Goal: Information Seeking & Learning: Learn about a topic

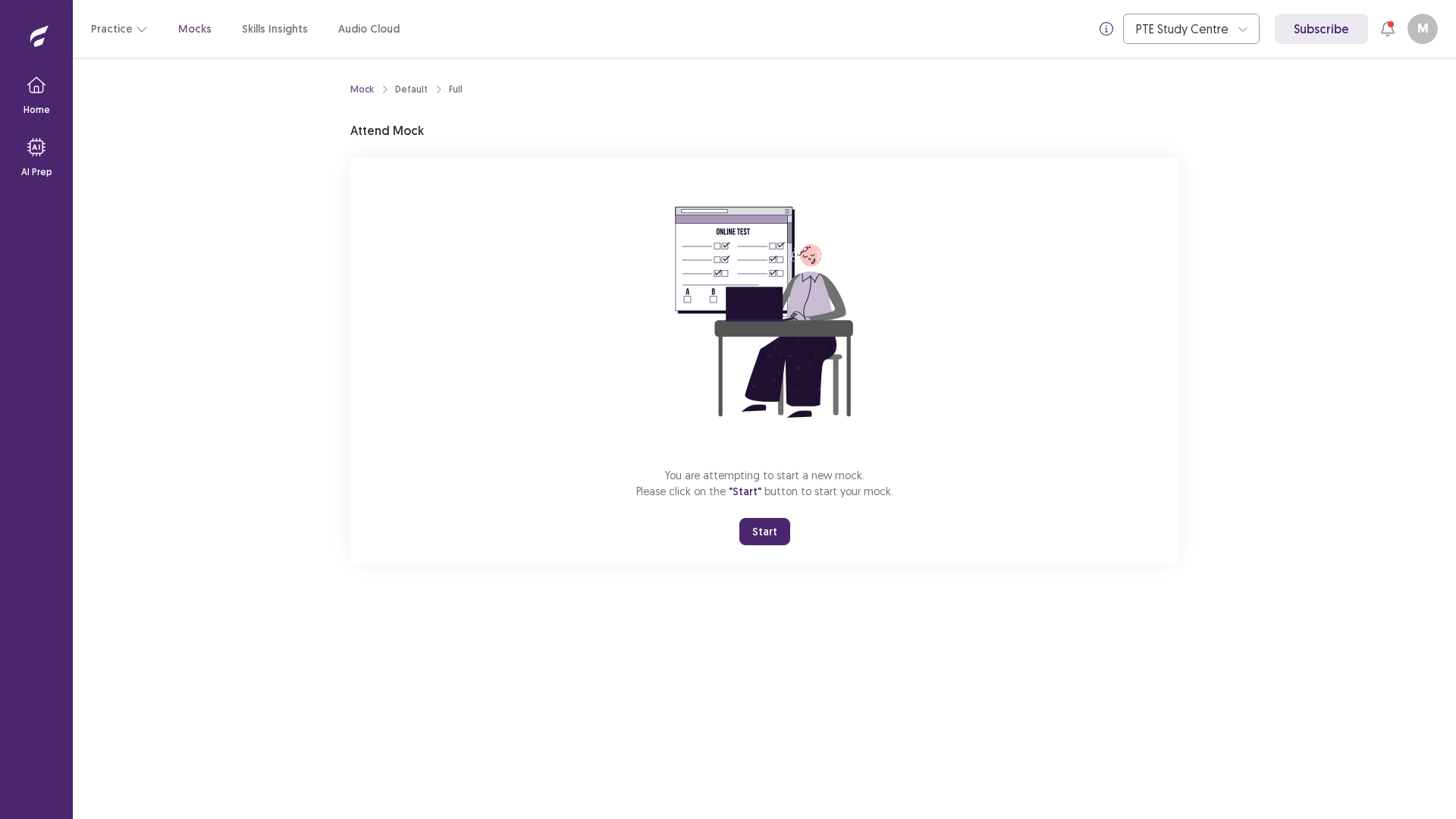
click at [764, 530] on button "Start" at bounding box center [764, 531] width 51 height 27
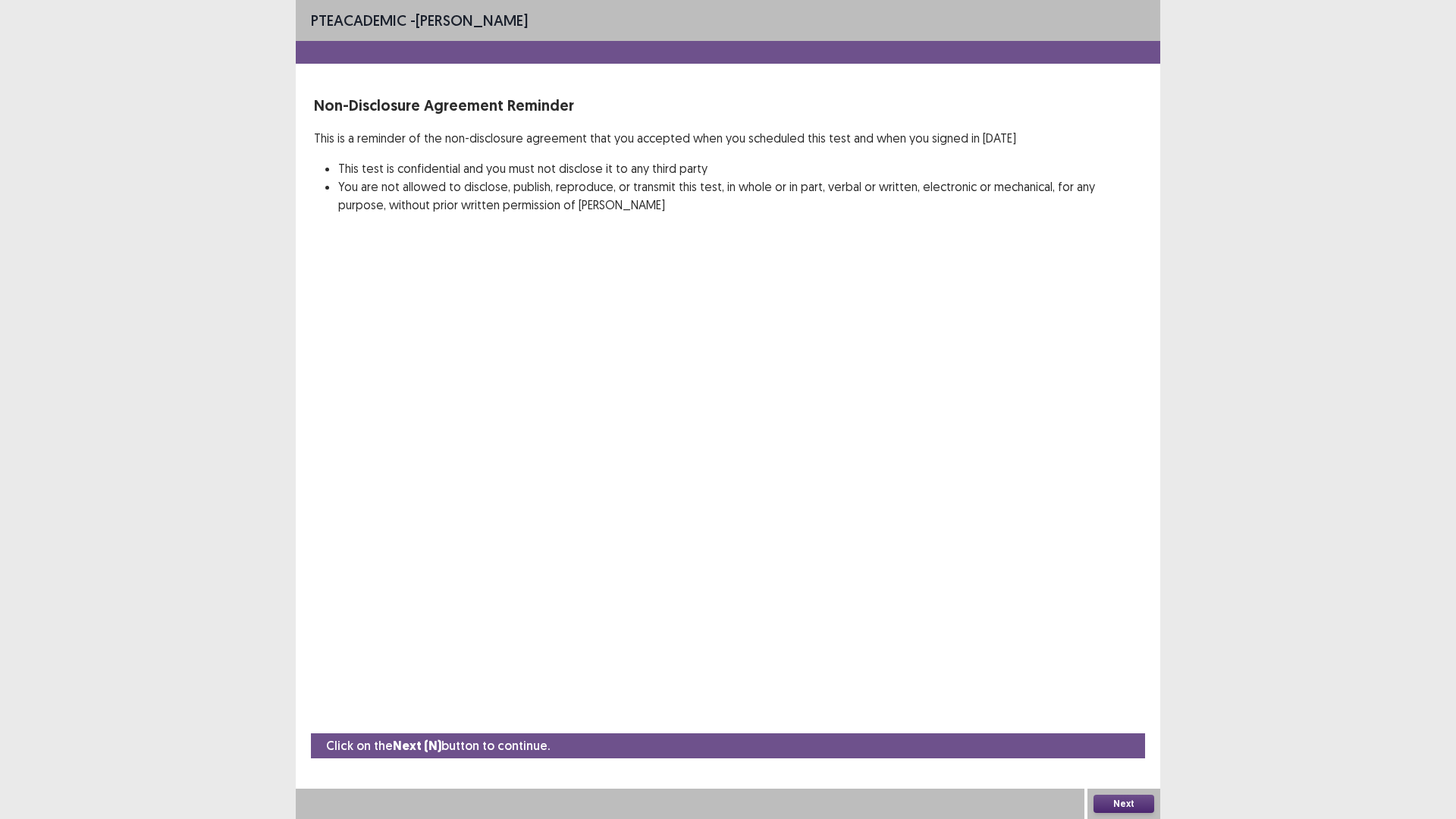
click at [1106, 800] on button "Next" at bounding box center [1124, 804] width 61 height 18
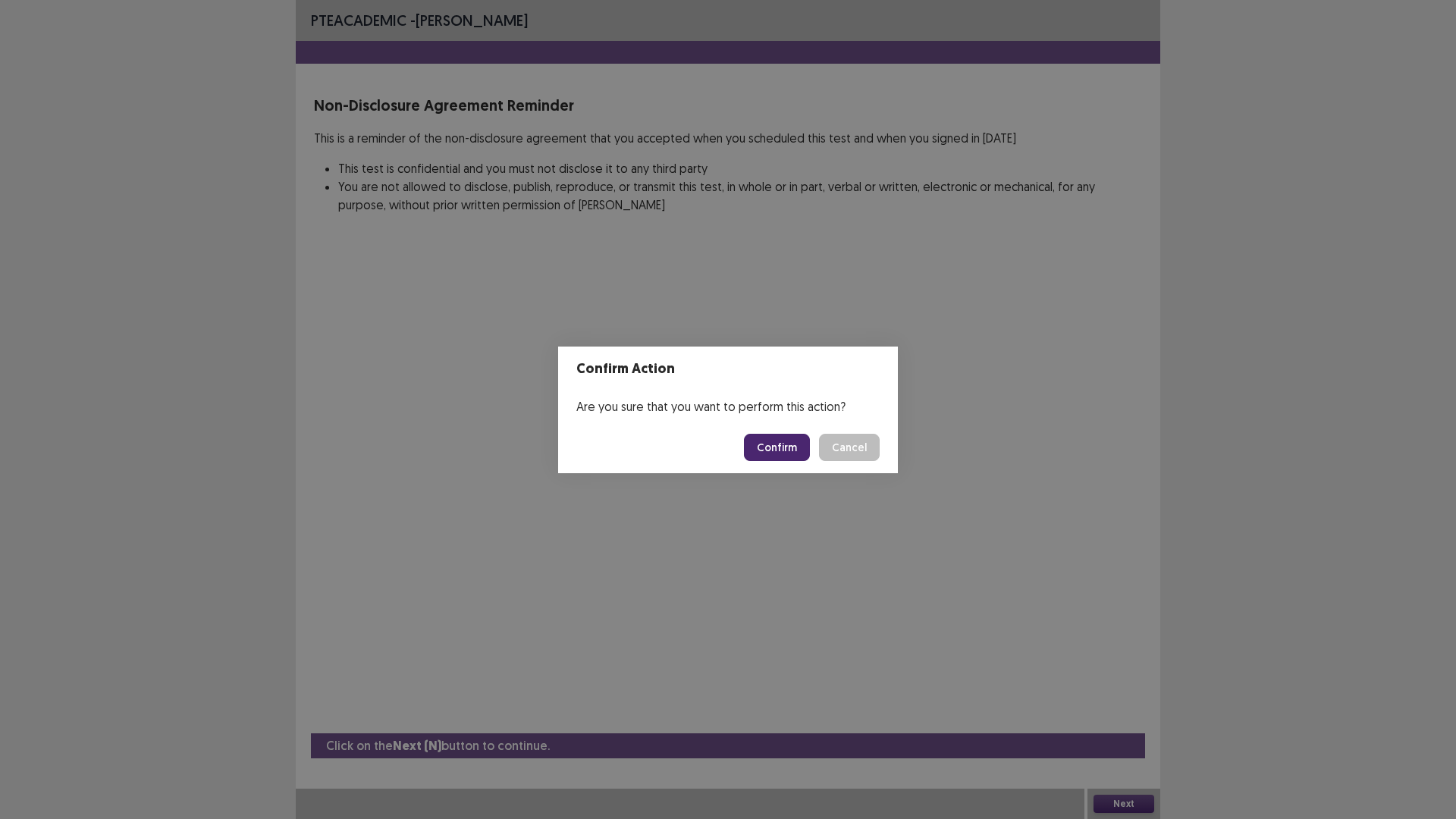
click at [788, 458] on button "Confirm" at bounding box center [777, 447] width 66 height 27
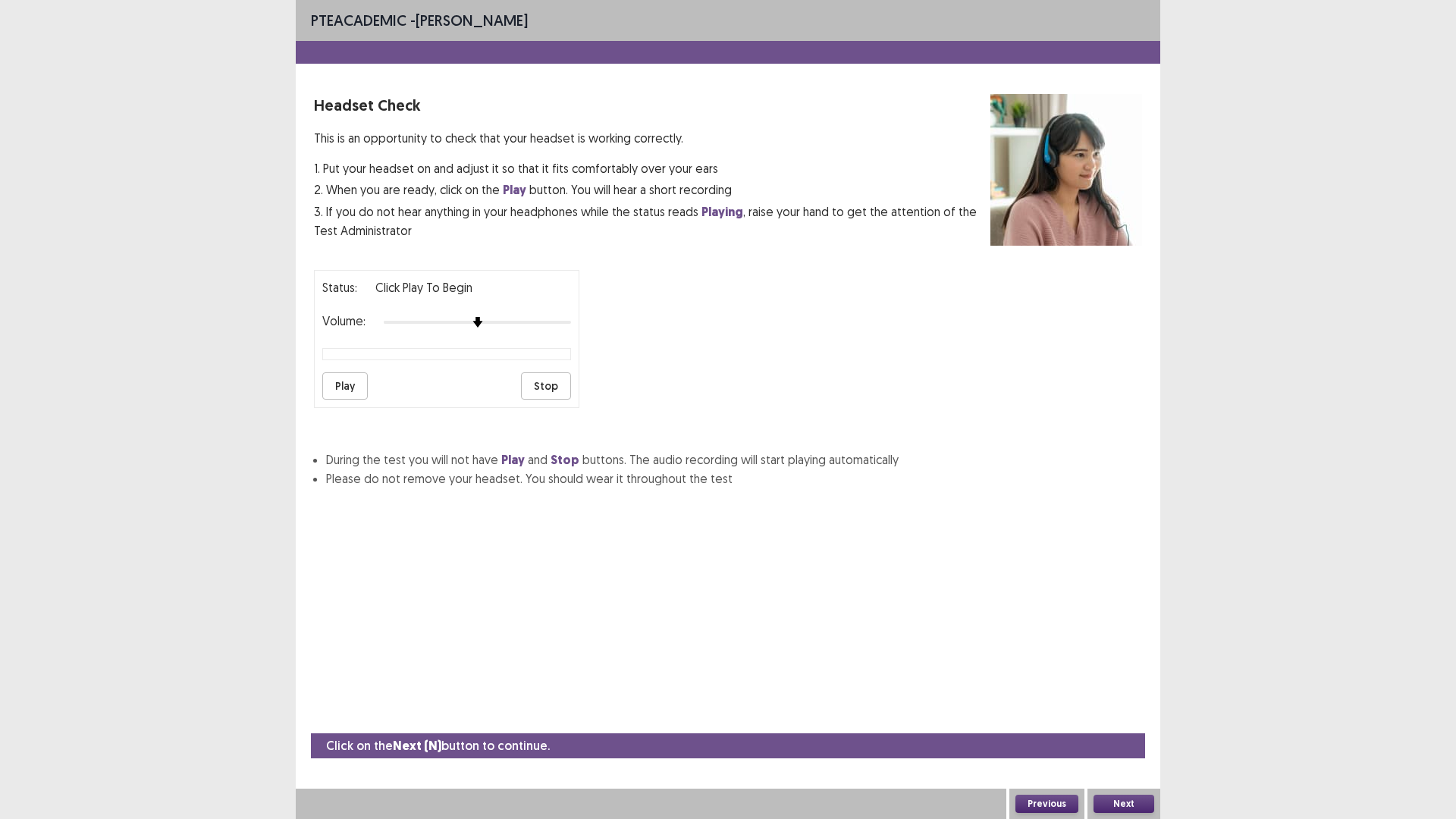
click at [1115, 803] on button "Next" at bounding box center [1124, 804] width 61 height 18
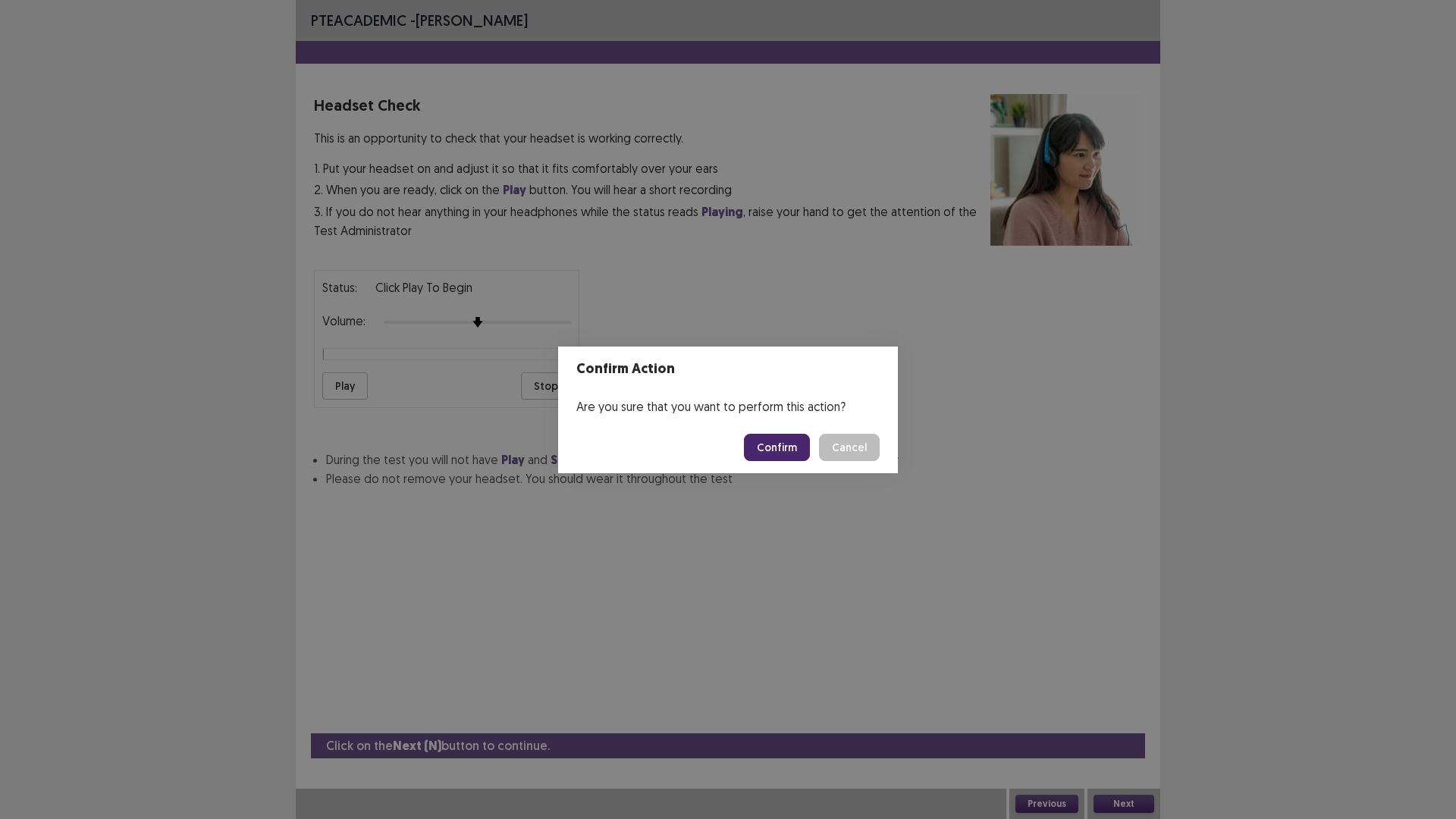
click at [780, 442] on button "Confirm" at bounding box center [777, 447] width 66 height 27
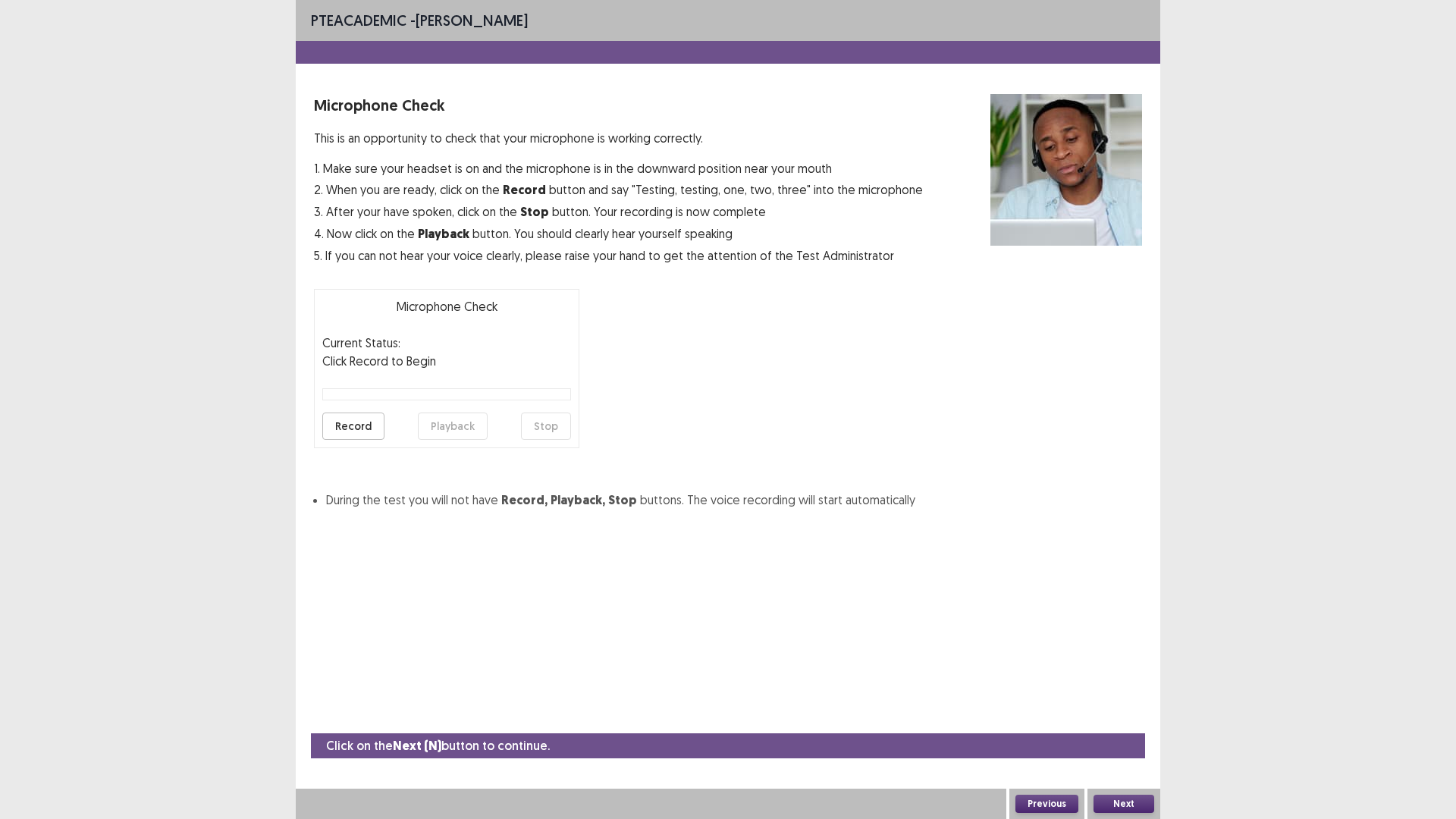
click at [1126, 805] on button "Next" at bounding box center [1124, 804] width 61 height 18
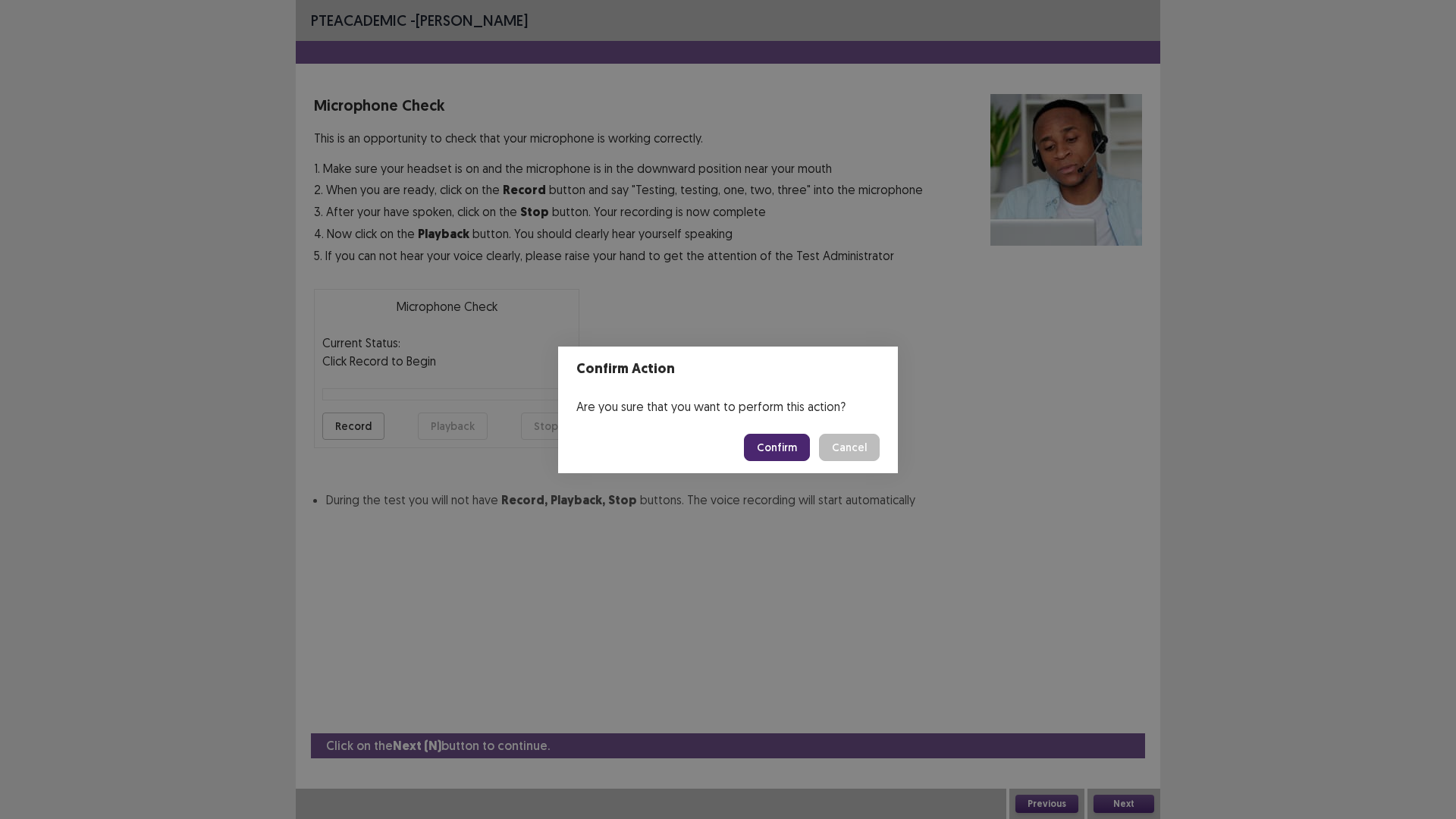
click at [791, 449] on button "Confirm" at bounding box center [777, 447] width 66 height 27
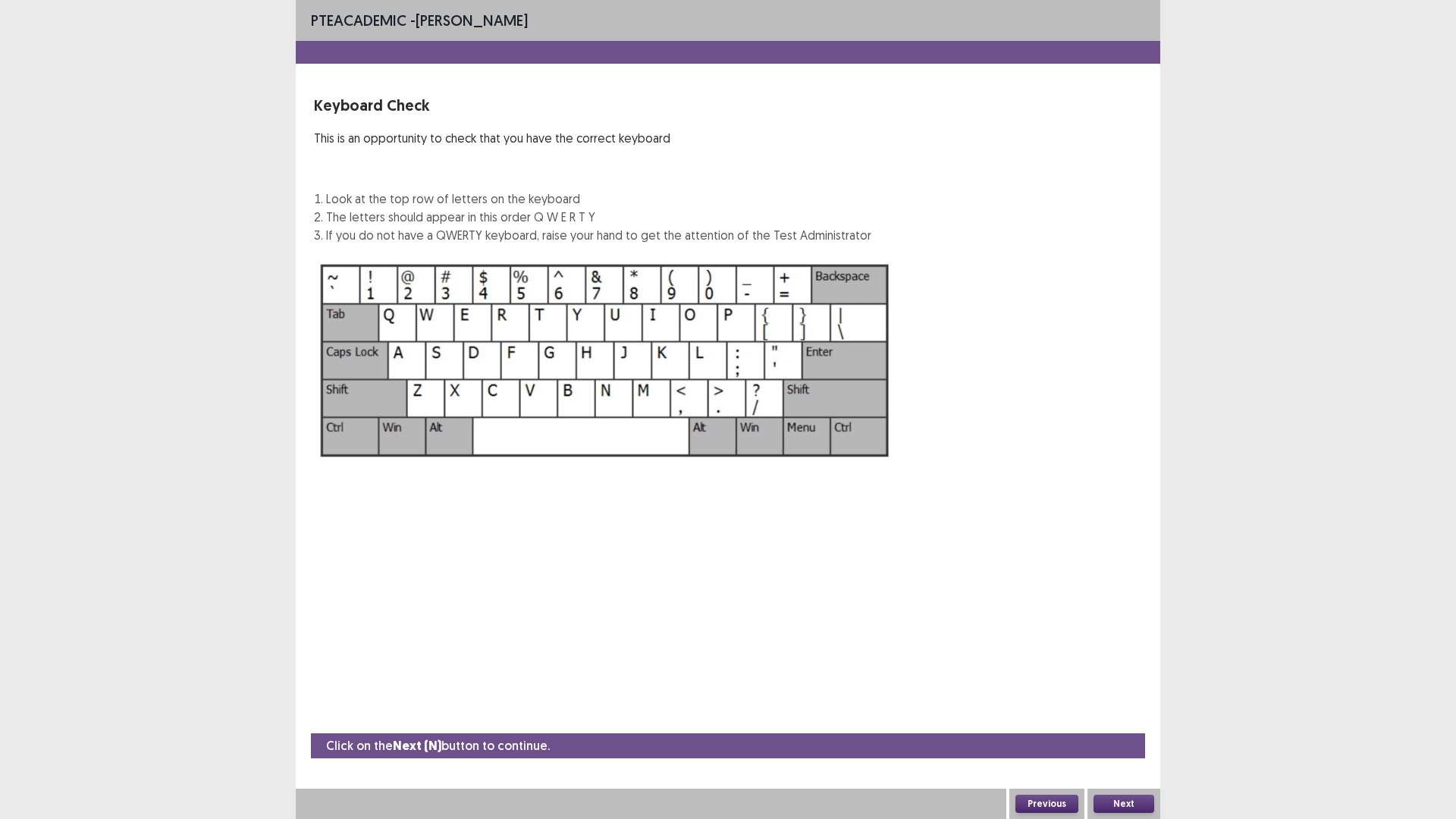
click at [1127, 802] on button "Next" at bounding box center [1124, 804] width 61 height 18
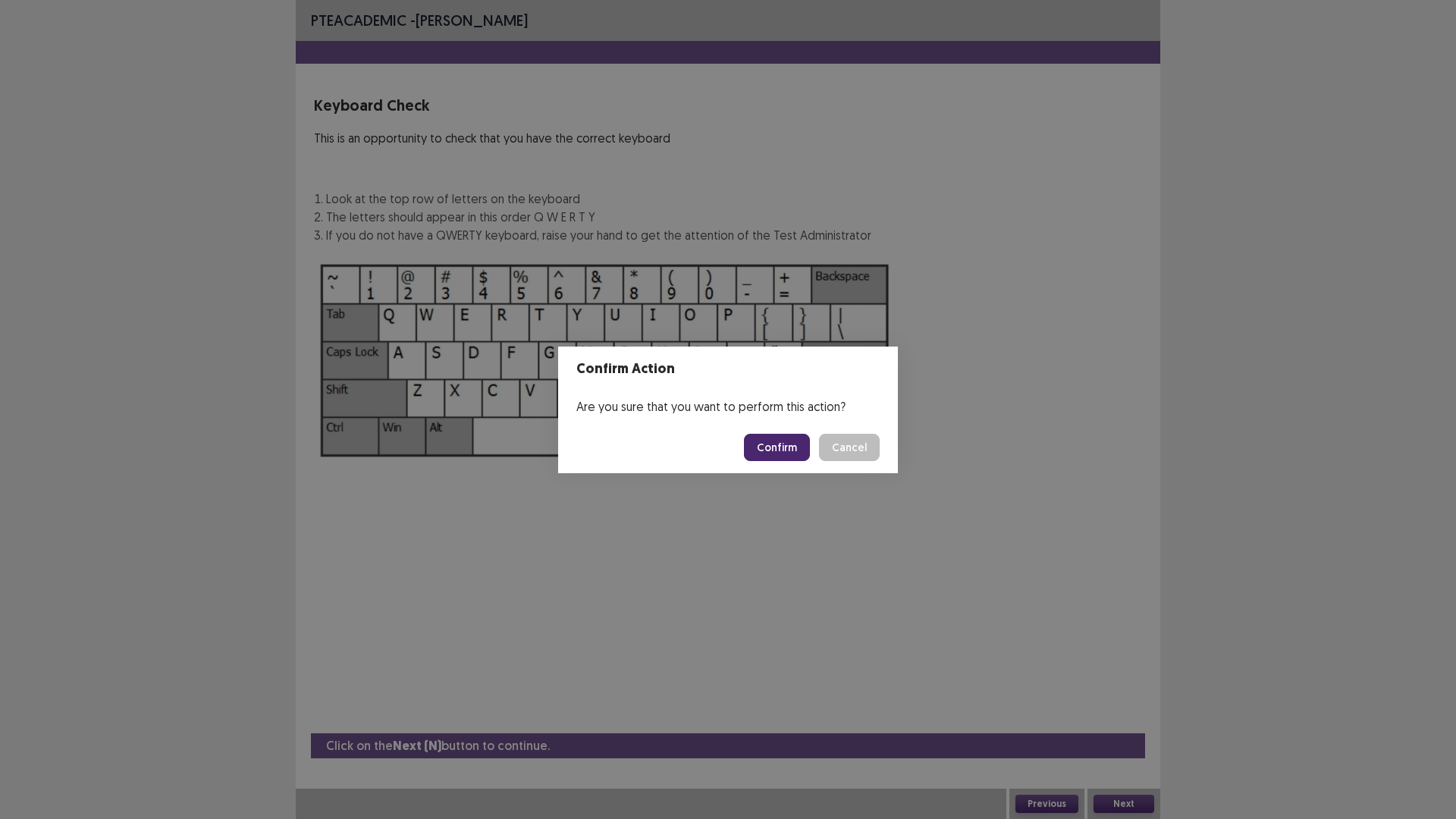
click at [785, 454] on button "Confirm" at bounding box center [777, 447] width 66 height 27
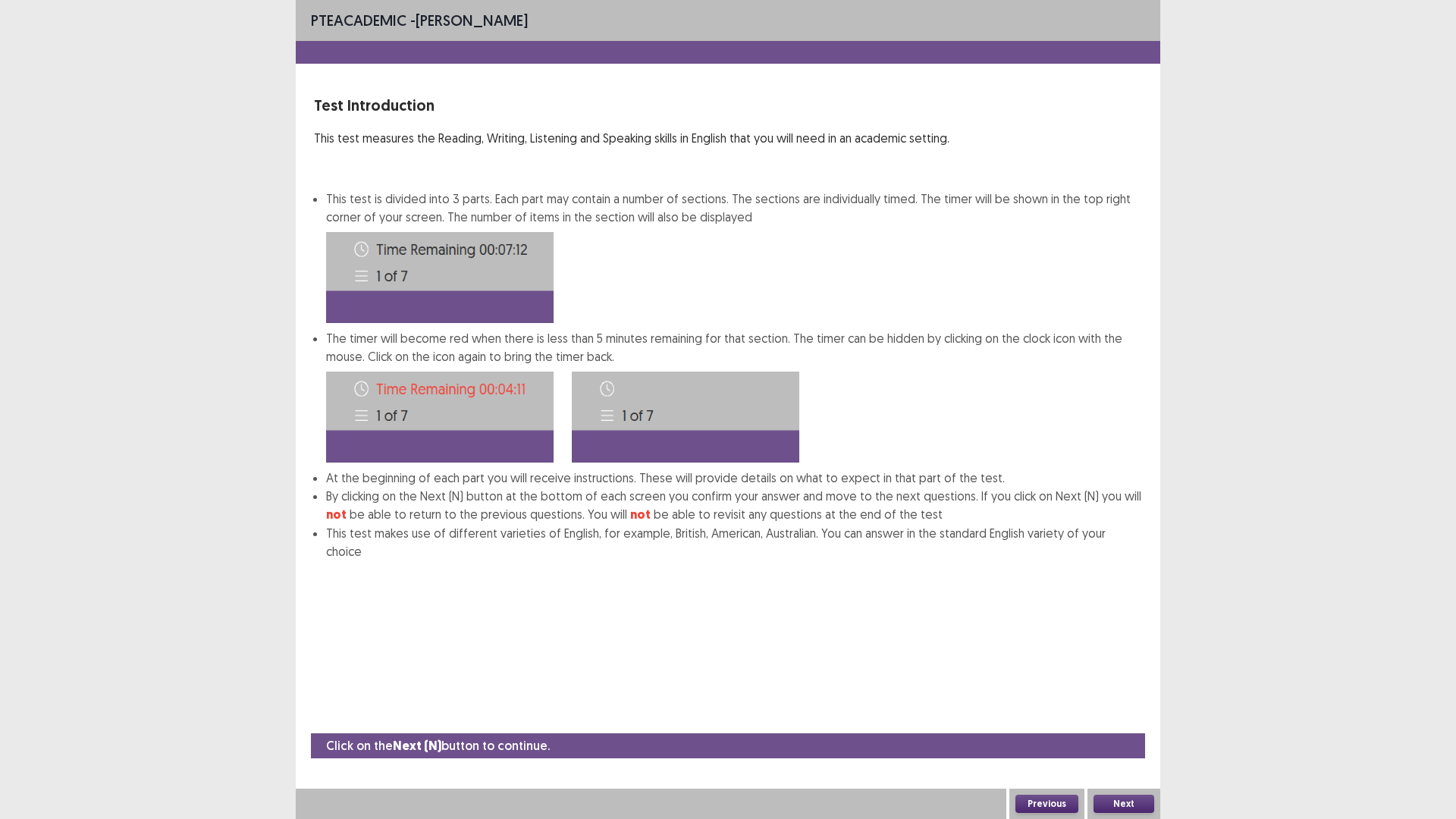
click at [1125, 802] on button "Next" at bounding box center [1124, 804] width 61 height 18
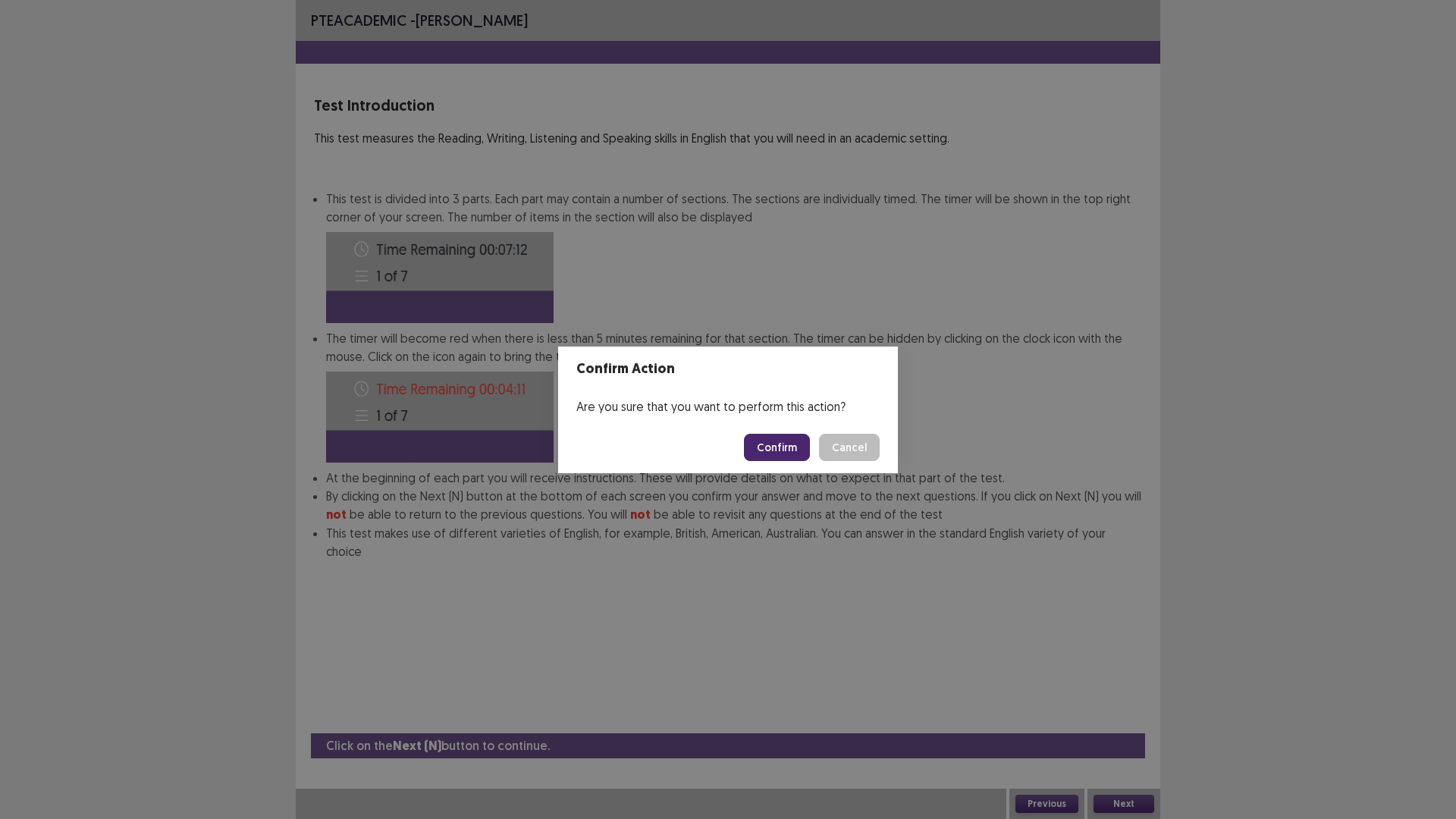
click at [788, 453] on button "Confirm" at bounding box center [777, 447] width 66 height 27
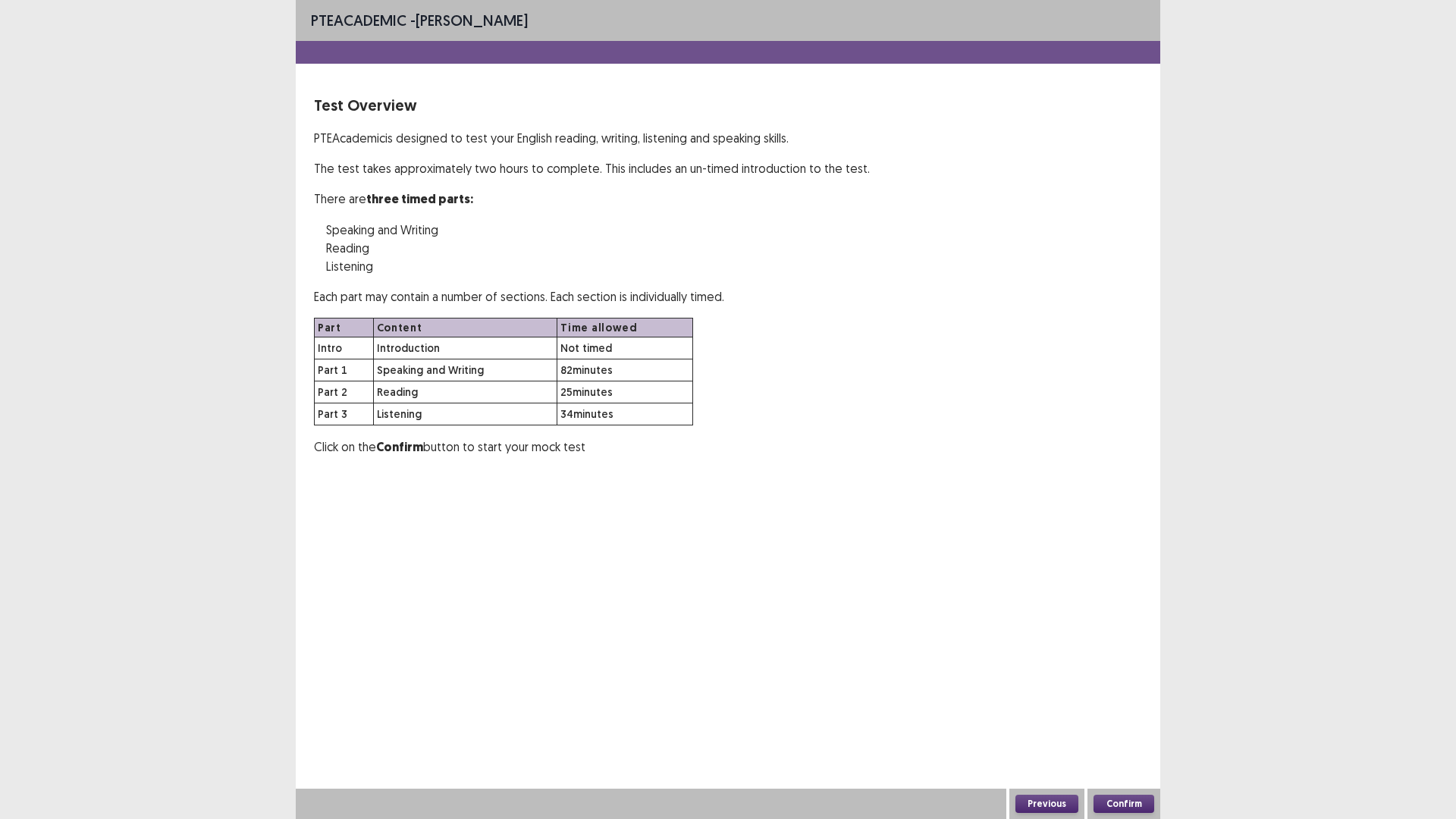
click at [1121, 802] on button "Confirm" at bounding box center [1124, 804] width 61 height 18
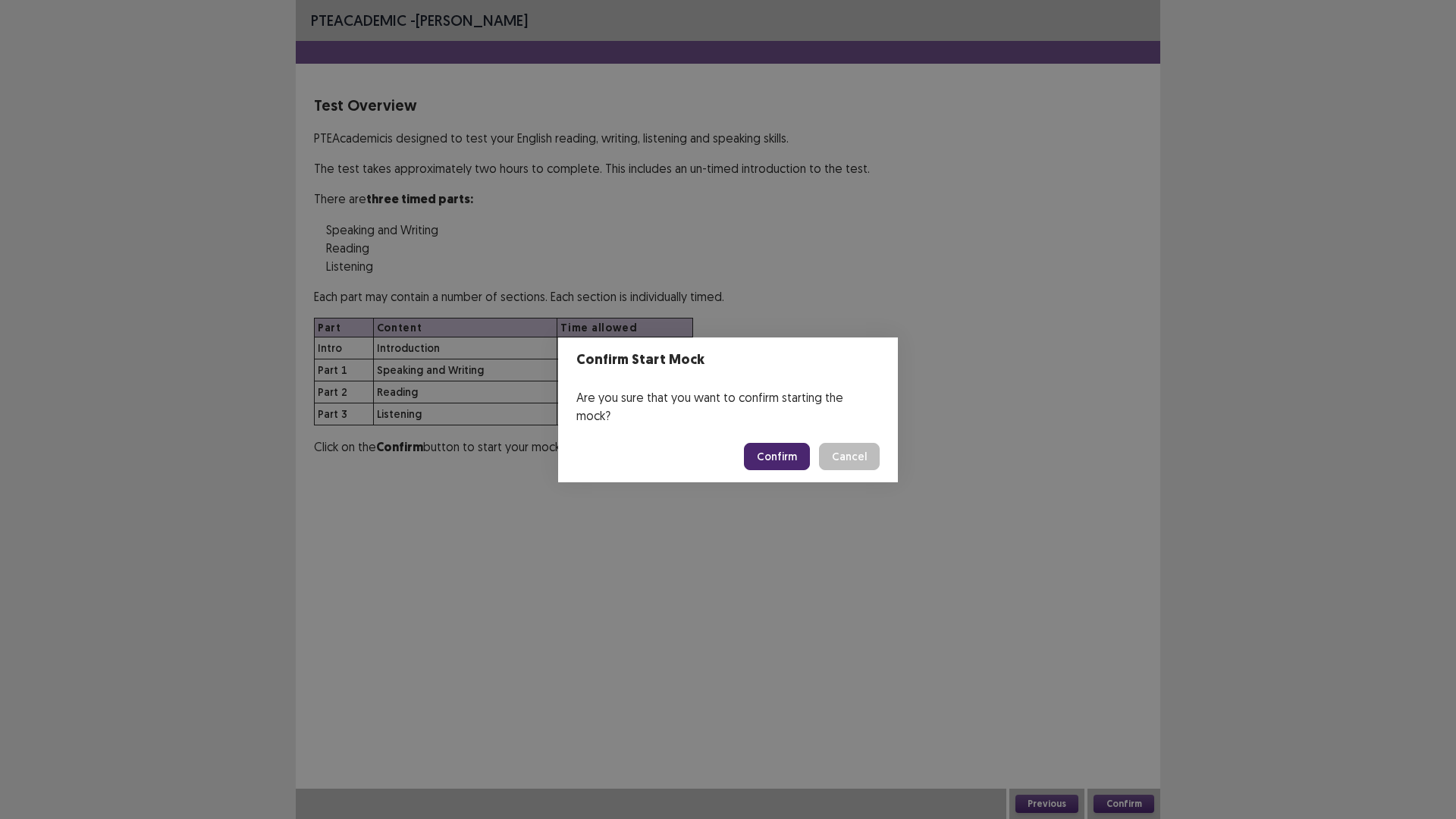
click at [795, 443] on button "Confirm" at bounding box center [777, 456] width 66 height 27
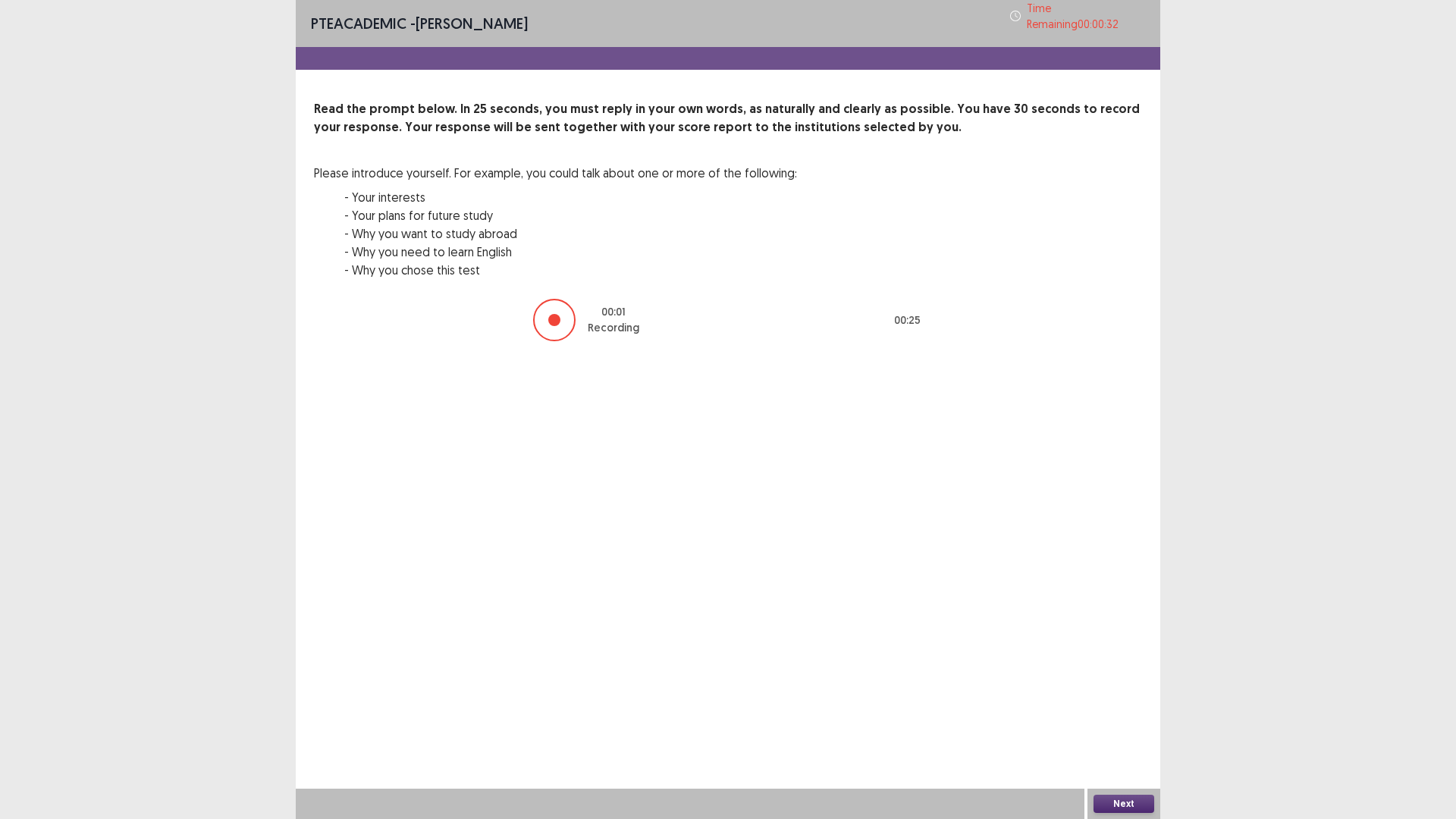
click at [1122, 802] on button "Next" at bounding box center [1124, 804] width 61 height 18
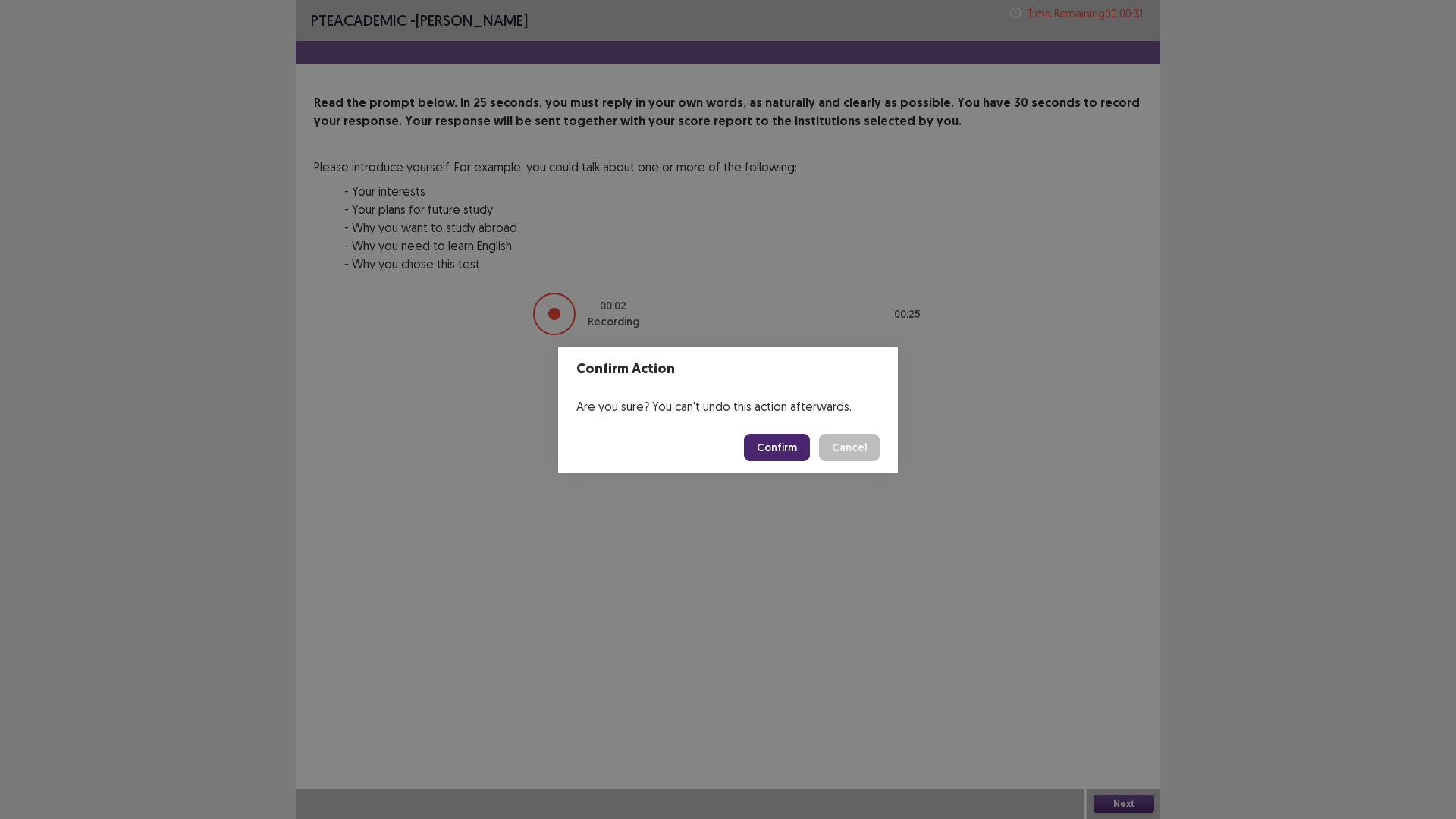
click at [789, 440] on button "Confirm" at bounding box center [777, 447] width 66 height 27
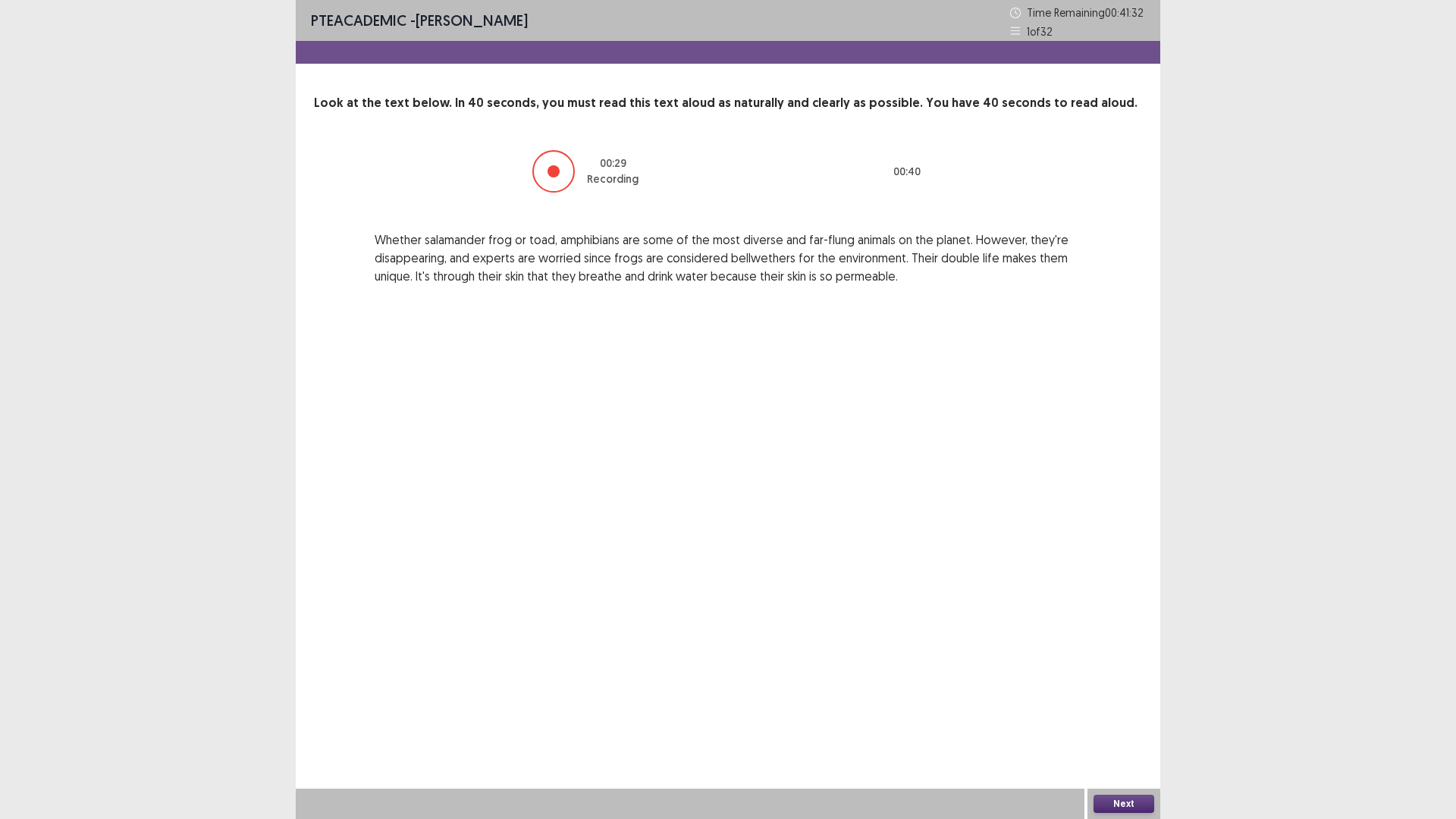
click at [1114, 801] on button "Next" at bounding box center [1124, 804] width 61 height 18
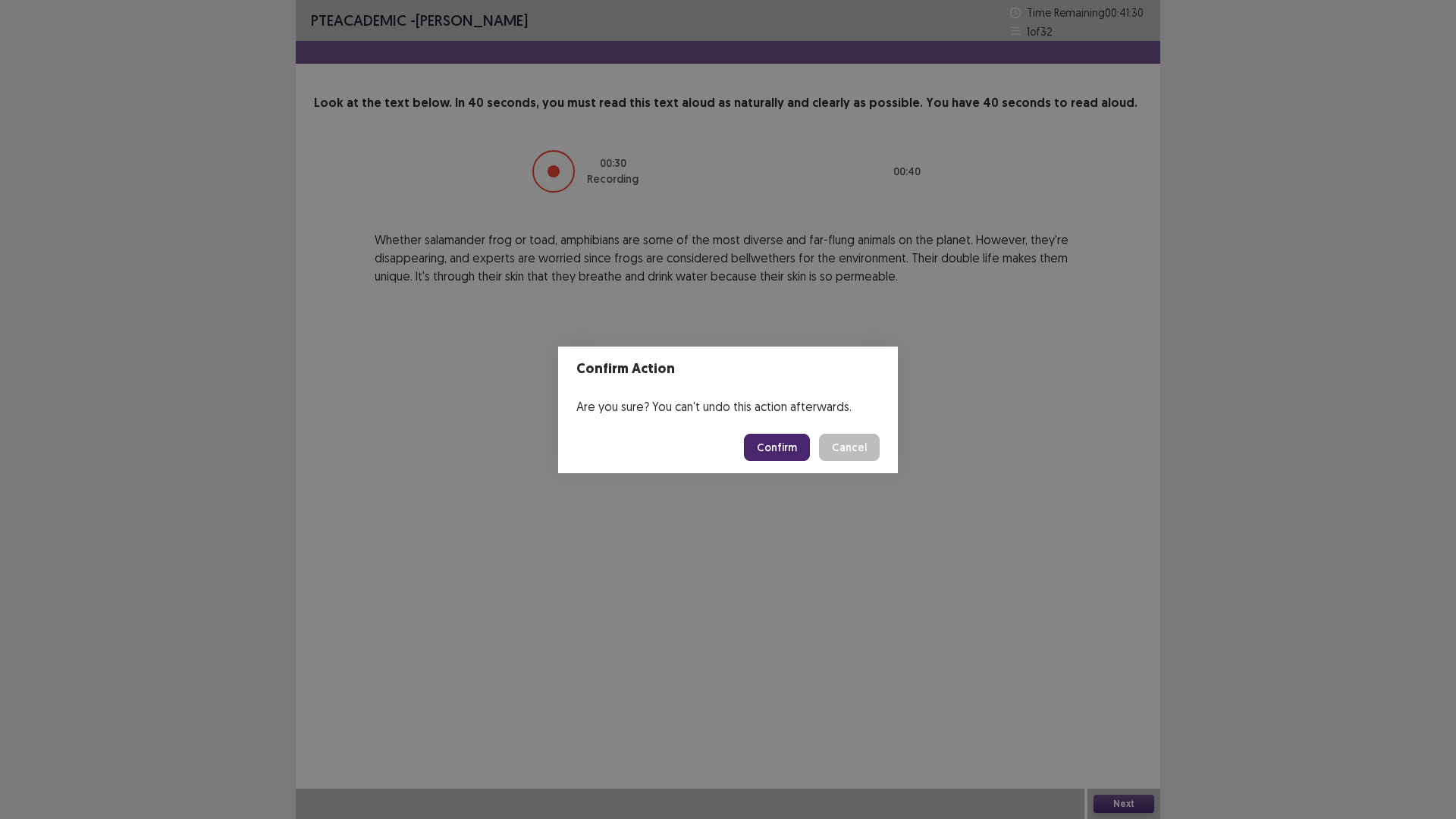
click at [804, 451] on button "Confirm" at bounding box center [777, 447] width 66 height 27
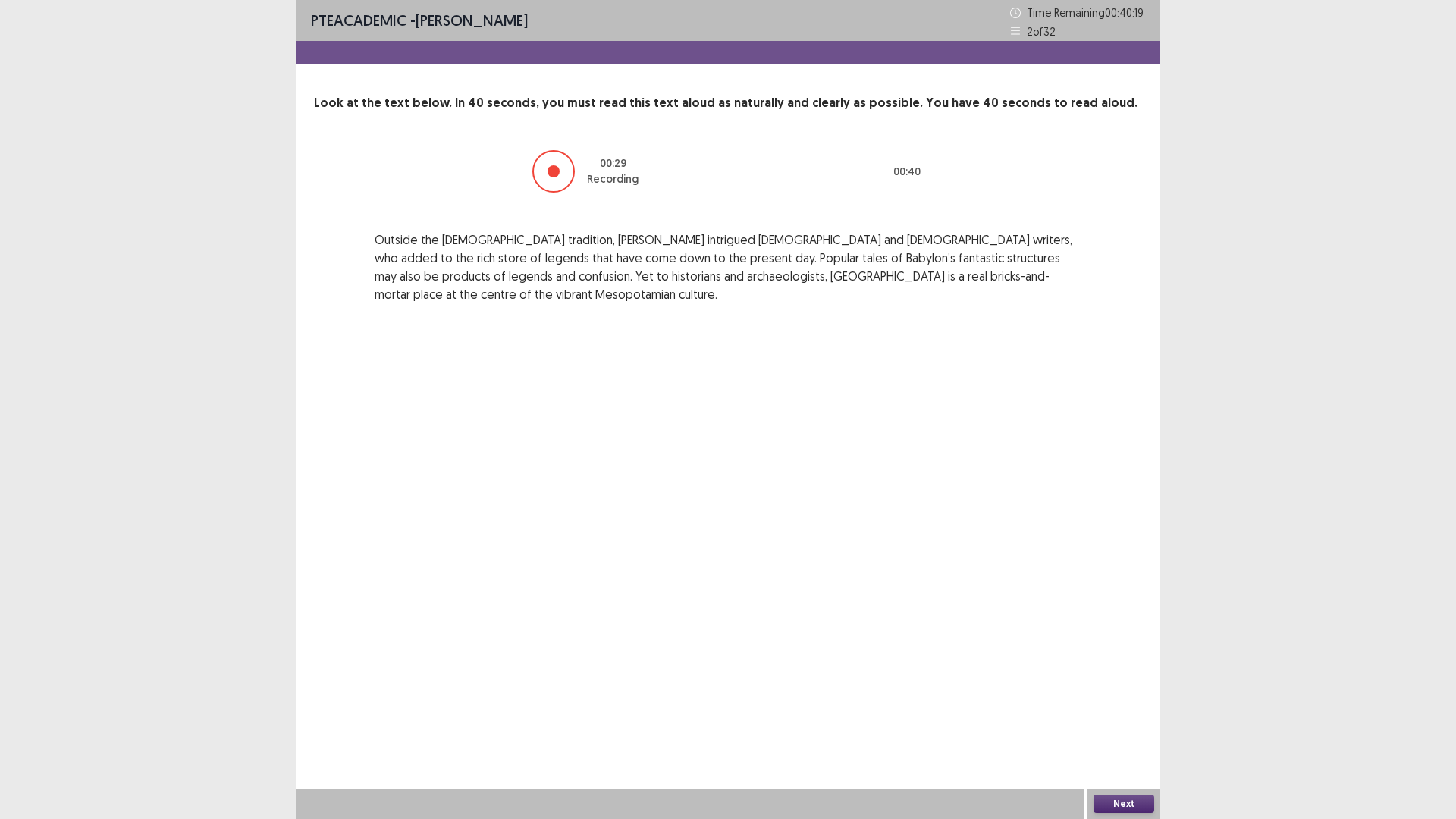
click at [1114, 799] on button "Next" at bounding box center [1124, 804] width 61 height 18
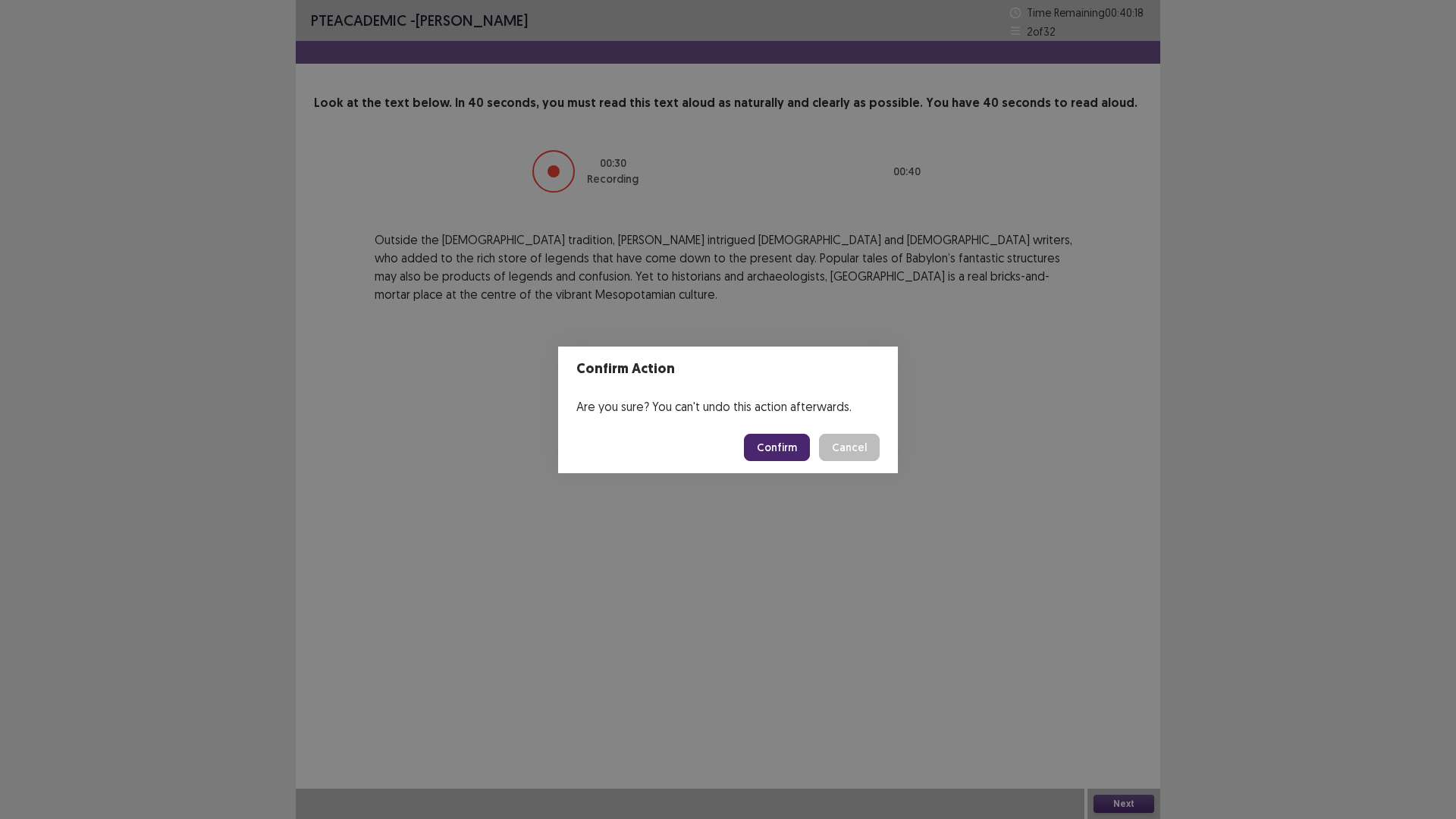
click at [793, 448] on button "Confirm" at bounding box center [777, 447] width 66 height 27
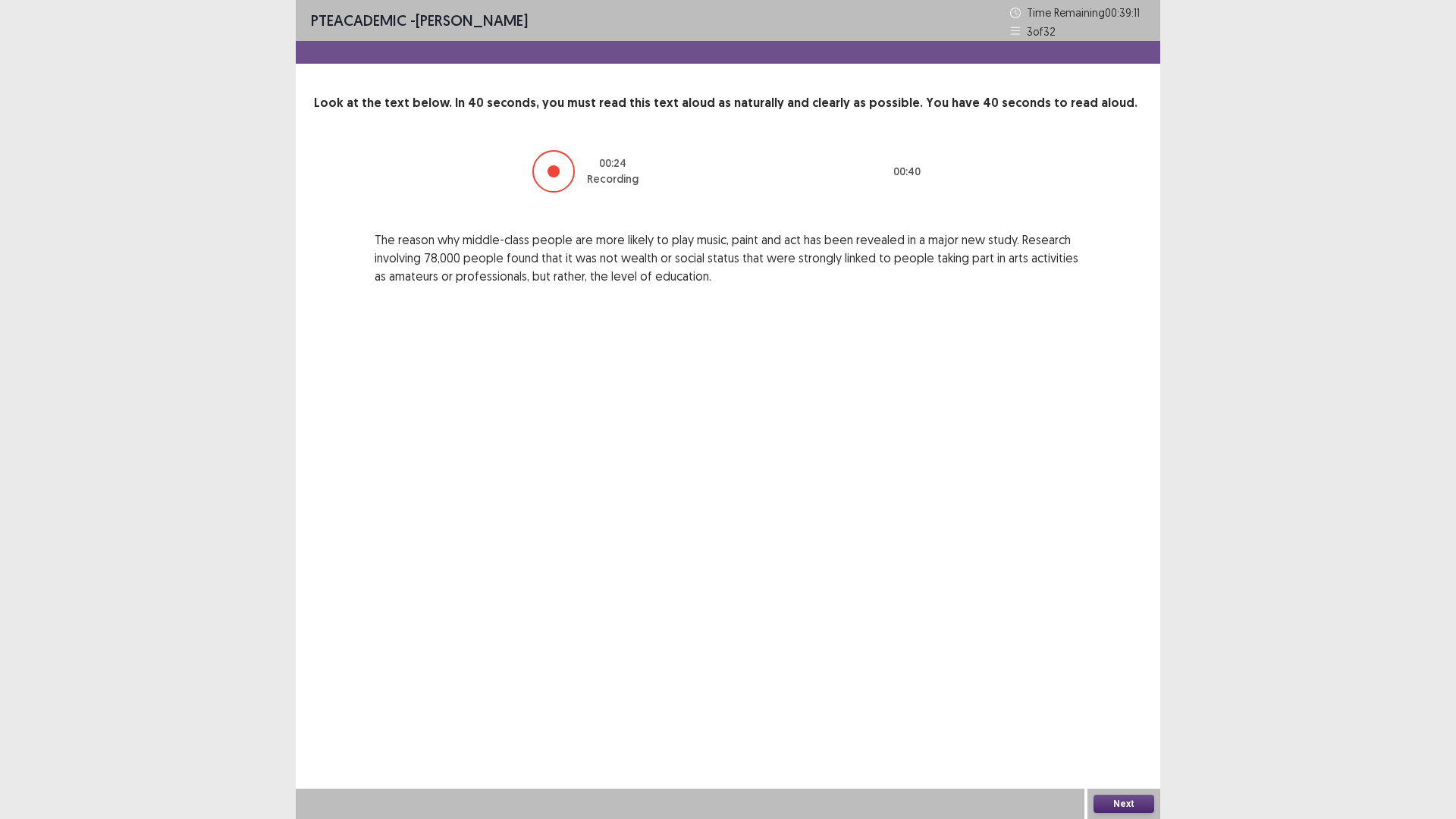
click at [1105, 802] on button "Next" at bounding box center [1124, 804] width 61 height 18
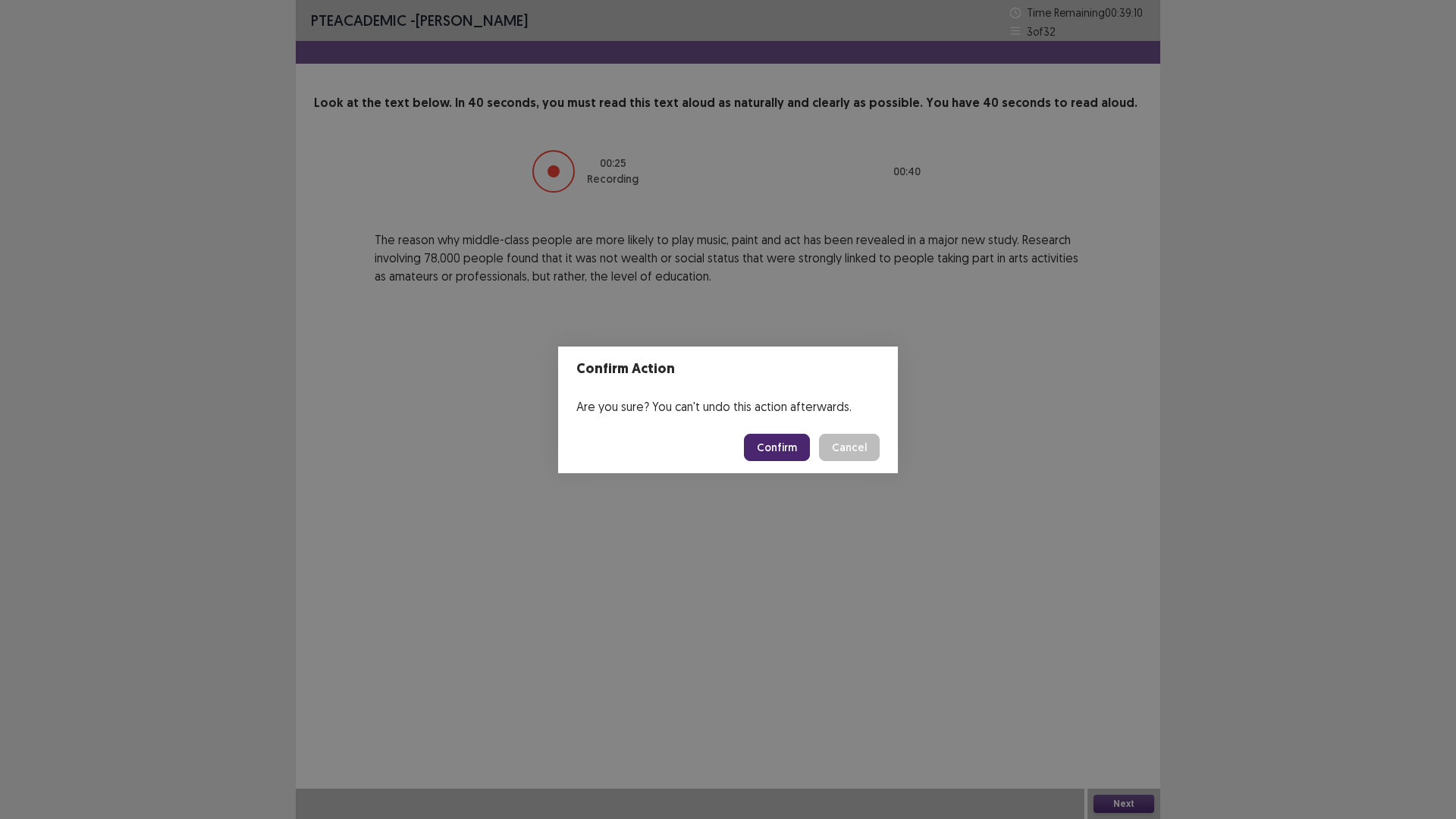
click at [787, 447] on button "Confirm" at bounding box center [777, 447] width 66 height 27
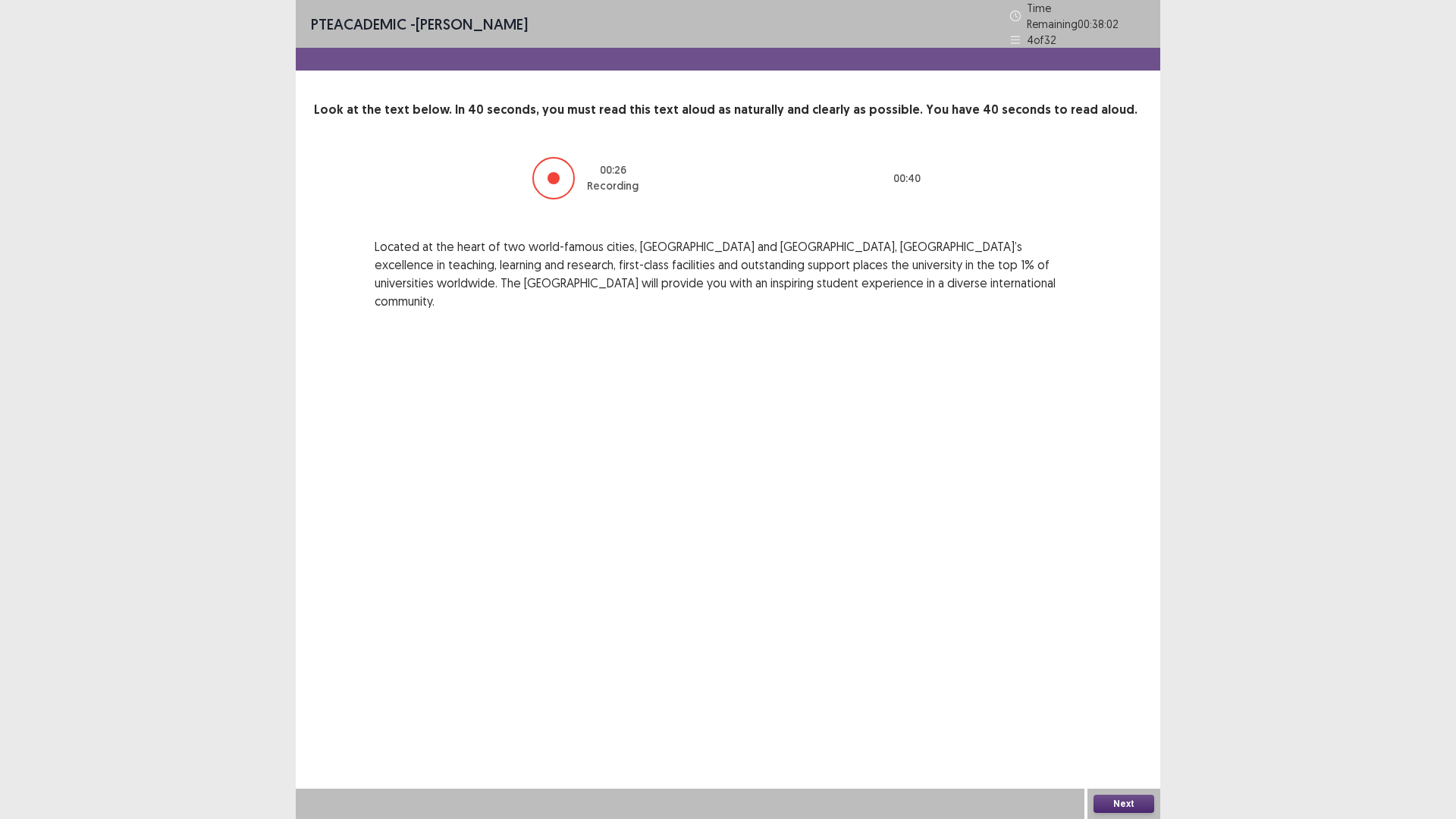
click at [1127, 798] on button "Next" at bounding box center [1124, 804] width 61 height 18
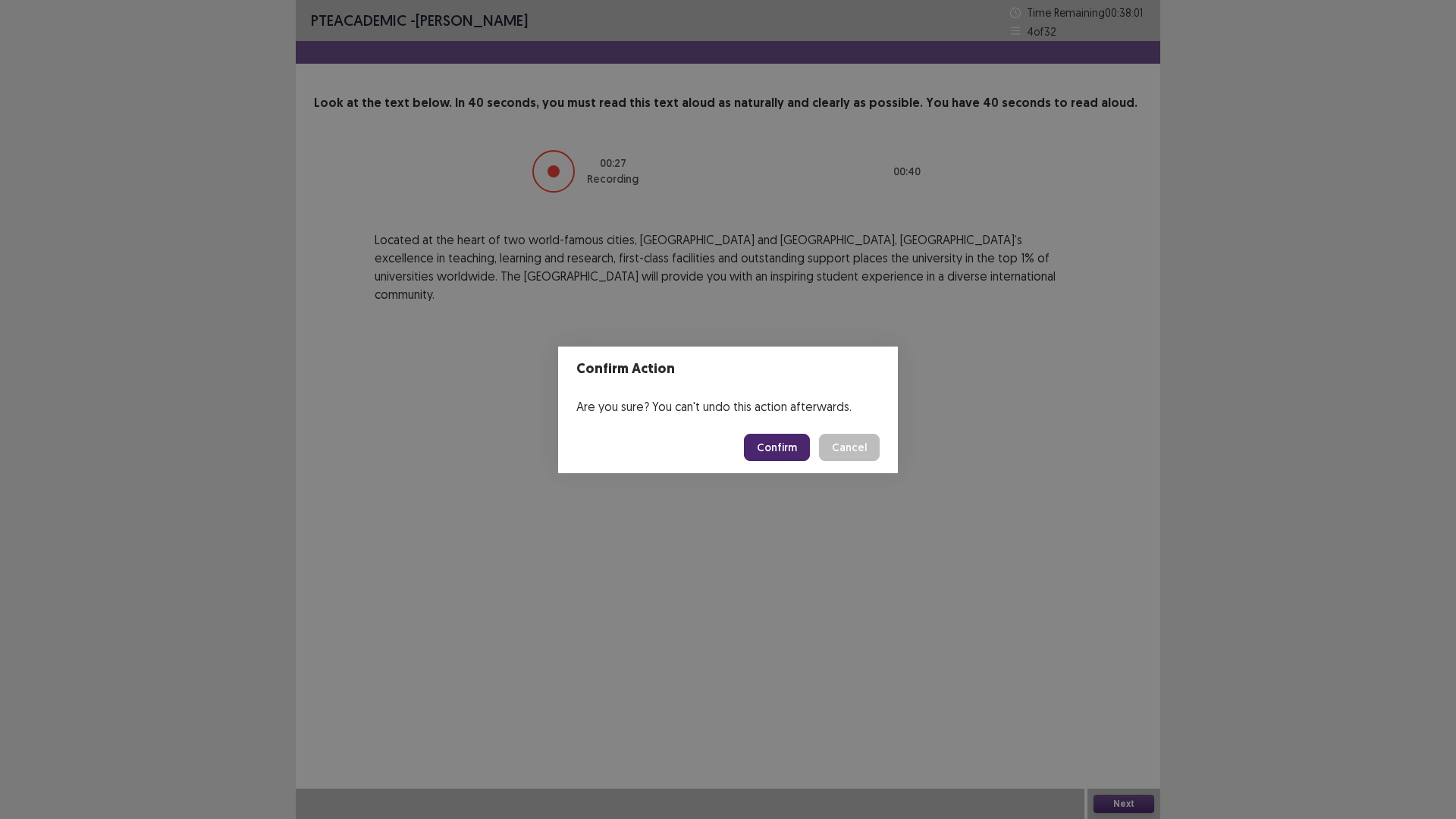
click at [791, 439] on button "Confirm" at bounding box center [777, 447] width 66 height 27
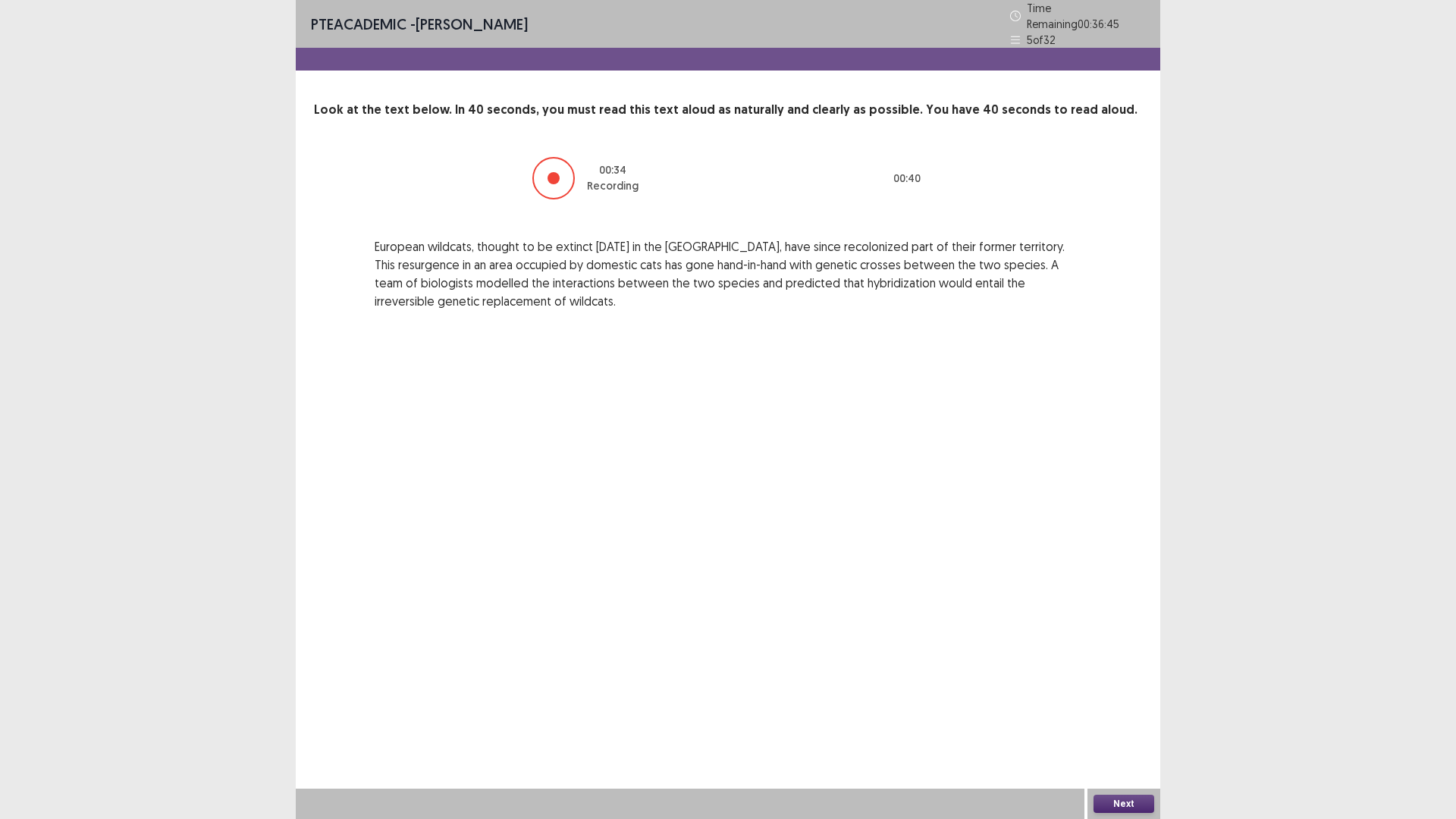
click at [1115, 800] on button "Next" at bounding box center [1124, 804] width 61 height 18
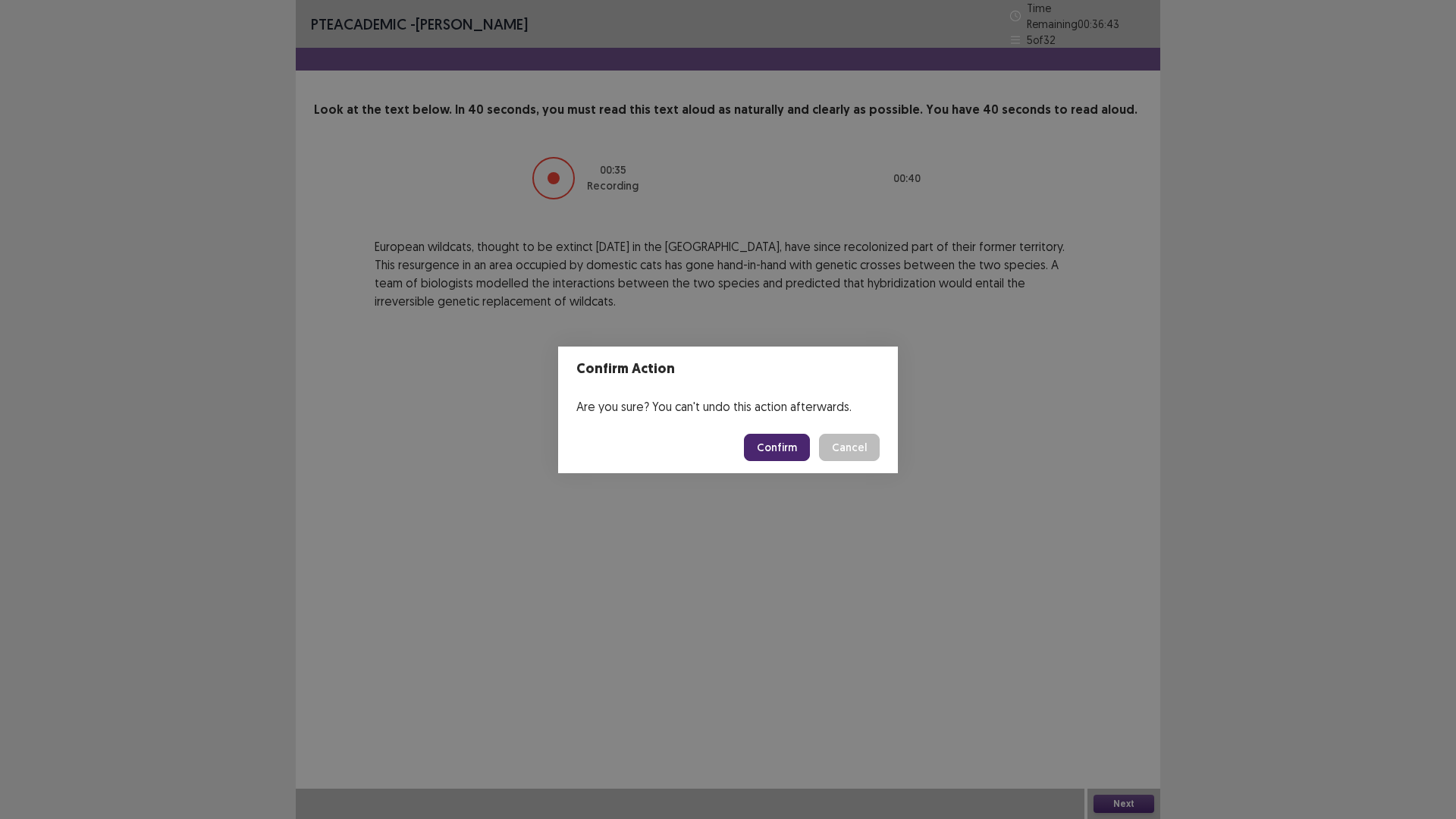
click at [789, 443] on button "Confirm" at bounding box center [777, 447] width 66 height 27
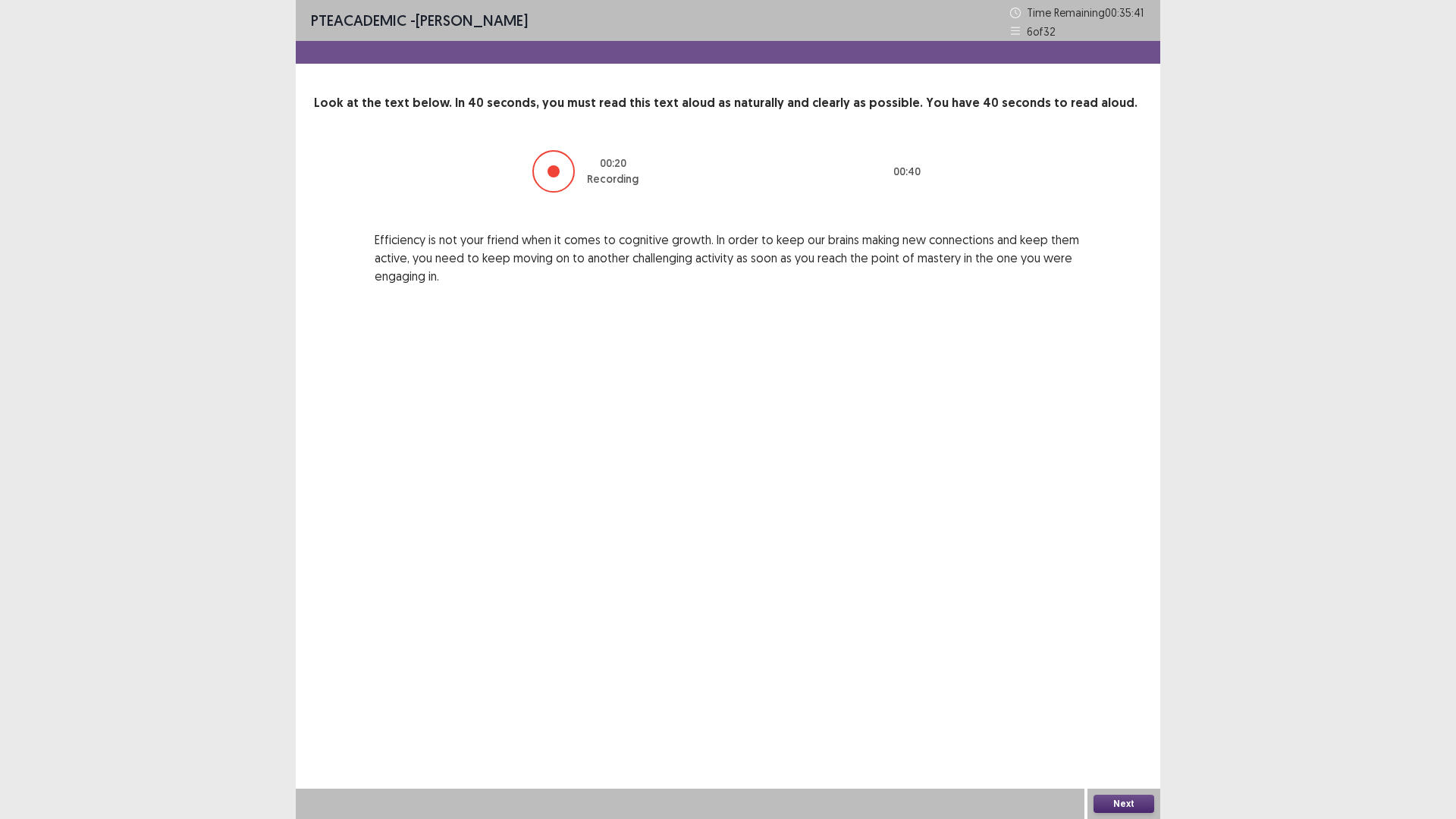
click at [1123, 804] on button "Next" at bounding box center [1124, 804] width 61 height 18
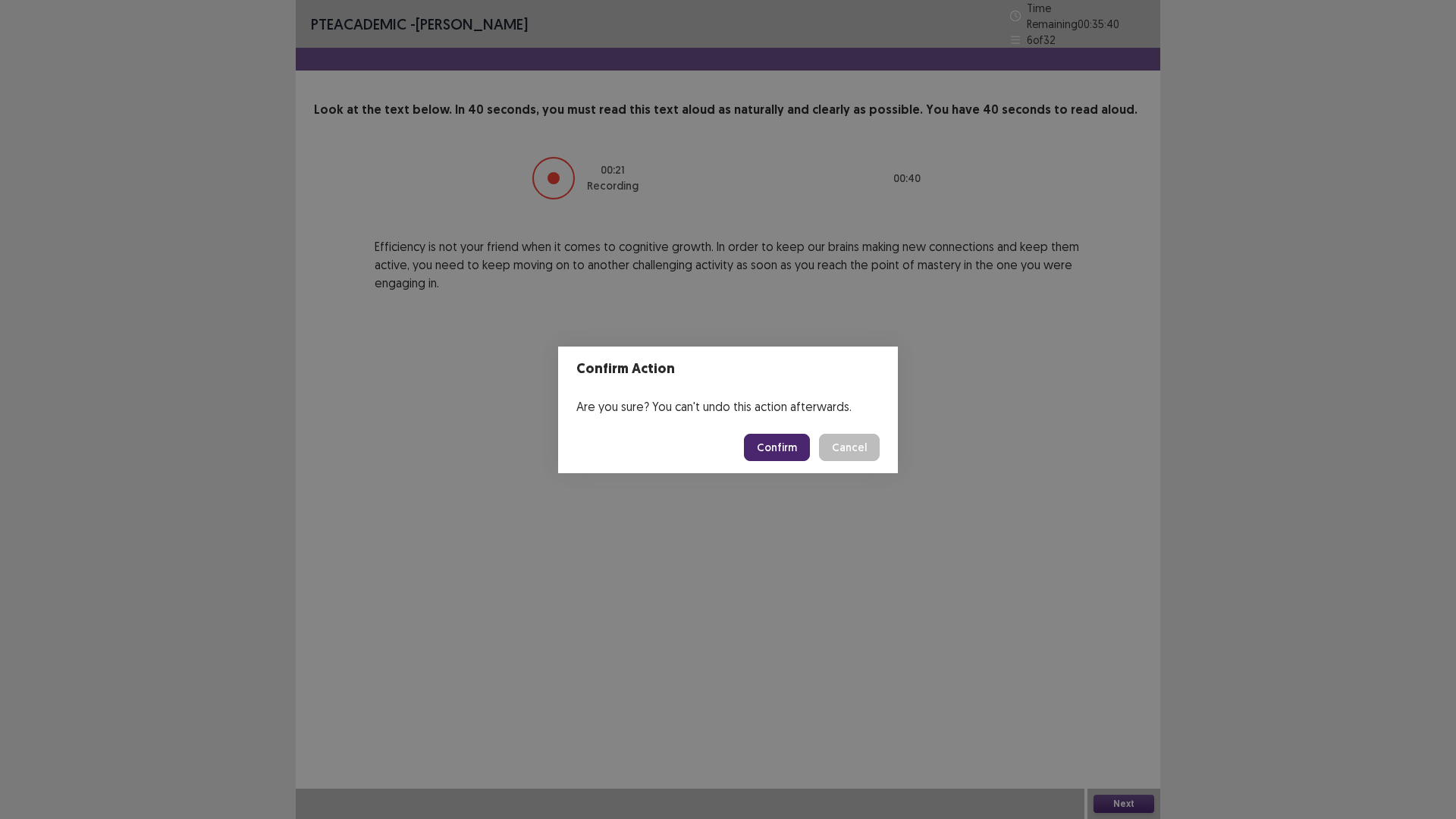
click at [808, 448] on button "Confirm" at bounding box center [777, 447] width 66 height 27
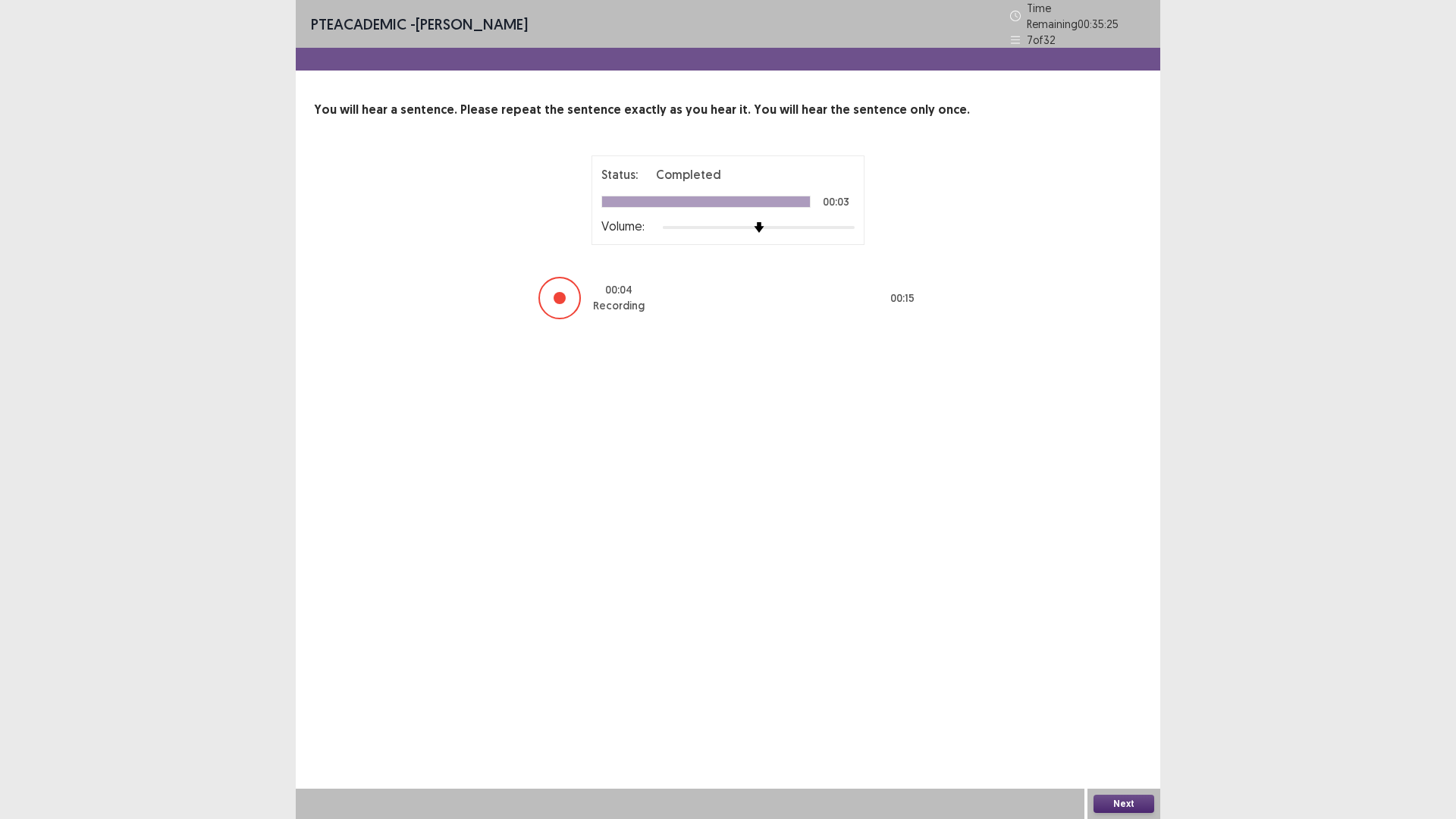
click at [1111, 808] on button "Next" at bounding box center [1124, 804] width 61 height 18
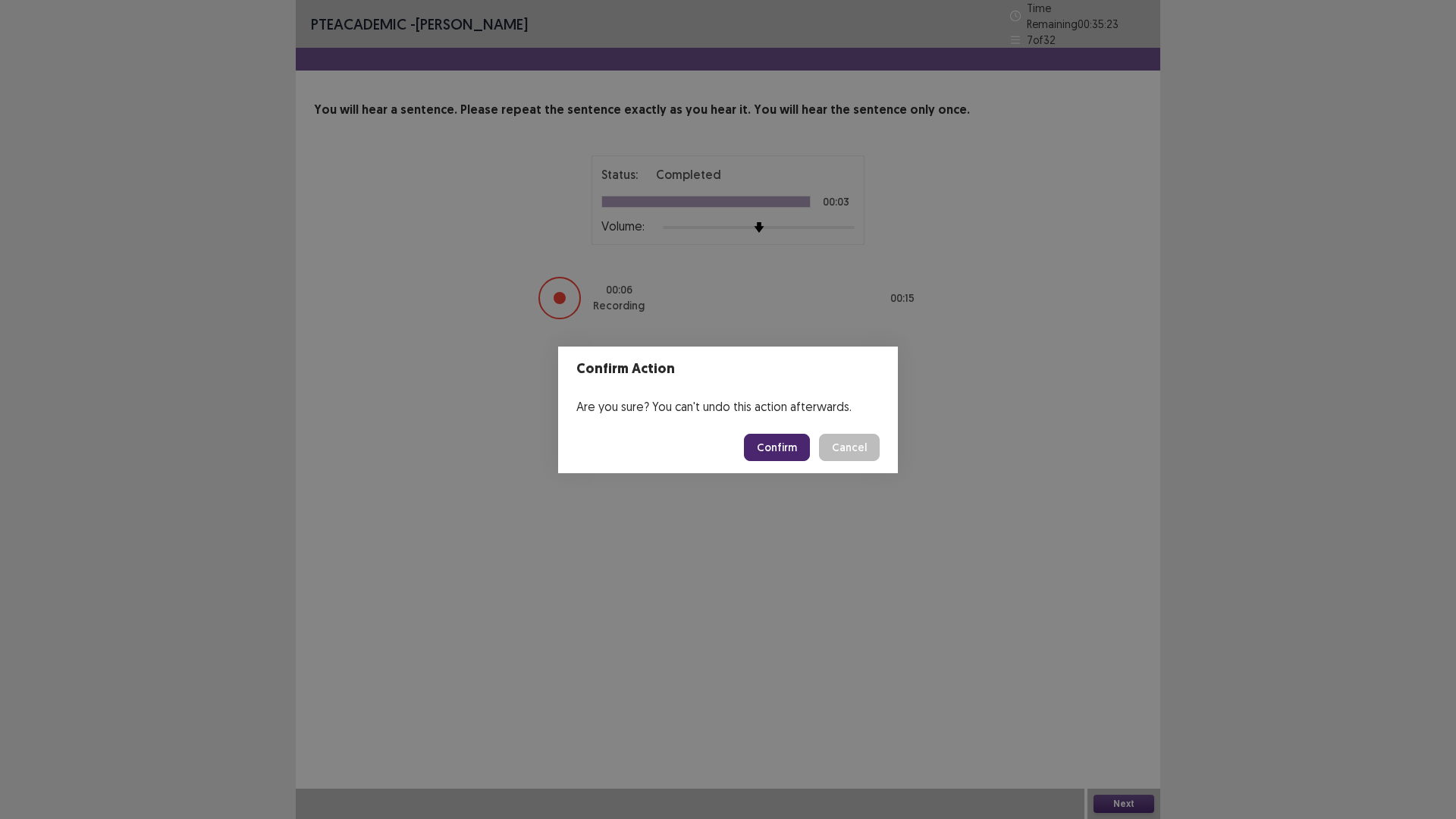
click at [789, 444] on button "Confirm" at bounding box center [777, 447] width 66 height 27
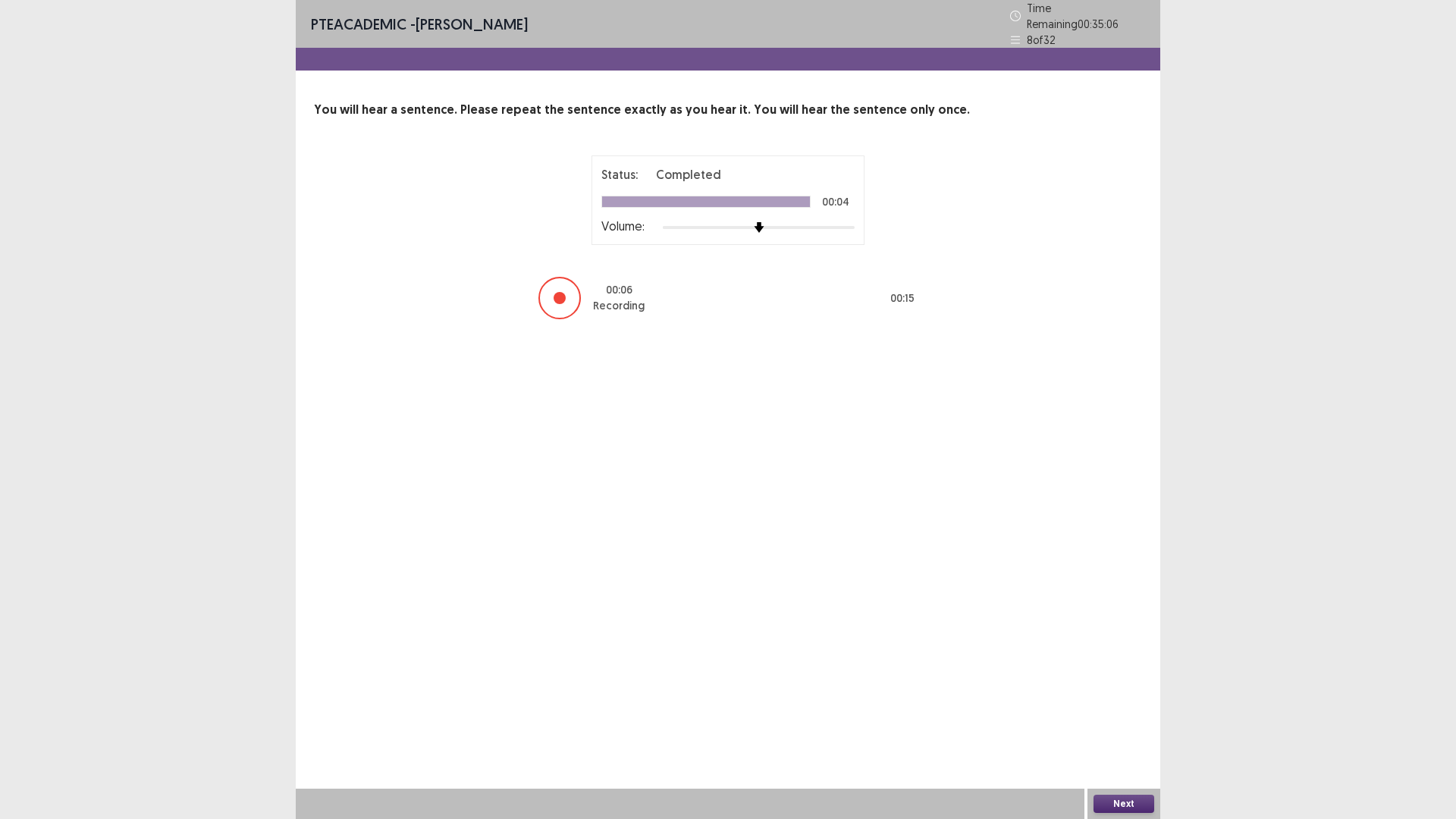
click at [1128, 797] on button "Next" at bounding box center [1124, 804] width 61 height 18
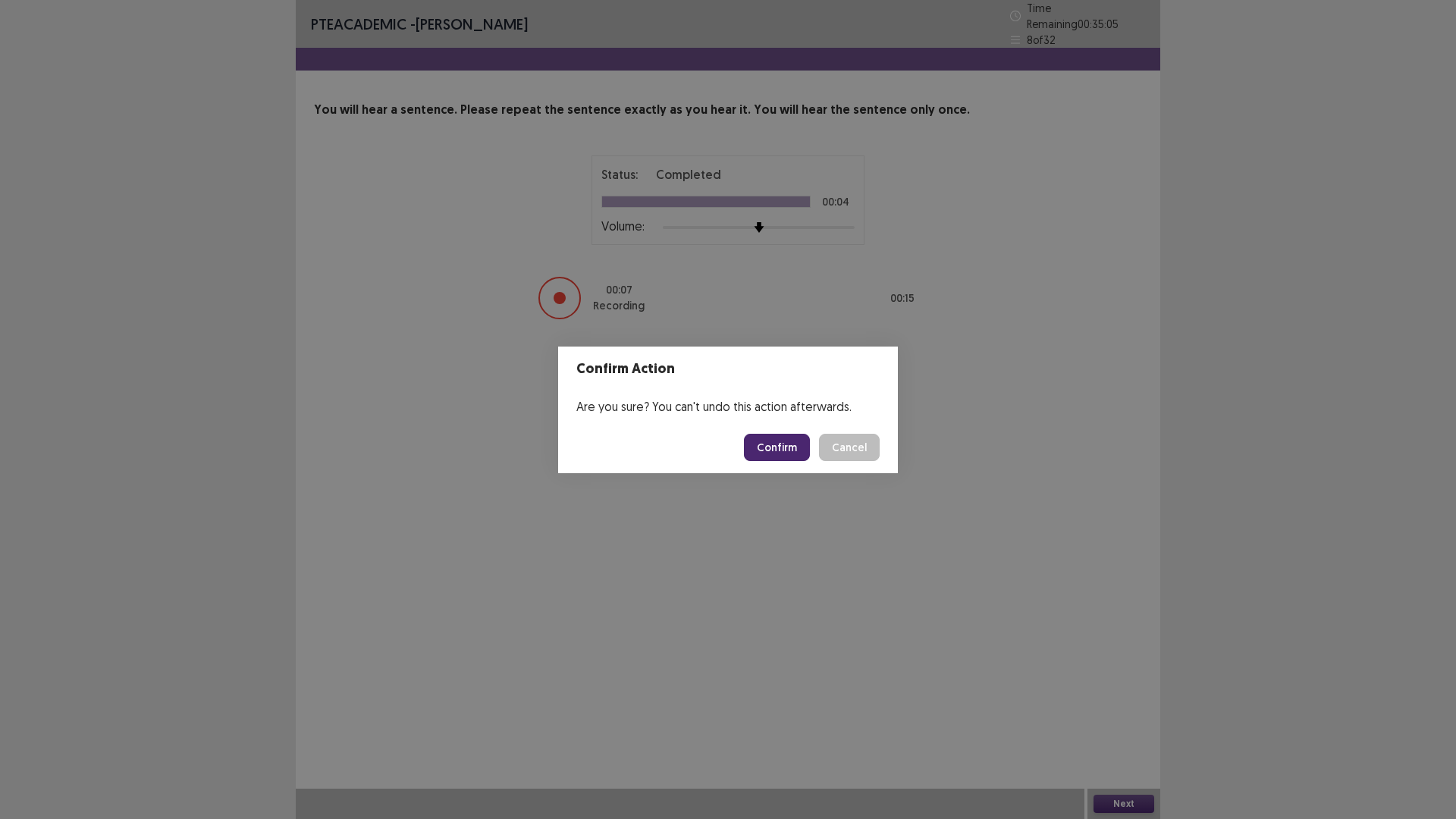
click at [803, 453] on button "Confirm" at bounding box center [777, 447] width 66 height 27
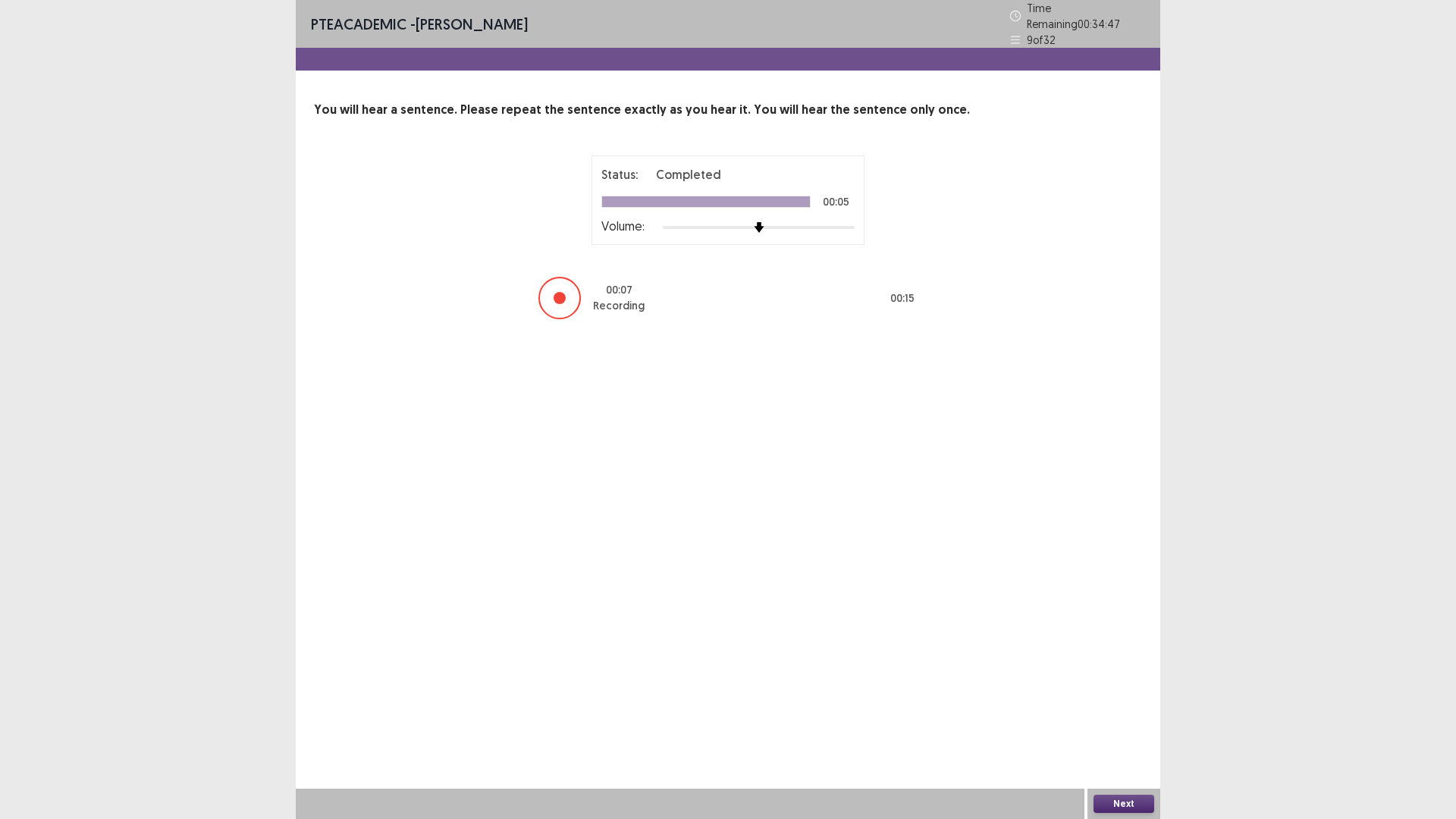
click at [1121, 802] on button "Next" at bounding box center [1124, 804] width 61 height 18
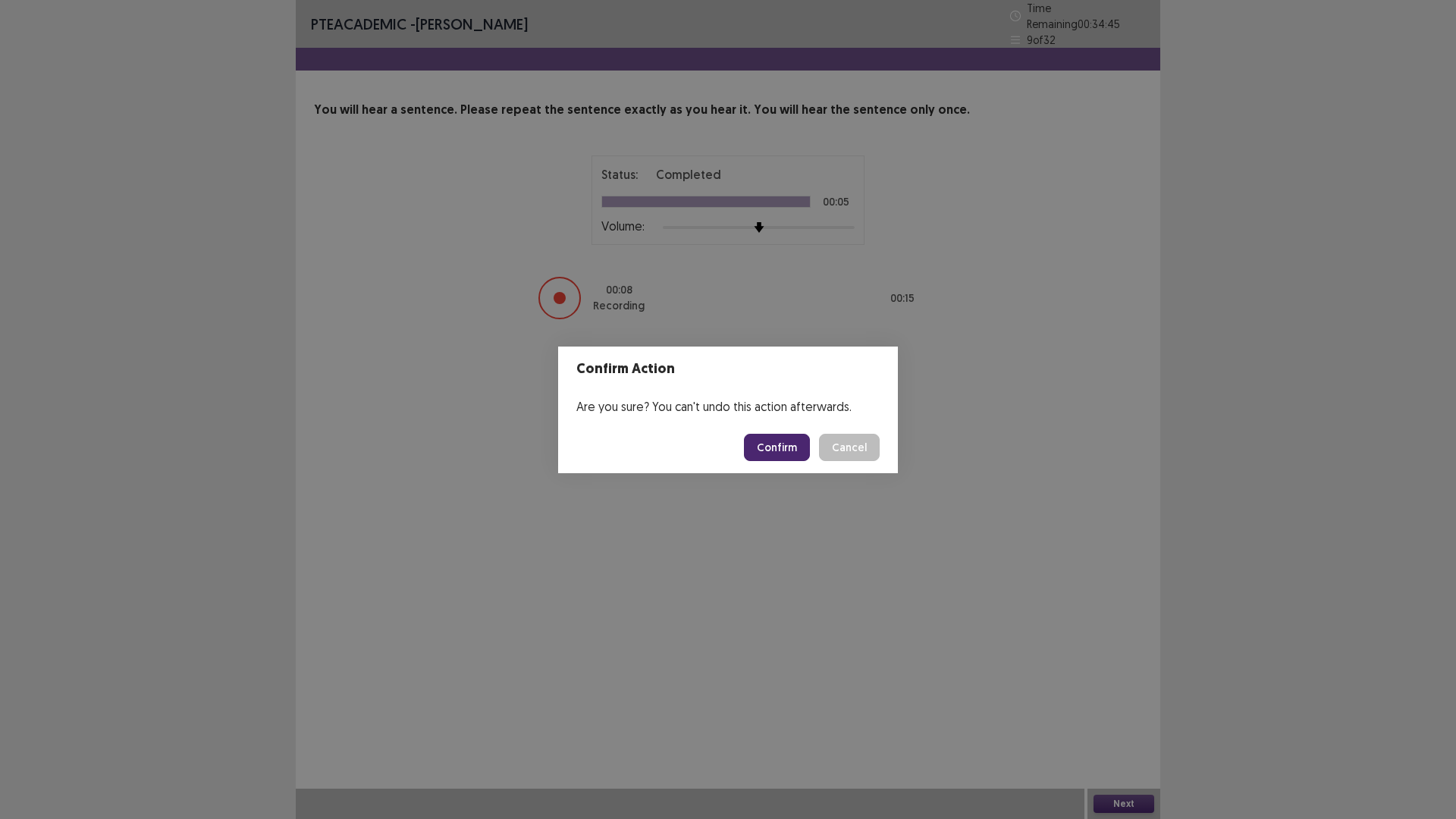
click at [794, 435] on button "Confirm" at bounding box center [777, 447] width 66 height 27
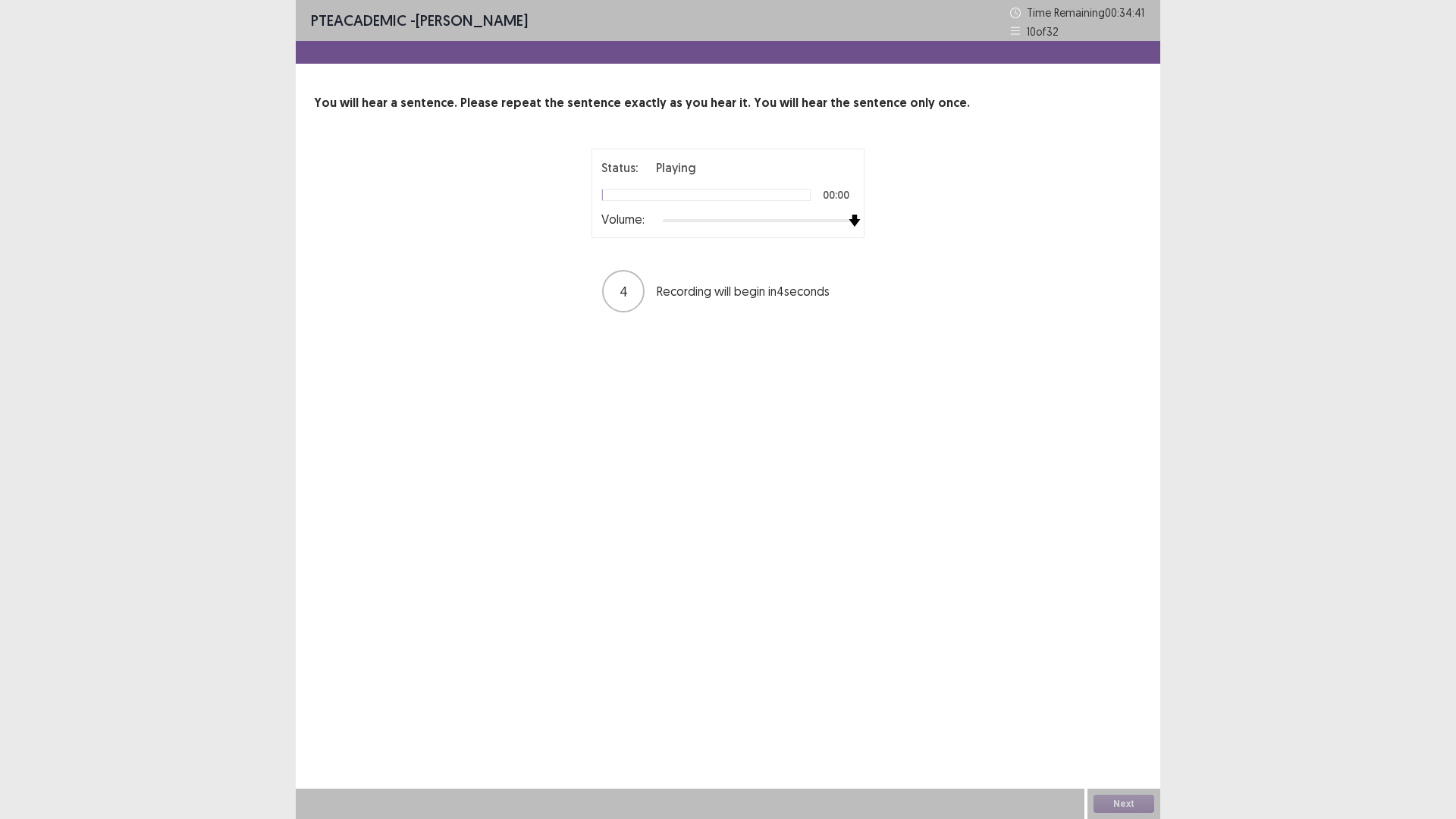
click at [1034, 225] on div "Status: Playing 00:00 Volume: 4 Recording will begin in 4 seconds" at bounding box center [728, 231] width 828 height 166
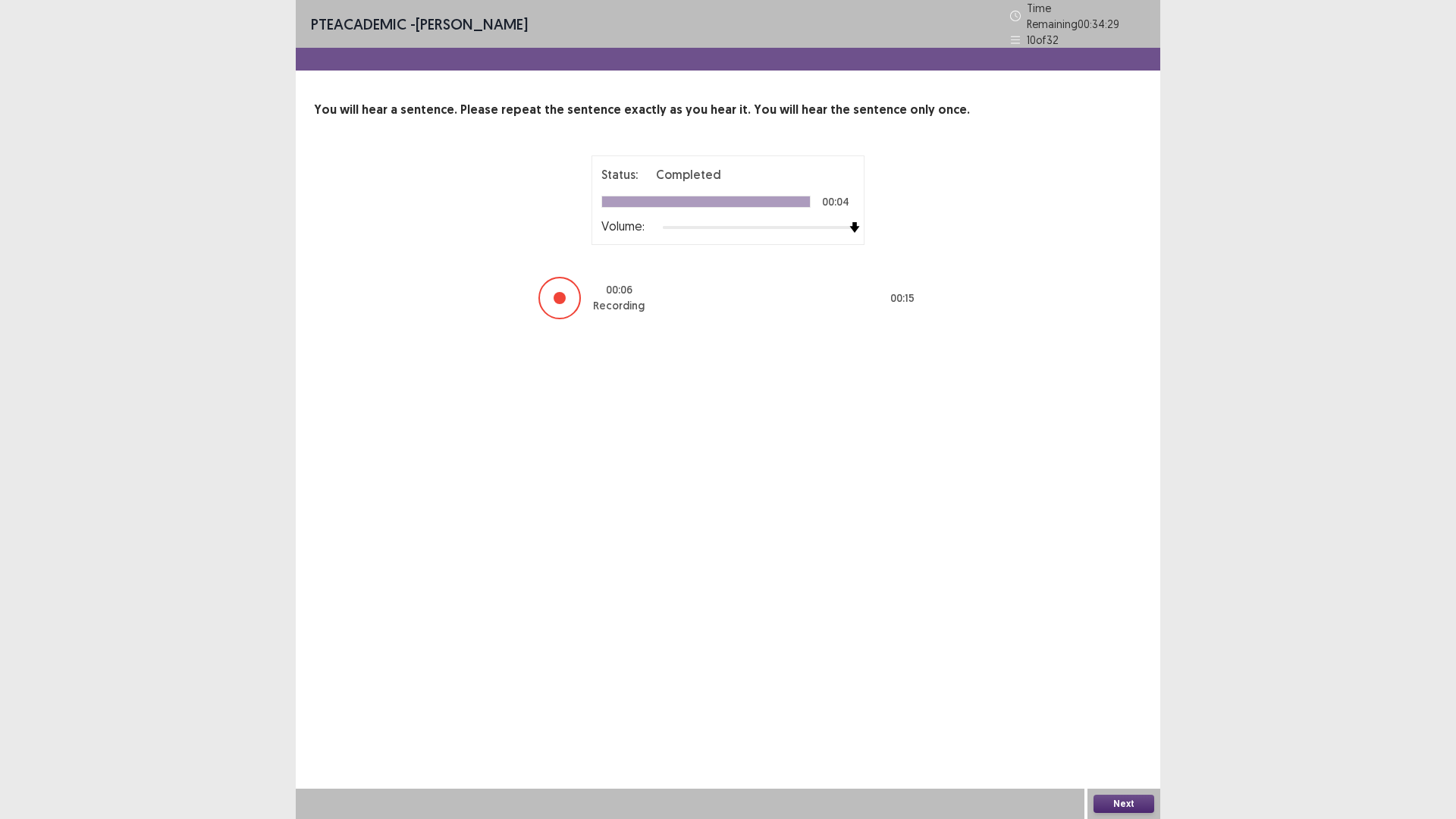
click at [1125, 798] on button "Next" at bounding box center [1124, 804] width 61 height 18
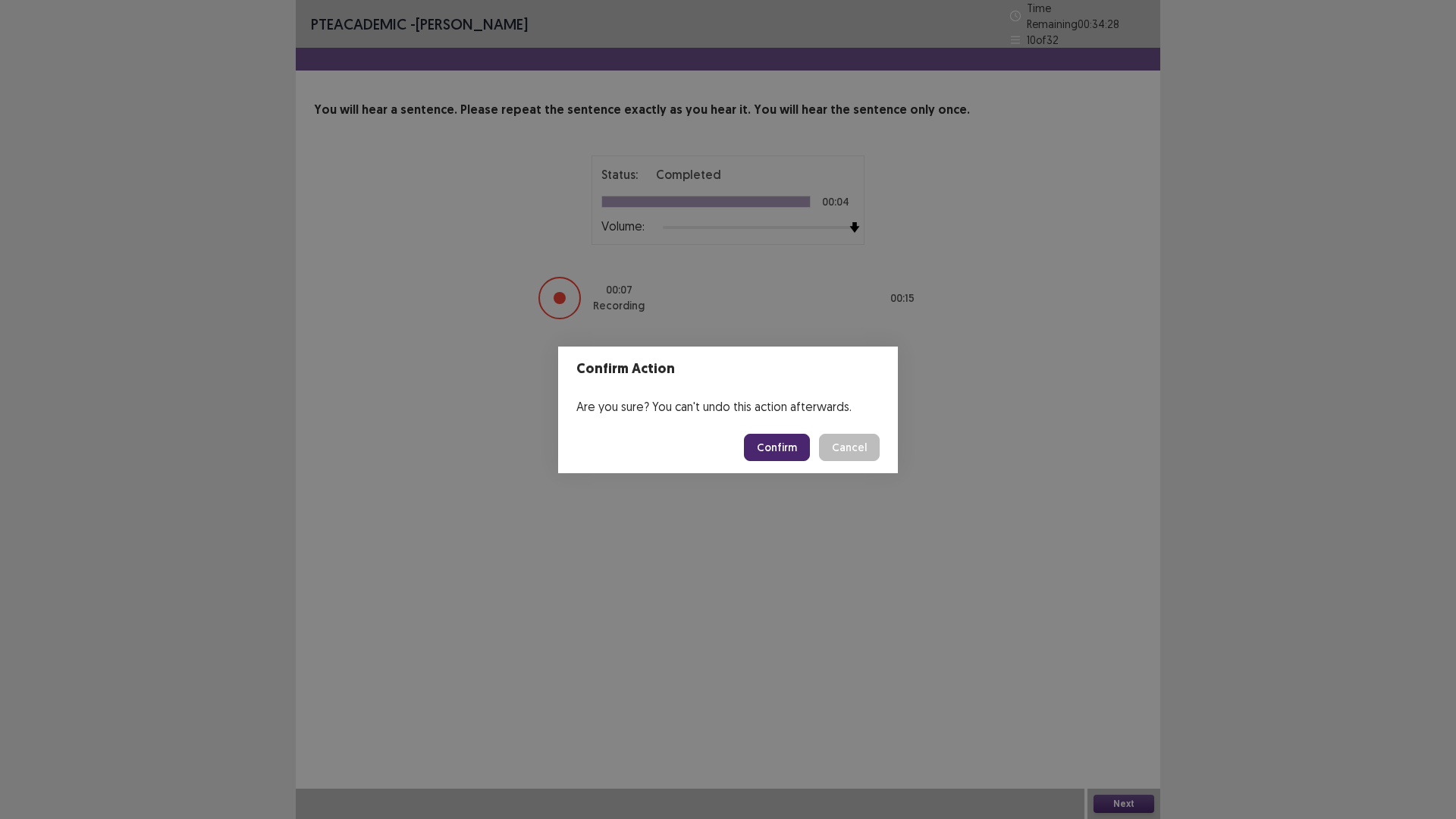
click at [782, 446] on button "Confirm" at bounding box center [777, 447] width 66 height 27
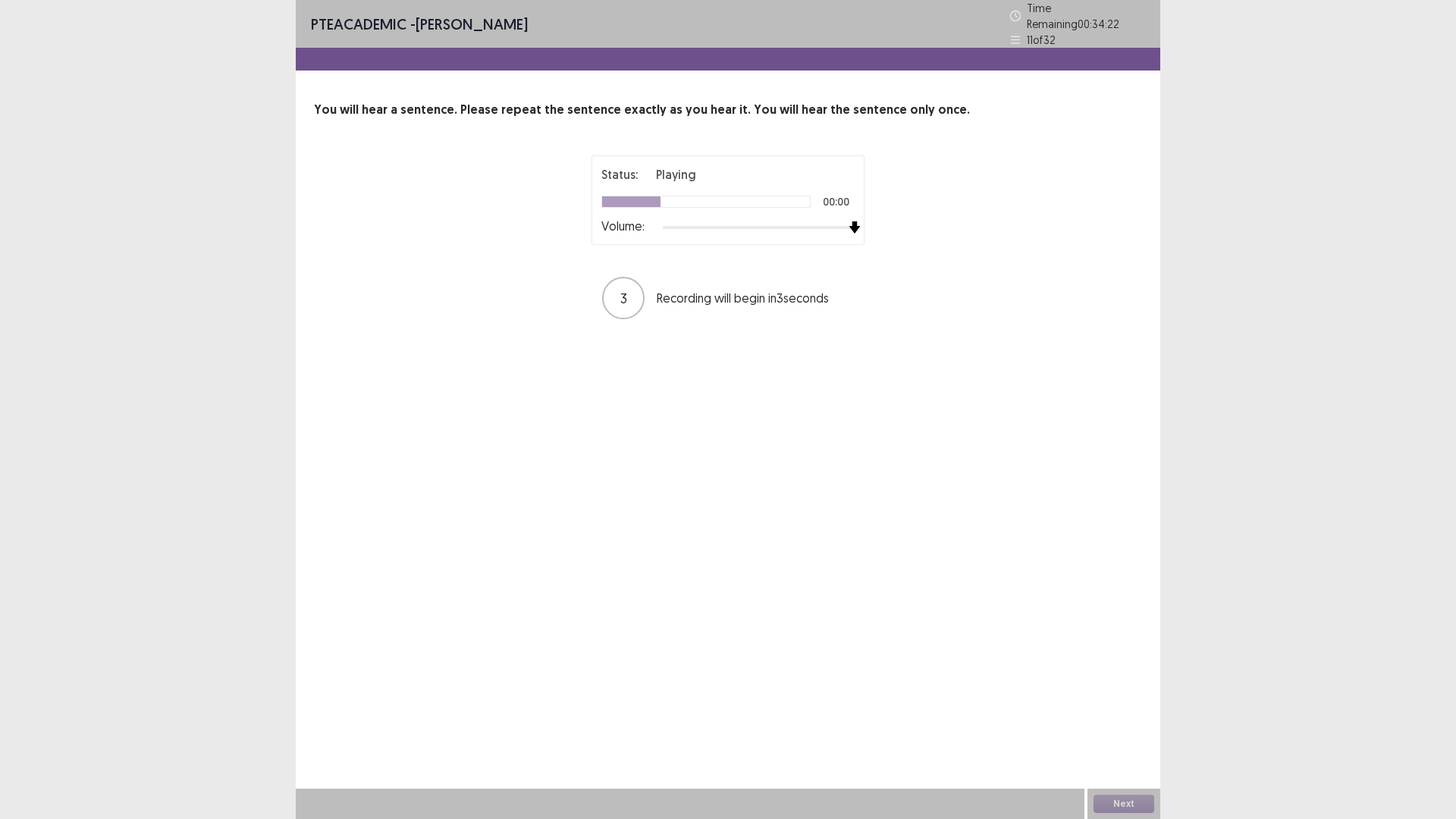
click at [926, 235] on div "Status: Playing 00:00 Volume: 3 Recording will begin in 3 seconds" at bounding box center [728, 238] width 828 height 166
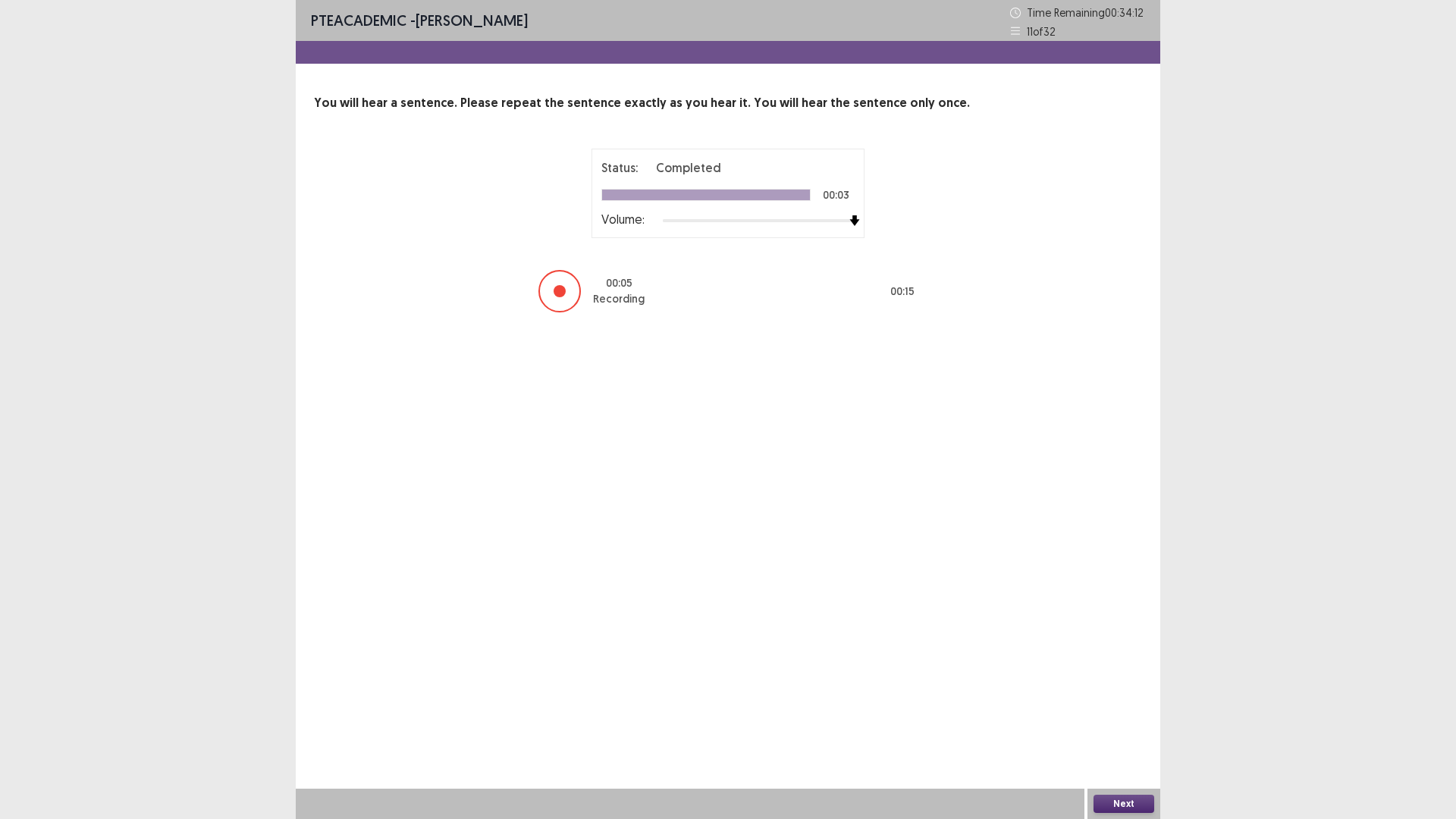
click at [1119, 802] on button "Next" at bounding box center [1124, 804] width 61 height 18
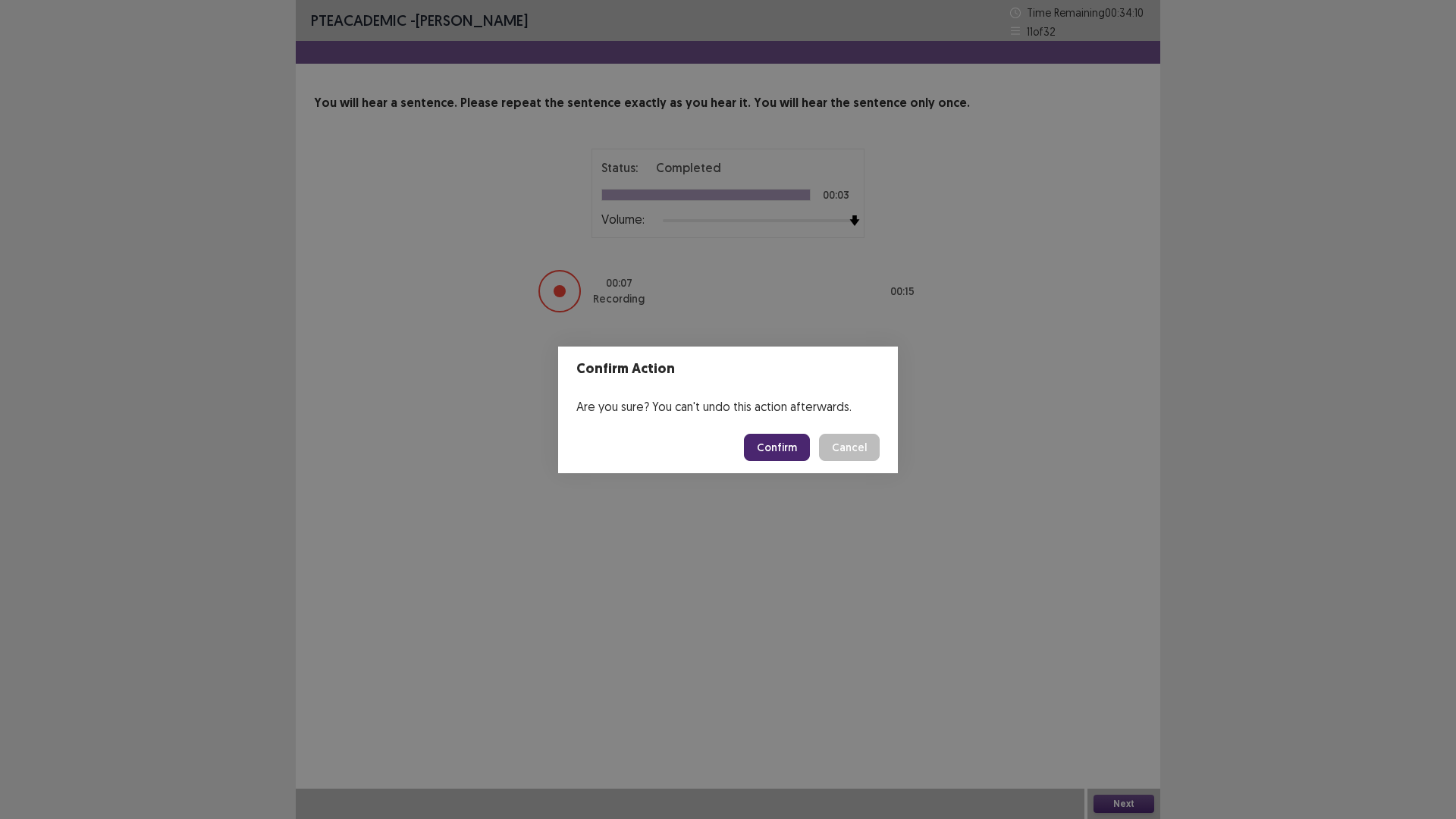
click at [778, 448] on button "Confirm" at bounding box center [777, 447] width 66 height 27
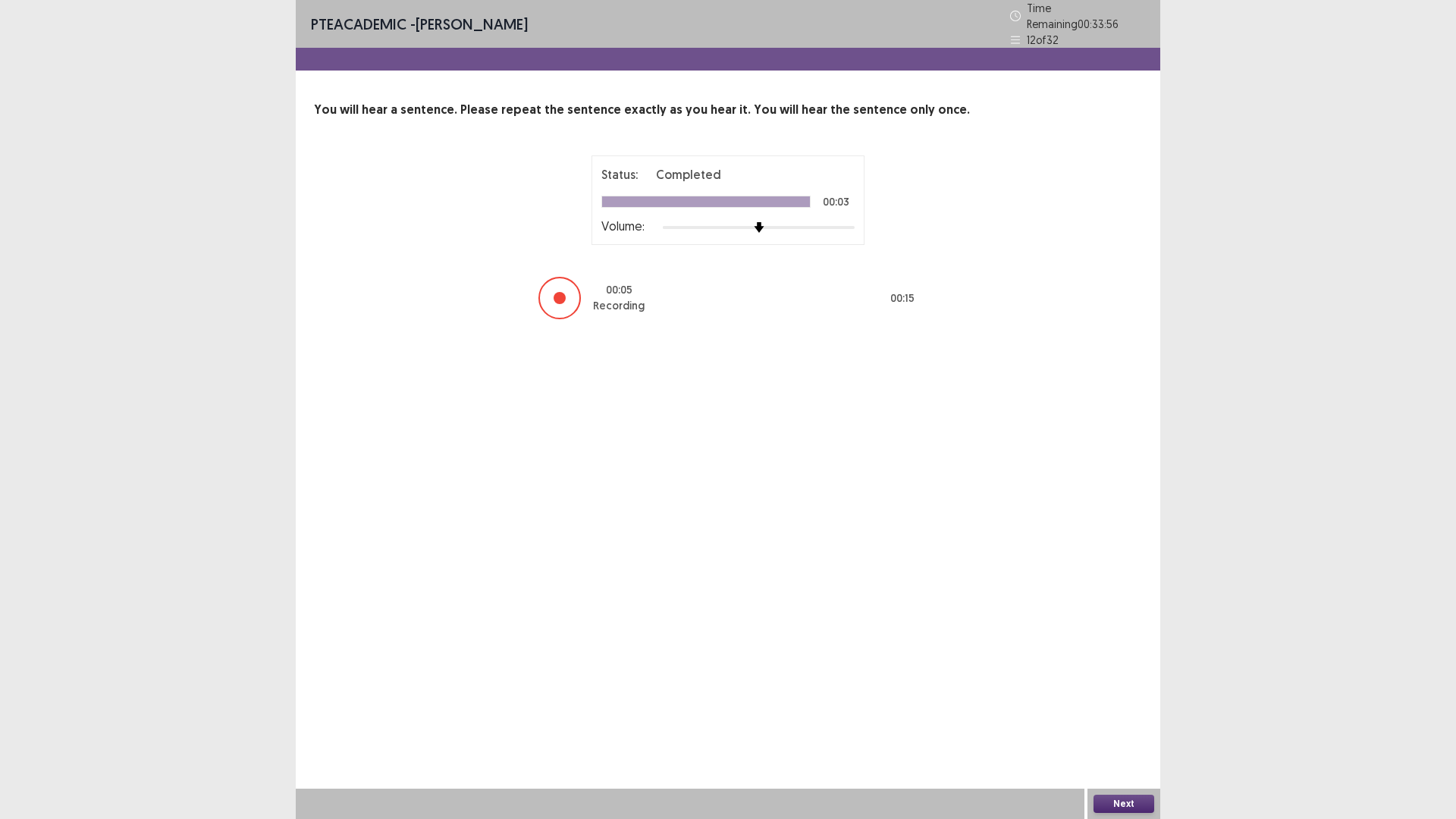
click at [1111, 799] on button "Next" at bounding box center [1124, 804] width 61 height 18
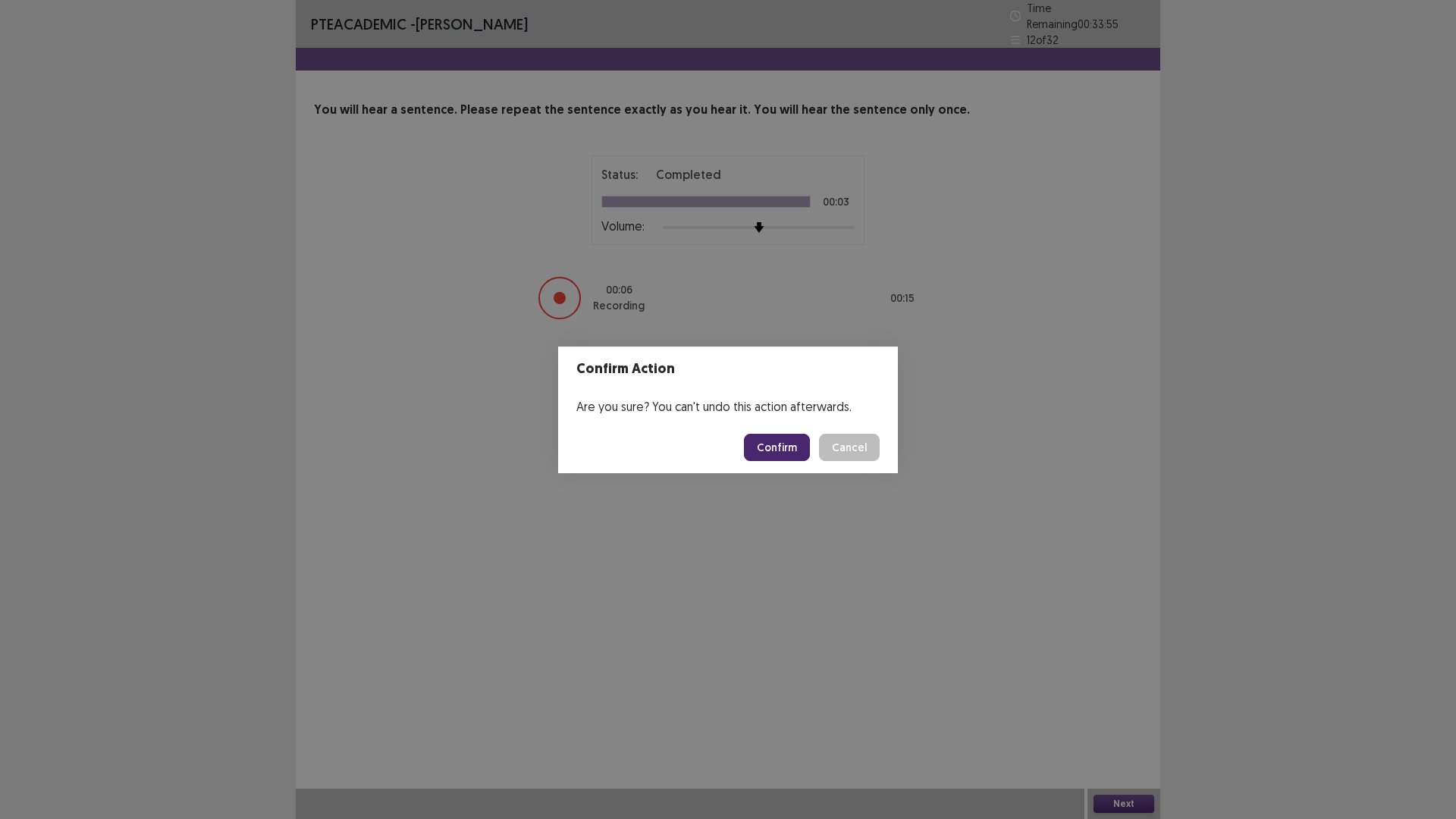
click at [804, 455] on button "Confirm" at bounding box center [777, 447] width 66 height 27
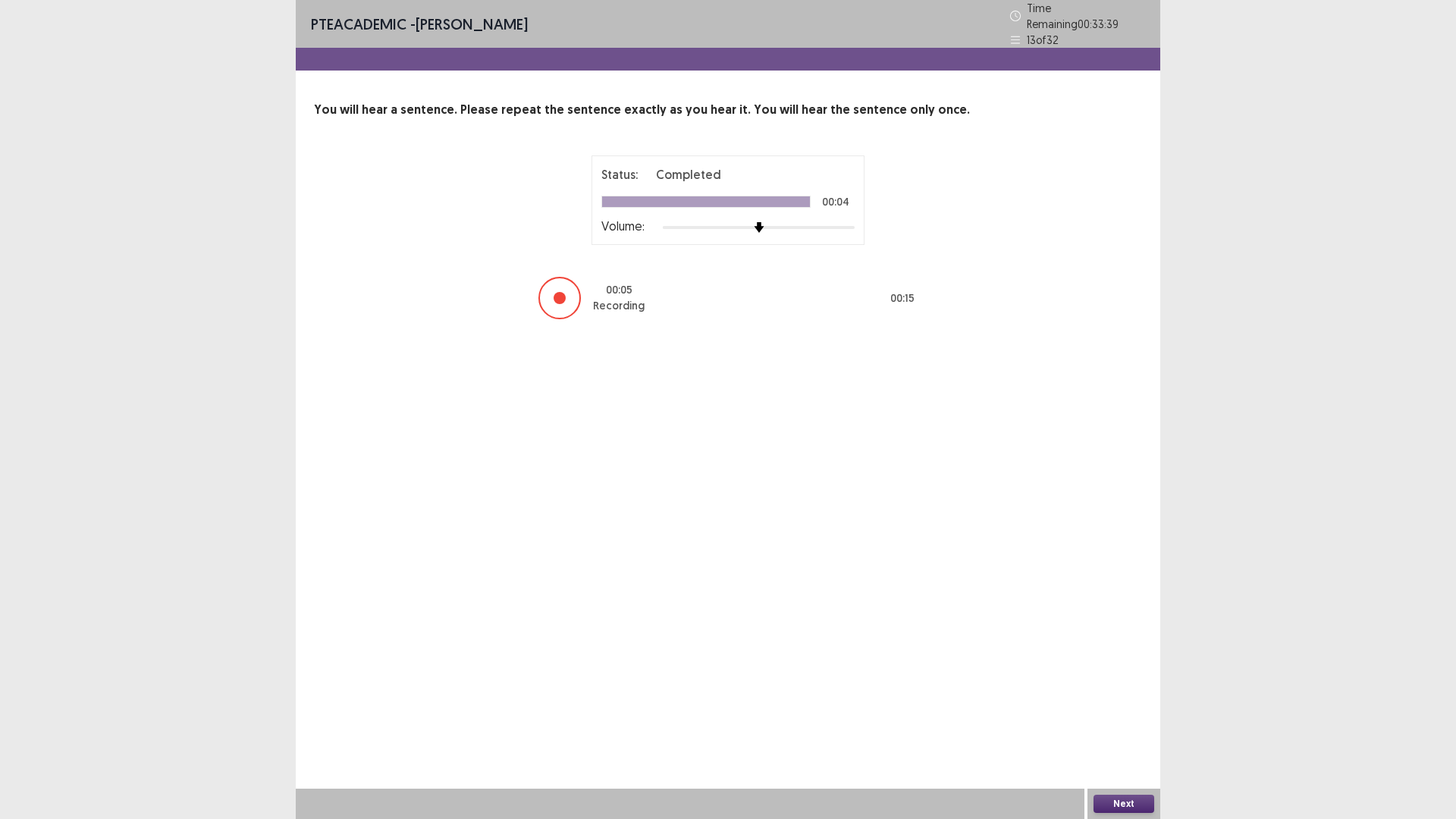
click at [1116, 807] on button "Next" at bounding box center [1124, 804] width 61 height 18
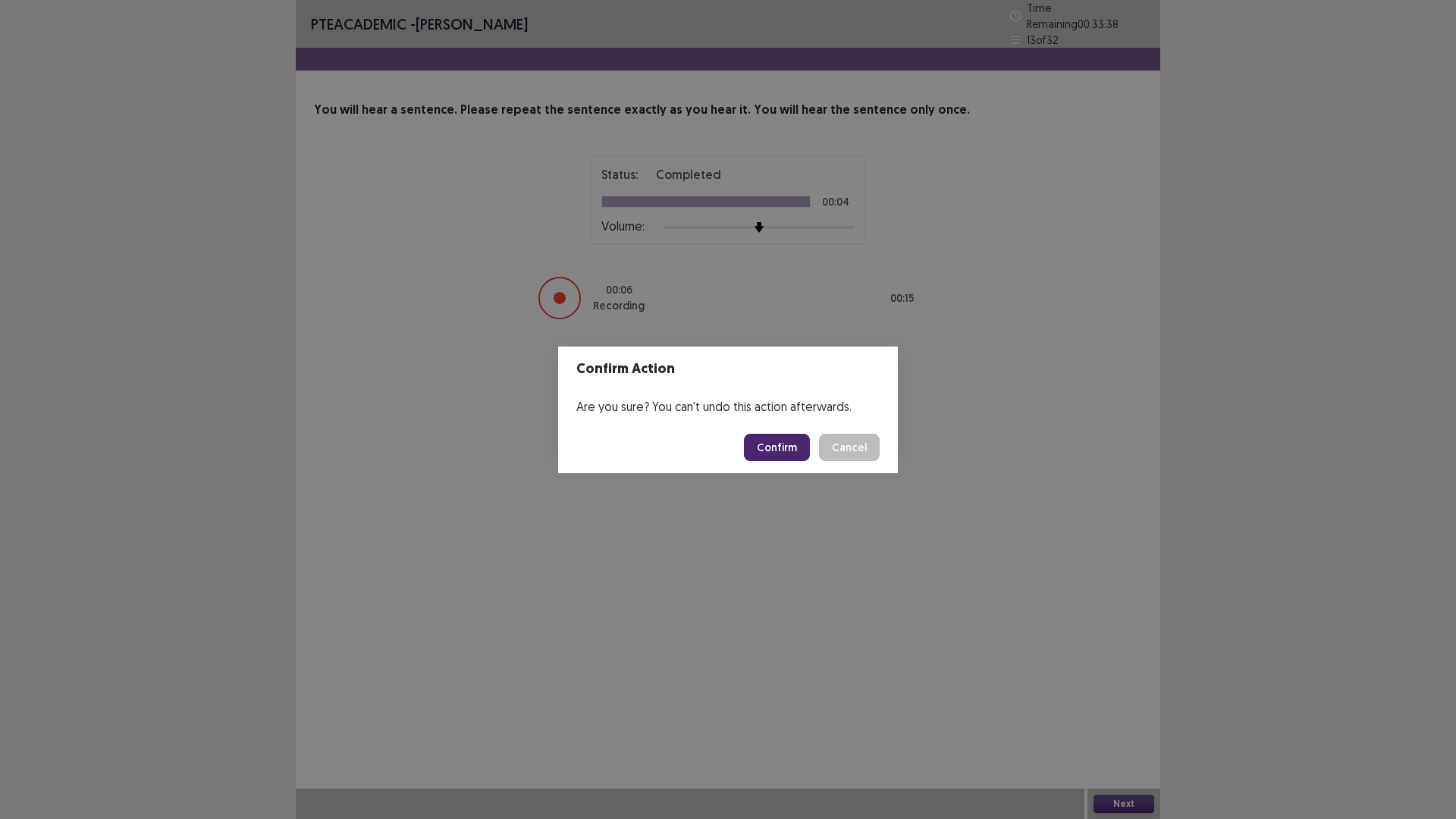
click at [795, 452] on button "Confirm" at bounding box center [777, 447] width 66 height 27
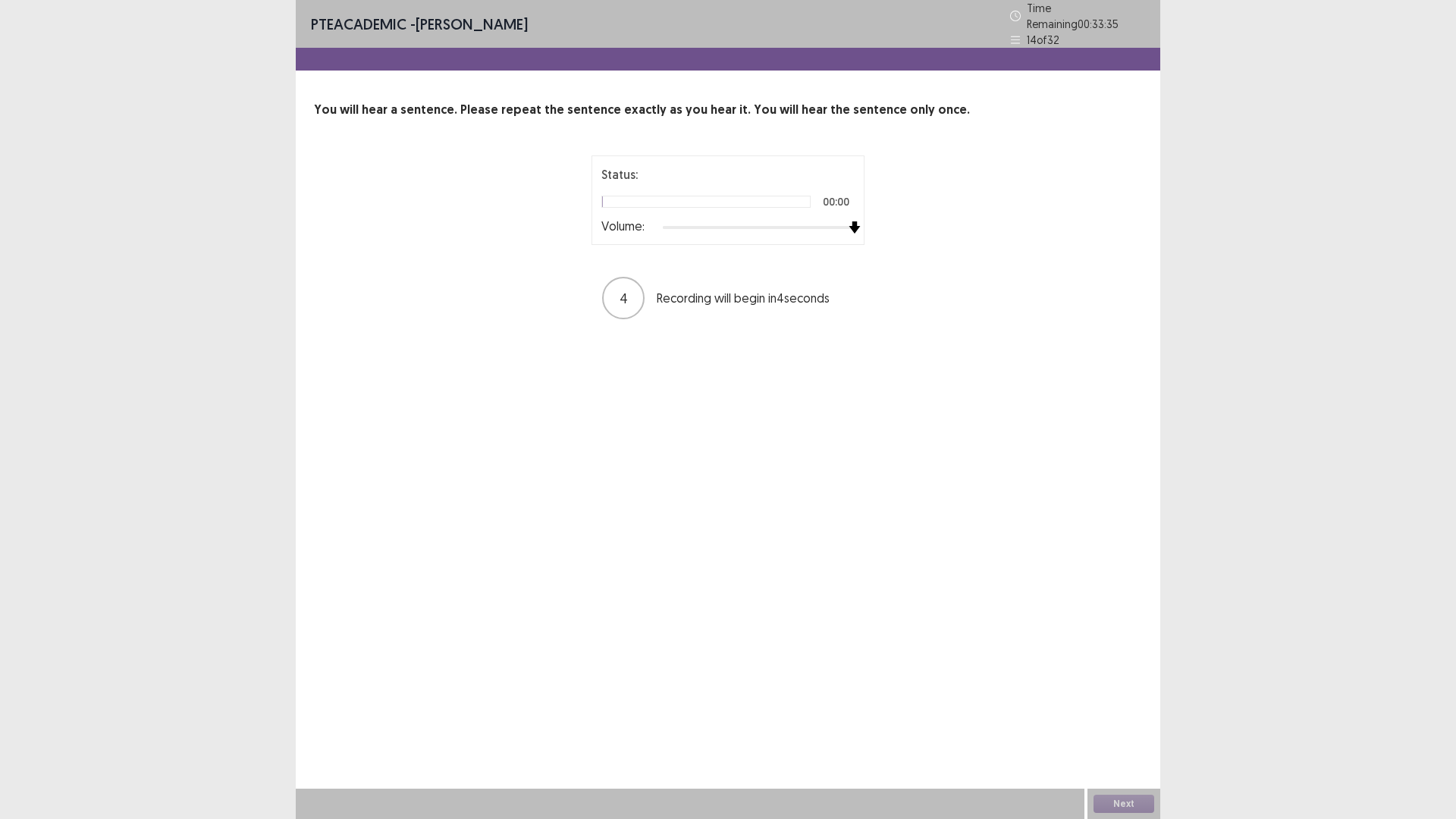
click at [947, 219] on div "Status: 00:00 Volume: 4 Recording will begin in 4 seconds" at bounding box center [728, 238] width 828 height 166
click at [1135, 797] on button "Next" at bounding box center [1124, 804] width 61 height 18
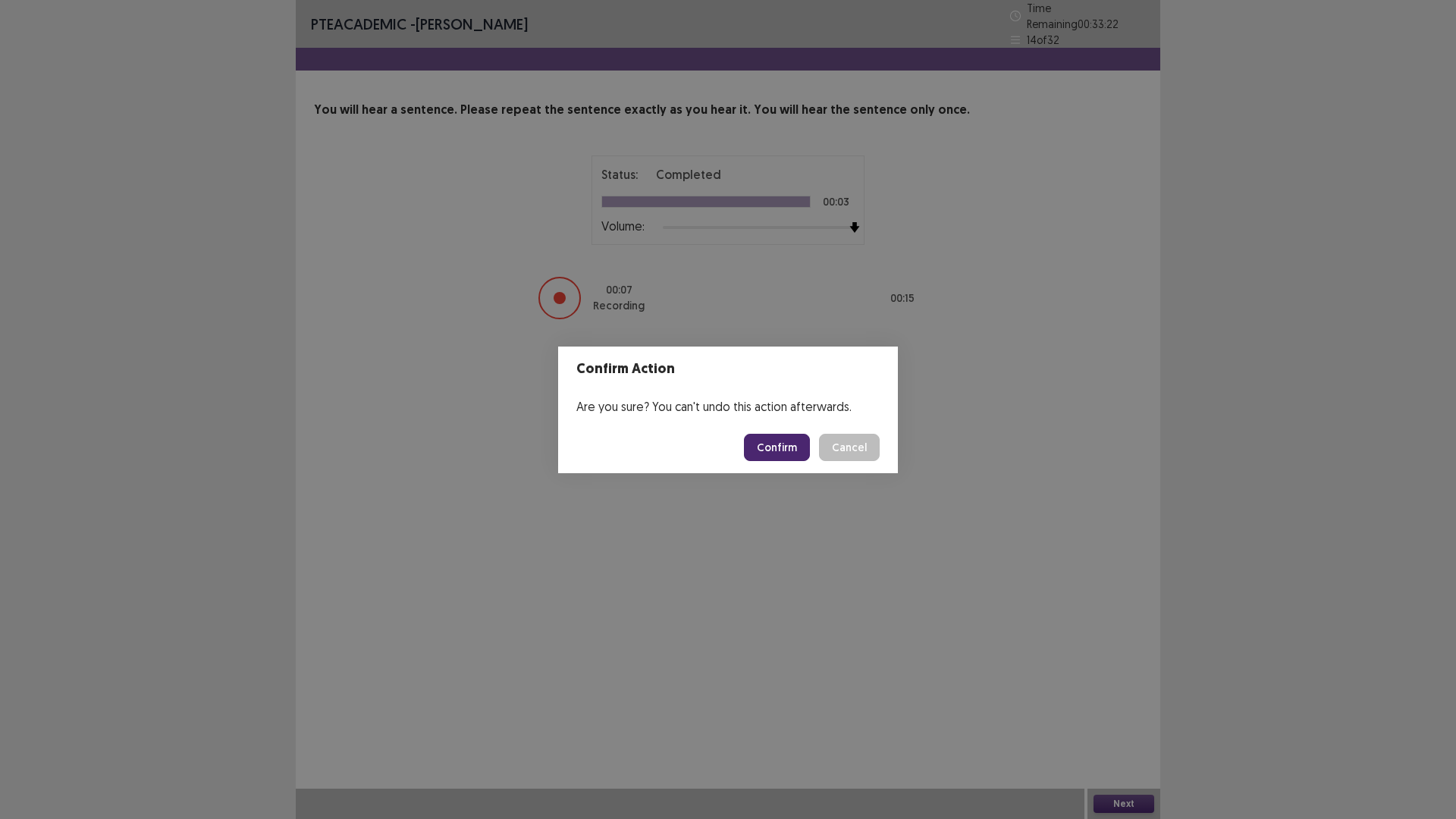
click at [778, 449] on button "Confirm" at bounding box center [777, 447] width 66 height 27
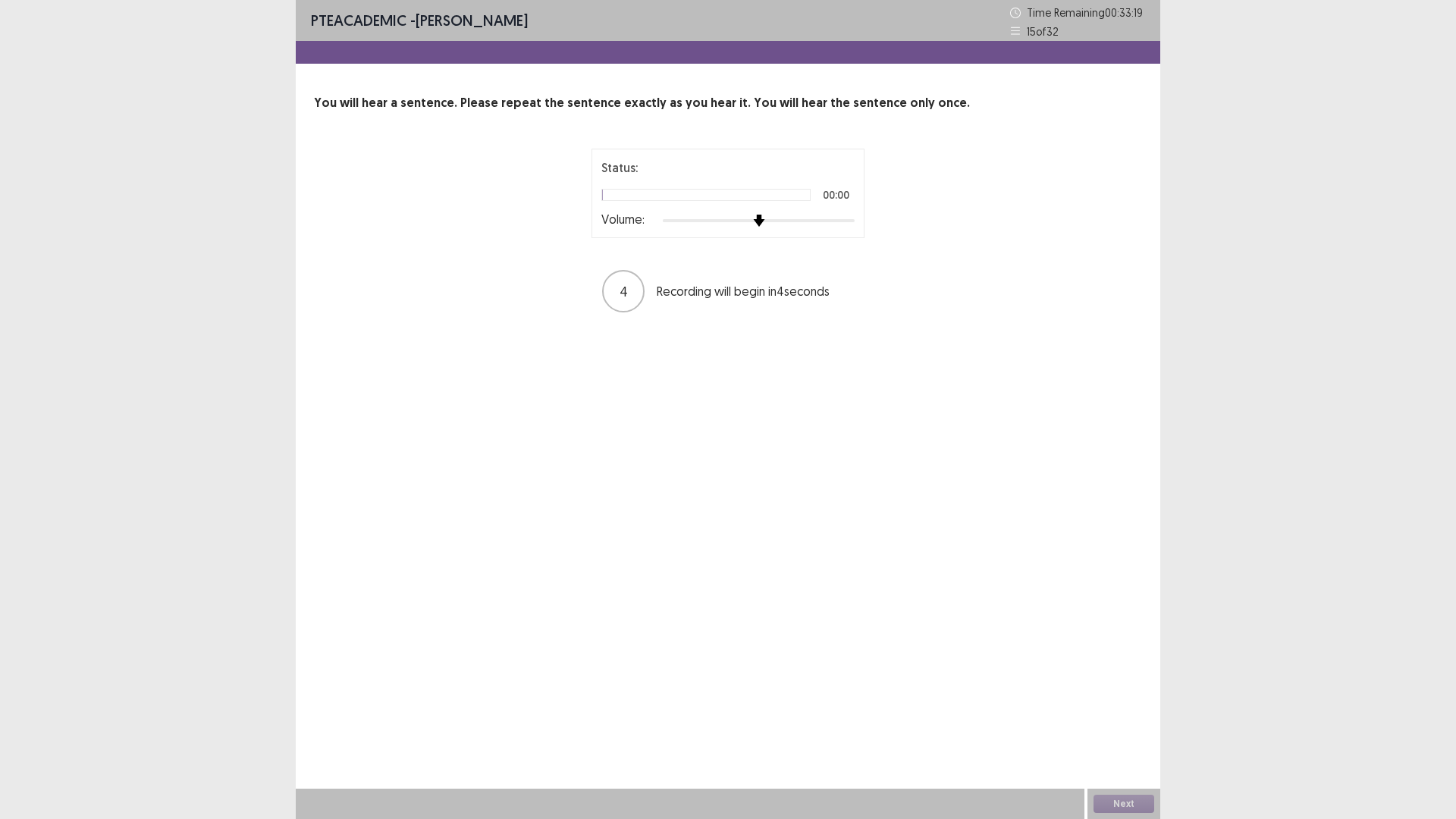
click at [1071, 240] on div "Status: 00:00 Volume: 4 Recording will begin in 4 seconds" at bounding box center [728, 231] width 828 height 166
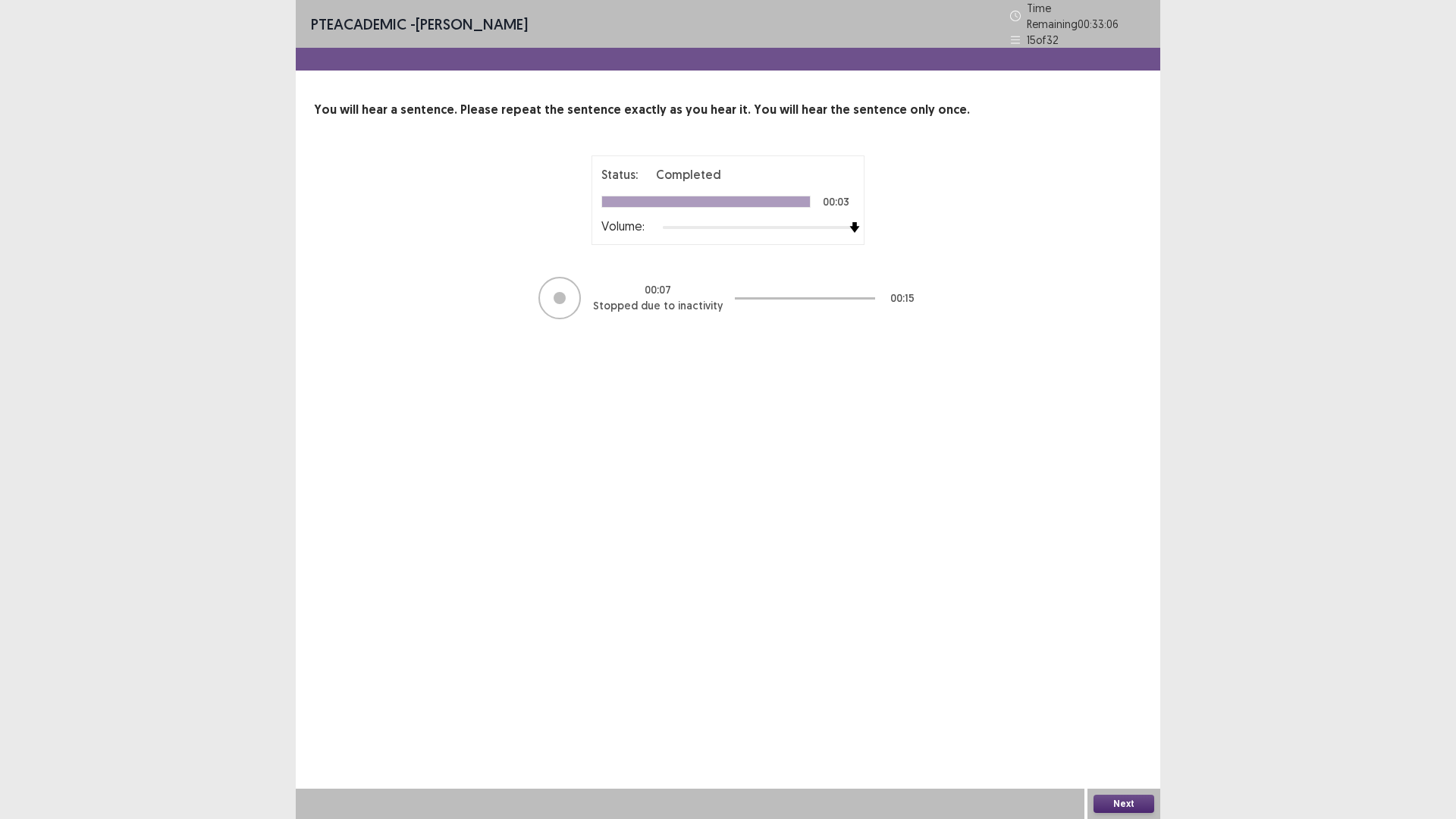
click at [1129, 799] on button "Next" at bounding box center [1124, 804] width 61 height 18
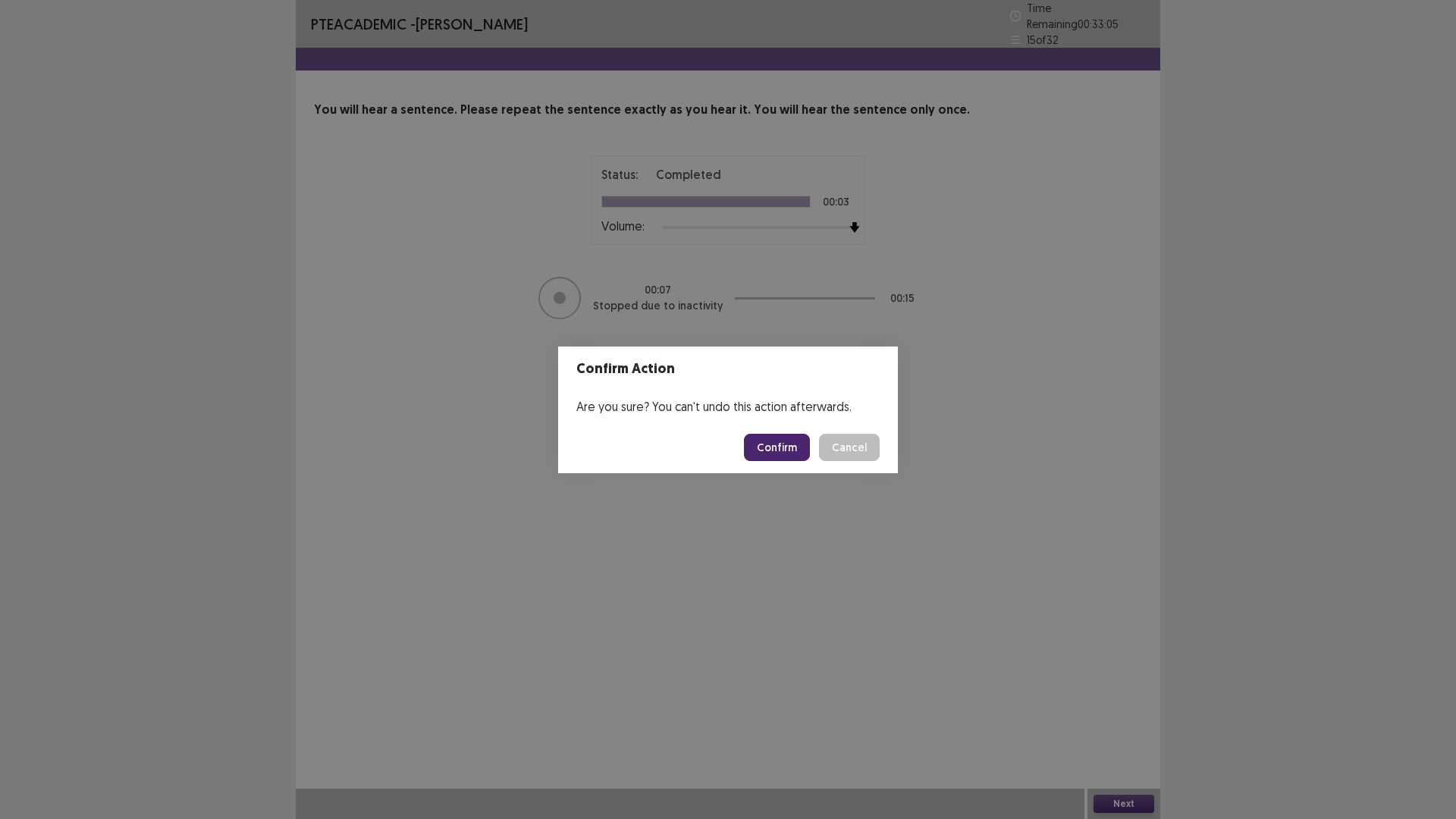
click at [762, 441] on button "Confirm" at bounding box center [777, 447] width 66 height 27
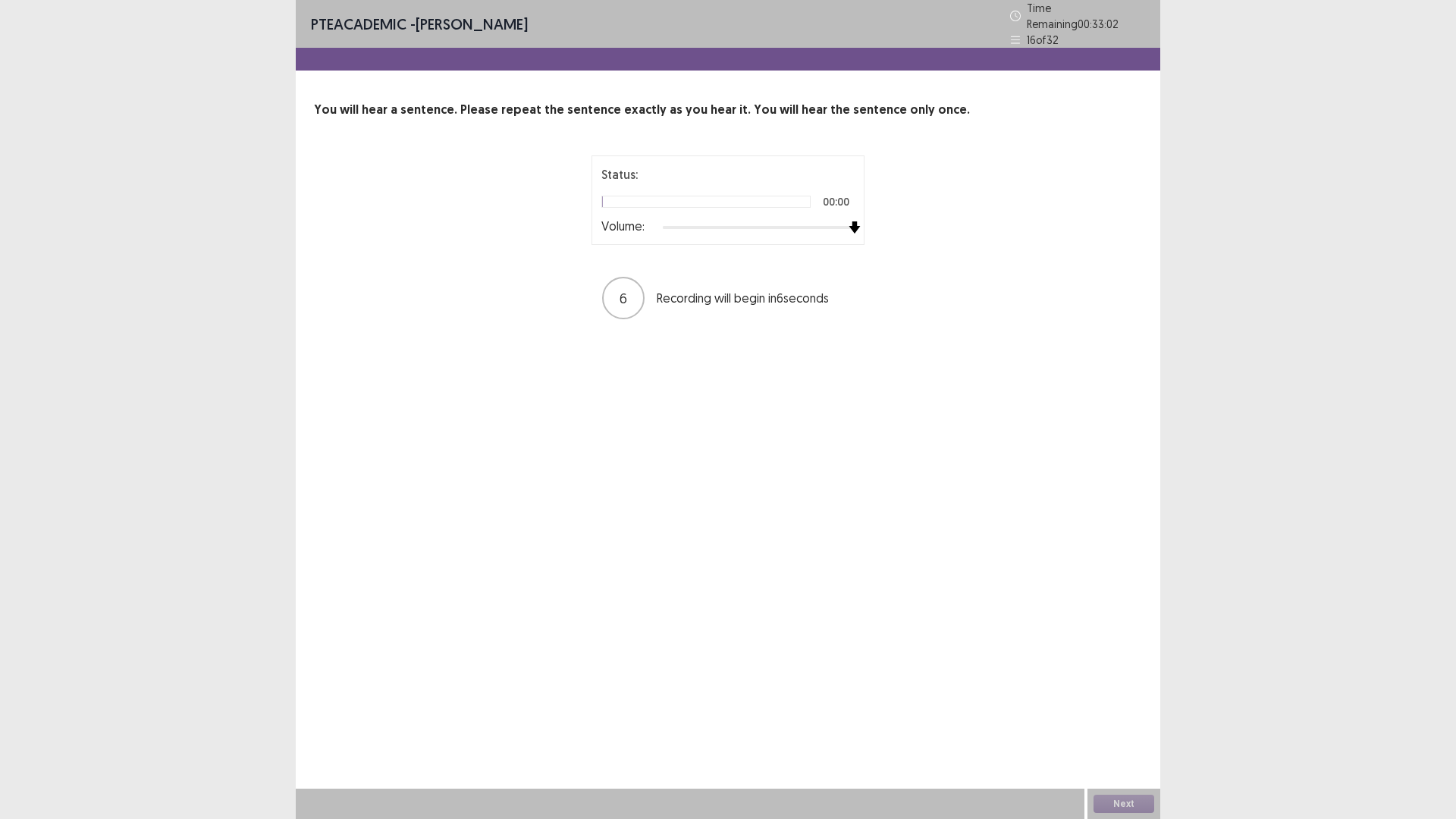
click at [1338, 311] on div "PTE academic - [PERSON_NAME] Time Remaining 00 : 33 : 02 16 of 32 You will hear…" at bounding box center [728, 410] width 1456 height 819
click at [1144, 797] on button "Next" at bounding box center [1124, 804] width 61 height 18
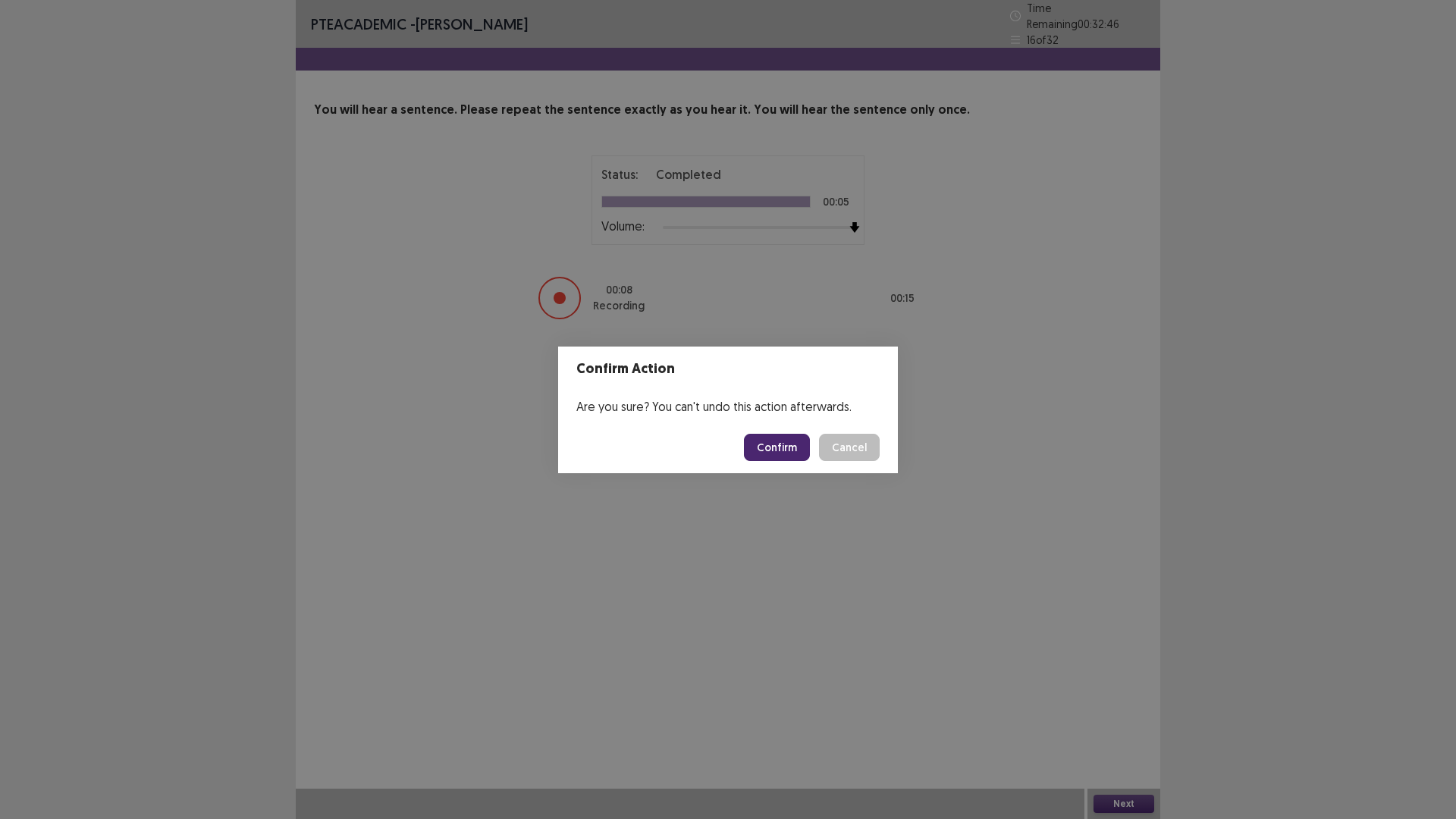
click at [763, 443] on button "Confirm" at bounding box center [777, 447] width 66 height 27
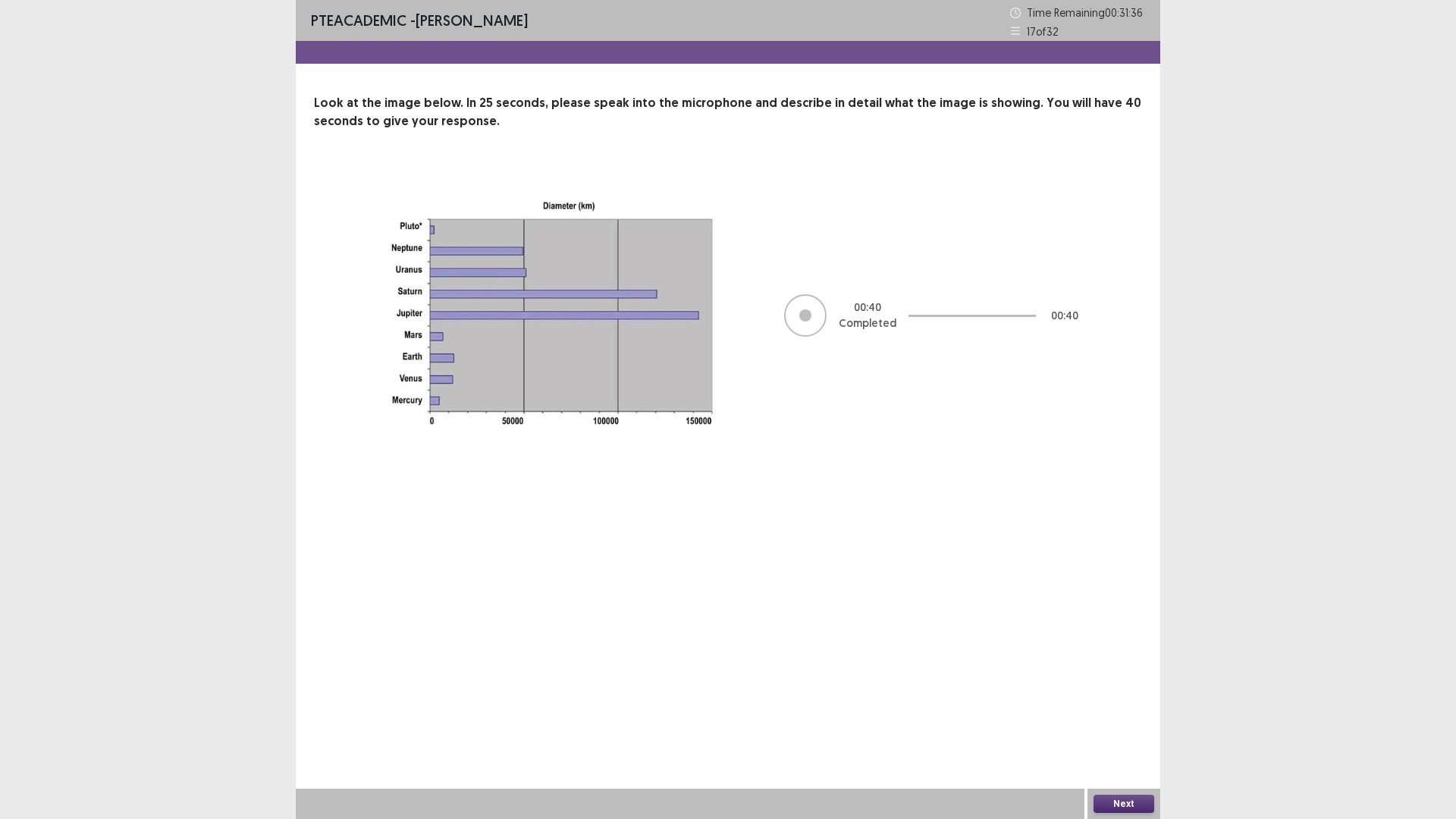
drag, startPoint x: 1126, startPoint y: 807, endPoint x: 1140, endPoint y: 812, distance: 14.9
click at [1140, 812] on button "Next" at bounding box center [1124, 804] width 61 height 18
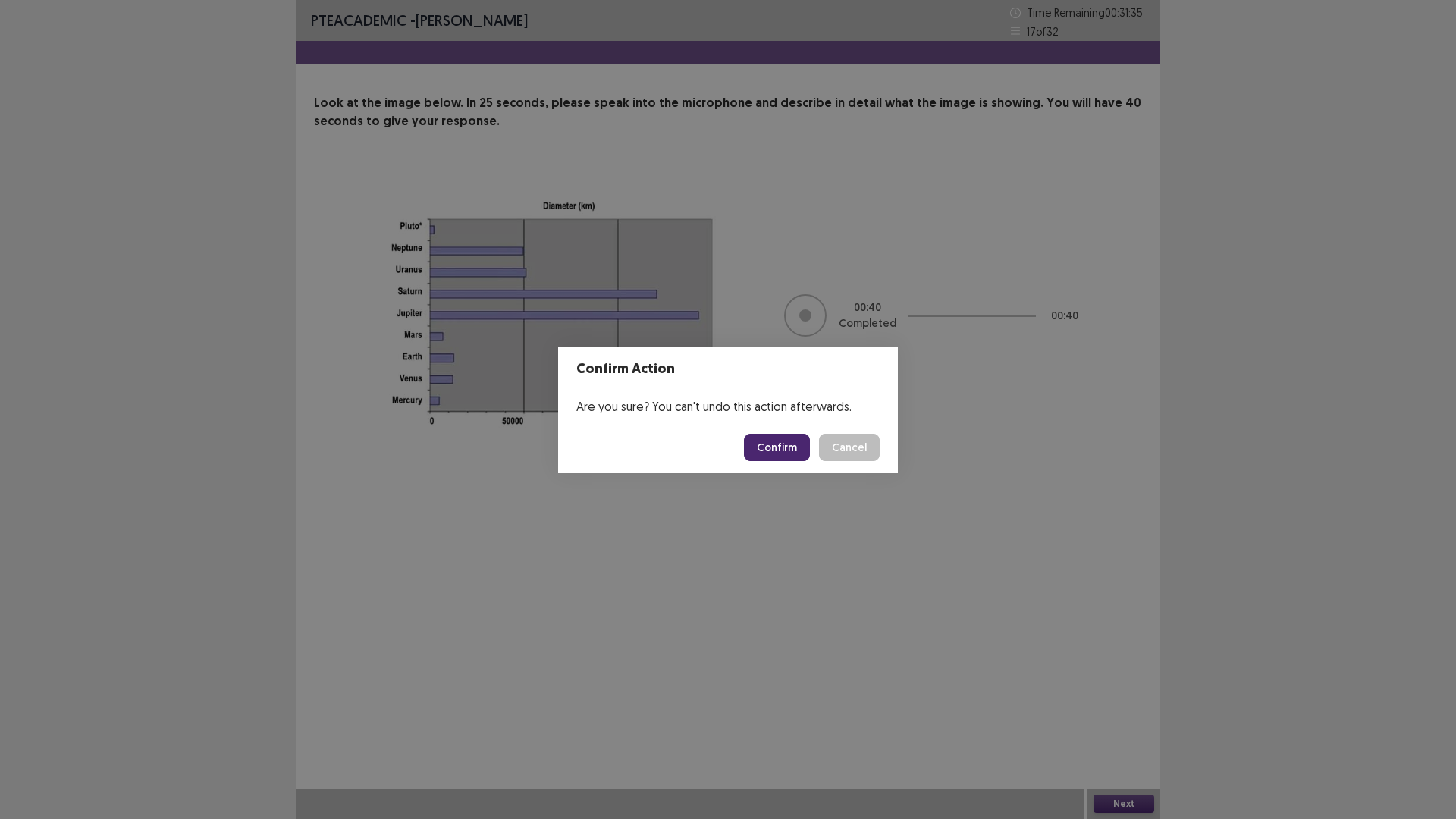
click at [784, 439] on button "Confirm" at bounding box center [777, 447] width 66 height 27
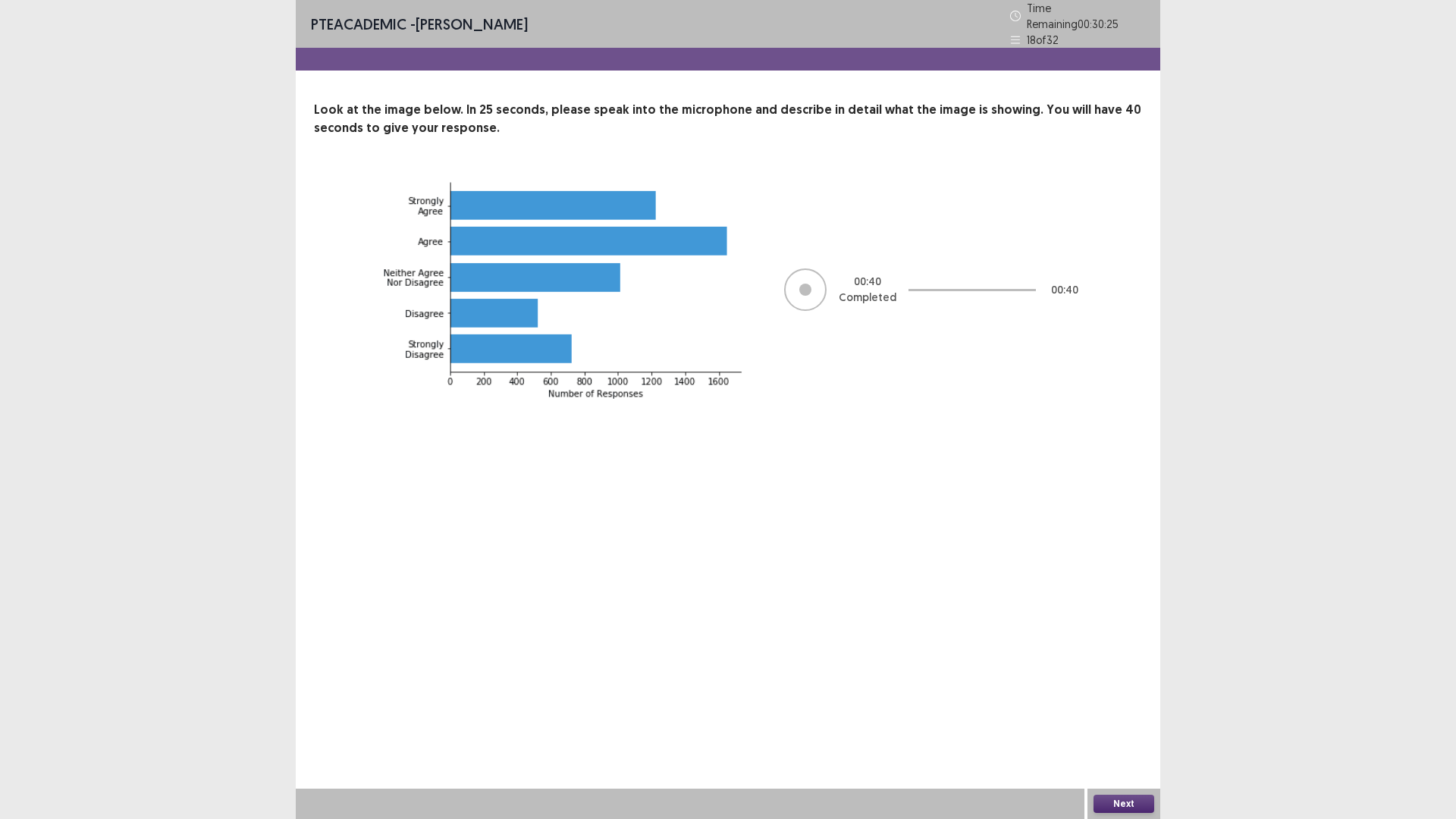
click at [1125, 802] on button "Next" at bounding box center [1124, 804] width 61 height 18
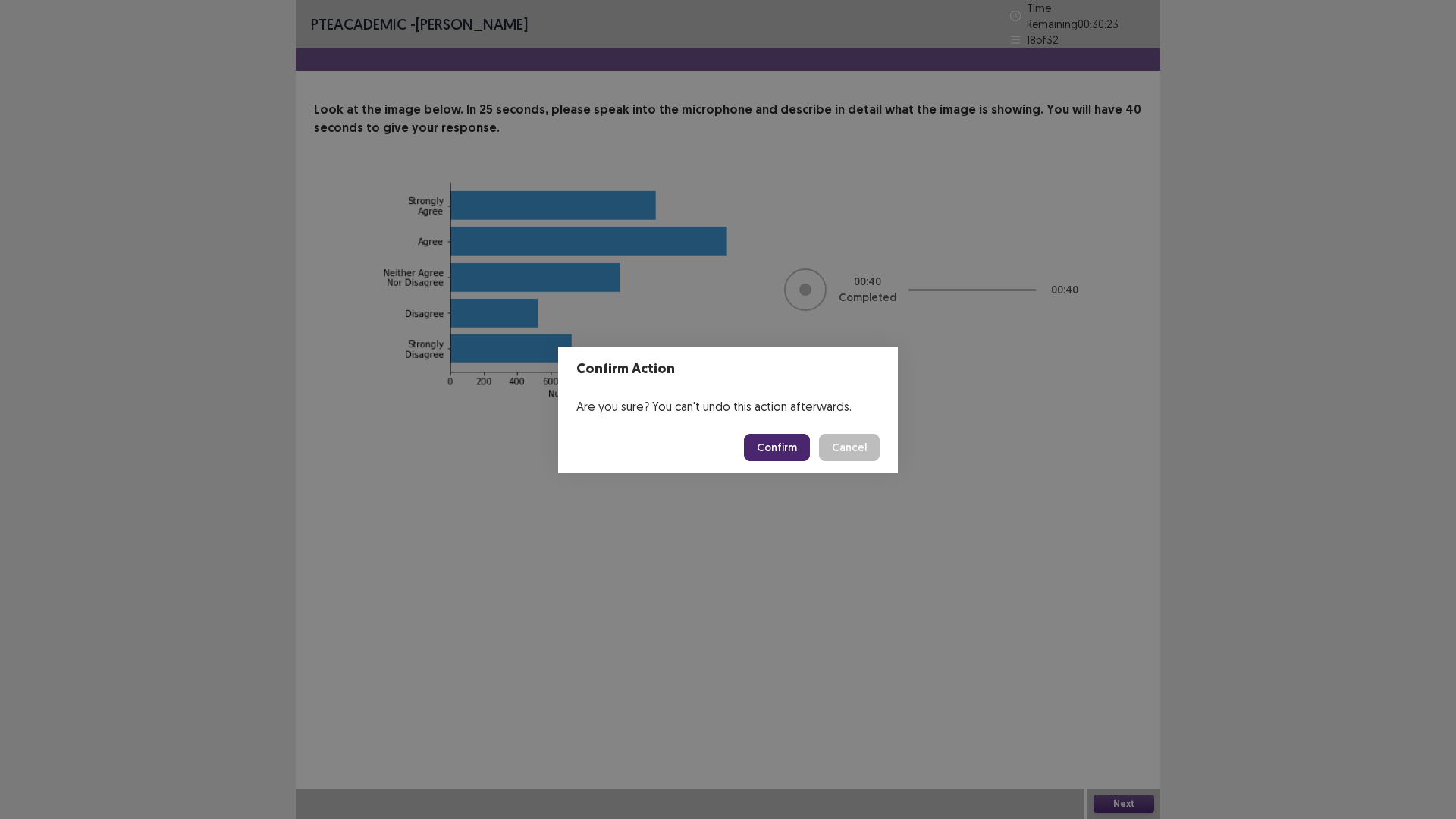
click at [793, 454] on button "Confirm" at bounding box center [777, 447] width 66 height 27
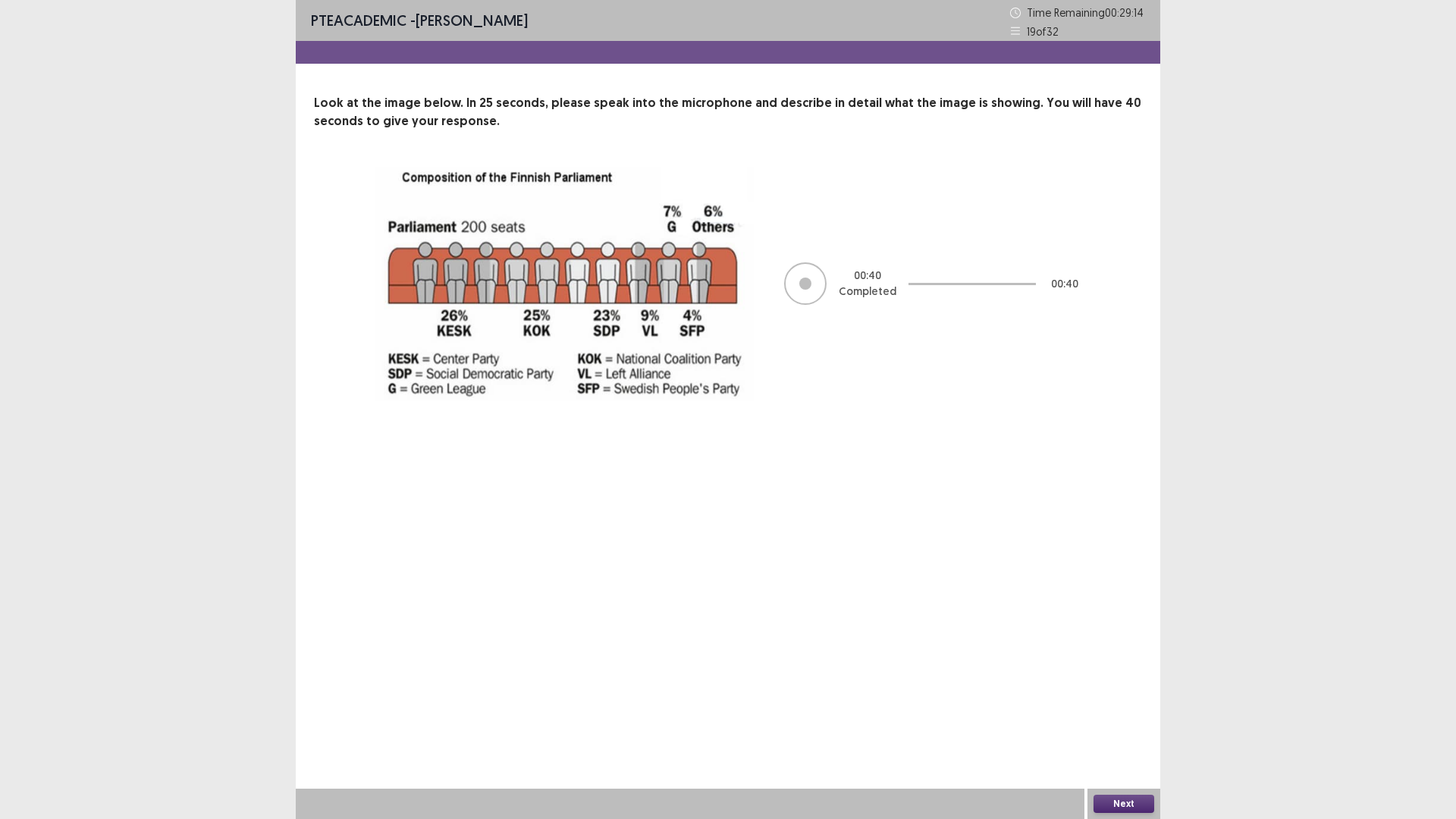
click at [1100, 800] on button "Next" at bounding box center [1124, 804] width 61 height 18
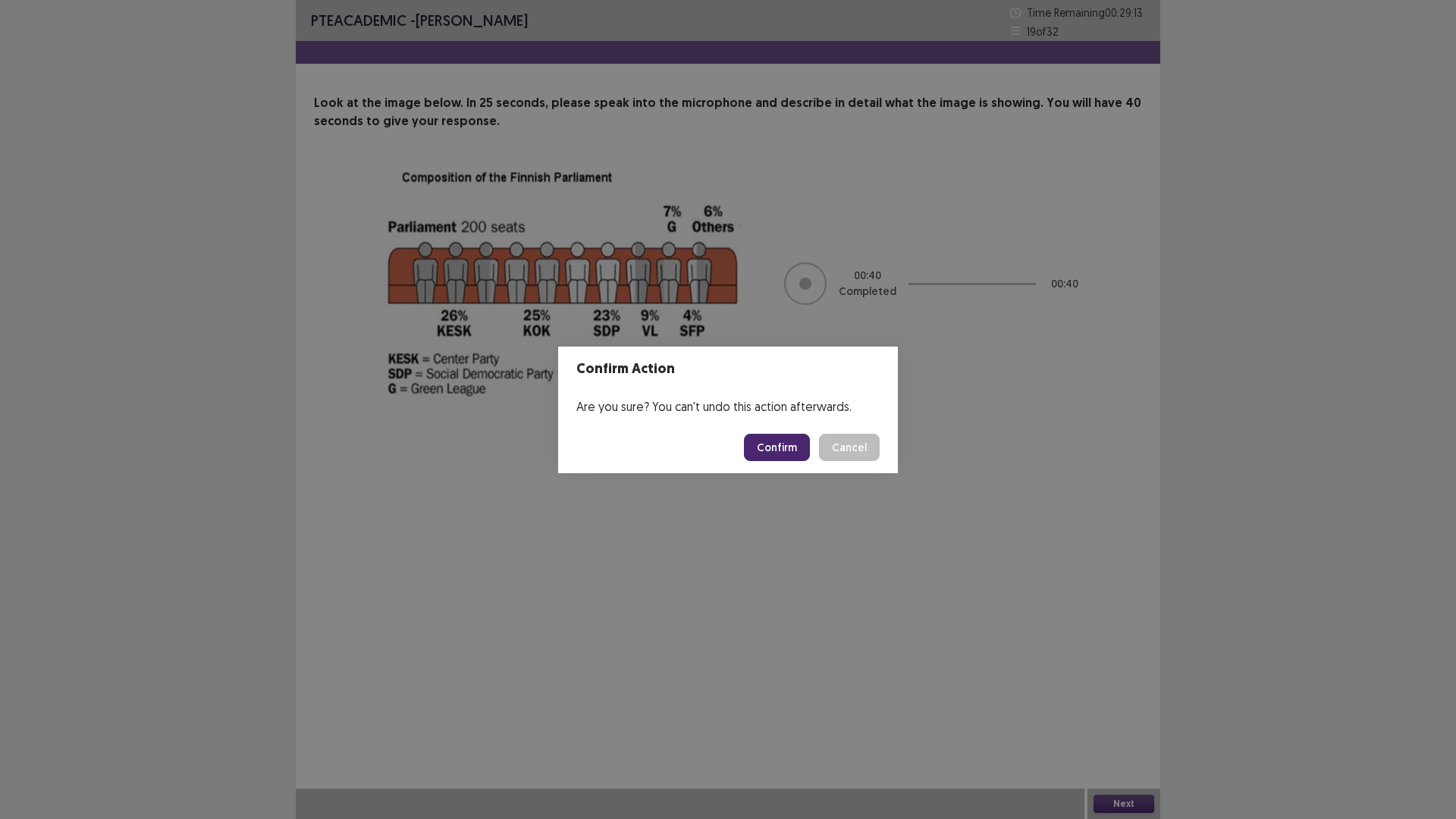
click at [784, 448] on button "Confirm" at bounding box center [777, 447] width 66 height 27
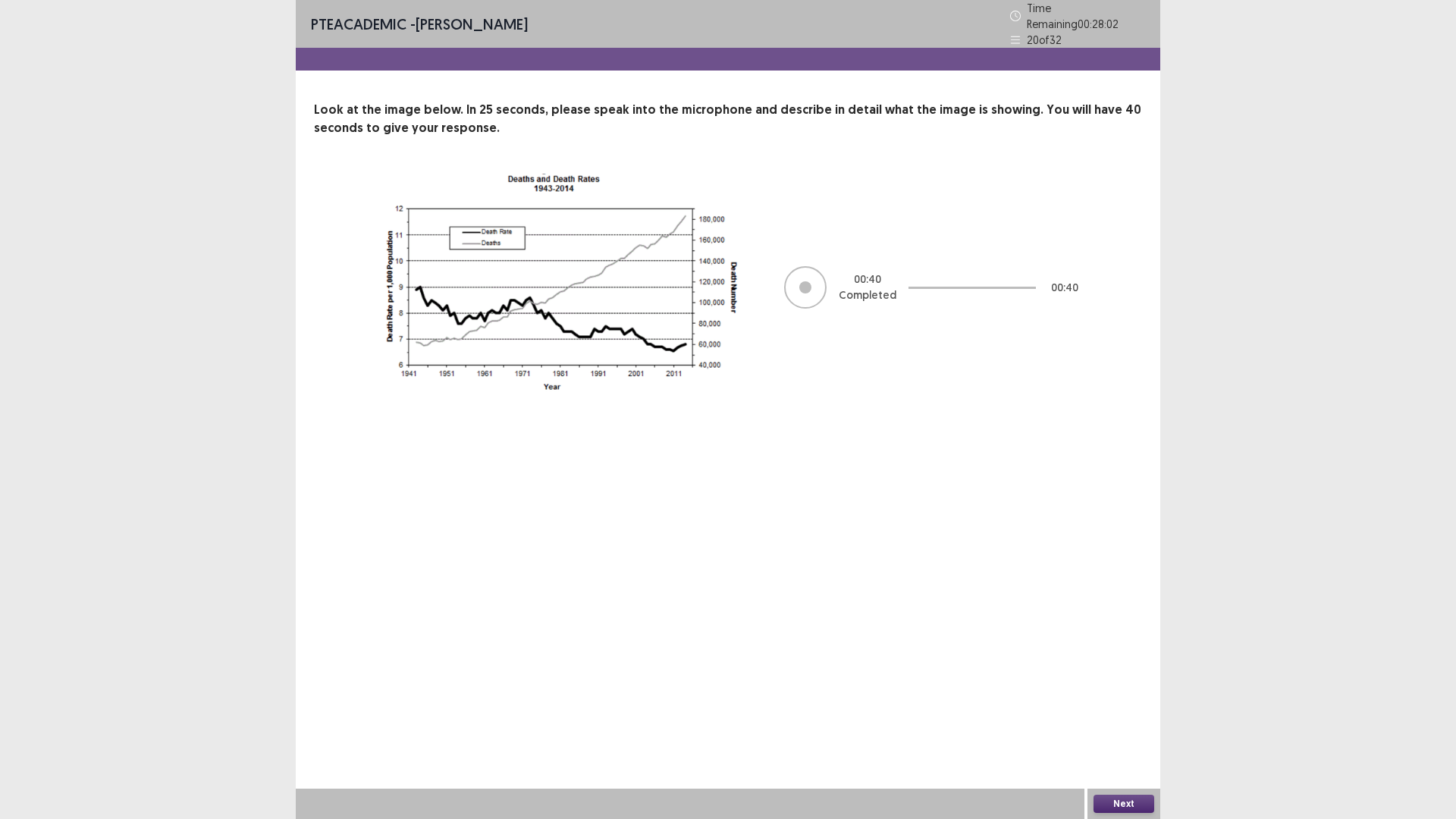
click at [1110, 803] on button "Next" at bounding box center [1124, 804] width 61 height 18
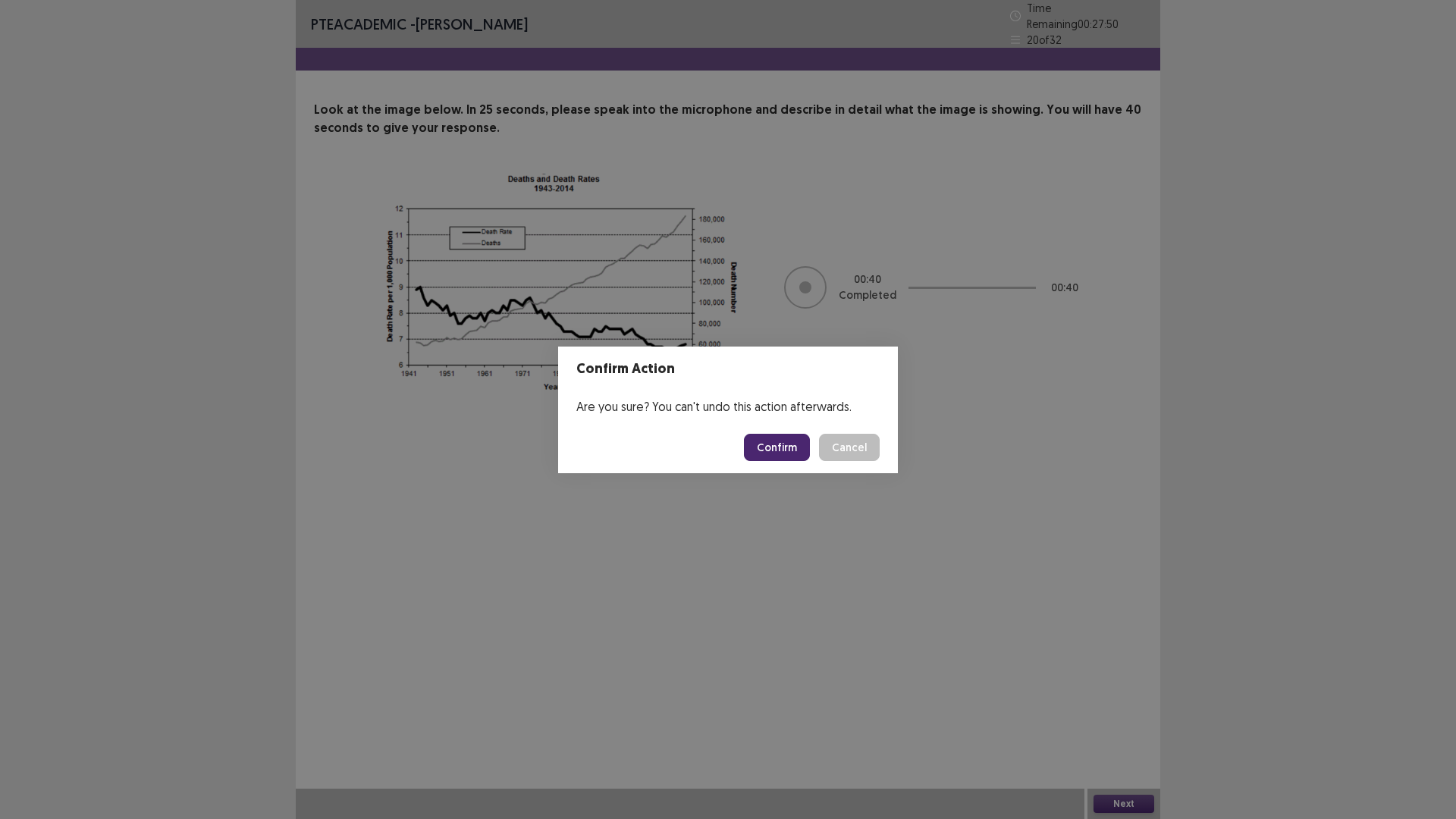
click at [779, 446] on button "Confirm" at bounding box center [777, 447] width 66 height 27
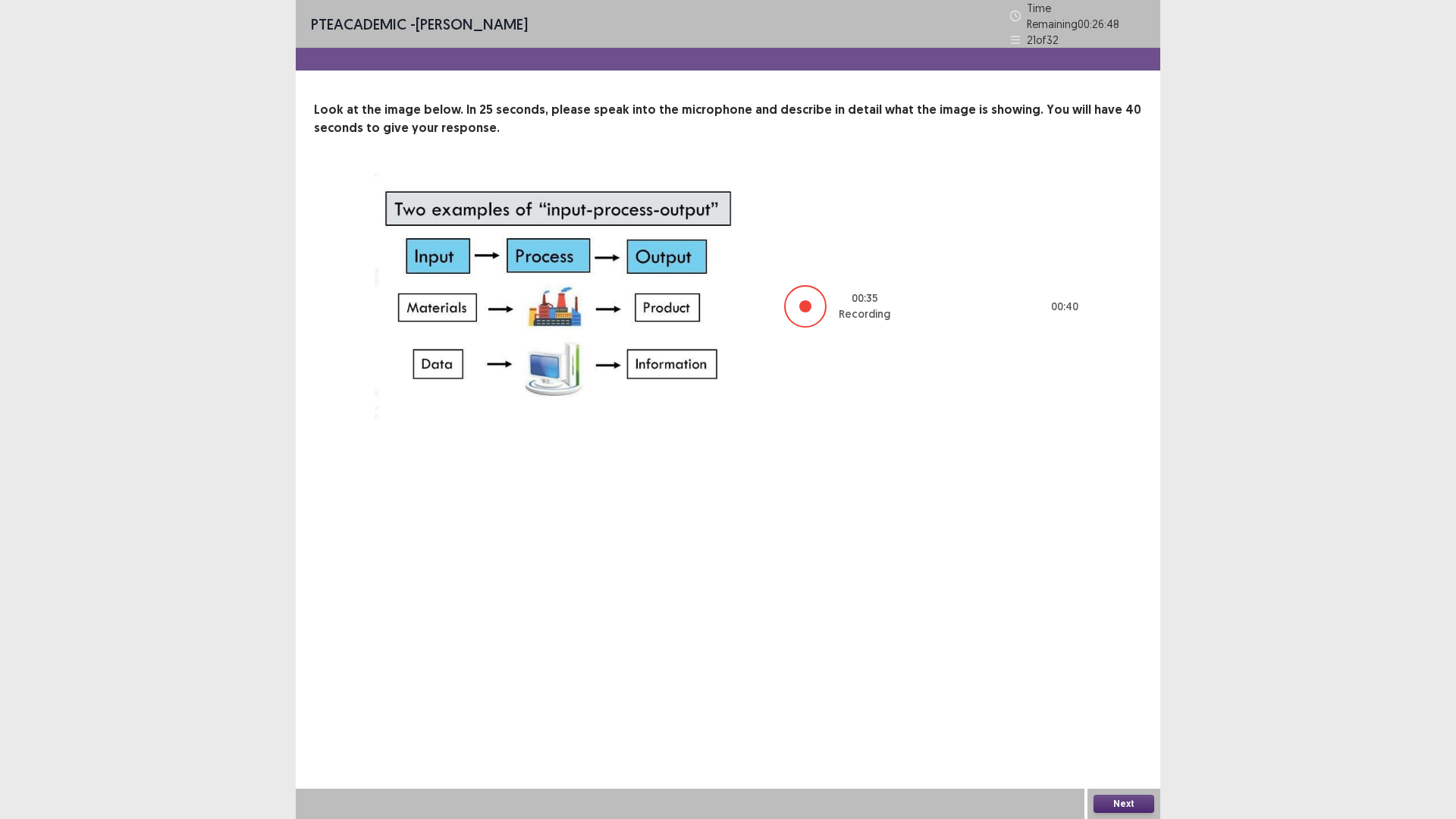
click at [1108, 807] on button "Next" at bounding box center [1124, 804] width 61 height 18
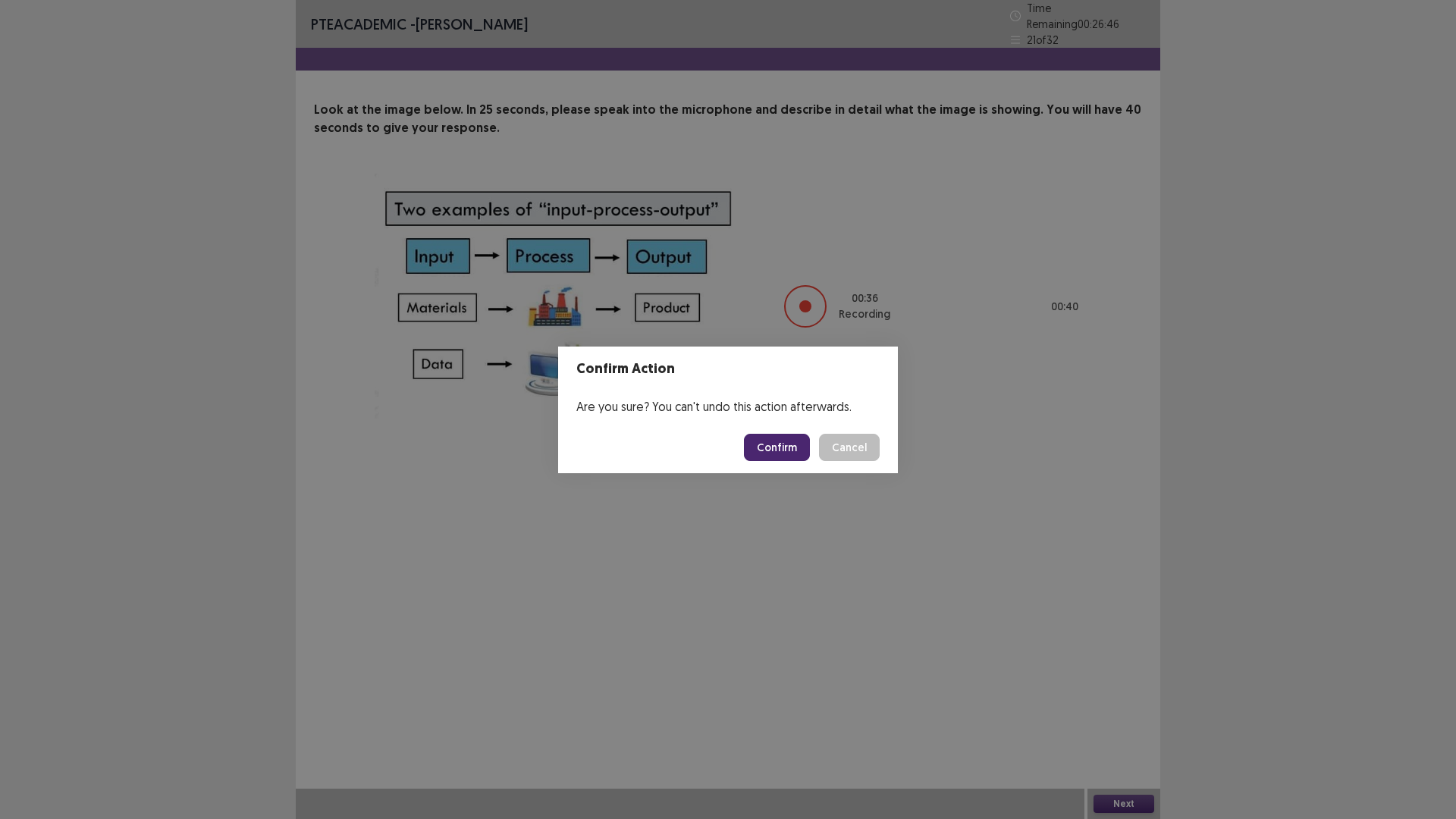
click at [802, 455] on button "Confirm" at bounding box center [777, 447] width 66 height 27
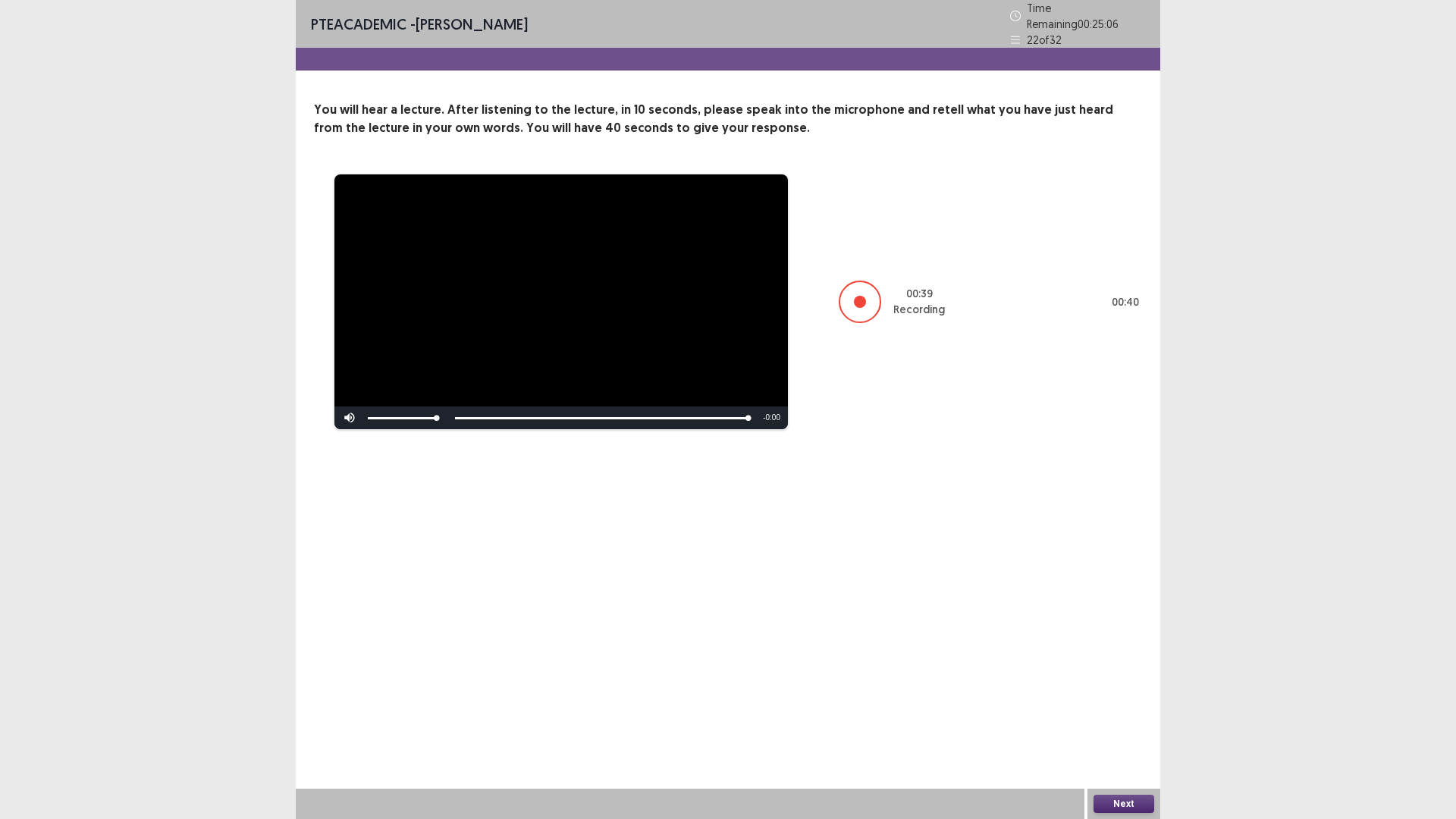
click at [1112, 803] on button "Next" at bounding box center [1124, 804] width 61 height 18
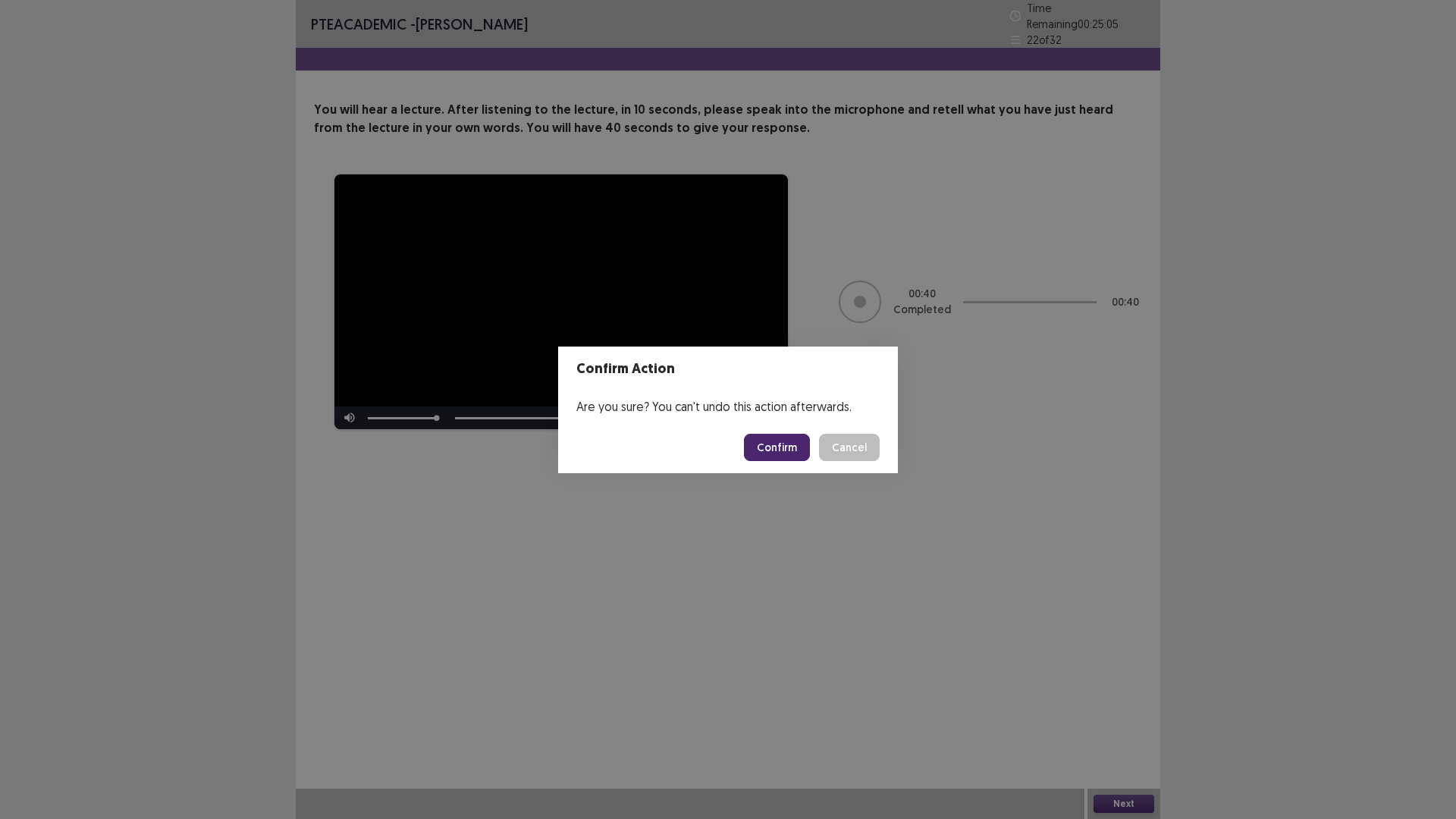
click at [792, 448] on button "Confirm" at bounding box center [777, 447] width 66 height 27
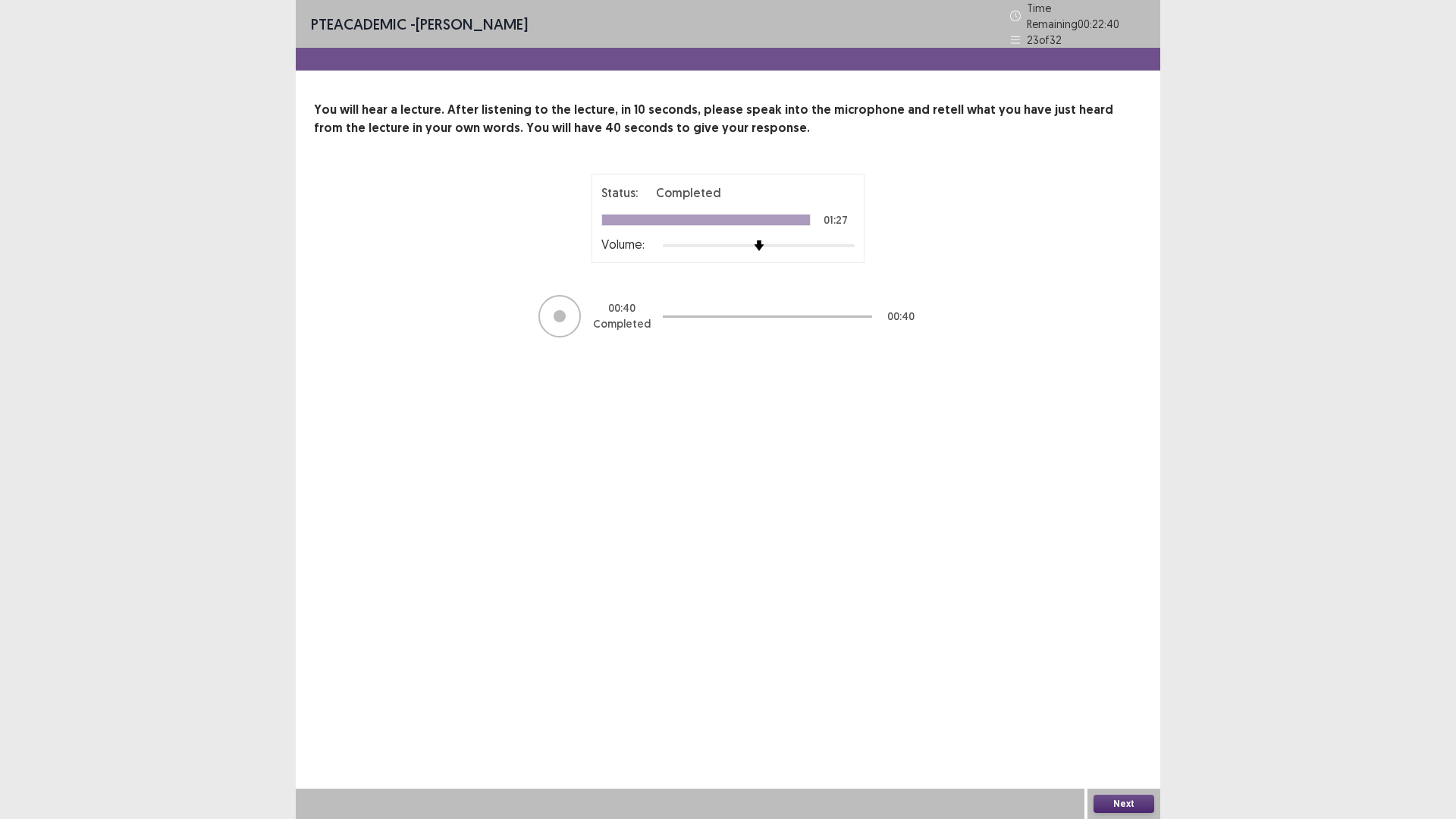
click at [1111, 798] on button "Next" at bounding box center [1124, 804] width 61 height 18
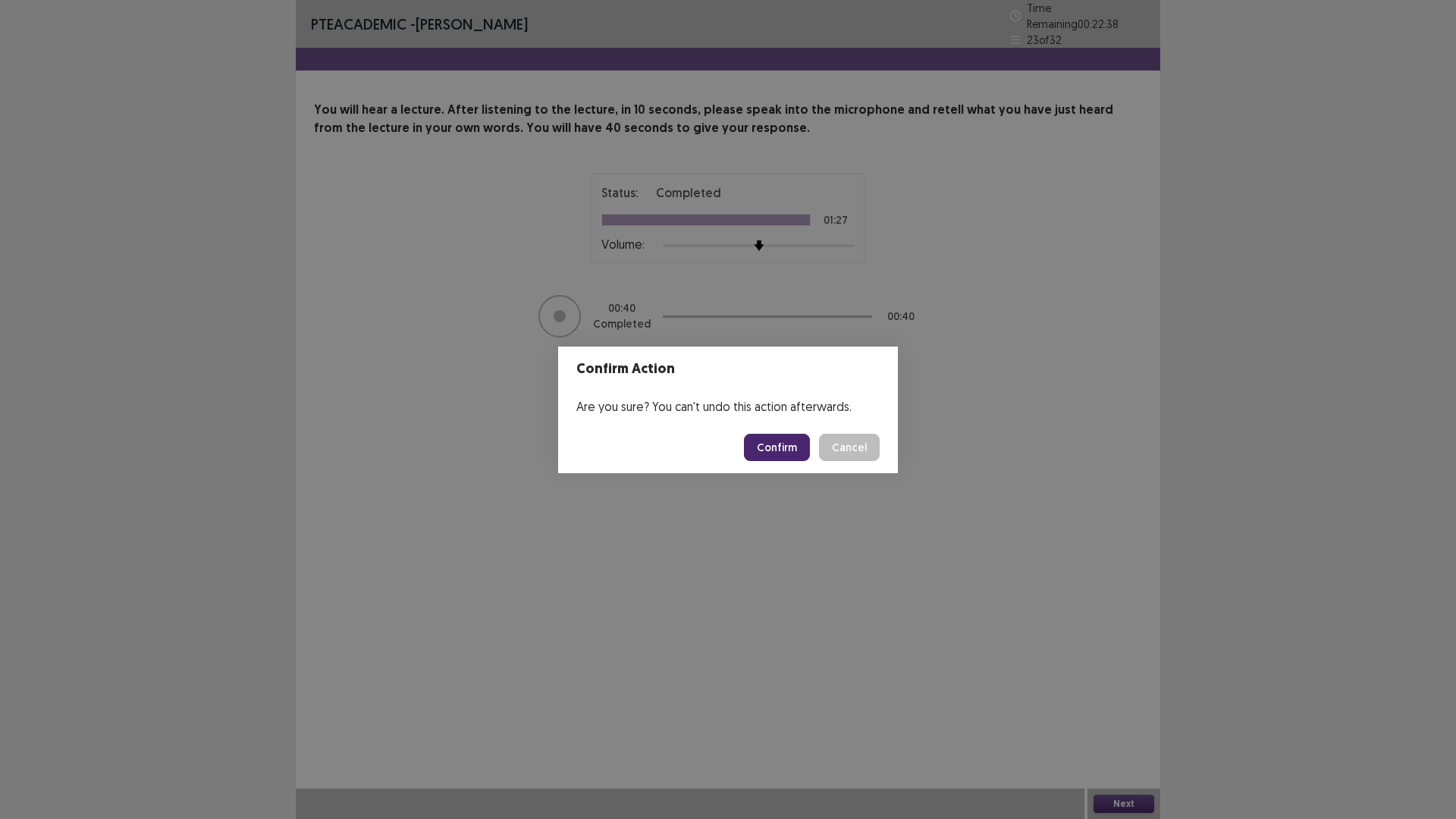
click at [790, 455] on button "Confirm" at bounding box center [777, 447] width 66 height 27
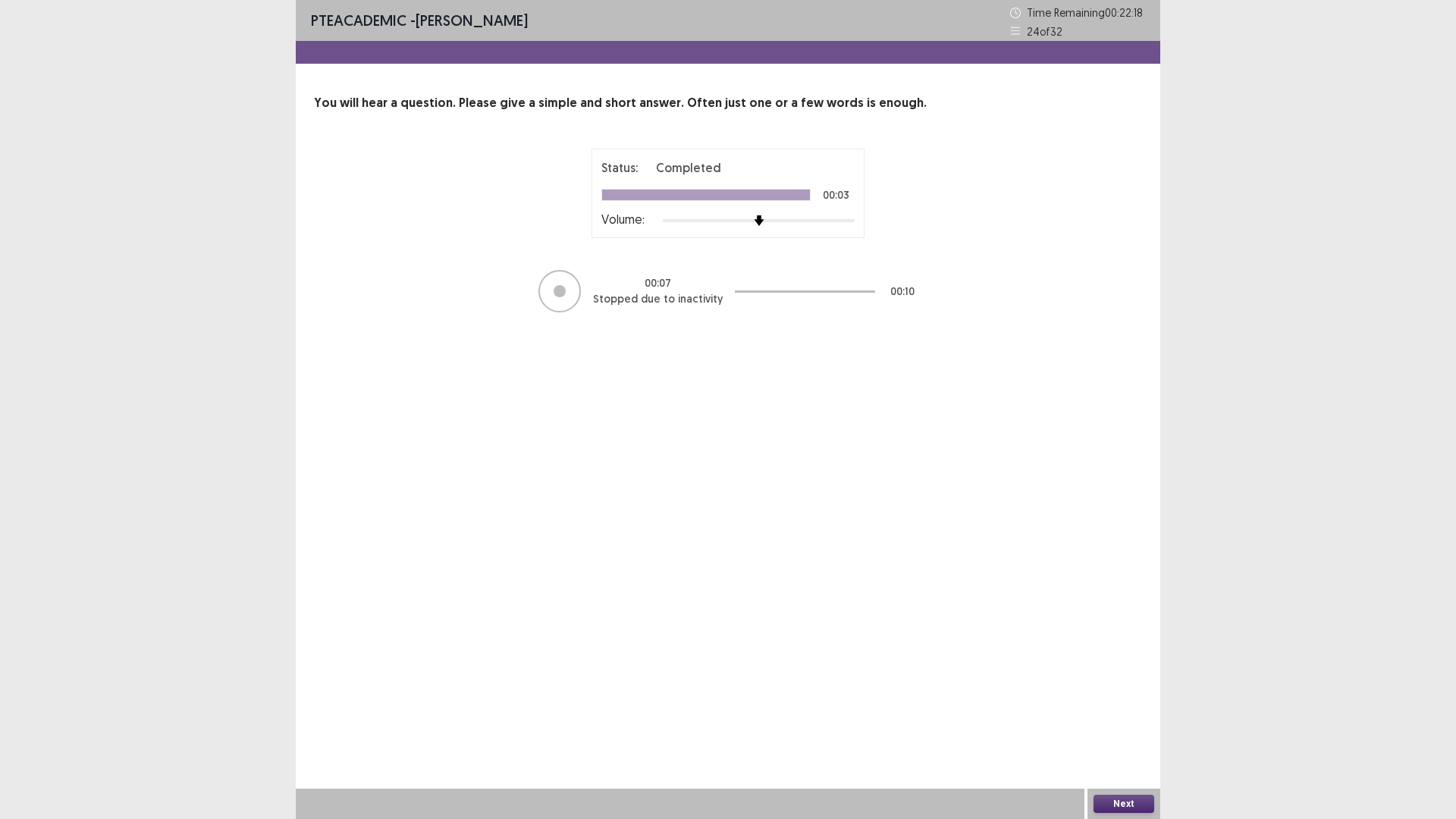
click at [1106, 799] on button "Next" at bounding box center [1124, 804] width 61 height 18
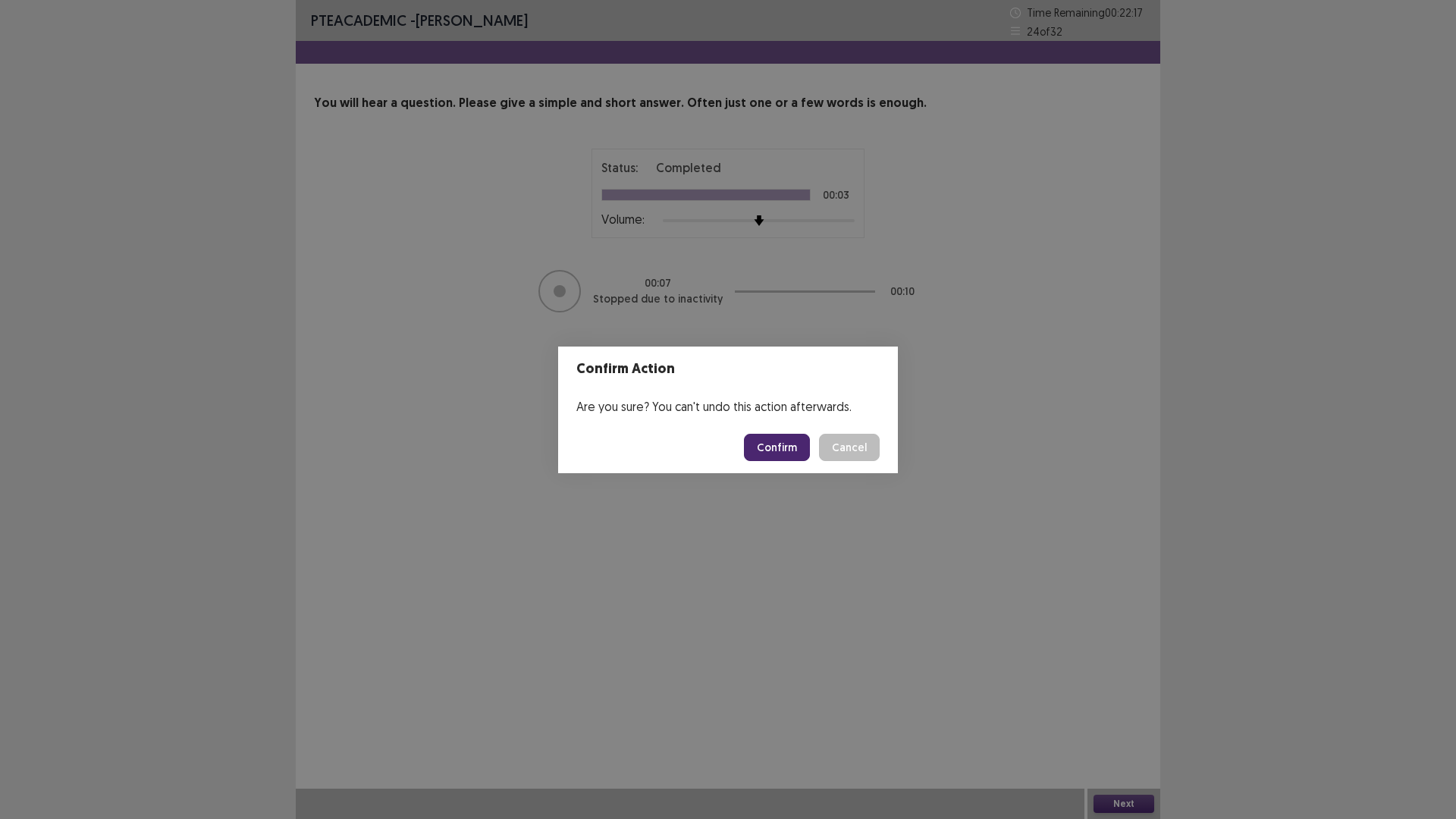
click at [759, 449] on button "Confirm" at bounding box center [777, 447] width 66 height 27
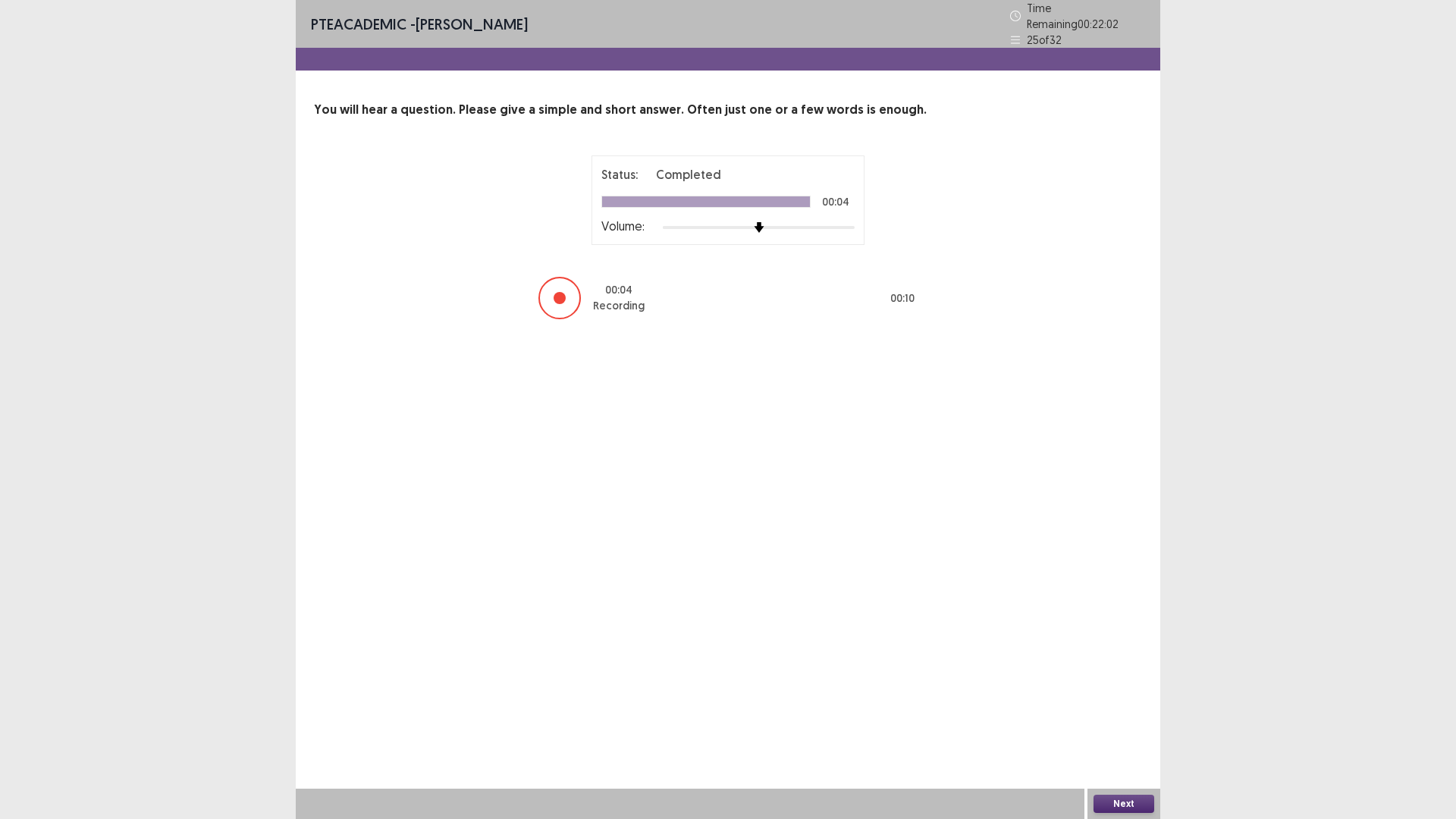
click at [1097, 798] on button "Next" at bounding box center [1124, 804] width 61 height 18
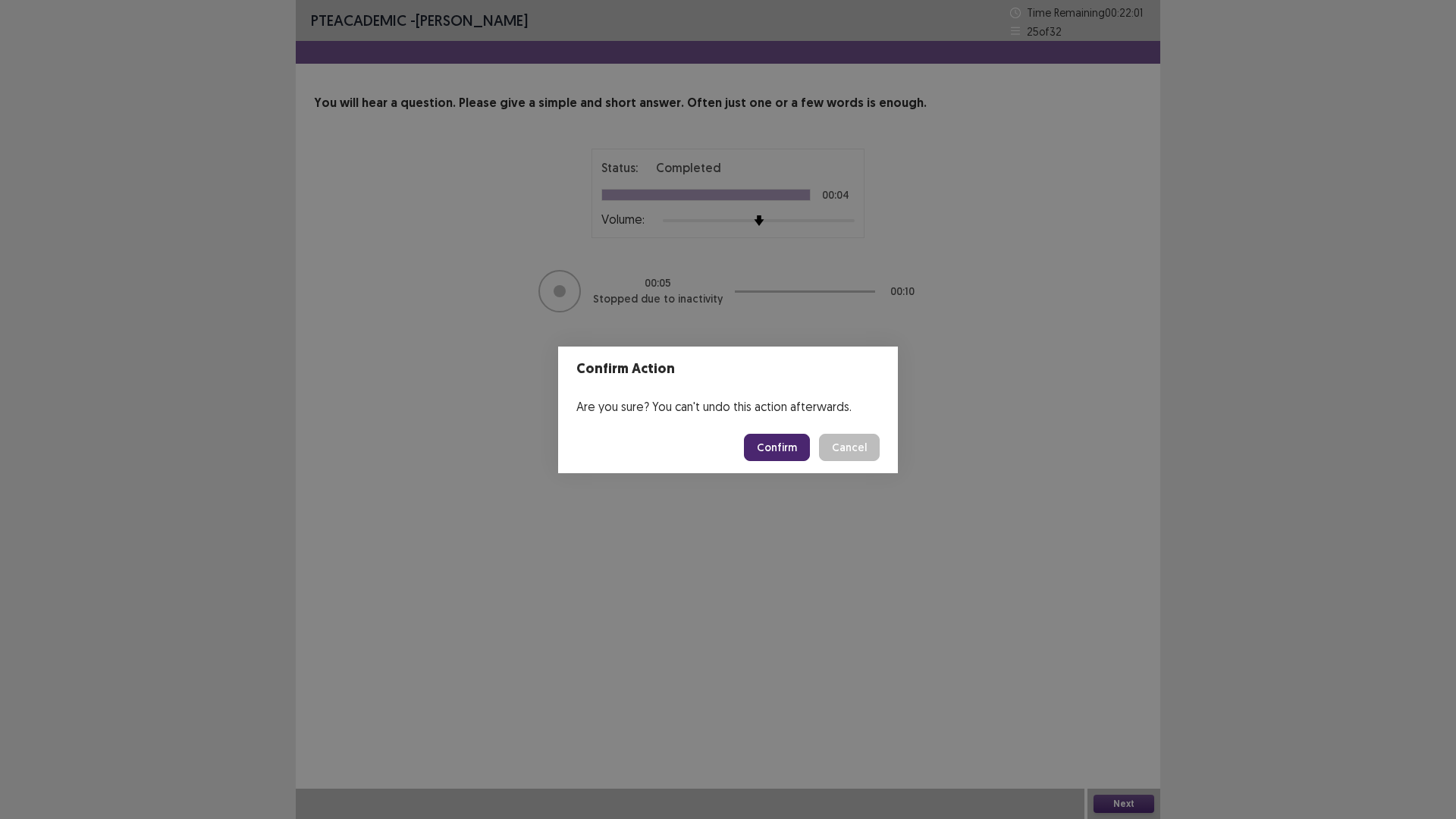
click at [787, 454] on button "Confirm" at bounding box center [777, 447] width 66 height 27
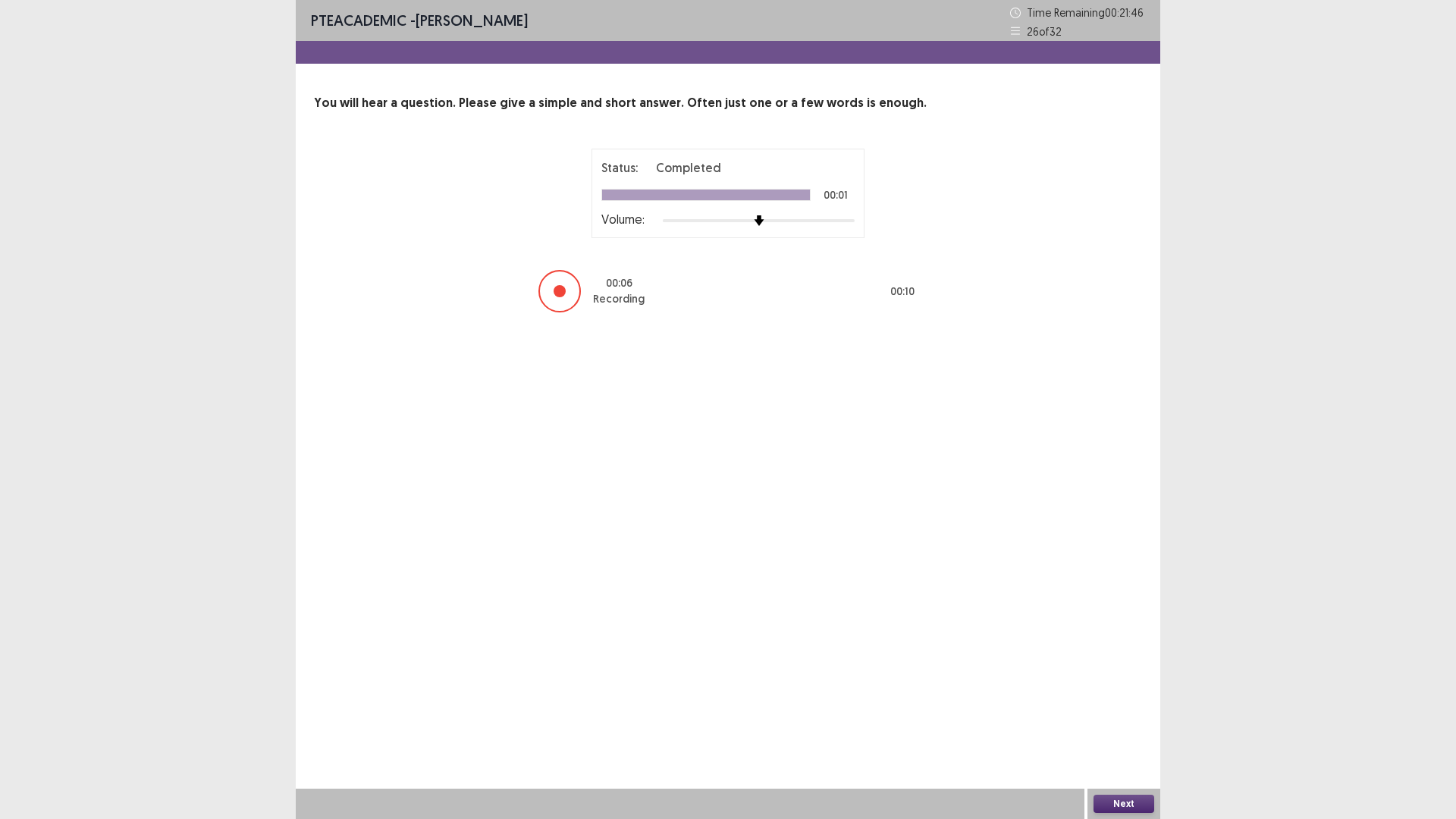
click at [1122, 800] on button "Next" at bounding box center [1124, 804] width 61 height 18
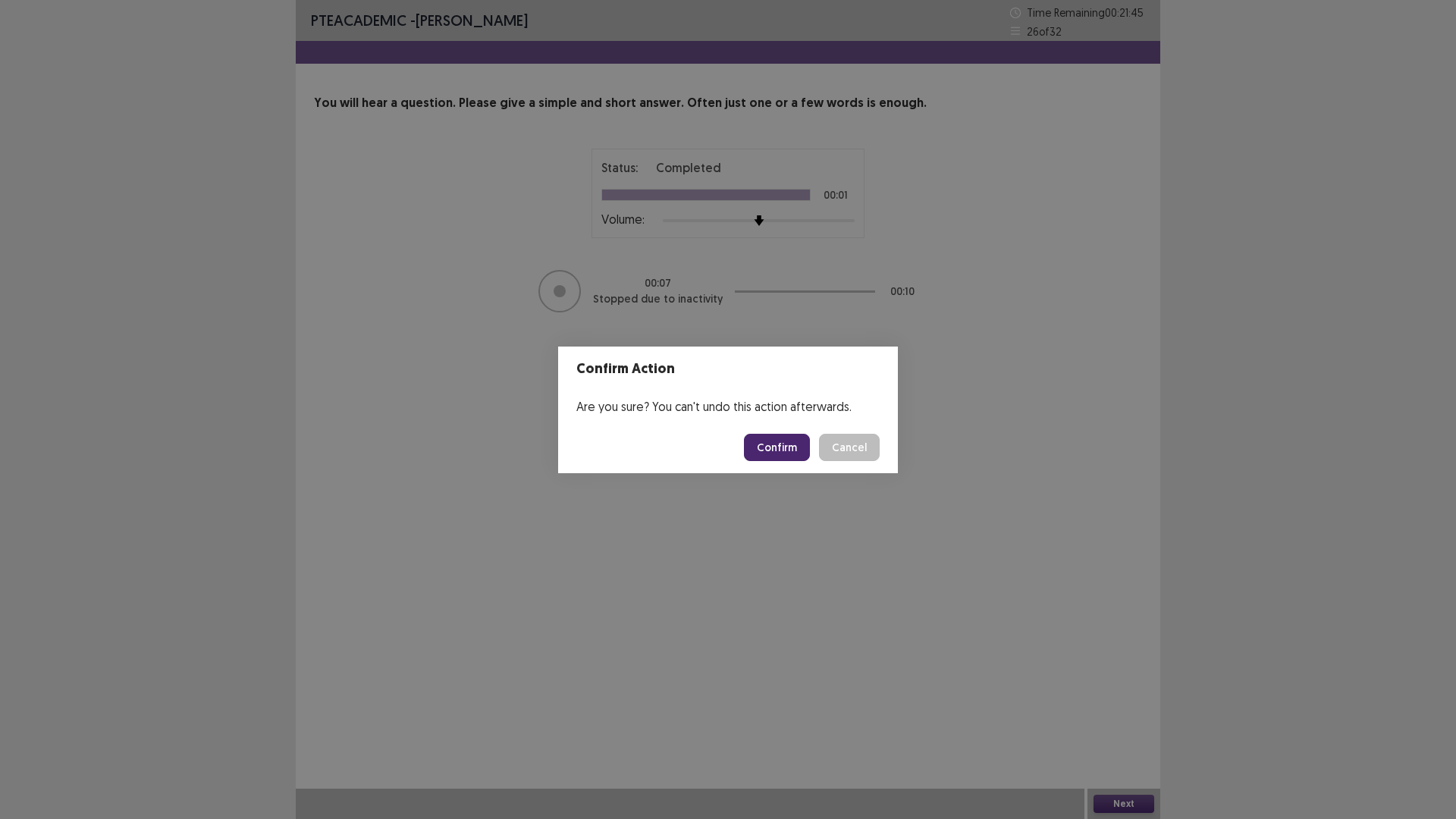
click at [789, 453] on button "Confirm" at bounding box center [777, 447] width 66 height 27
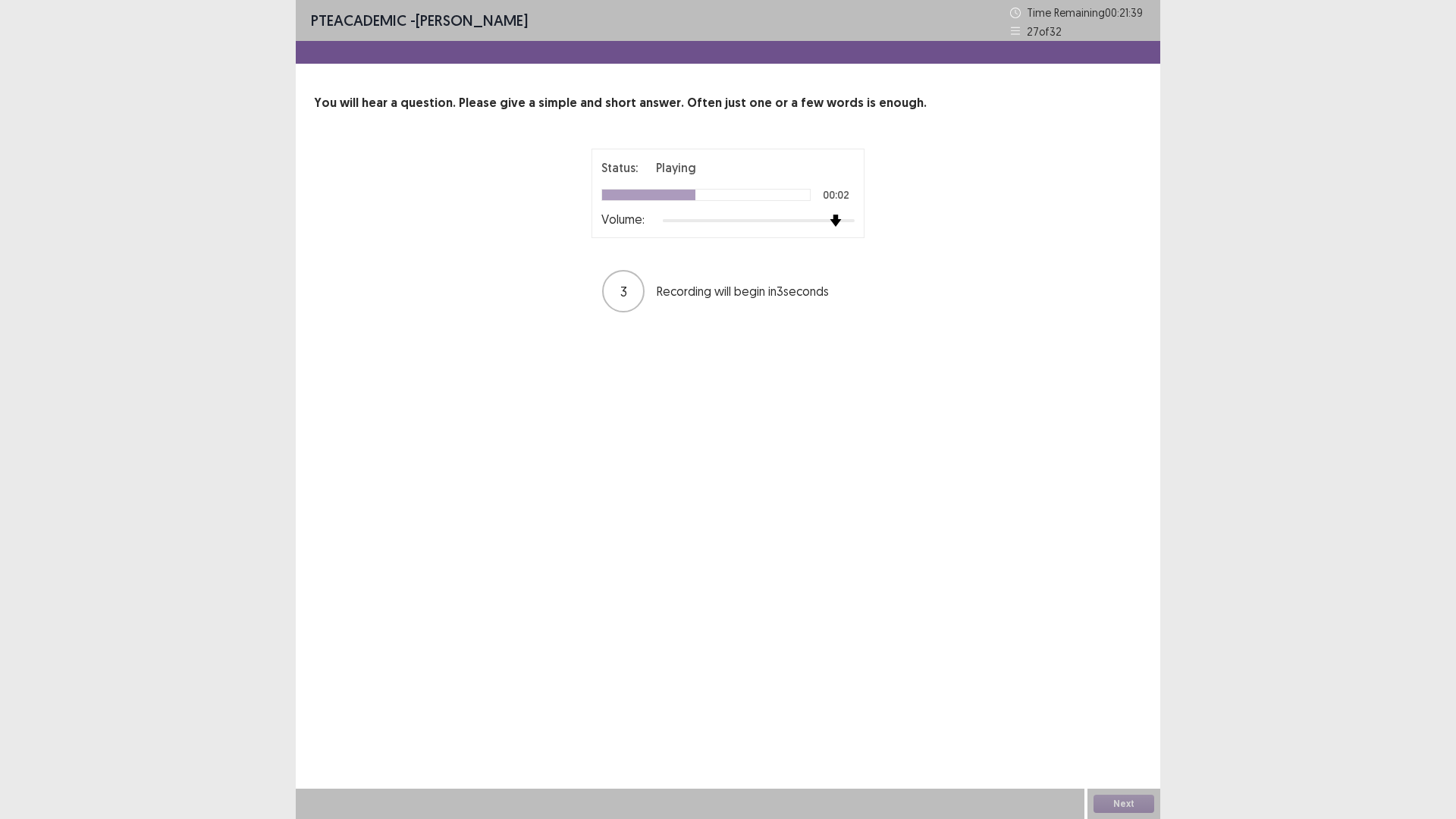
click at [842, 216] on img at bounding box center [836, 221] width 12 height 12
click at [1112, 799] on button "Next" at bounding box center [1124, 804] width 61 height 18
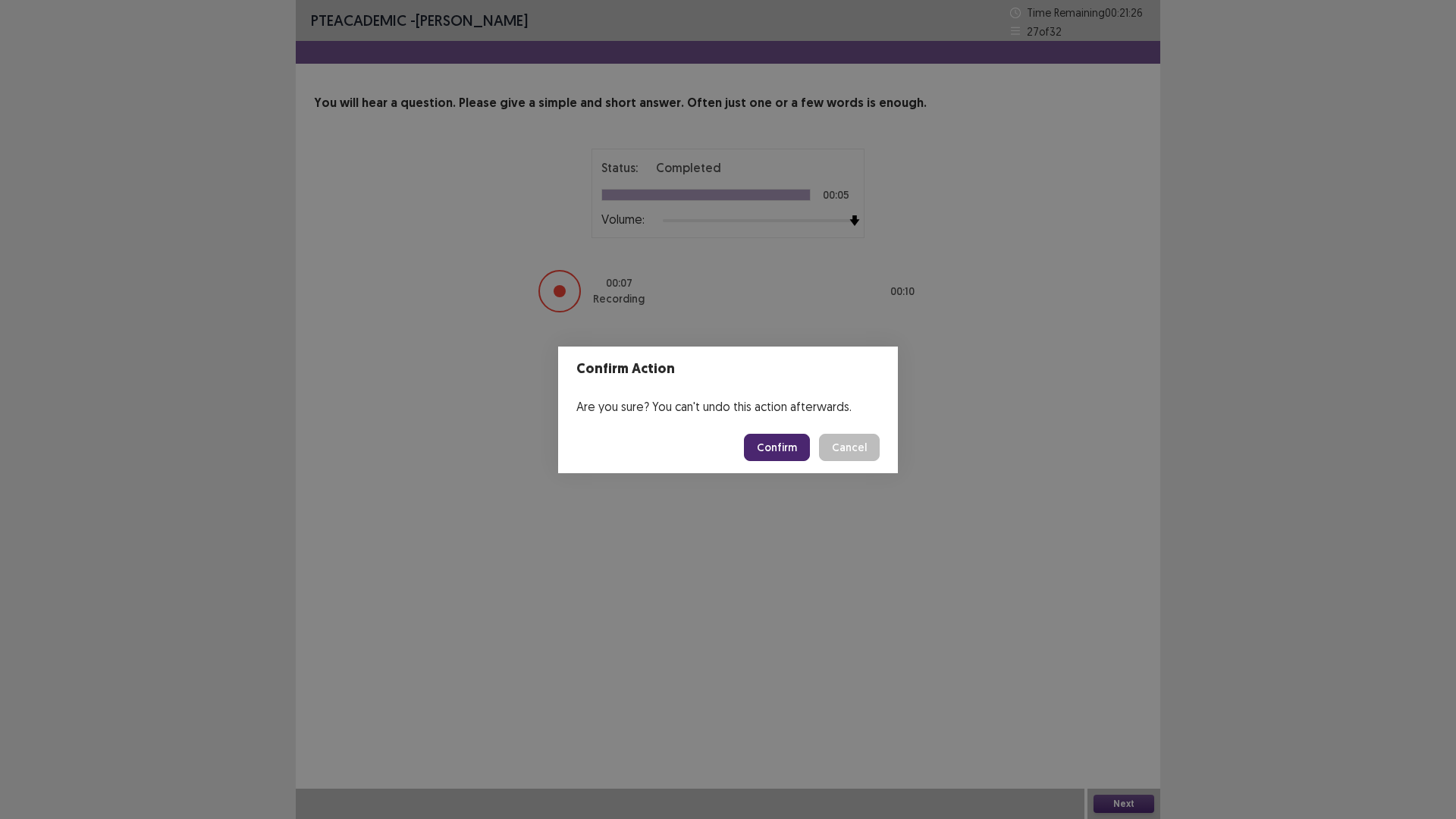
click at [771, 444] on button "Confirm" at bounding box center [777, 447] width 66 height 27
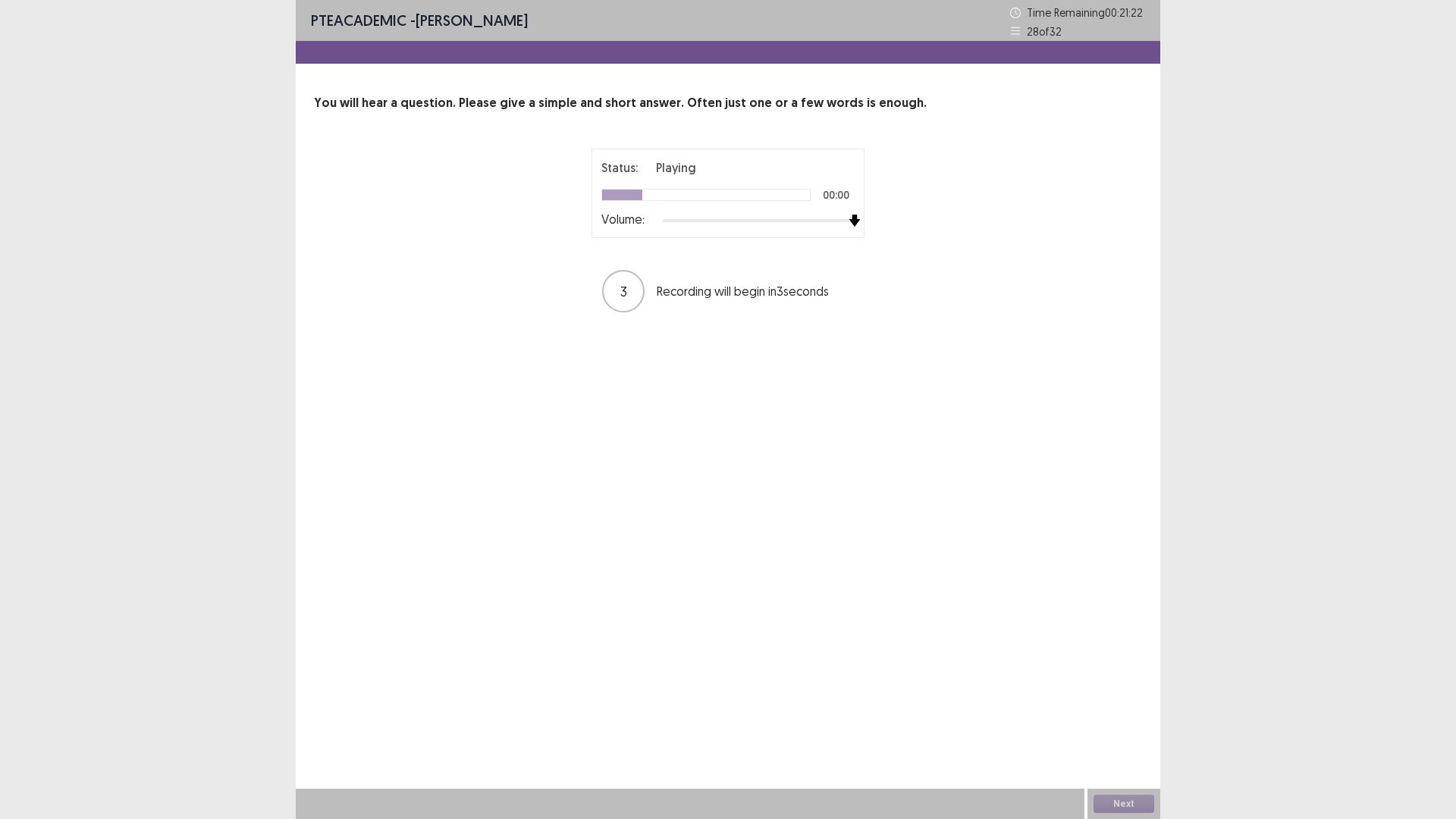
click at [871, 216] on div "Status: Playing 00:00 Volume: 3 Recording will begin in 3 seconds" at bounding box center [728, 231] width 380 height 166
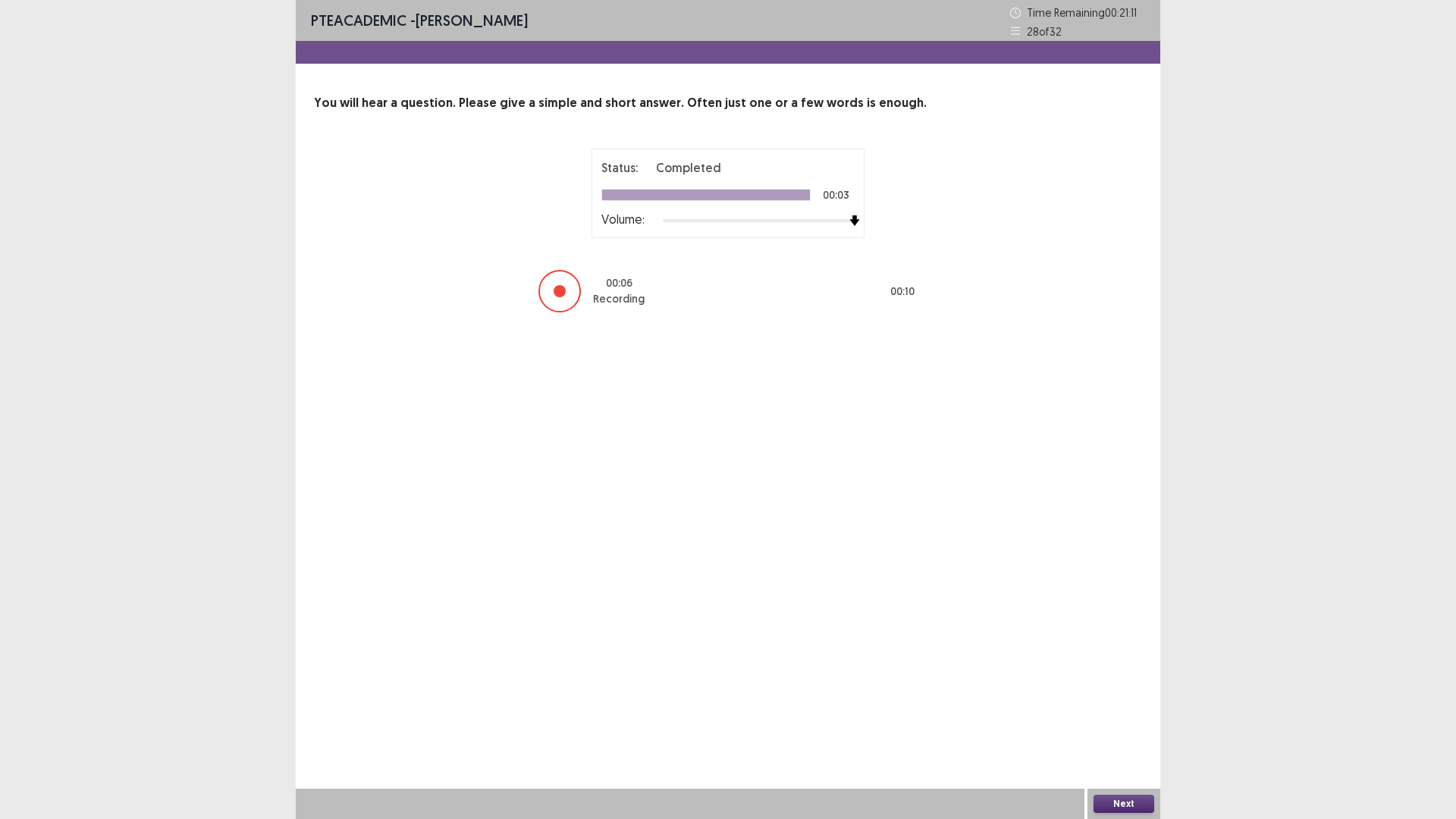
click at [1116, 791] on div "Next" at bounding box center [1124, 804] width 72 height 30
click at [1114, 805] on button "Next" at bounding box center [1124, 804] width 61 height 18
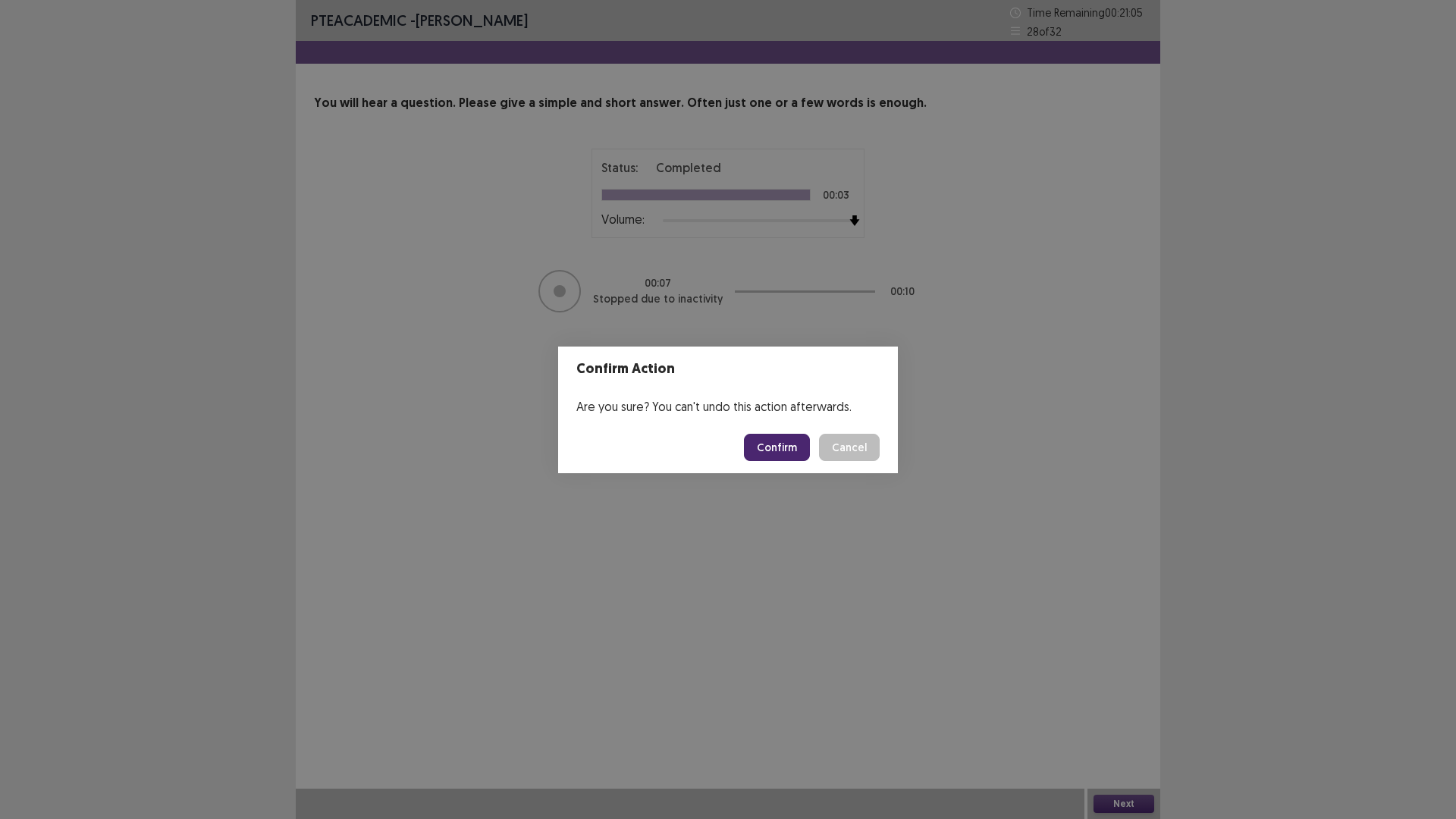
click at [788, 450] on button "Confirm" at bounding box center [777, 447] width 66 height 27
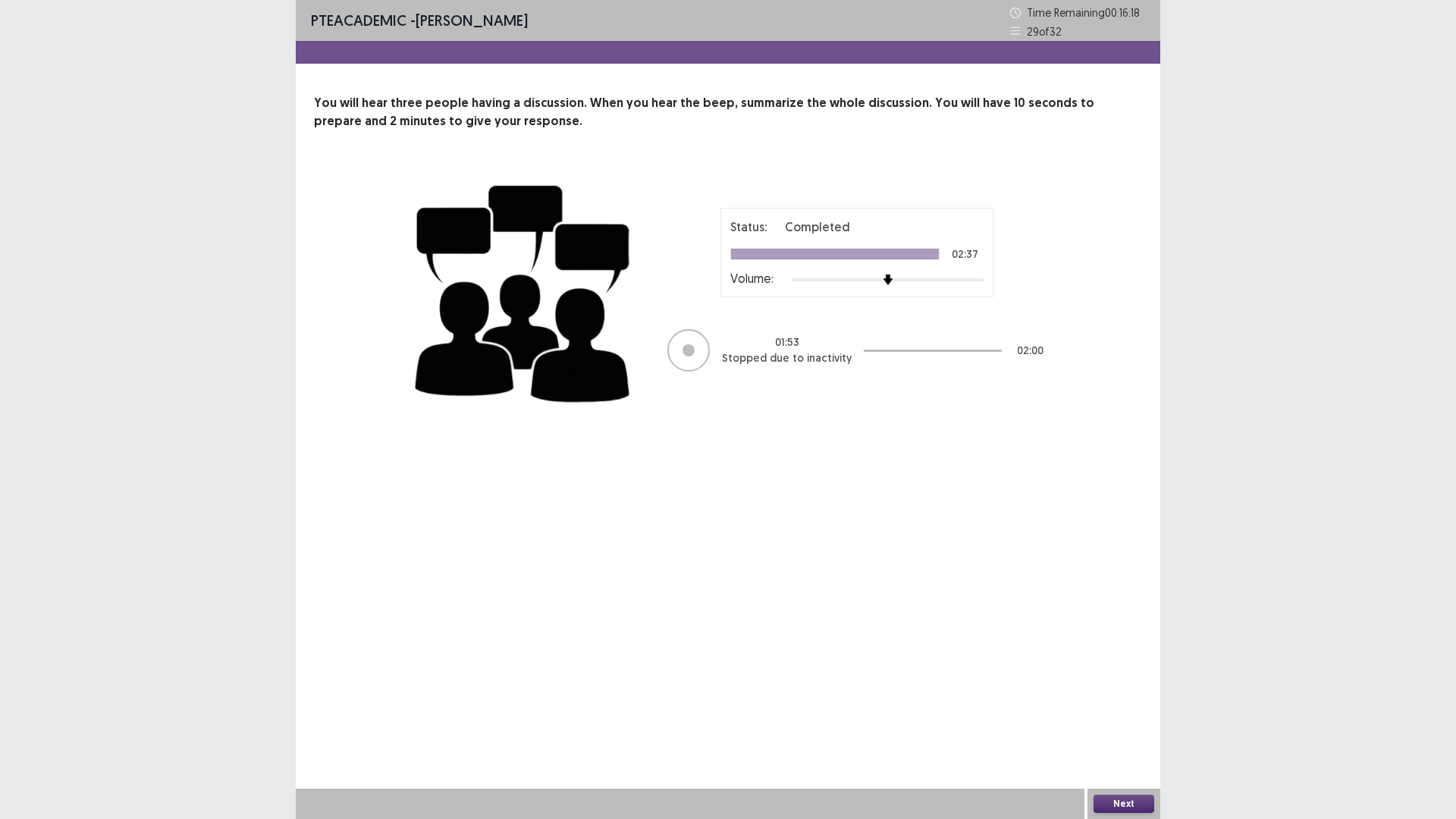
click at [1140, 801] on button "Next" at bounding box center [1124, 804] width 61 height 18
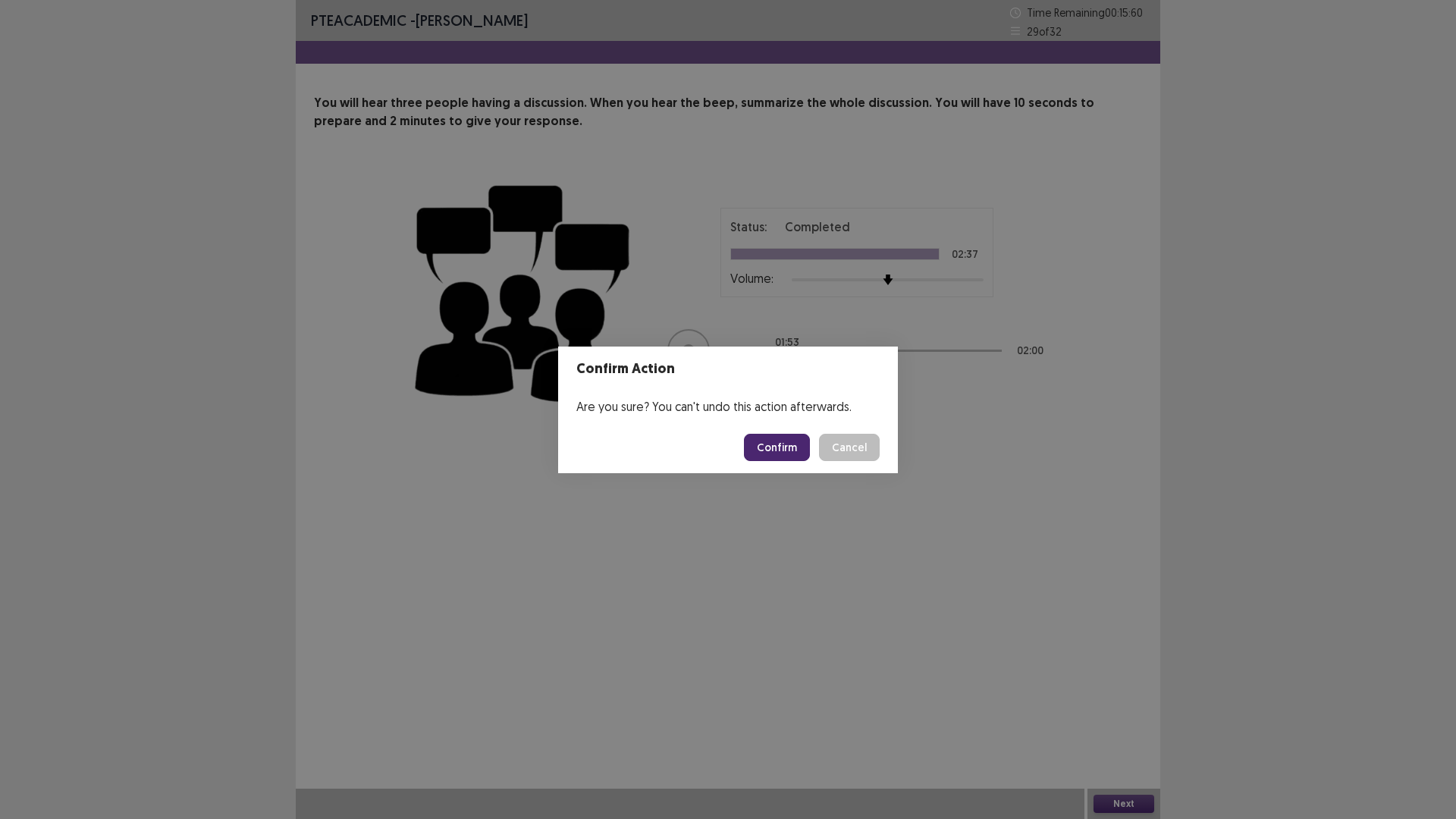
click at [797, 447] on button "Confirm" at bounding box center [777, 447] width 66 height 27
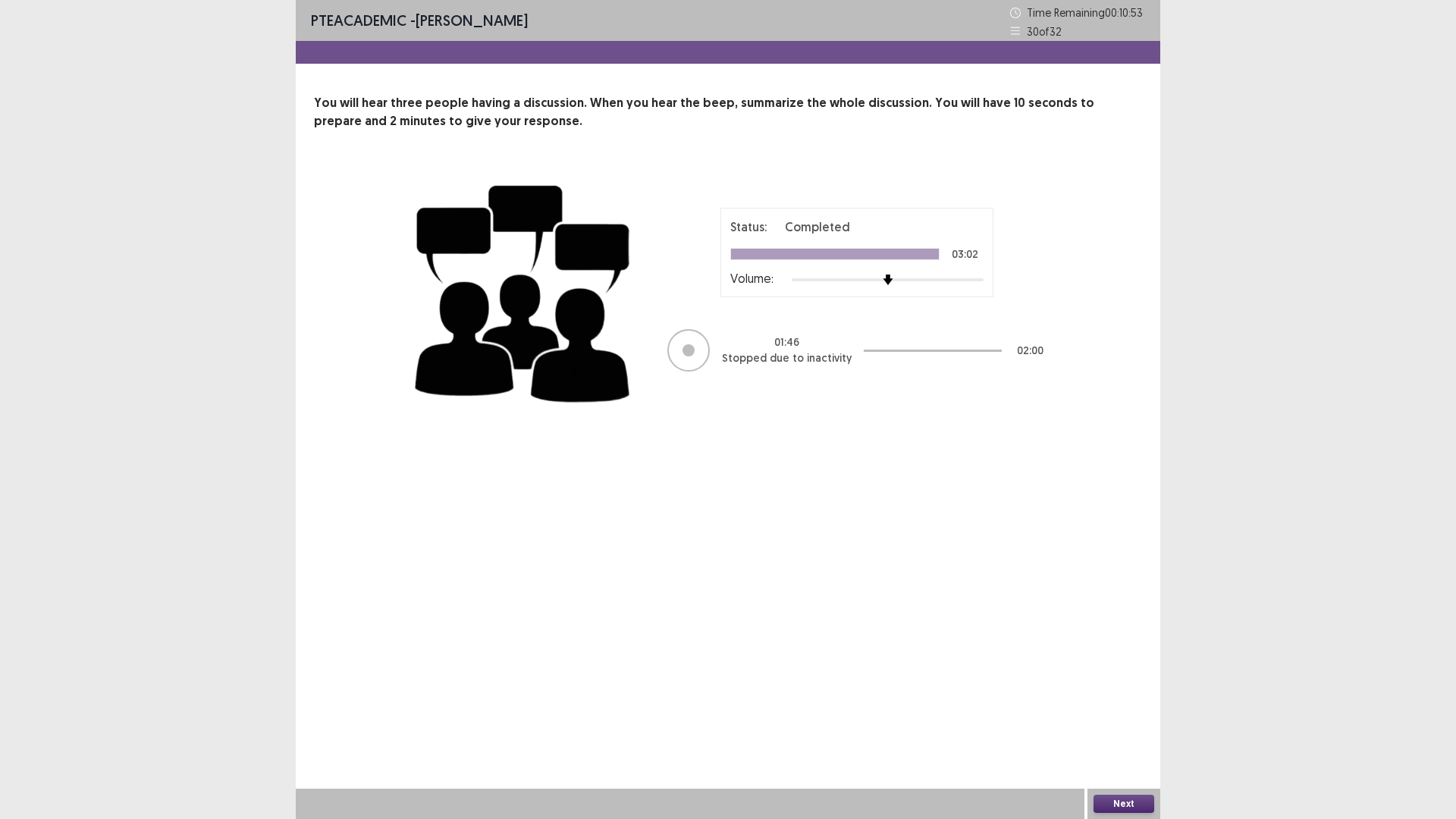
click at [1116, 798] on button "Next" at bounding box center [1124, 804] width 61 height 18
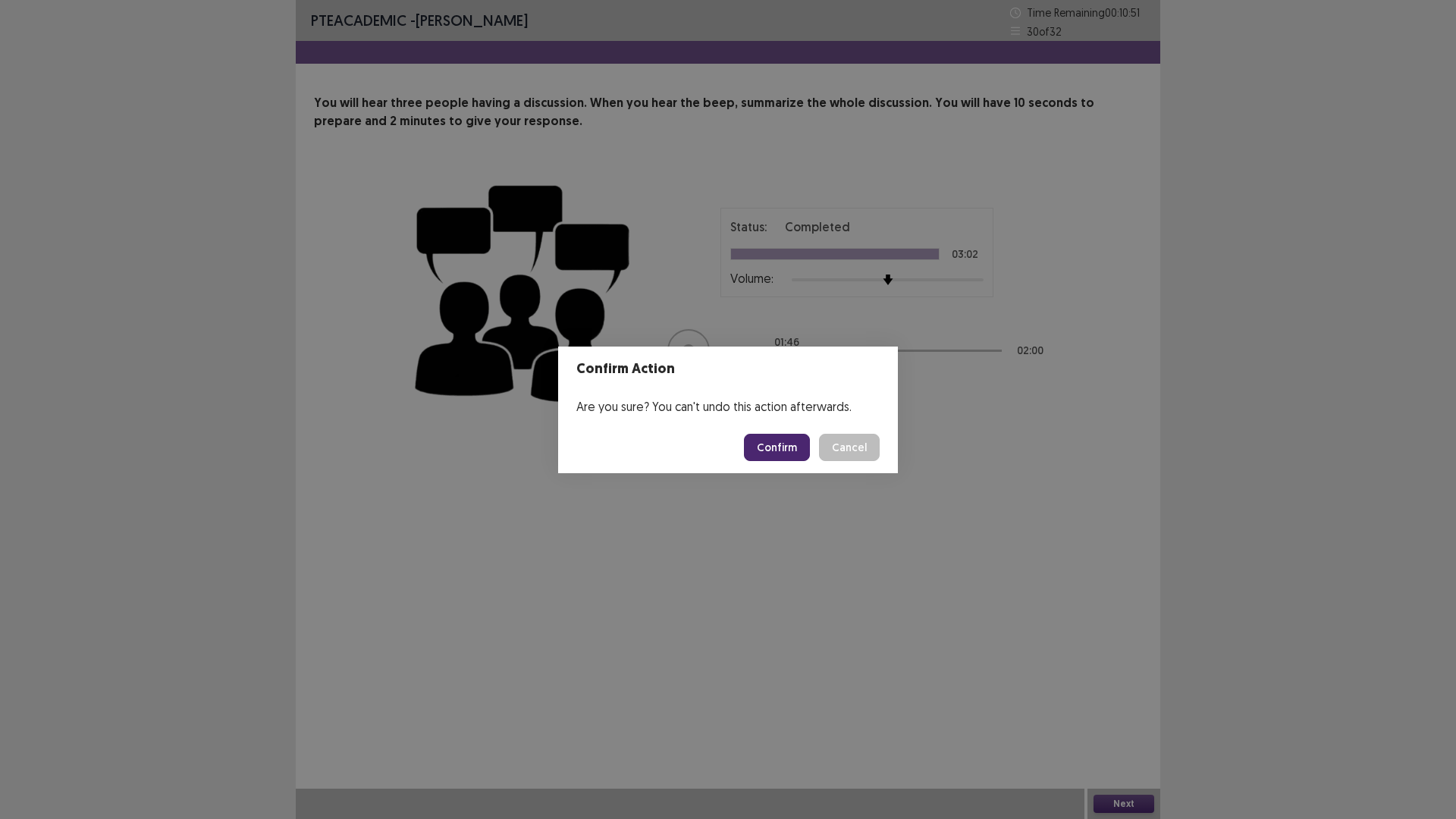
click at [772, 440] on button "Confirm" at bounding box center [777, 447] width 66 height 27
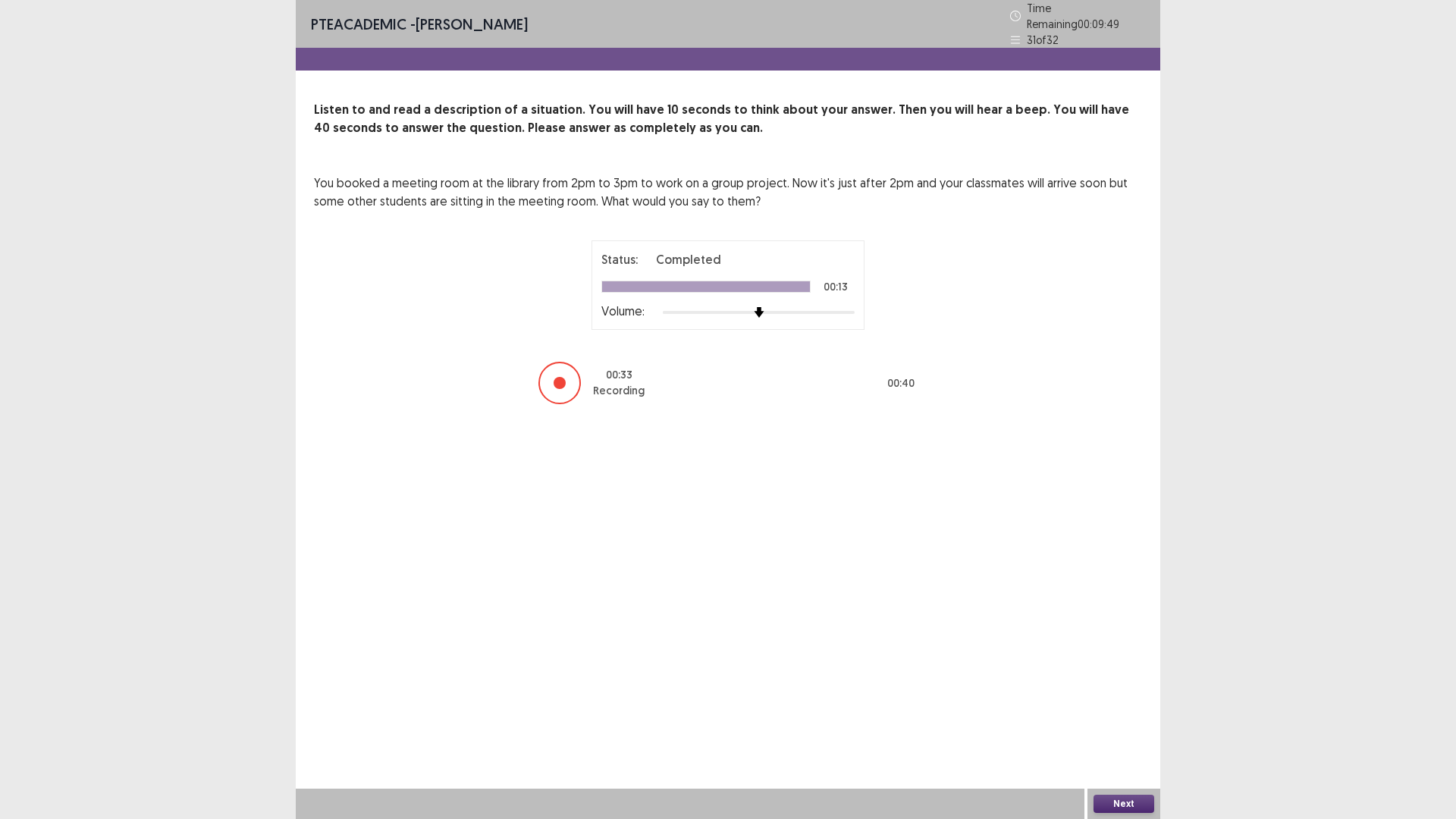
click at [1121, 804] on button "Next" at bounding box center [1124, 804] width 61 height 18
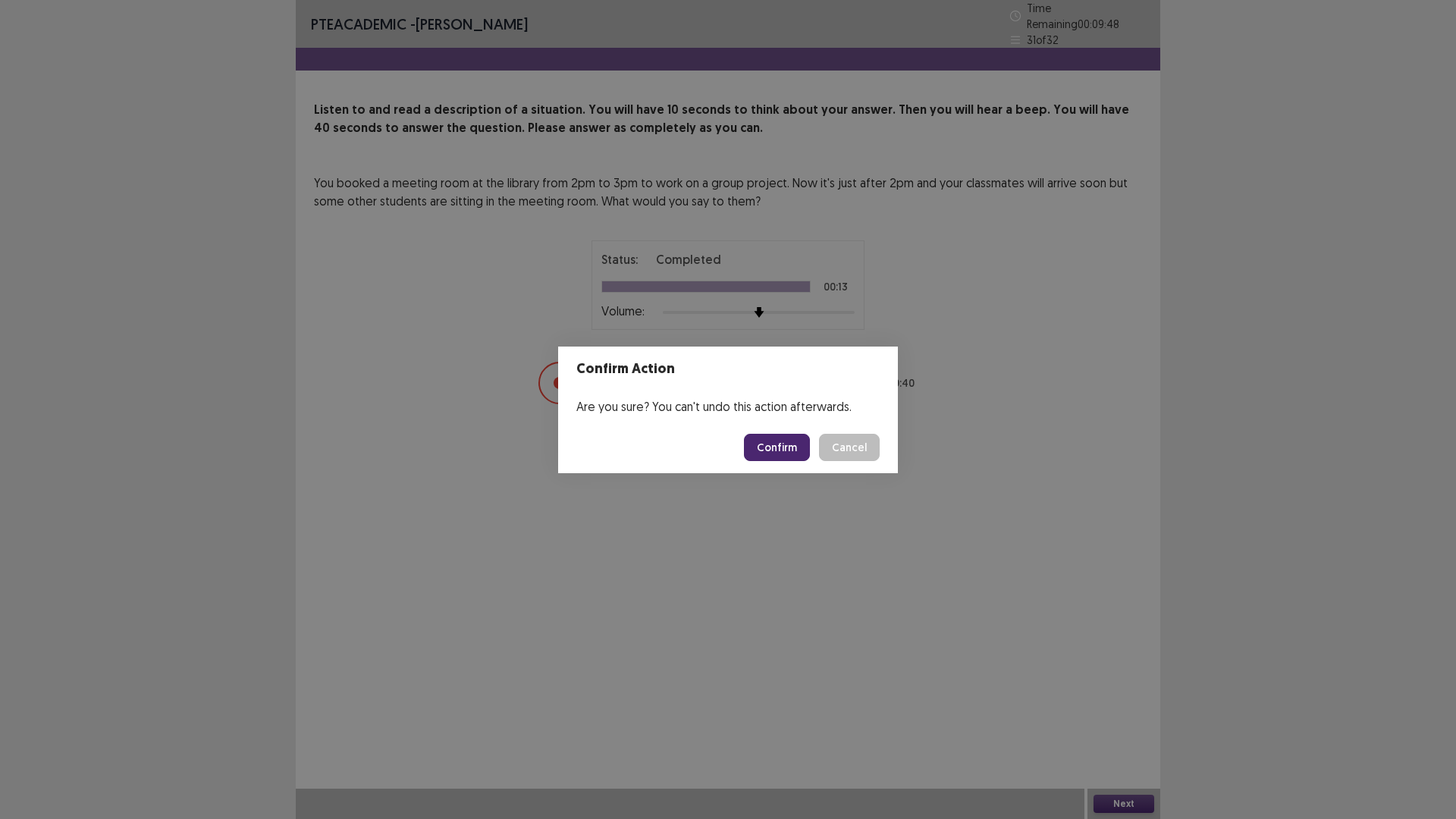
click at [780, 453] on button "Confirm" at bounding box center [777, 447] width 66 height 27
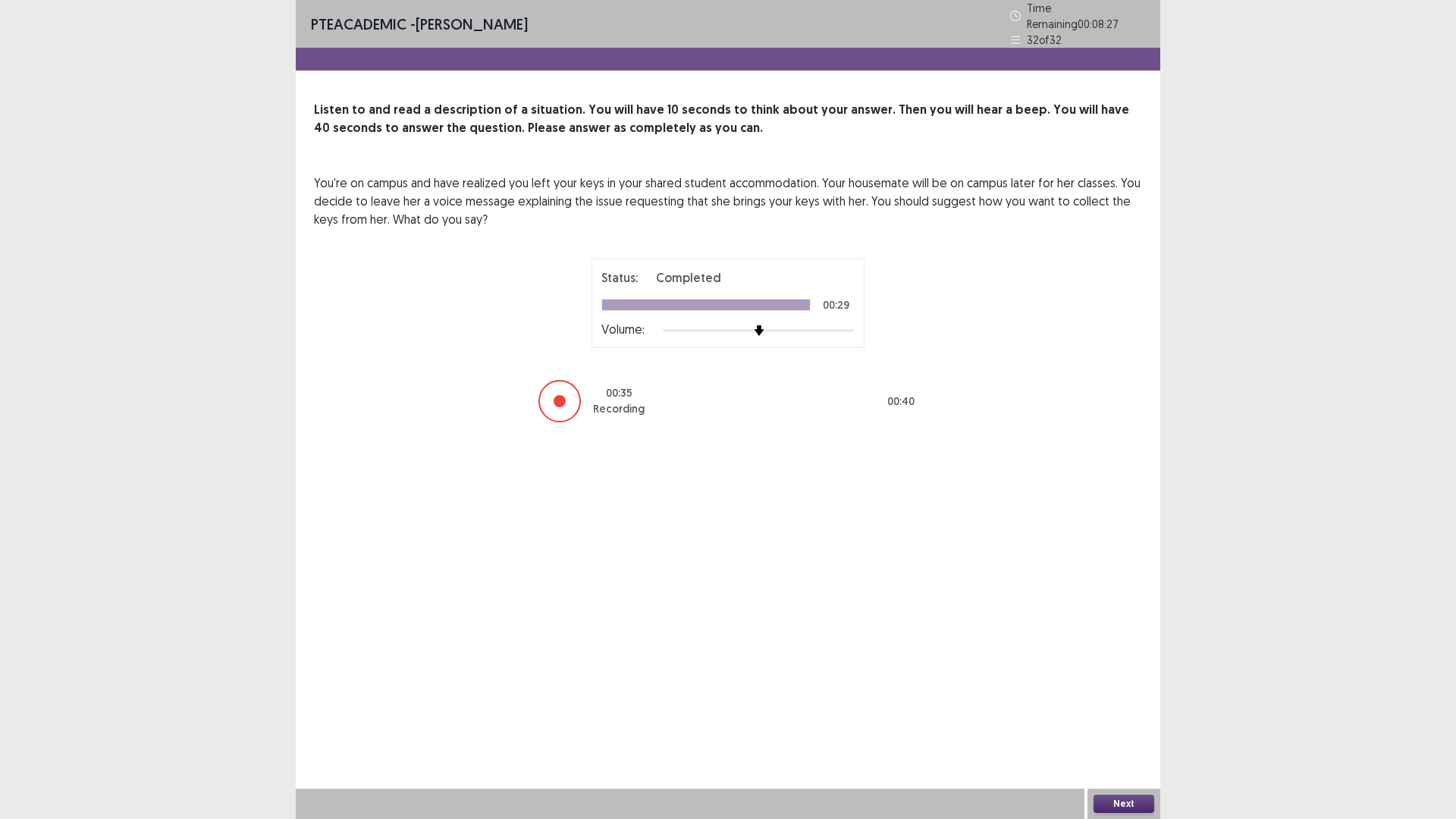
click at [1142, 798] on button "Next" at bounding box center [1124, 804] width 61 height 18
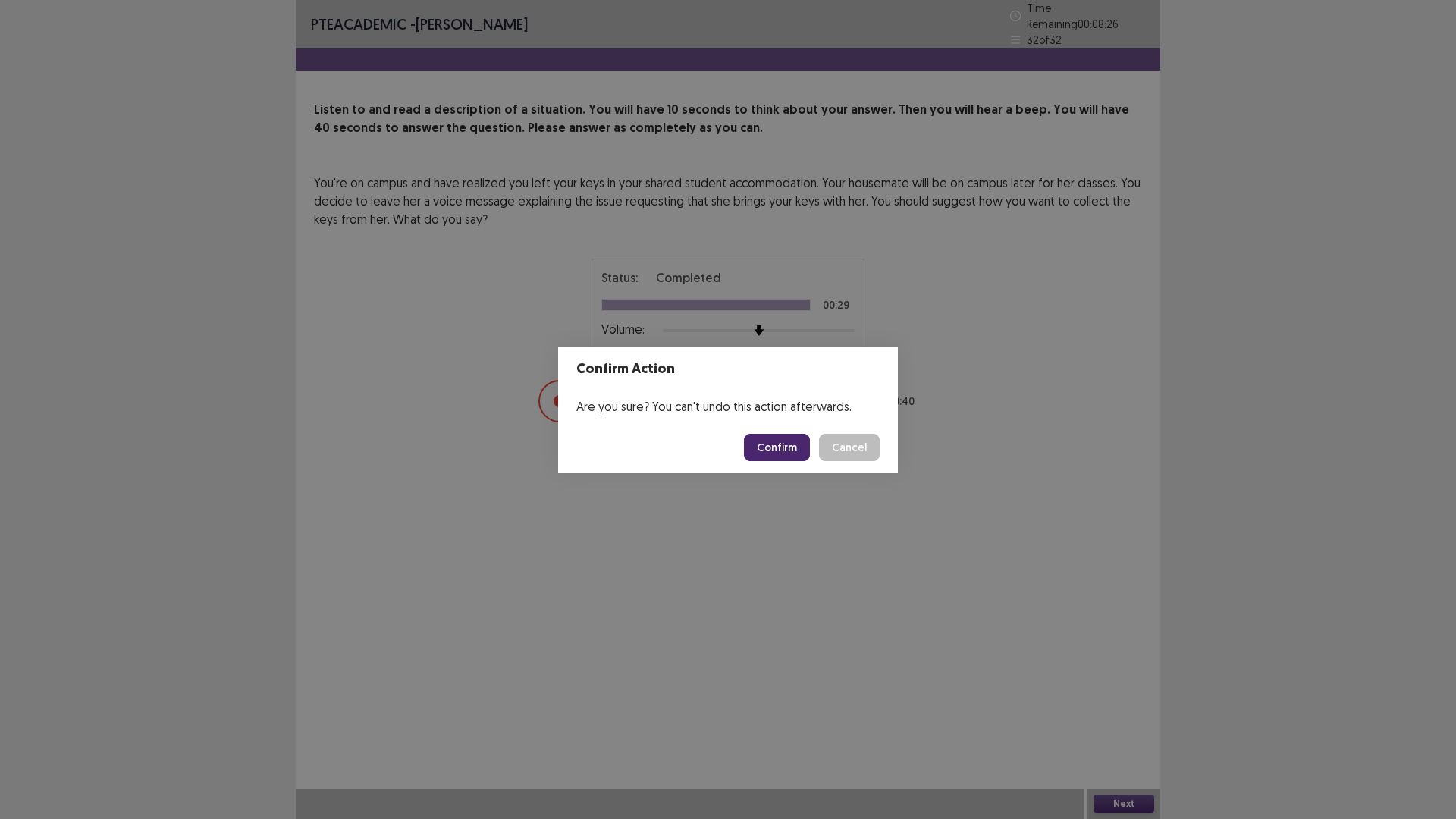
click at [781, 451] on button "Confirm" at bounding box center [777, 447] width 66 height 27
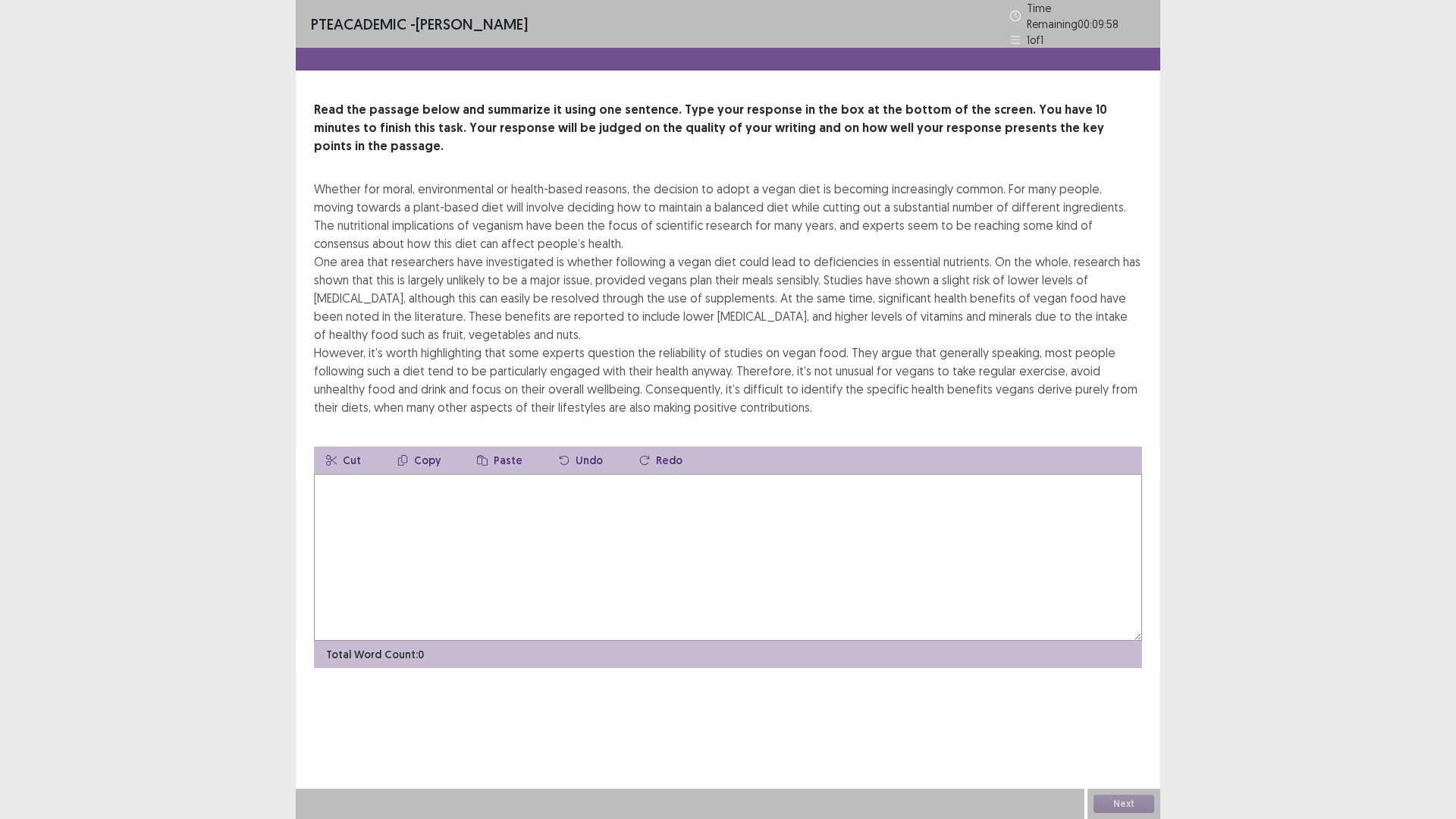
drag, startPoint x: 523, startPoint y: 520, endPoint x: 539, endPoint y: 543, distance: 28.0
click at [539, 543] on textarea at bounding box center [728, 557] width 828 height 166
click at [516, 518] on textarea at bounding box center [728, 557] width 828 height 166
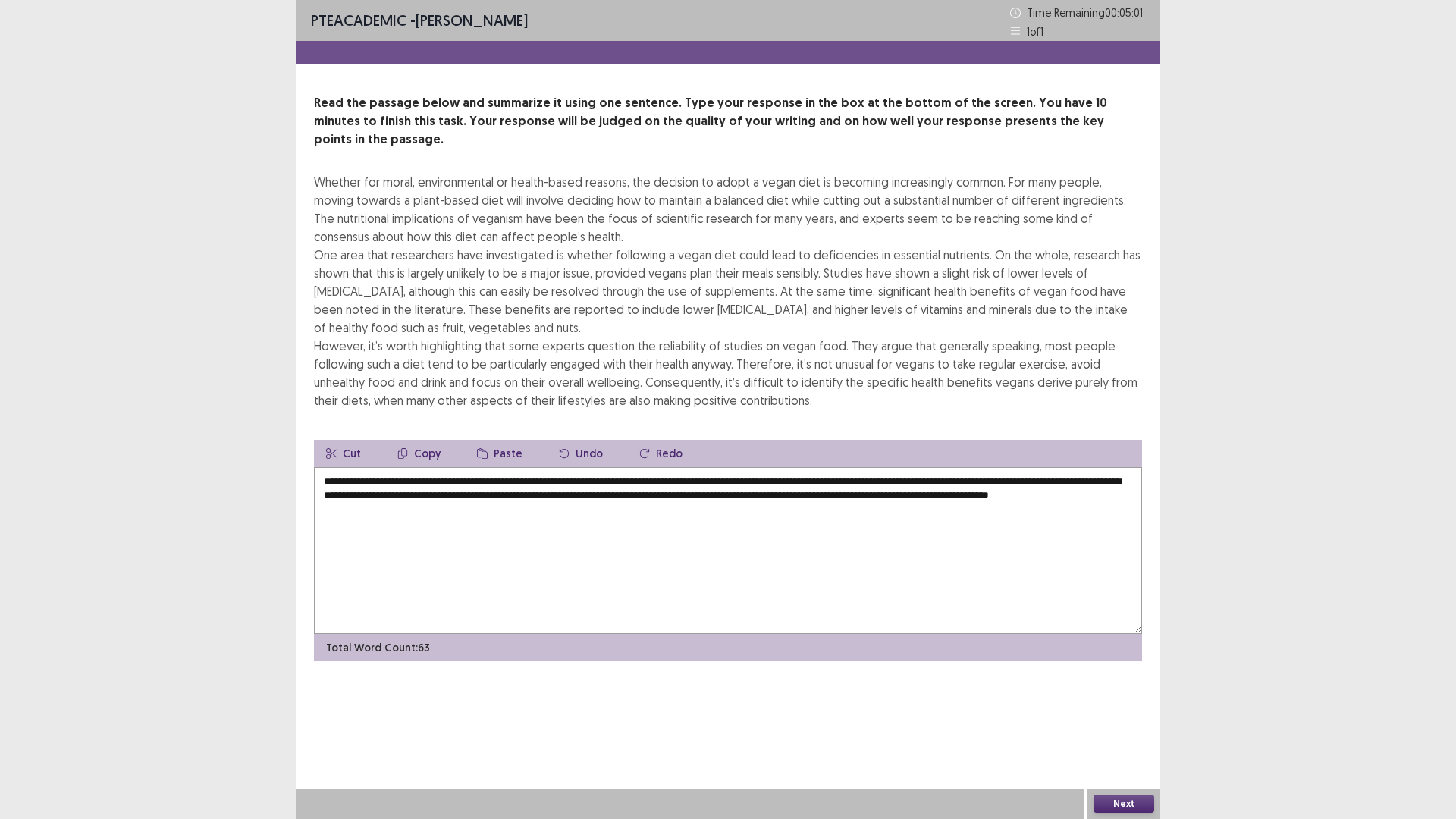
drag, startPoint x: 906, startPoint y: 483, endPoint x: 857, endPoint y: 485, distance: 49.0
click at [866, 480] on textarea "**********" at bounding box center [728, 550] width 828 height 166
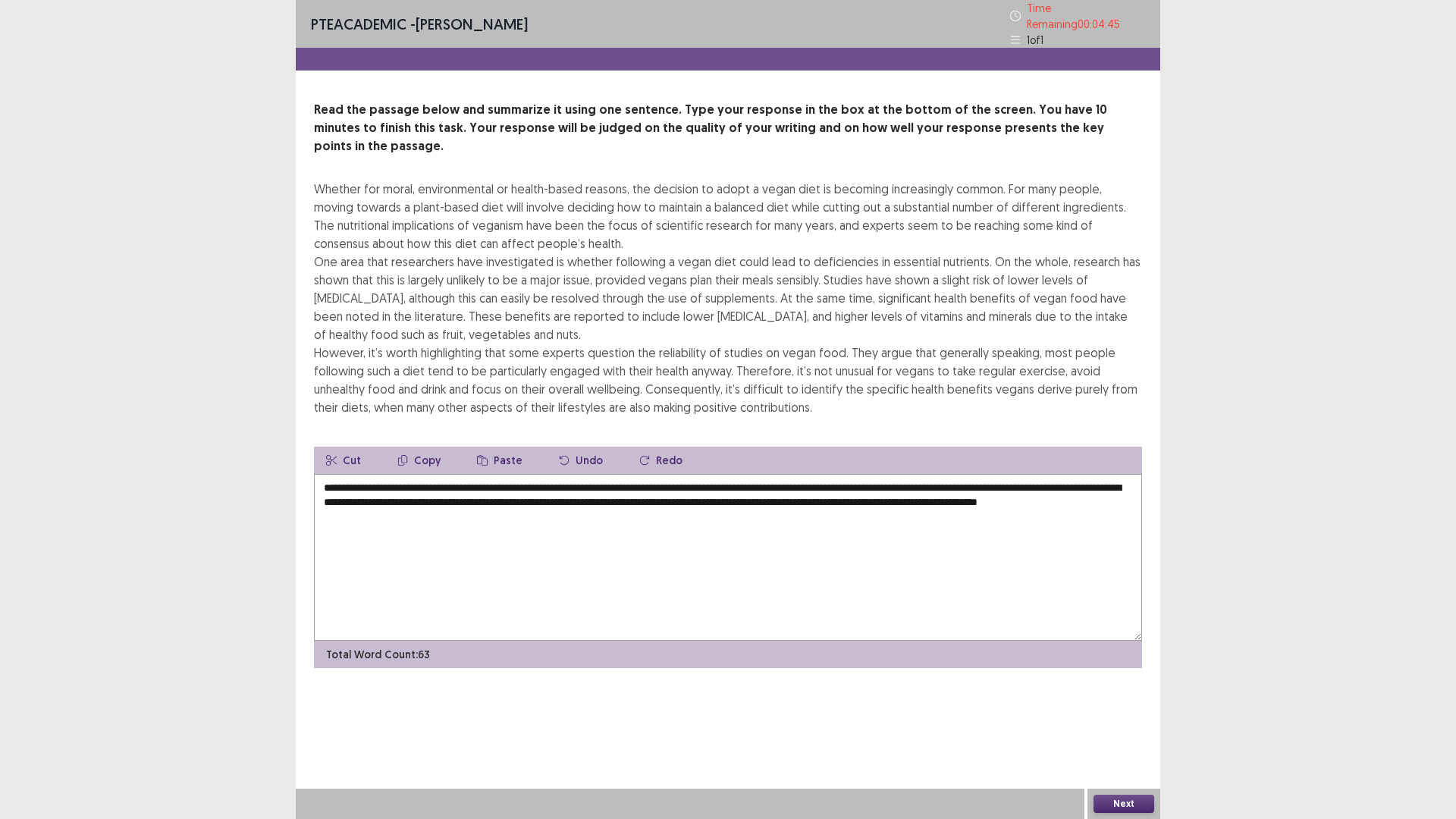
click at [486, 499] on textarea "**********" at bounding box center [728, 557] width 828 height 166
click at [764, 494] on textarea "**********" at bounding box center [728, 557] width 828 height 166
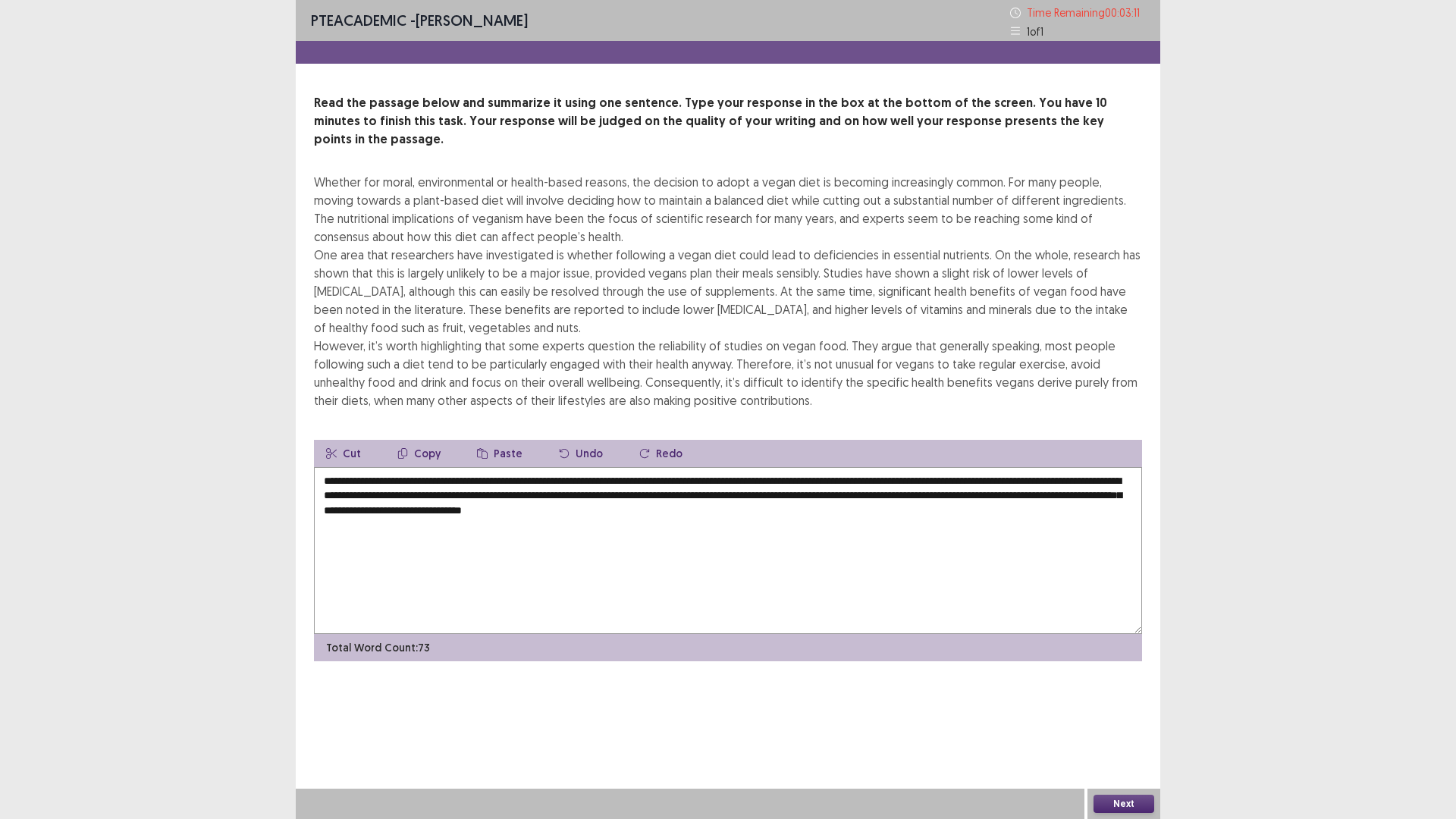
drag, startPoint x: 420, startPoint y: 465, endPoint x: 410, endPoint y: 465, distance: 10.0
click at [410, 467] on textarea "**********" at bounding box center [728, 550] width 828 height 166
drag, startPoint x: 424, startPoint y: 464, endPoint x: 400, endPoint y: 469, distance: 24.5
click at [400, 469] on textarea "**********" at bounding box center [728, 550] width 828 height 166
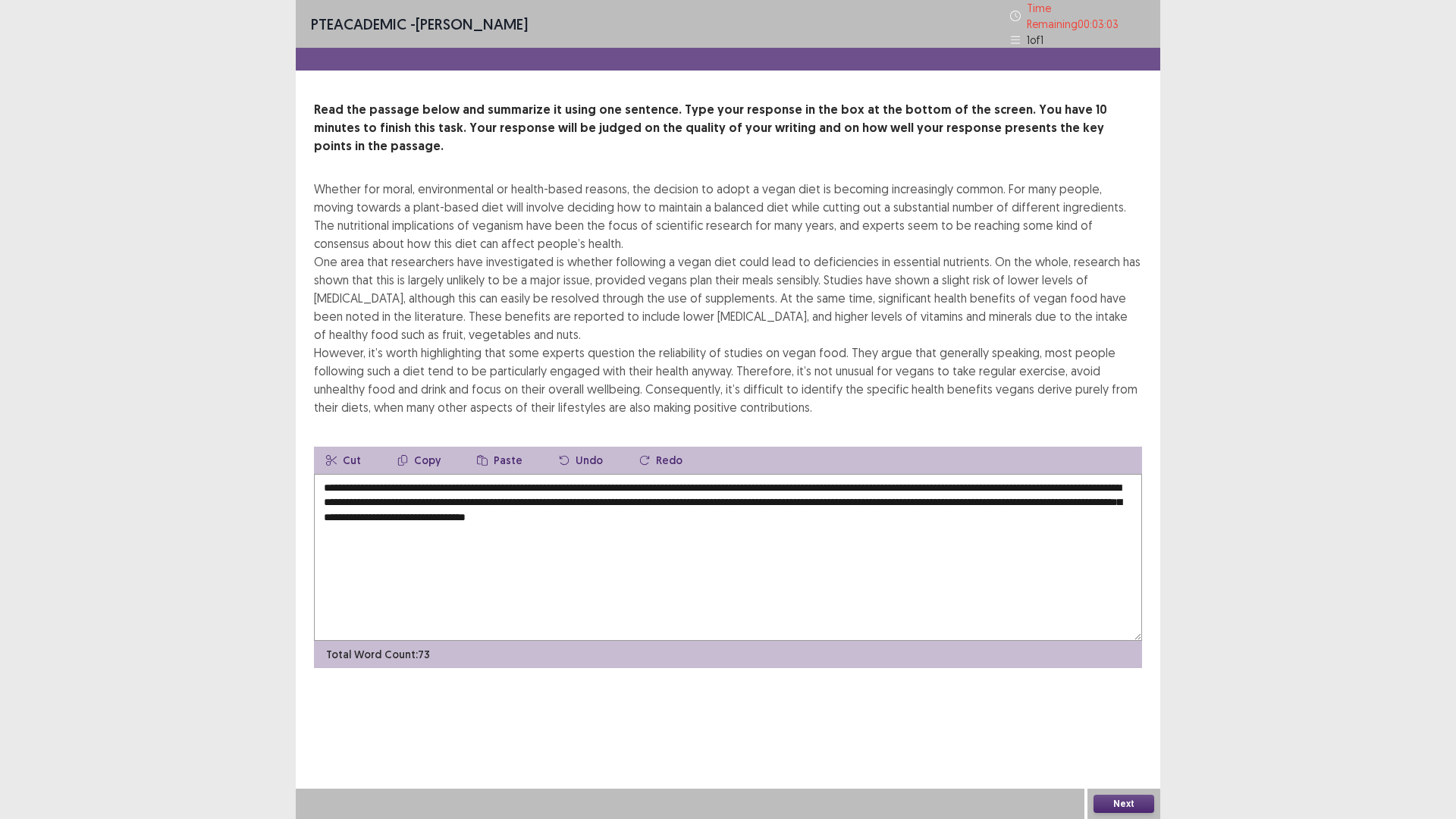
click at [484, 550] on textarea "**********" at bounding box center [728, 557] width 828 height 166
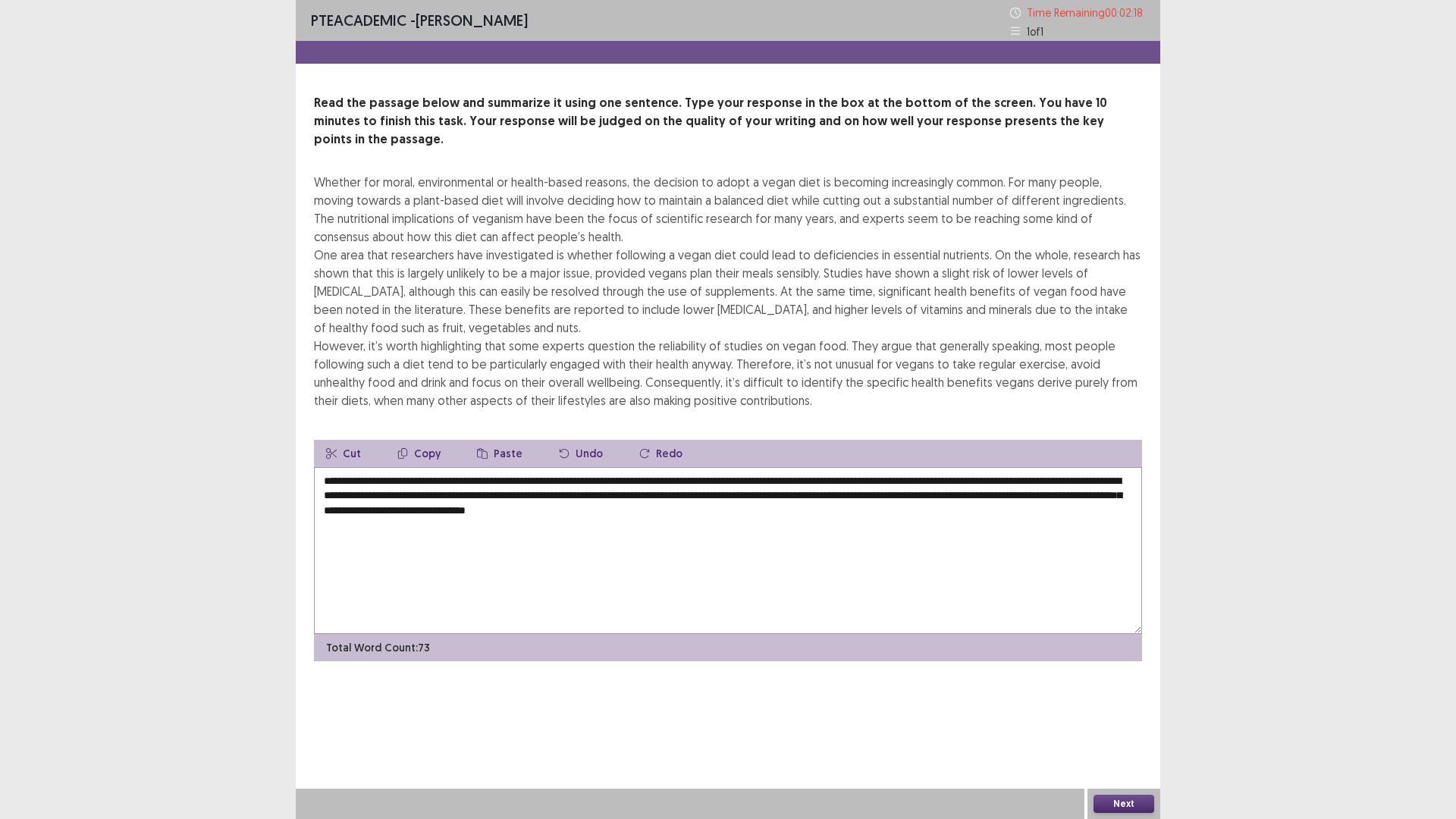
drag, startPoint x: 405, startPoint y: 477, endPoint x: 395, endPoint y: 478, distance: 10.0
click at [395, 478] on textarea "**********" at bounding box center [728, 550] width 828 height 166
click at [398, 481] on textarea "**********" at bounding box center [728, 550] width 828 height 166
drag, startPoint x: 394, startPoint y: 479, endPoint x: 379, endPoint y: 484, distance: 15.8
click at [379, 484] on textarea "**********" at bounding box center [728, 550] width 828 height 166
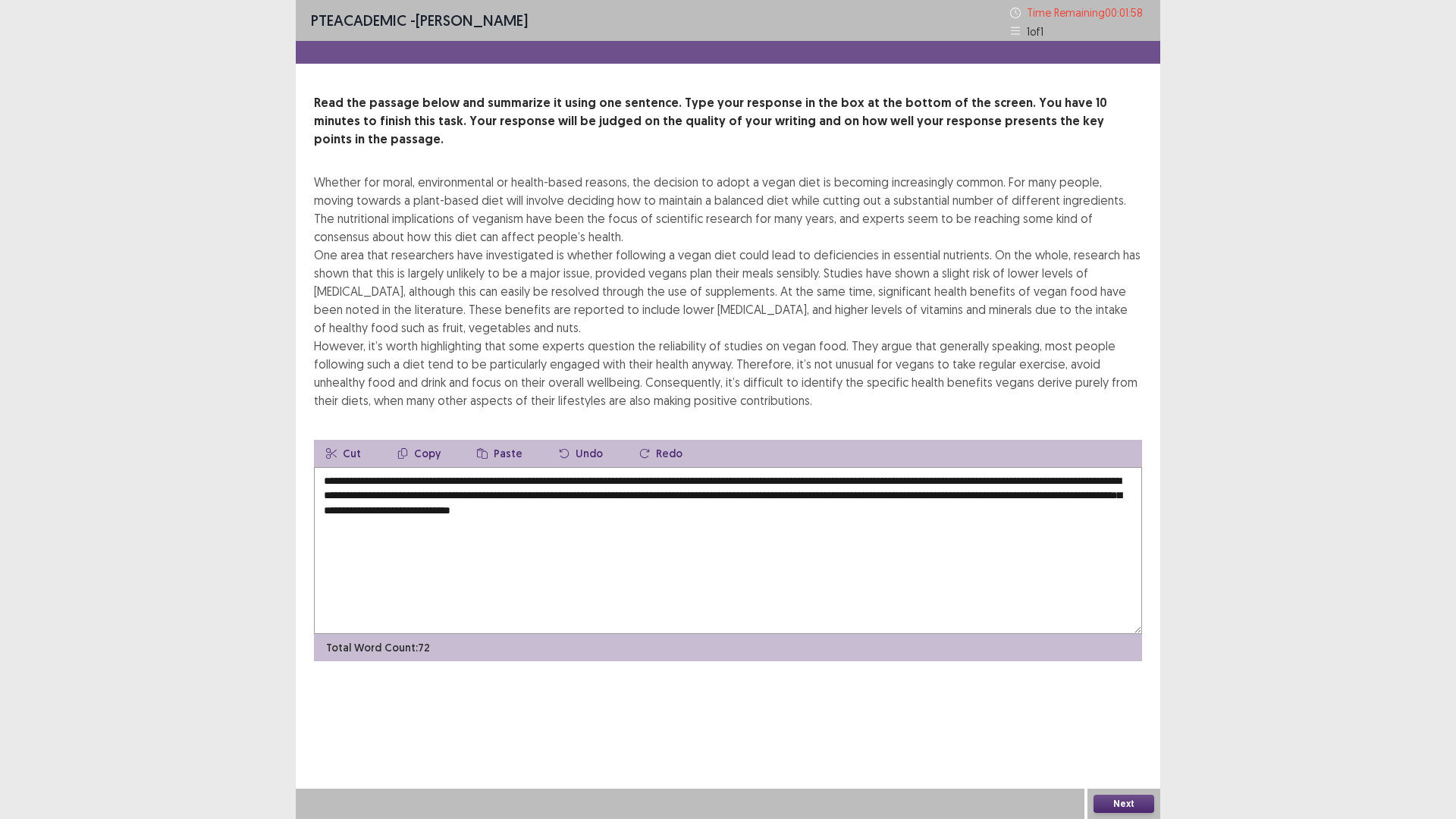
drag, startPoint x: 527, startPoint y: 480, endPoint x: 474, endPoint y: 486, distance: 53.3
click at [474, 486] on textarea "**********" at bounding box center [728, 550] width 828 height 166
click at [532, 579] on textarea "**********" at bounding box center [728, 550] width 828 height 166
drag, startPoint x: 549, startPoint y: 476, endPoint x: 431, endPoint y: 487, distance: 118.5
click at [431, 487] on textarea "**********" at bounding box center [728, 550] width 828 height 166
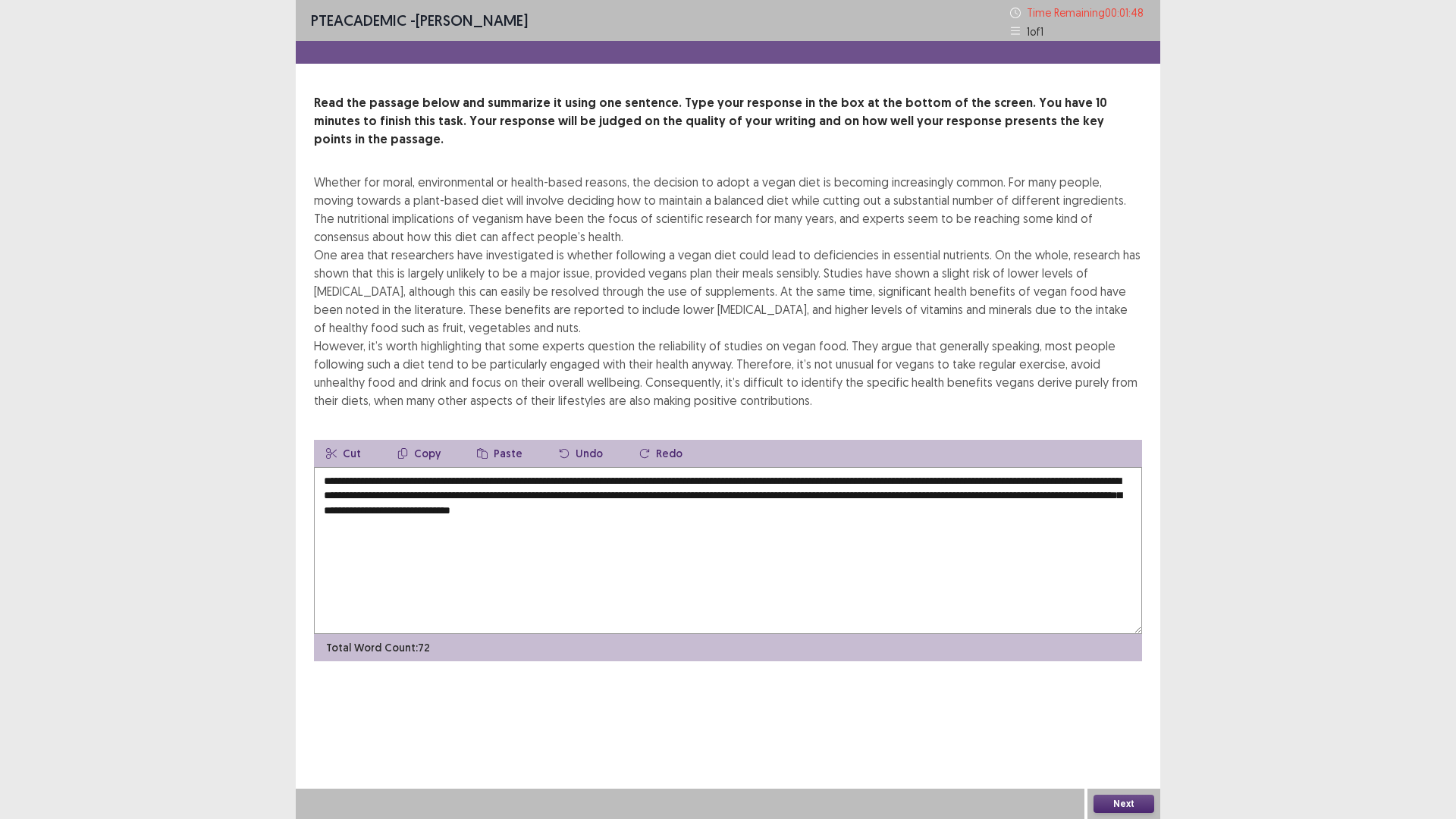
click at [424, 476] on textarea "**********" at bounding box center [728, 550] width 828 height 166
drag, startPoint x: 427, startPoint y: 476, endPoint x: 548, endPoint y: 478, distance: 121.0
click at [548, 478] on textarea "**********" at bounding box center [728, 550] width 828 height 166
click at [577, 470] on textarea "**********" at bounding box center [728, 550] width 828 height 166
click at [577, 484] on textarea "**********" at bounding box center [728, 550] width 828 height 166
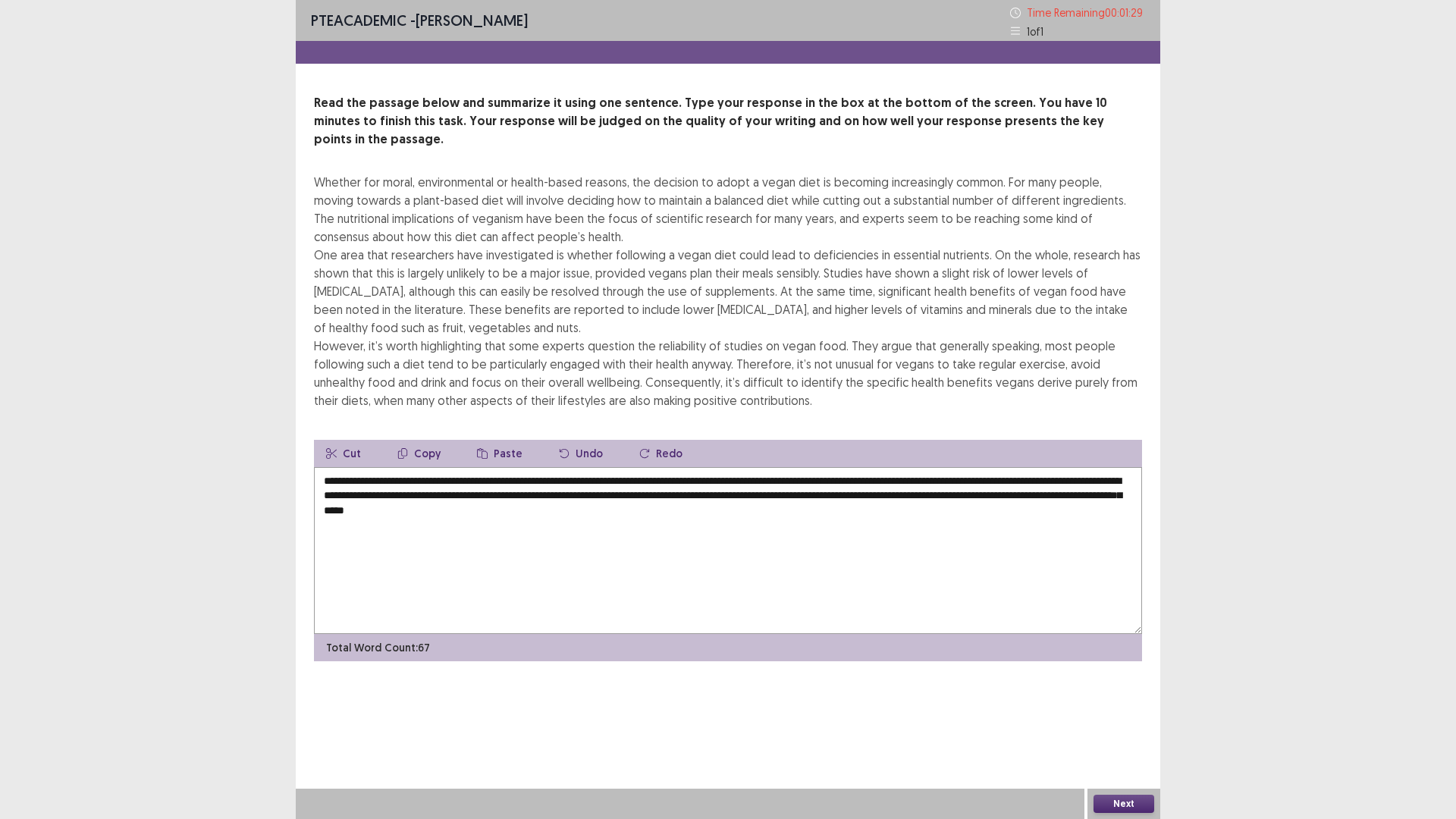
click at [579, 475] on textarea "**********" at bounding box center [728, 550] width 828 height 166
click at [568, 477] on textarea "**********" at bounding box center [728, 550] width 828 height 166
click at [569, 477] on textarea "**********" at bounding box center [728, 550] width 828 height 166
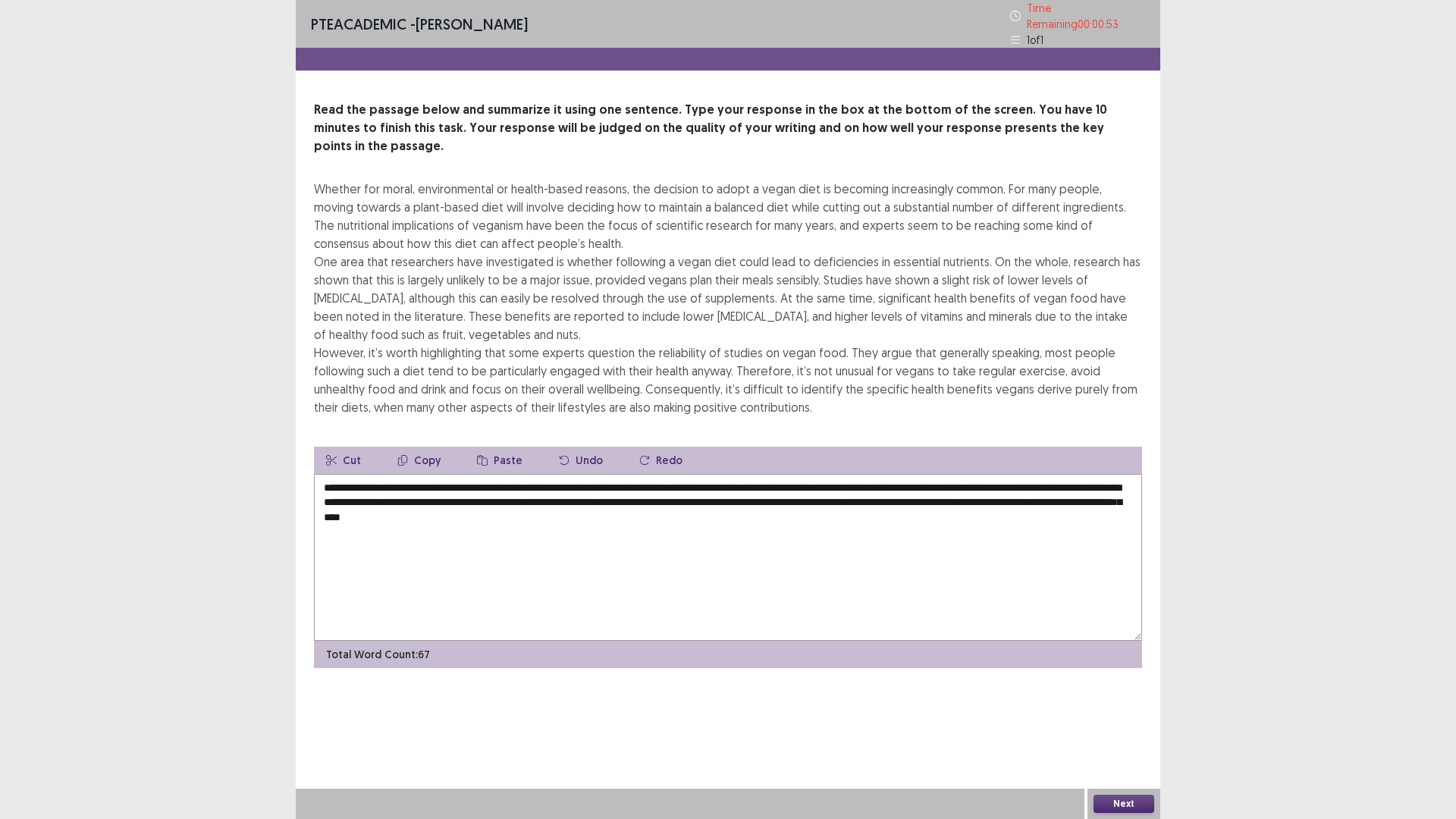
click at [1002, 479] on textarea "**********" at bounding box center [728, 557] width 828 height 166
click at [999, 478] on textarea "**********" at bounding box center [728, 557] width 828 height 166
click at [1008, 510] on textarea "**********" at bounding box center [728, 557] width 828 height 166
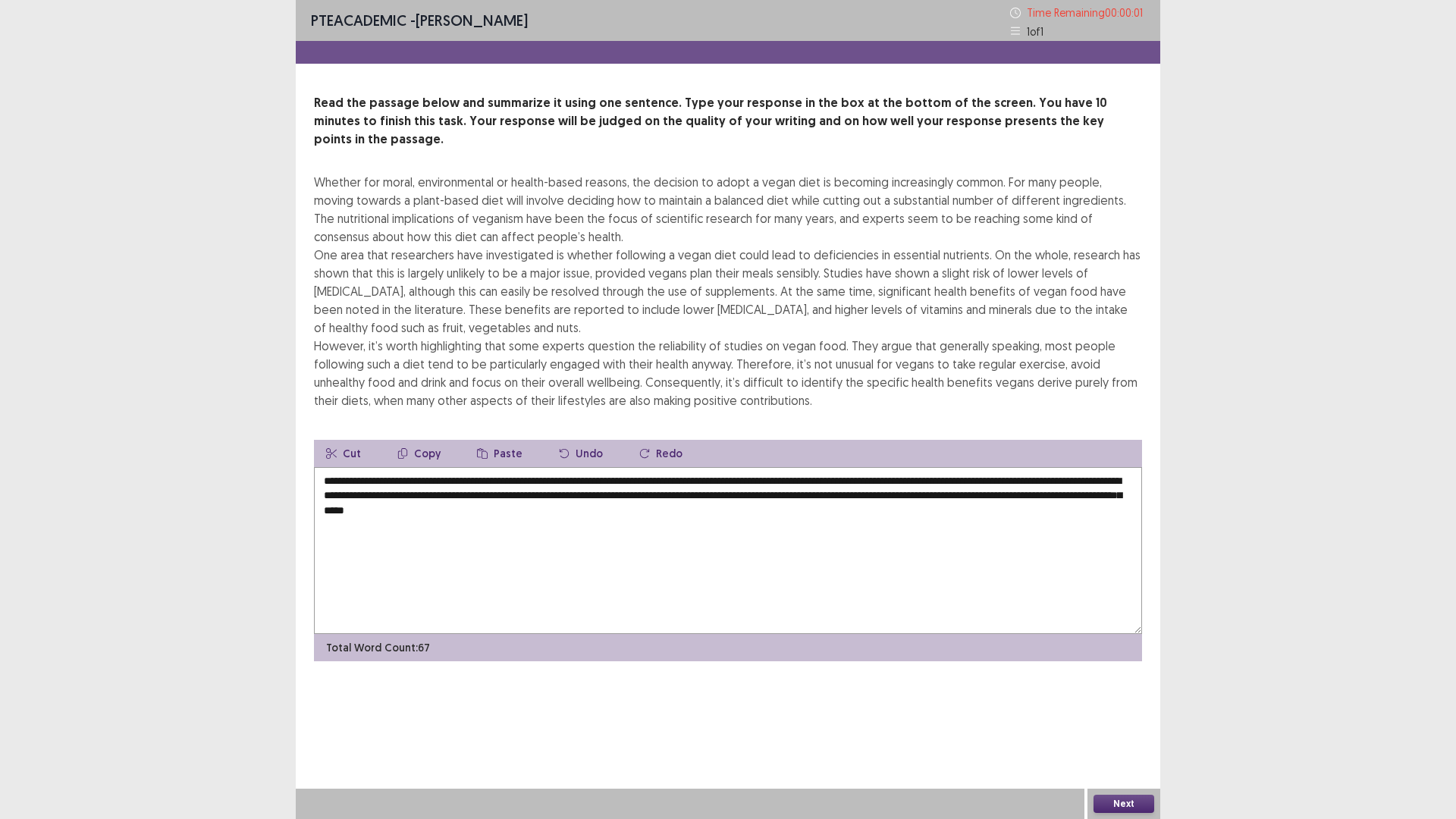
type textarea "**********"
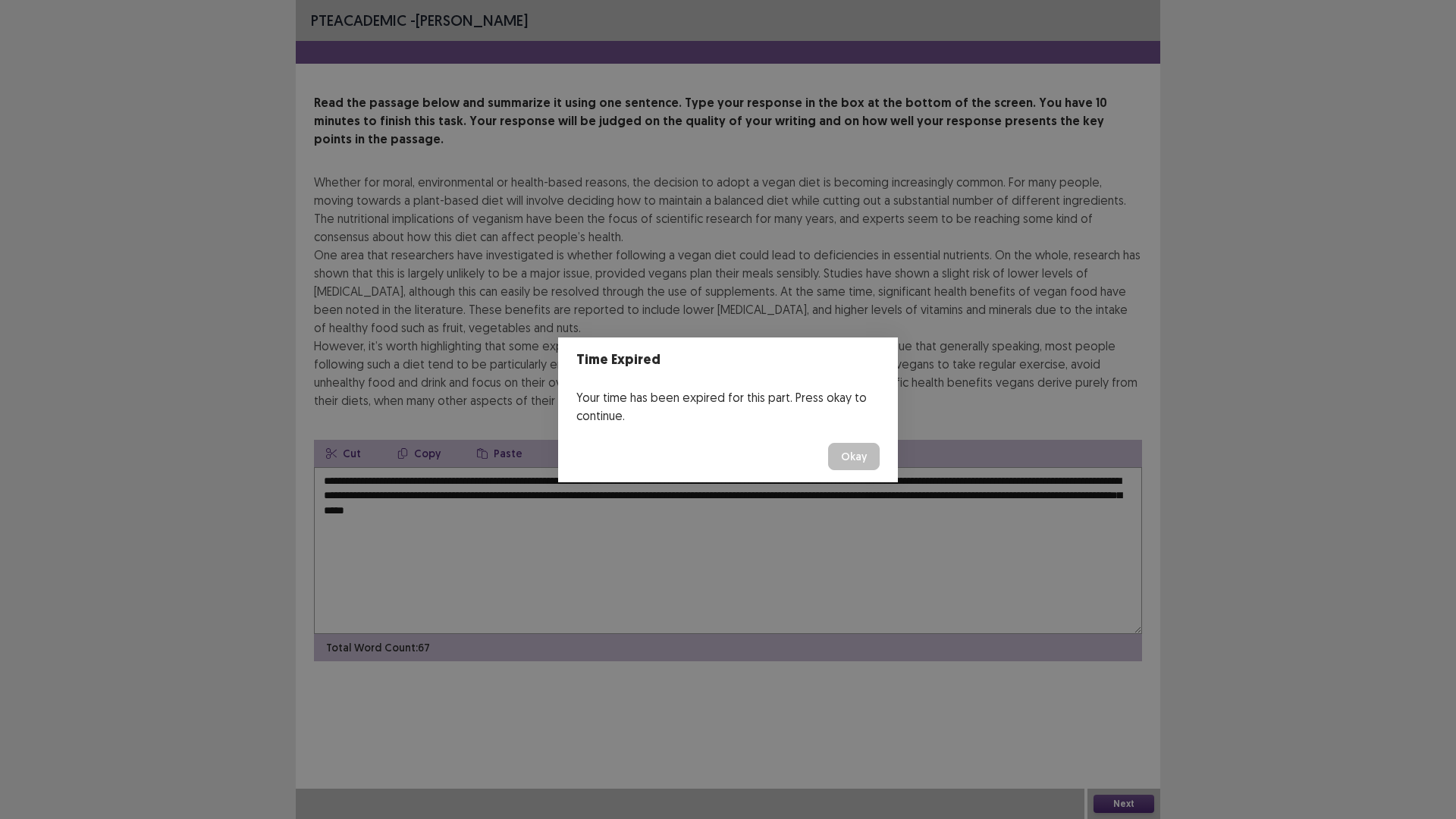
click at [856, 459] on button "Okay" at bounding box center [854, 456] width 52 height 27
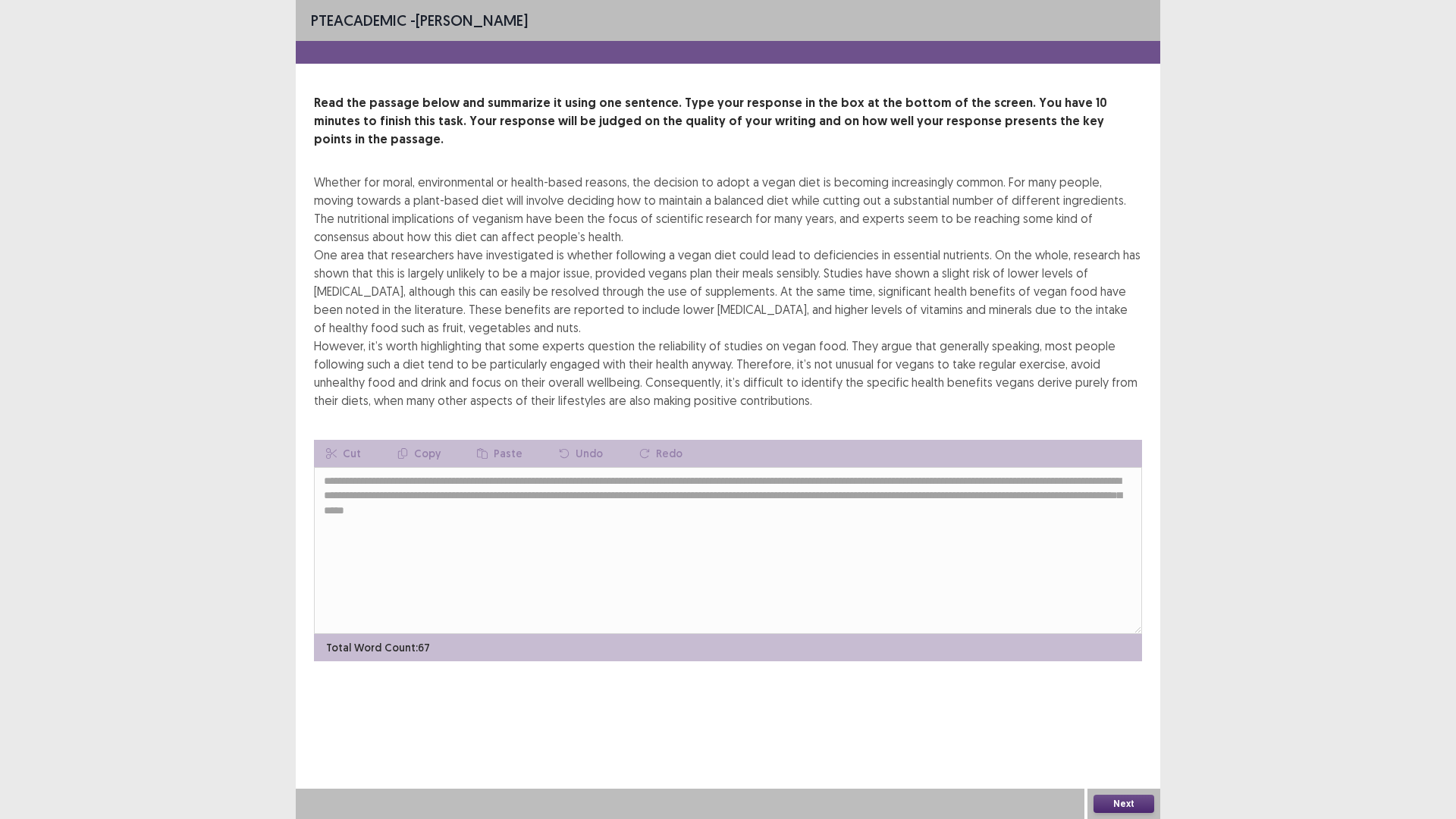
click at [1125, 798] on button "Next" at bounding box center [1124, 804] width 61 height 18
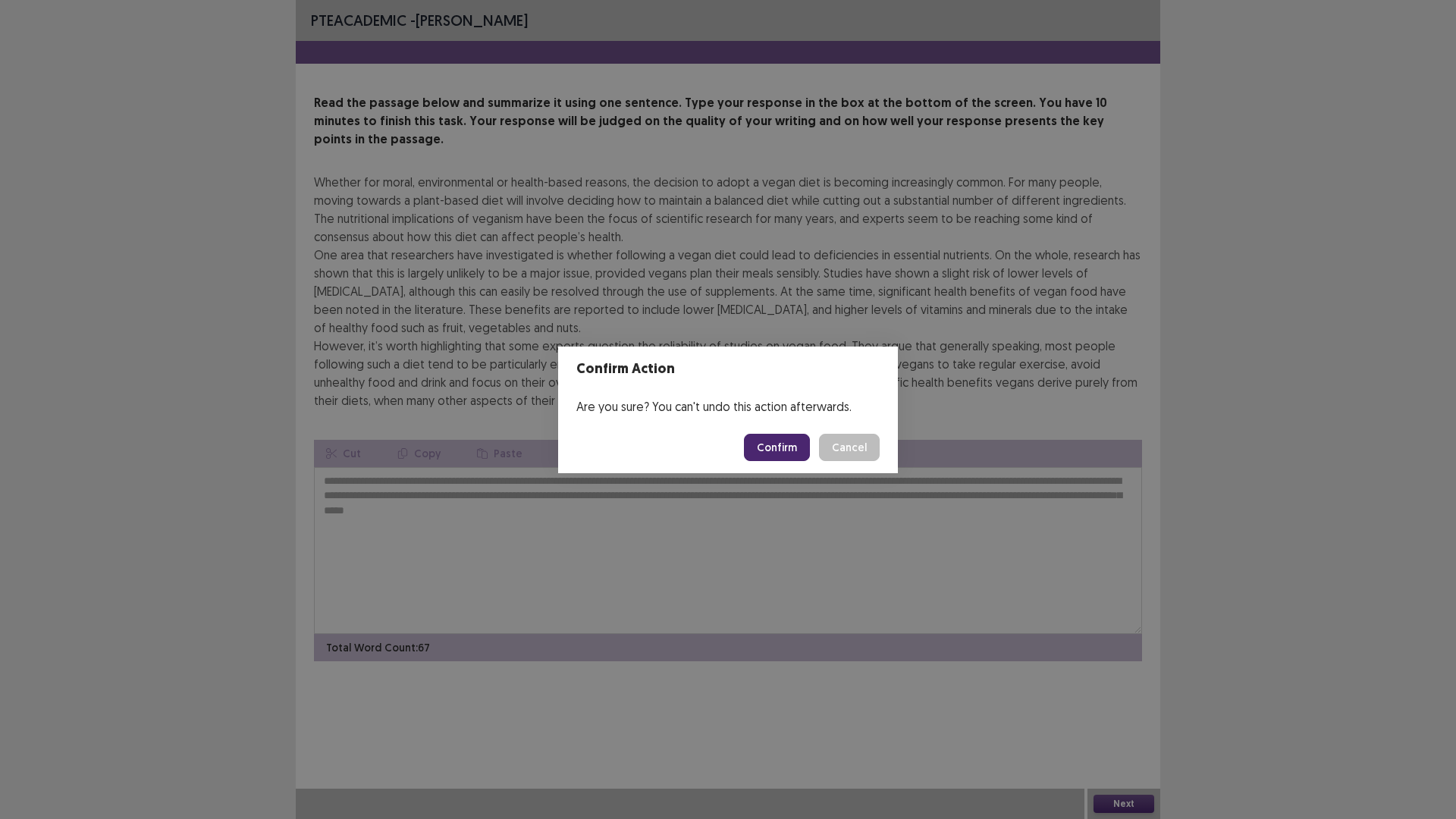
click at [793, 450] on button "Confirm" at bounding box center [777, 447] width 66 height 27
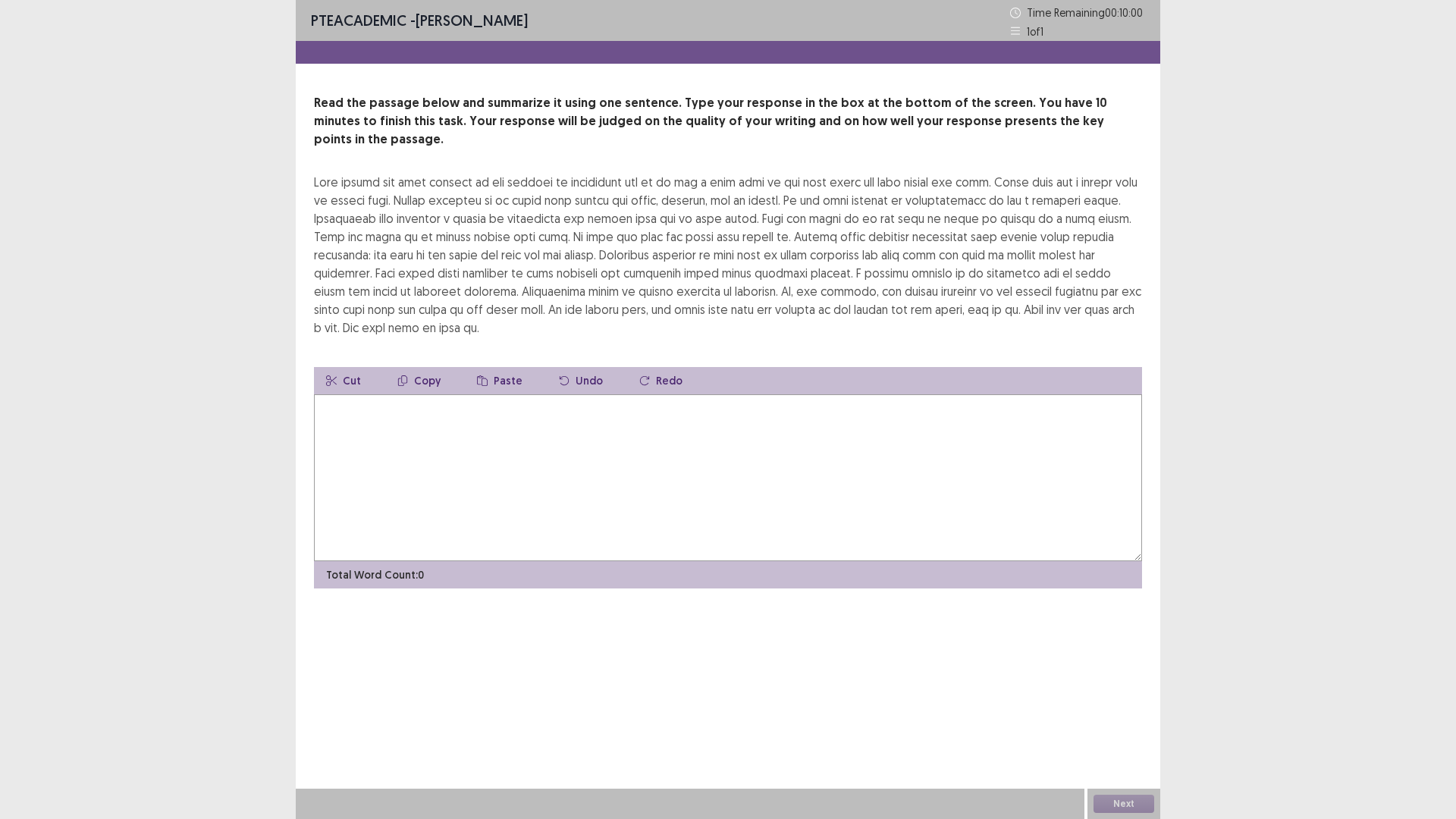
click at [807, 445] on textarea at bounding box center [728, 478] width 828 height 166
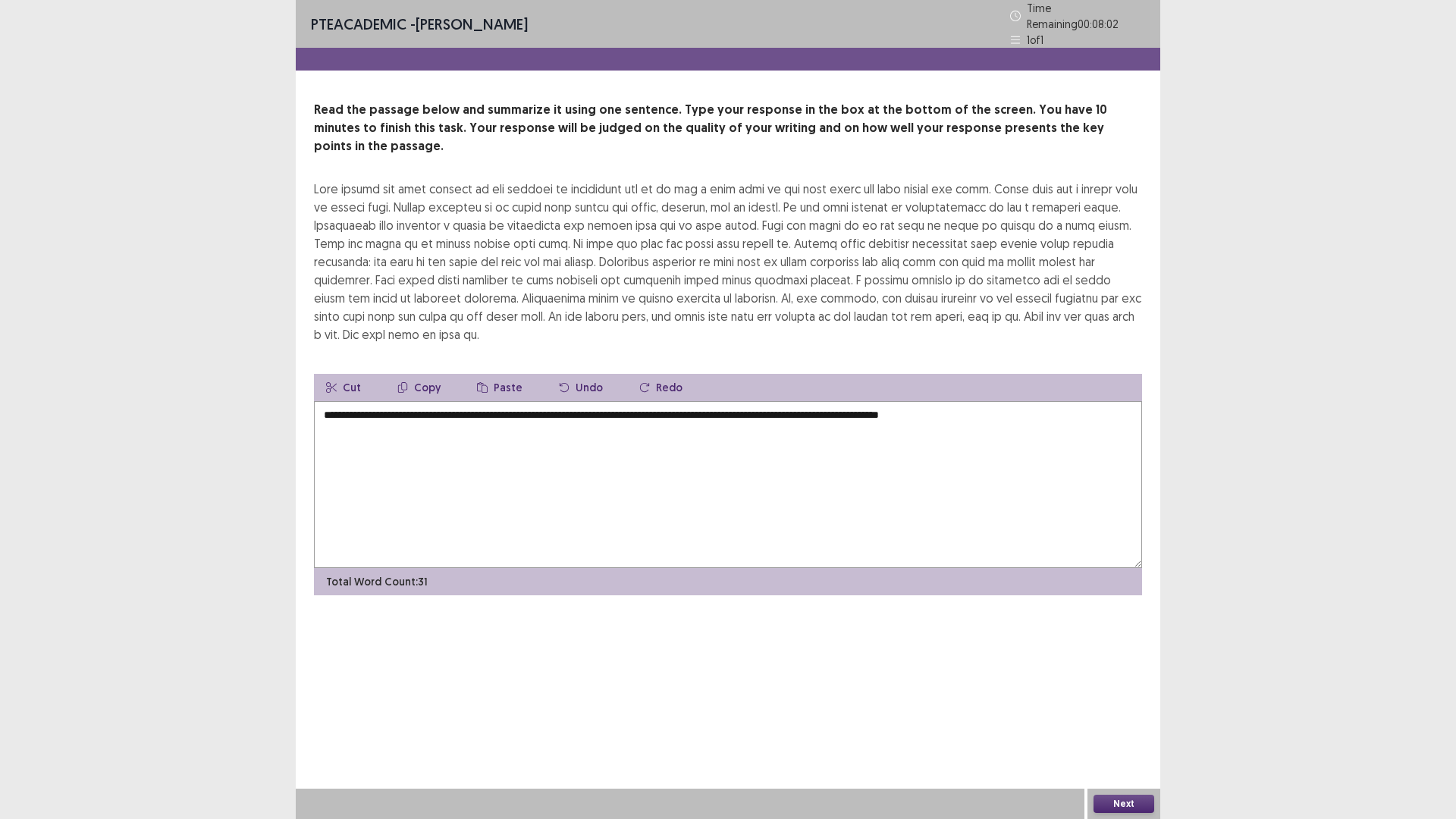
click at [966, 401] on textarea "**********" at bounding box center [728, 484] width 828 height 166
drag, startPoint x: 983, startPoint y: 395, endPoint x: 1013, endPoint y: 389, distance: 30.6
click at [995, 401] on textarea "**********" at bounding box center [728, 484] width 828 height 166
drag, startPoint x: 787, startPoint y: 216, endPoint x: 1006, endPoint y: 217, distance: 219.0
click at [1006, 217] on div at bounding box center [728, 261] width 828 height 164
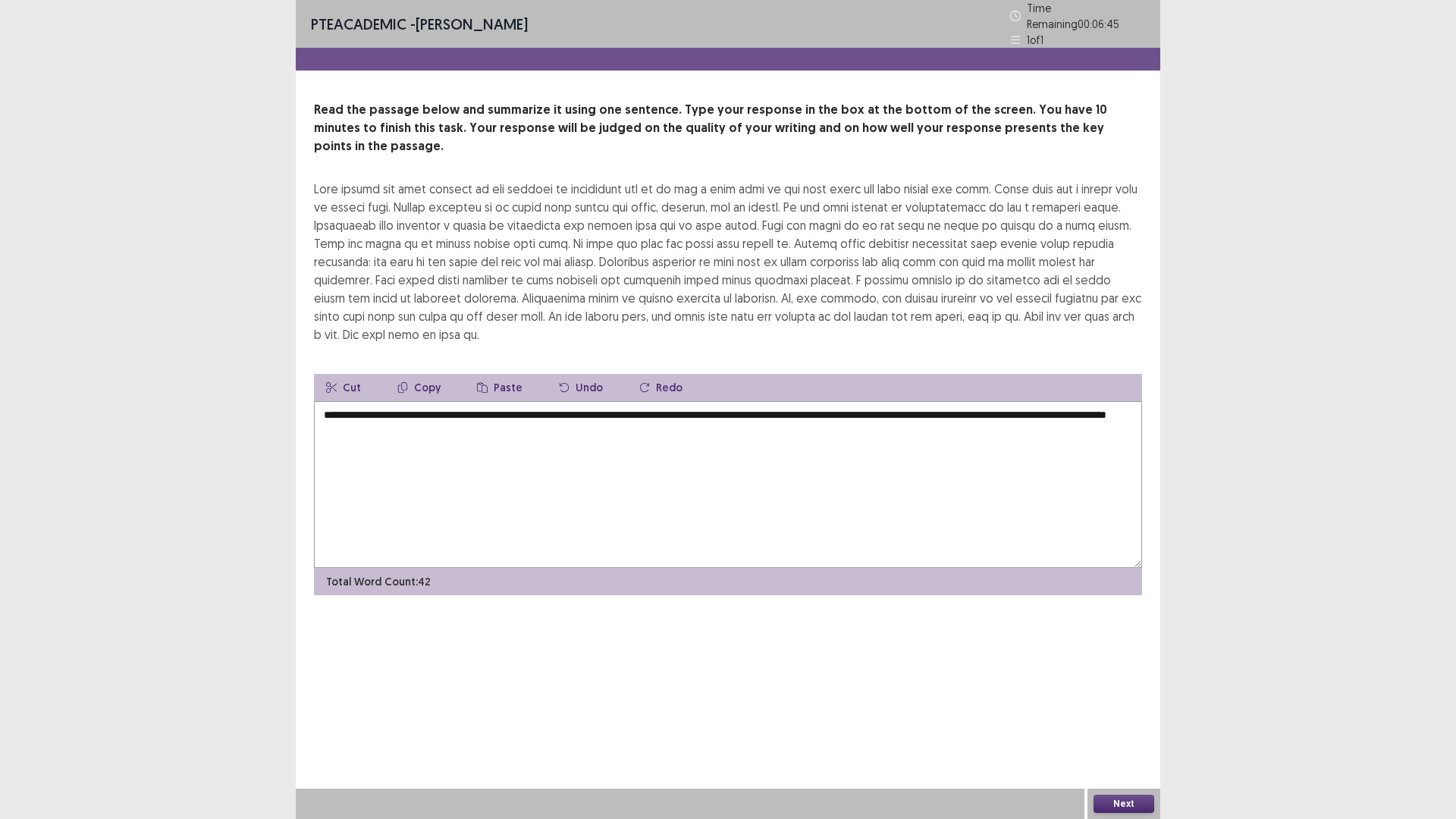
drag, startPoint x: 975, startPoint y: 216, endPoint x: 1063, endPoint y: 214, distance: 88.0
click at [1063, 214] on div at bounding box center [728, 261] width 828 height 164
click at [992, 419] on textarea "**********" at bounding box center [728, 484] width 828 height 166
drag, startPoint x: 363, startPoint y: 390, endPoint x: 382, endPoint y: 399, distance: 21.0
click at [374, 401] on textarea "**********" at bounding box center [728, 484] width 828 height 166
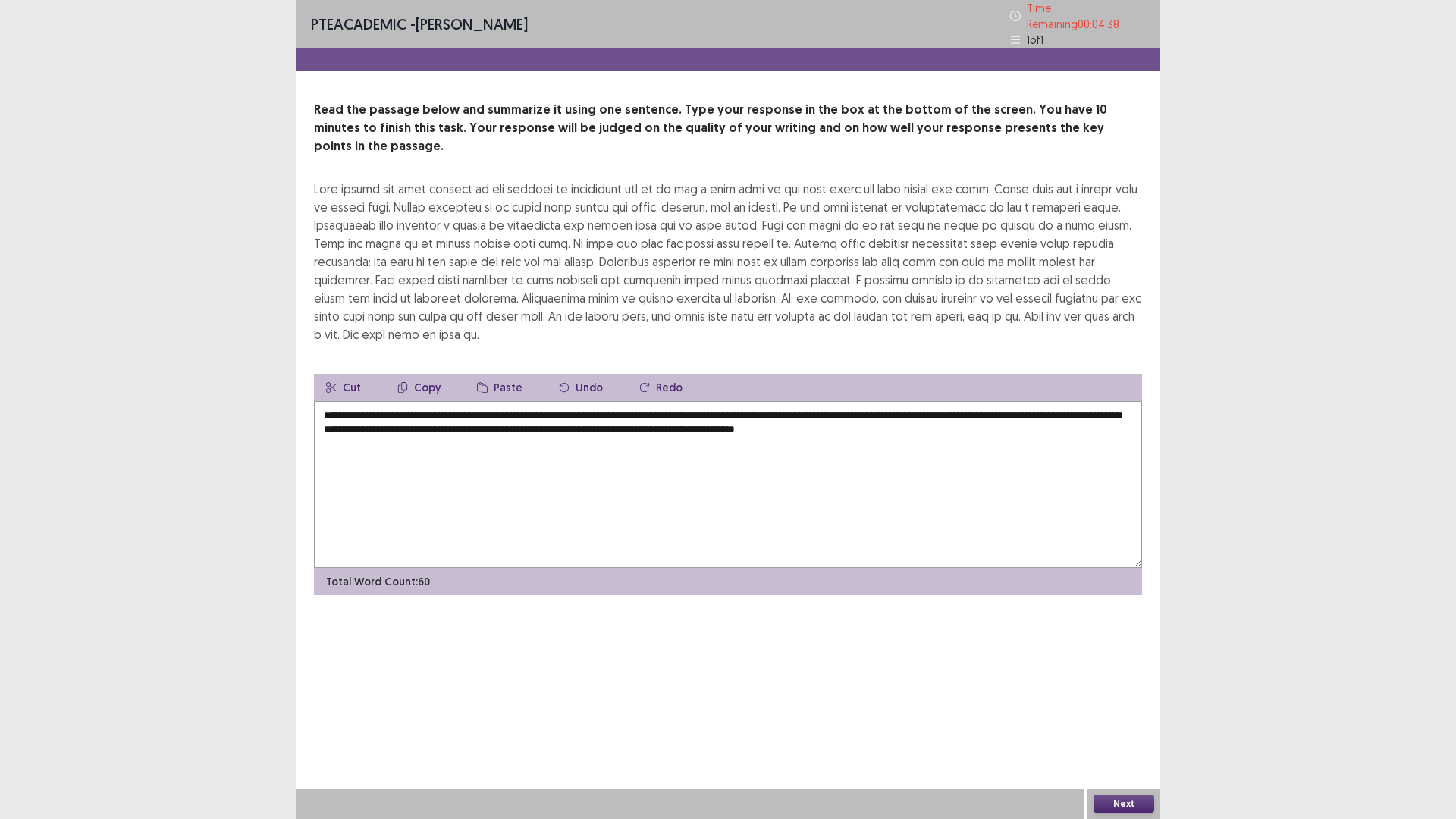
click at [381, 444] on textarea "**********" at bounding box center [728, 484] width 828 height 166
click at [370, 401] on textarea "**********" at bounding box center [728, 484] width 828 height 166
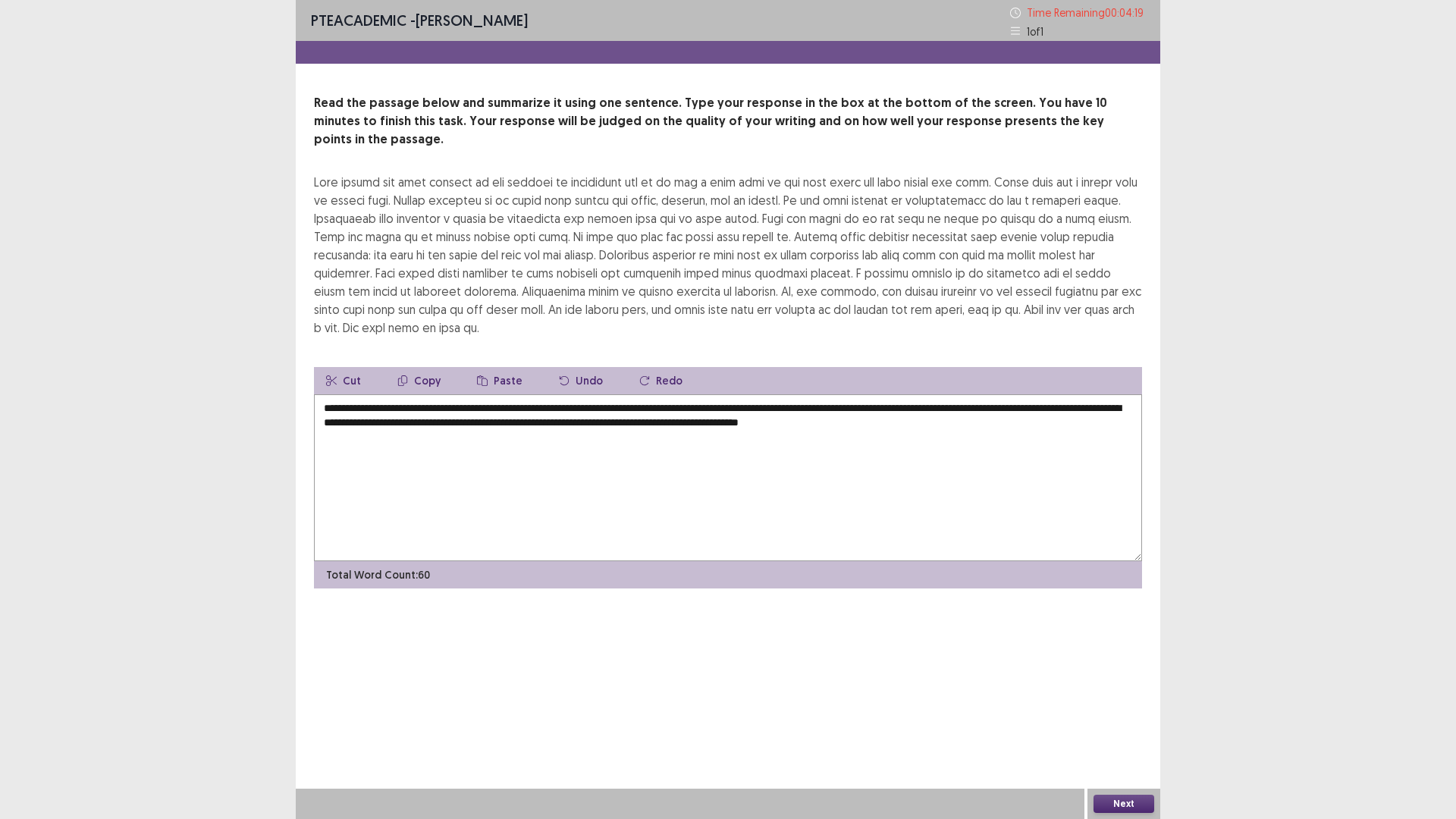
click at [392, 395] on textarea "**********" at bounding box center [728, 478] width 828 height 166
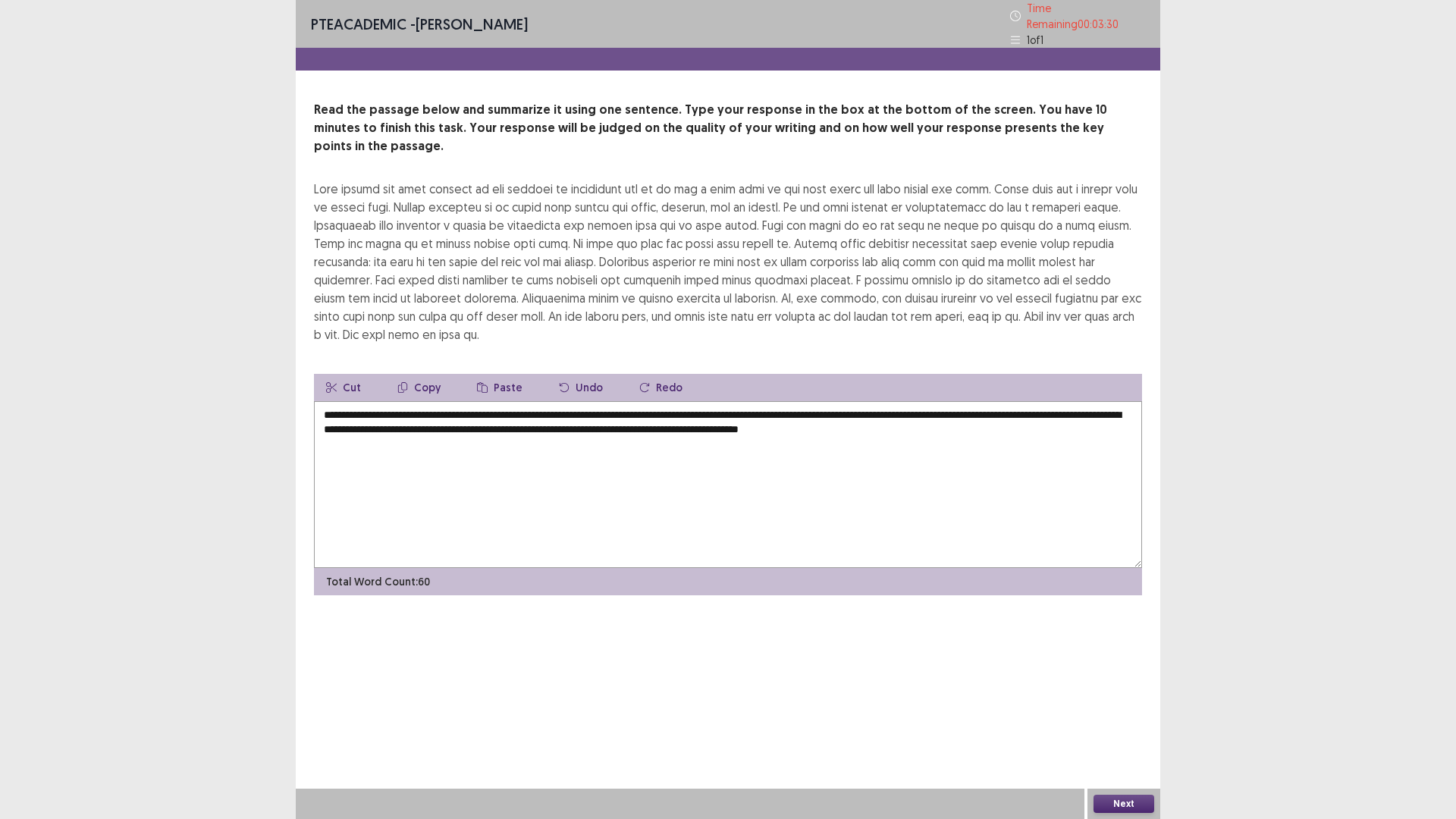
drag, startPoint x: 988, startPoint y: 390, endPoint x: 967, endPoint y: 395, distance: 21.6
click at [967, 401] on textarea "**********" at bounding box center [728, 484] width 828 height 166
click at [908, 401] on textarea "**********" at bounding box center [728, 484] width 828 height 166
click at [957, 401] on textarea "**********" at bounding box center [728, 484] width 828 height 166
drag, startPoint x: 407, startPoint y: 407, endPoint x: 395, endPoint y: 407, distance: 12.0
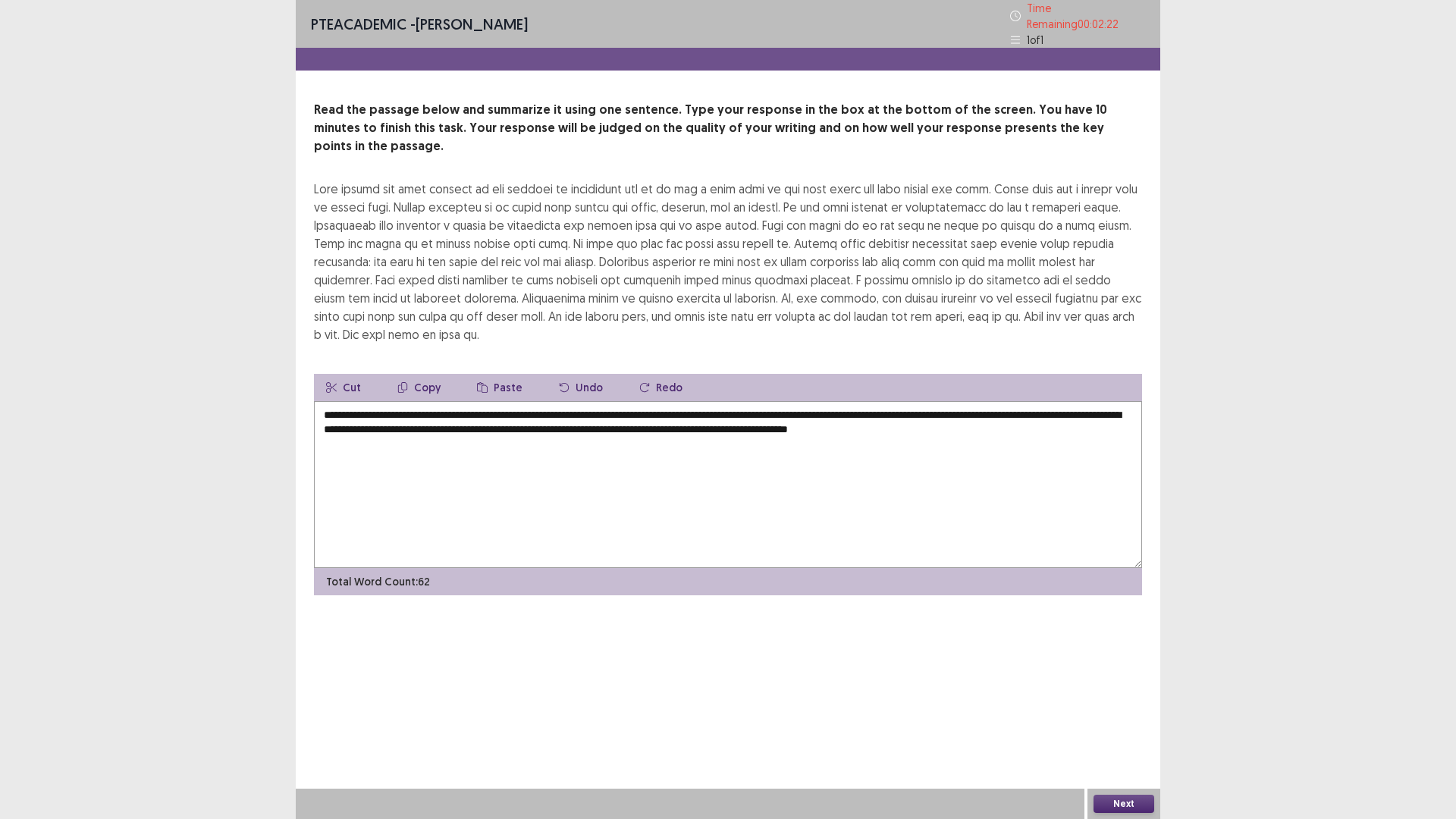
click at [395, 407] on textarea "**********" at bounding box center [728, 484] width 828 height 166
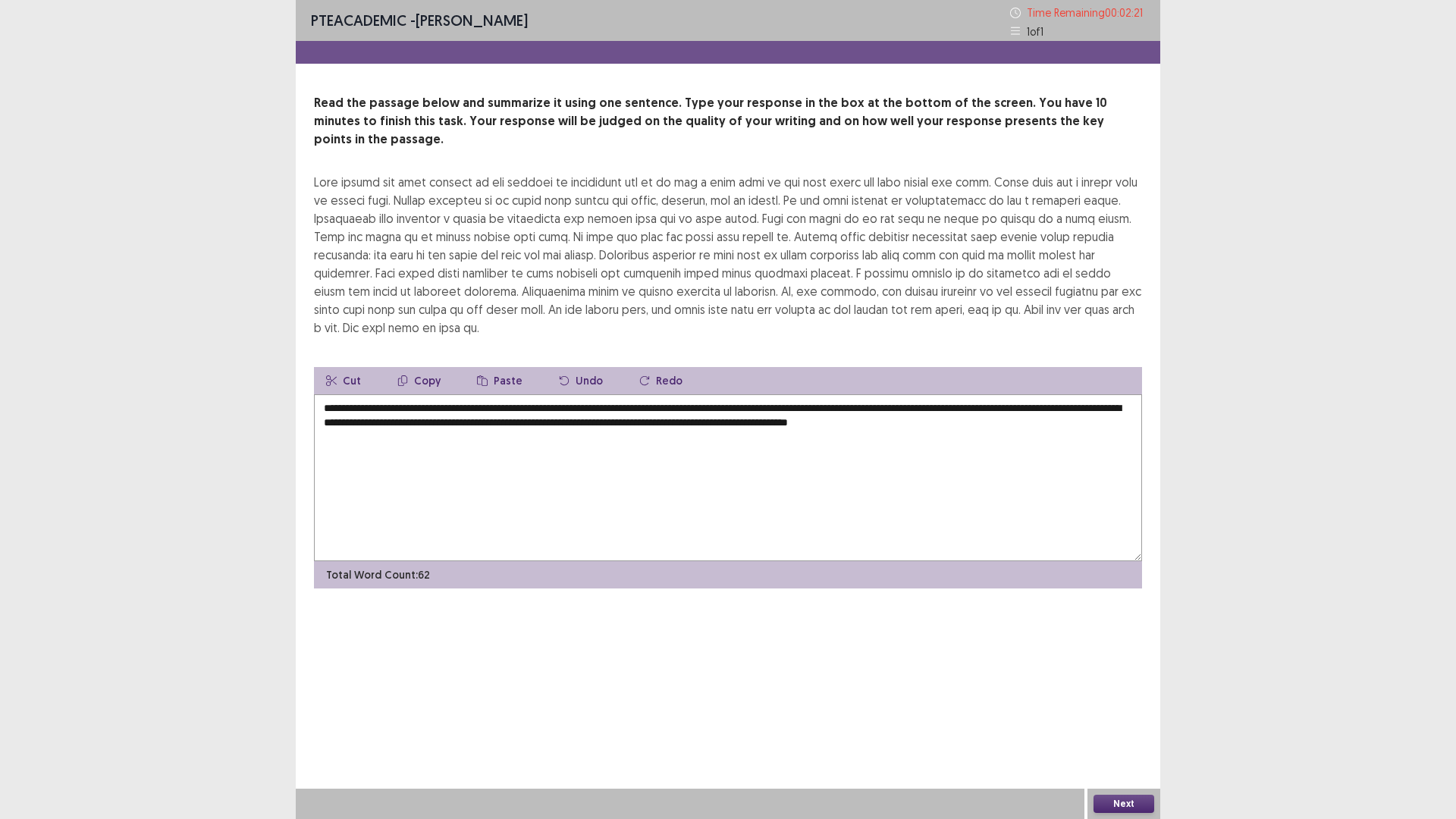
click at [424, 459] on textarea "**********" at bounding box center [728, 478] width 828 height 166
drag, startPoint x: 985, startPoint y: 390, endPoint x: 389, endPoint y: 469, distance: 601.2
click at [389, 469] on textarea "**********" at bounding box center [728, 478] width 828 height 166
click at [720, 405] on textarea "**********" at bounding box center [728, 478] width 828 height 166
paste textarea "**********"
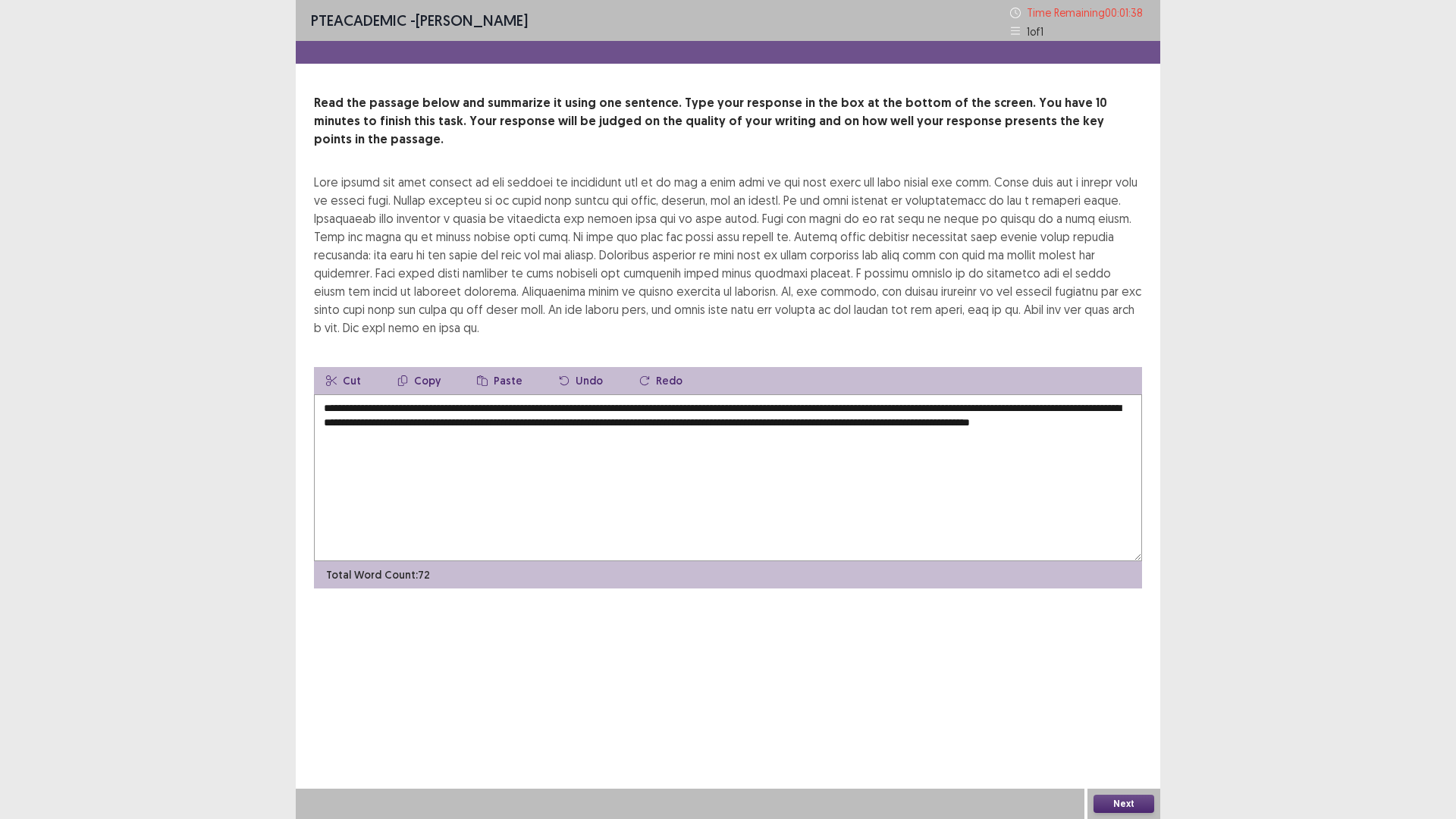
drag, startPoint x: 986, startPoint y: 389, endPoint x: 388, endPoint y: 408, distance: 598.3
click at [388, 408] on textarea "**********" at bounding box center [728, 478] width 828 height 166
drag, startPoint x: 427, startPoint y: 408, endPoint x: 435, endPoint y: 400, distance: 11.3
click at [431, 405] on textarea "**********" at bounding box center [728, 478] width 828 height 166
click at [663, 404] on textarea "**********" at bounding box center [728, 478] width 828 height 166
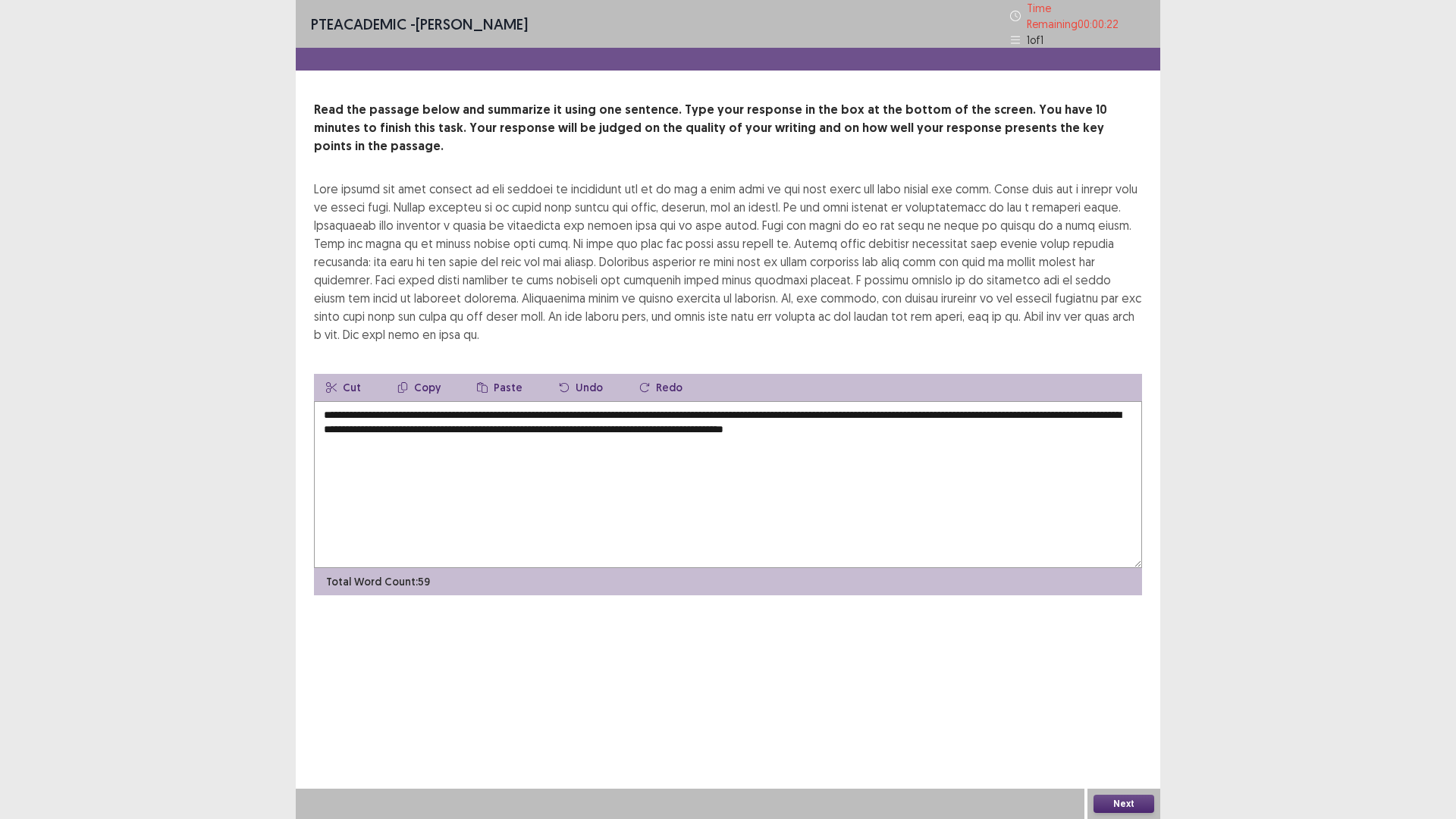
drag, startPoint x: 467, startPoint y: 409, endPoint x: 453, endPoint y: 413, distance: 14.6
click at [453, 413] on textarea "**********" at bounding box center [728, 484] width 828 height 166
click at [1013, 419] on textarea "**********" at bounding box center [728, 484] width 828 height 166
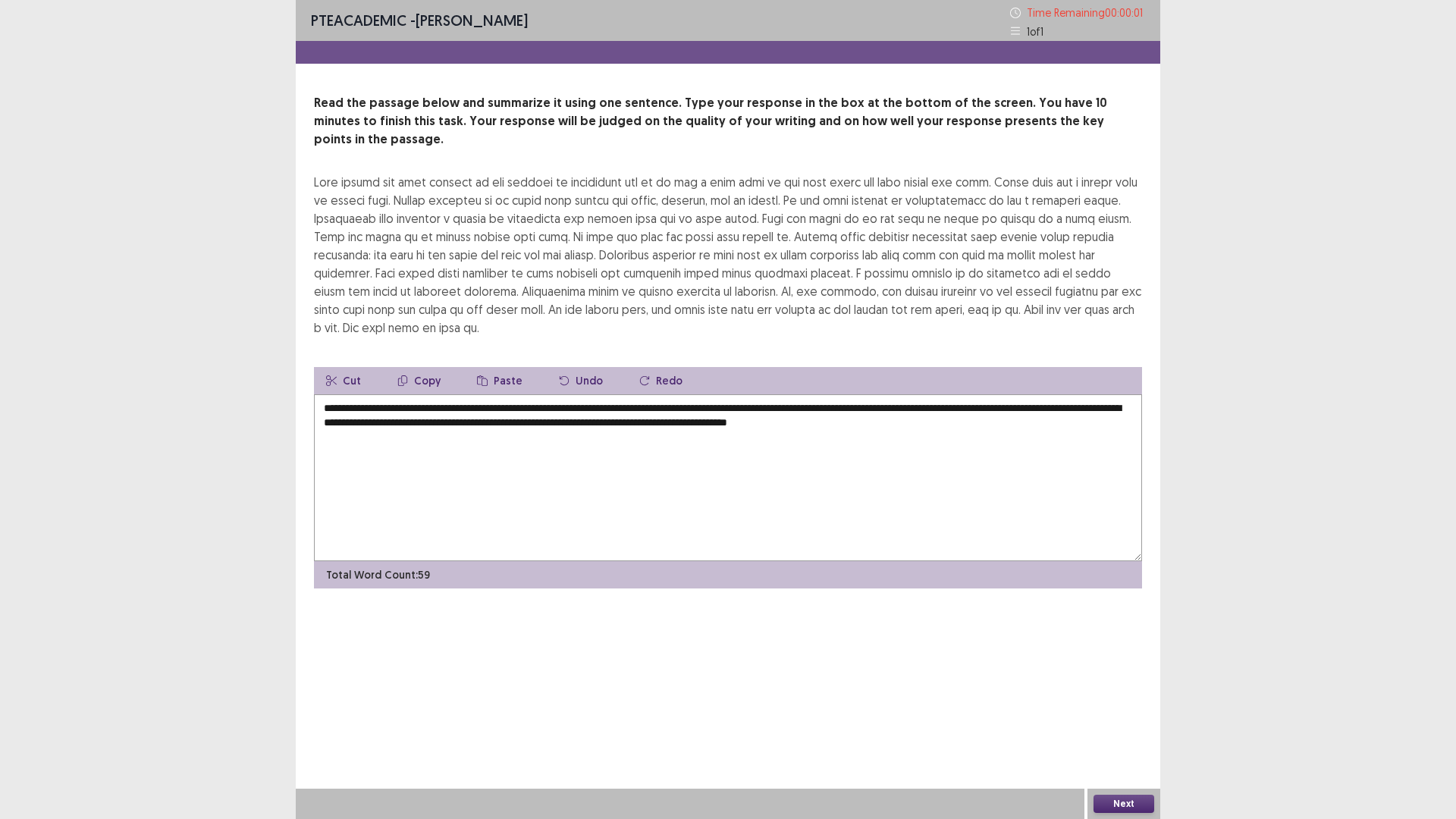
type textarea "**********"
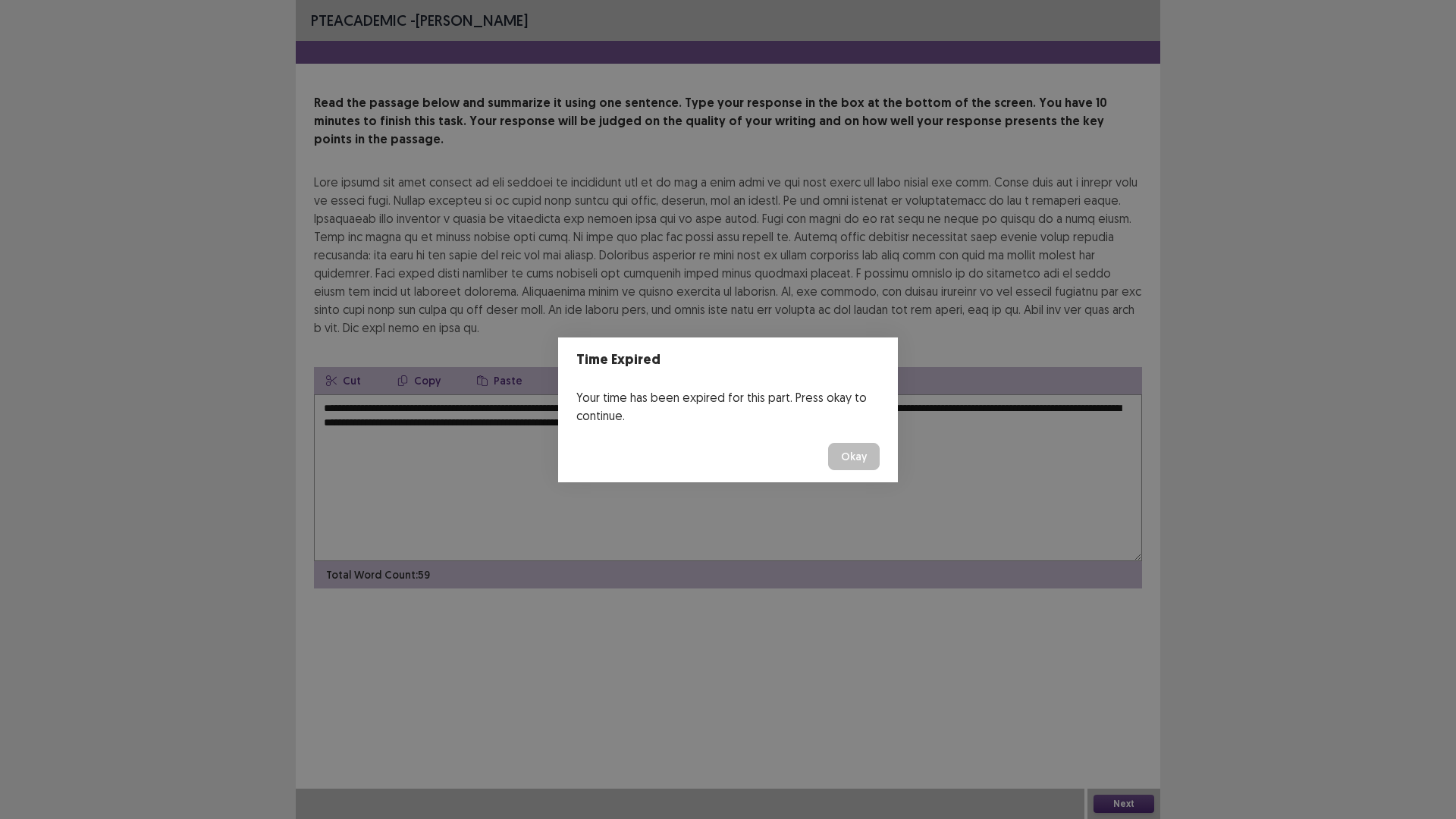
click at [837, 456] on button "Okay" at bounding box center [854, 456] width 52 height 27
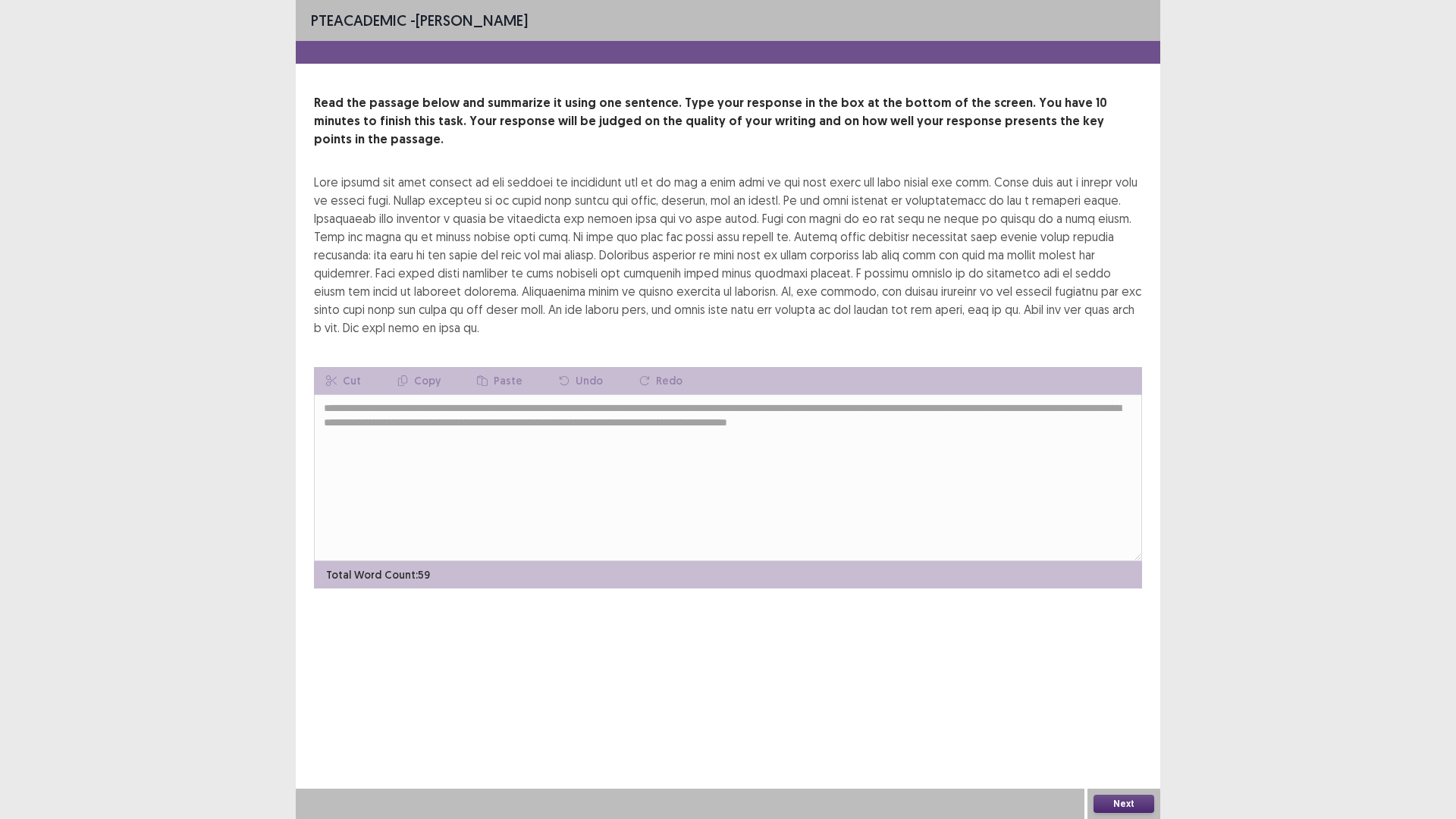
click at [1122, 804] on button "Next" at bounding box center [1124, 804] width 61 height 18
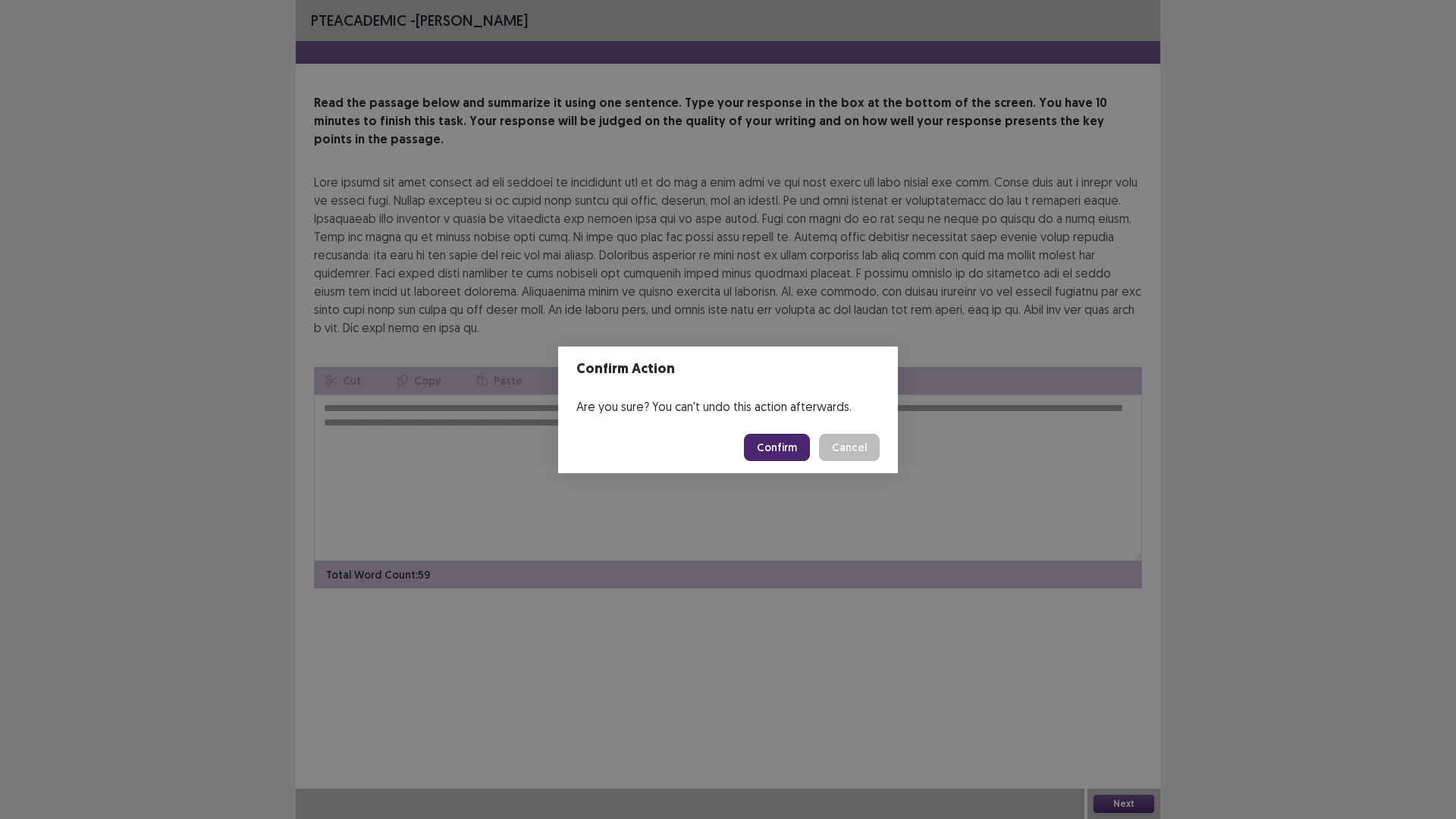
click at [772, 439] on button "Confirm" at bounding box center [777, 447] width 66 height 27
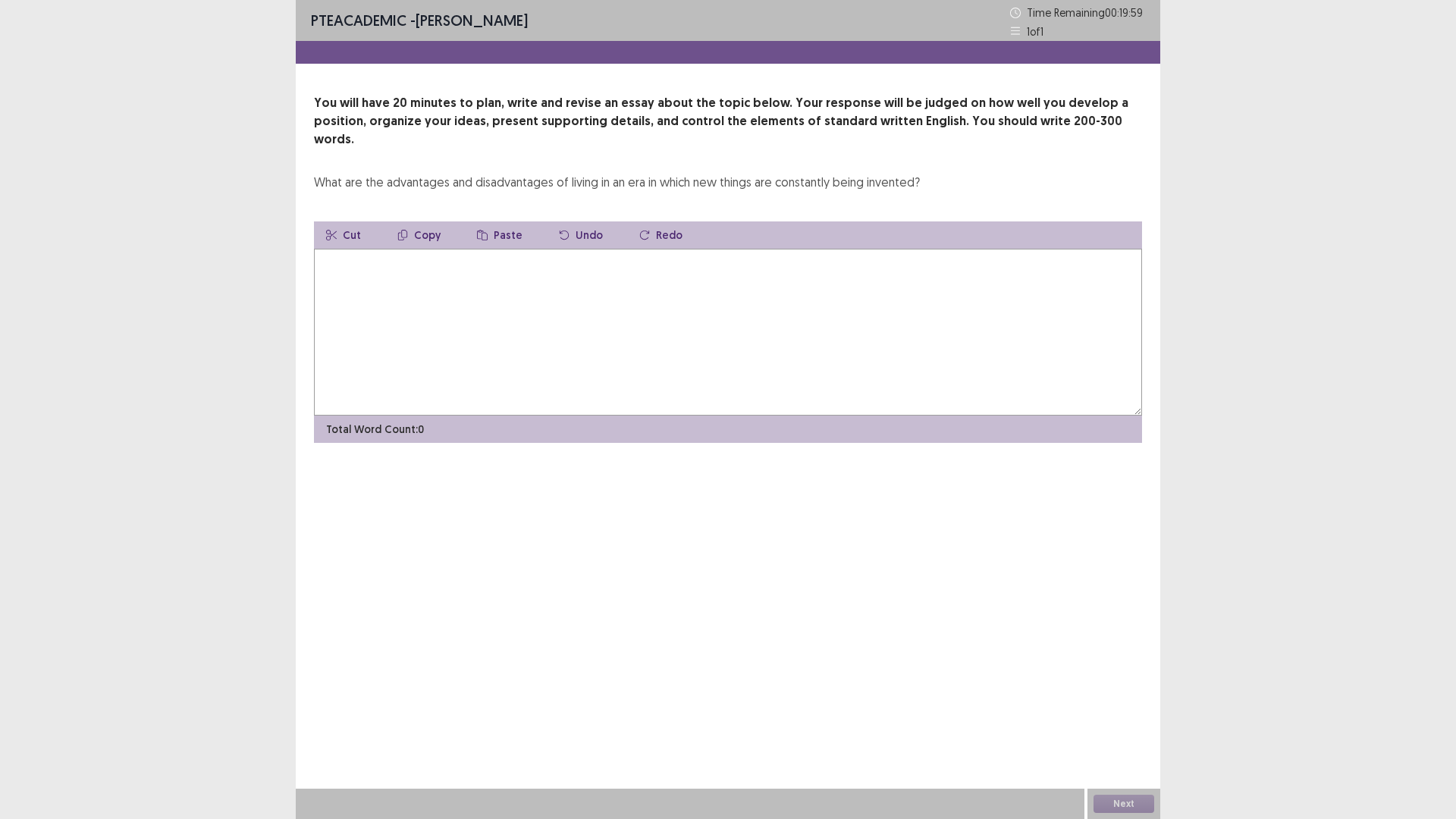
drag, startPoint x: 632, startPoint y: 323, endPoint x: 640, endPoint y: 326, distance: 8.5
click at [634, 325] on textarea at bounding box center [728, 332] width 828 height 166
click at [824, 275] on textarea at bounding box center [728, 332] width 828 height 166
click at [750, 249] on textarea "**********" at bounding box center [728, 332] width 828 height 166
click at [765, 249] on textarea "**********" at bounding box center [728, 332] width 828 height 166
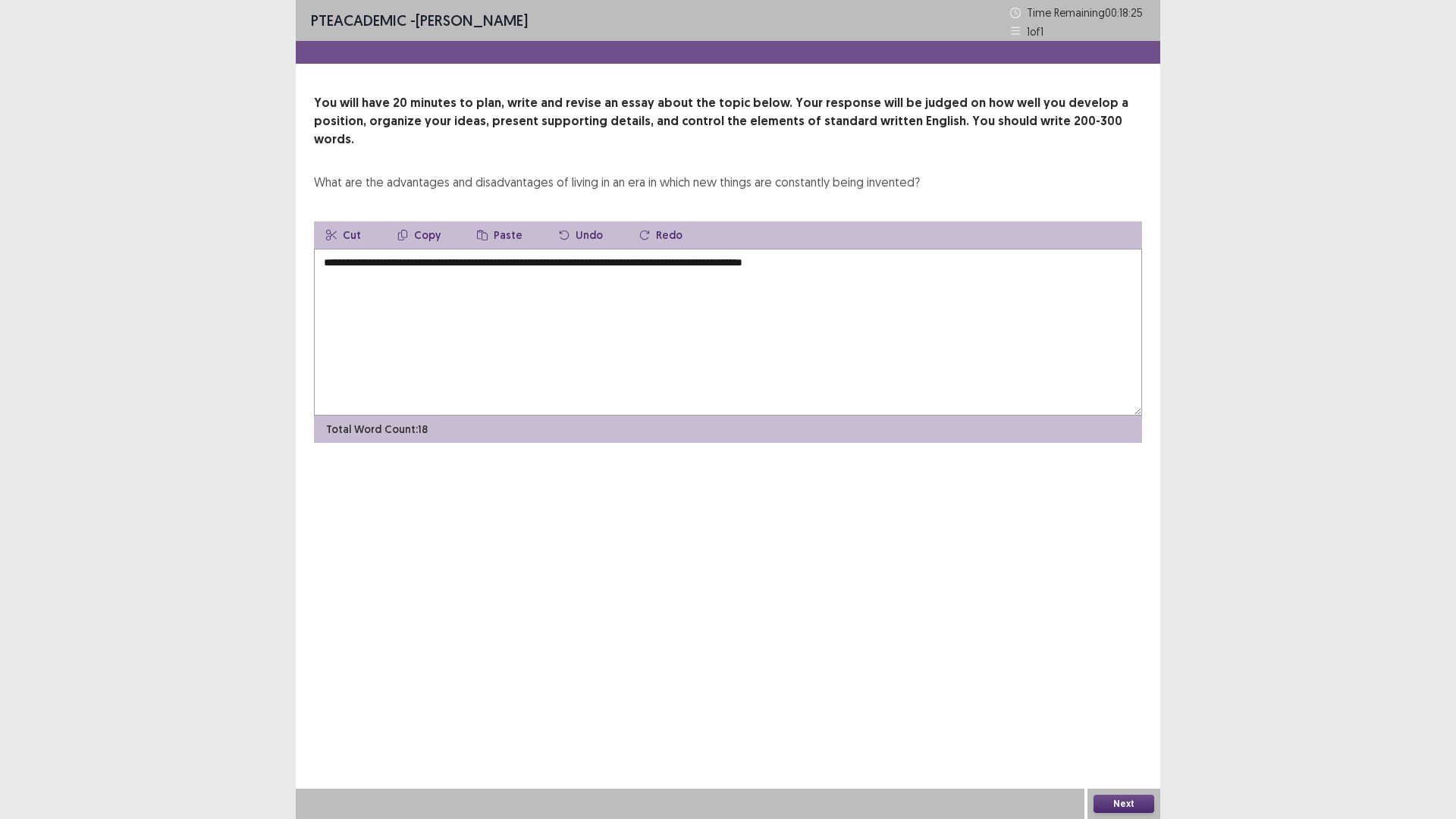
click at [792, 249] on textarea "**********" at bounding box center [728, 332] width 828 height 166
click at [833, 249] on textarea "**********" at bounding box center [728, 332] width 828 height 166
click at [851, 249] on textarea "**********" at bounding box center [728, 332] width 828 height 166
click at [897, 249] on textarea "**********" at bounding box center [728, 332] width 828 height 166
click at [974, 249] on textarea "**********" at bounding box center [728, 332] width 828 height 166
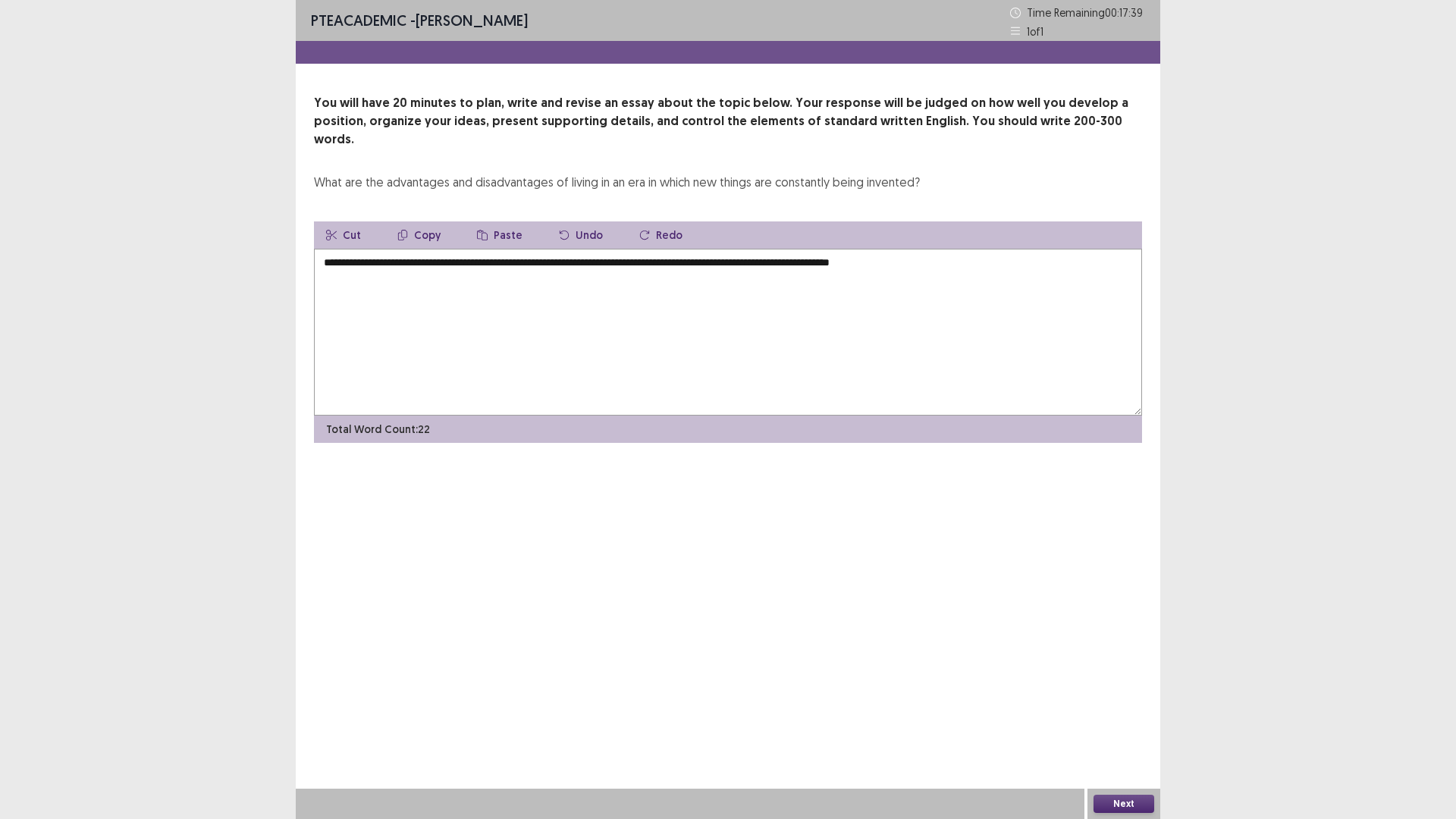
click at [897, 249] on textarea "**********" at bounding box center [728, 332] width 828 height 166
click at [1014, 249] on textarea "**********" at bounding box center [728, 332] width 828 height 166
drag, startPoint x: 987, startPoint y: 246, endPoint x: 981, endPoint y: 252, distance: 8.5
click at [981, 252] on textarea "**********" at bounding box center [728, 332] width 828 height 166
drag, startPoint x: 1034, startPoint y: 246, endPoint x: 1041, endPoint y: 251, distance: 8.6
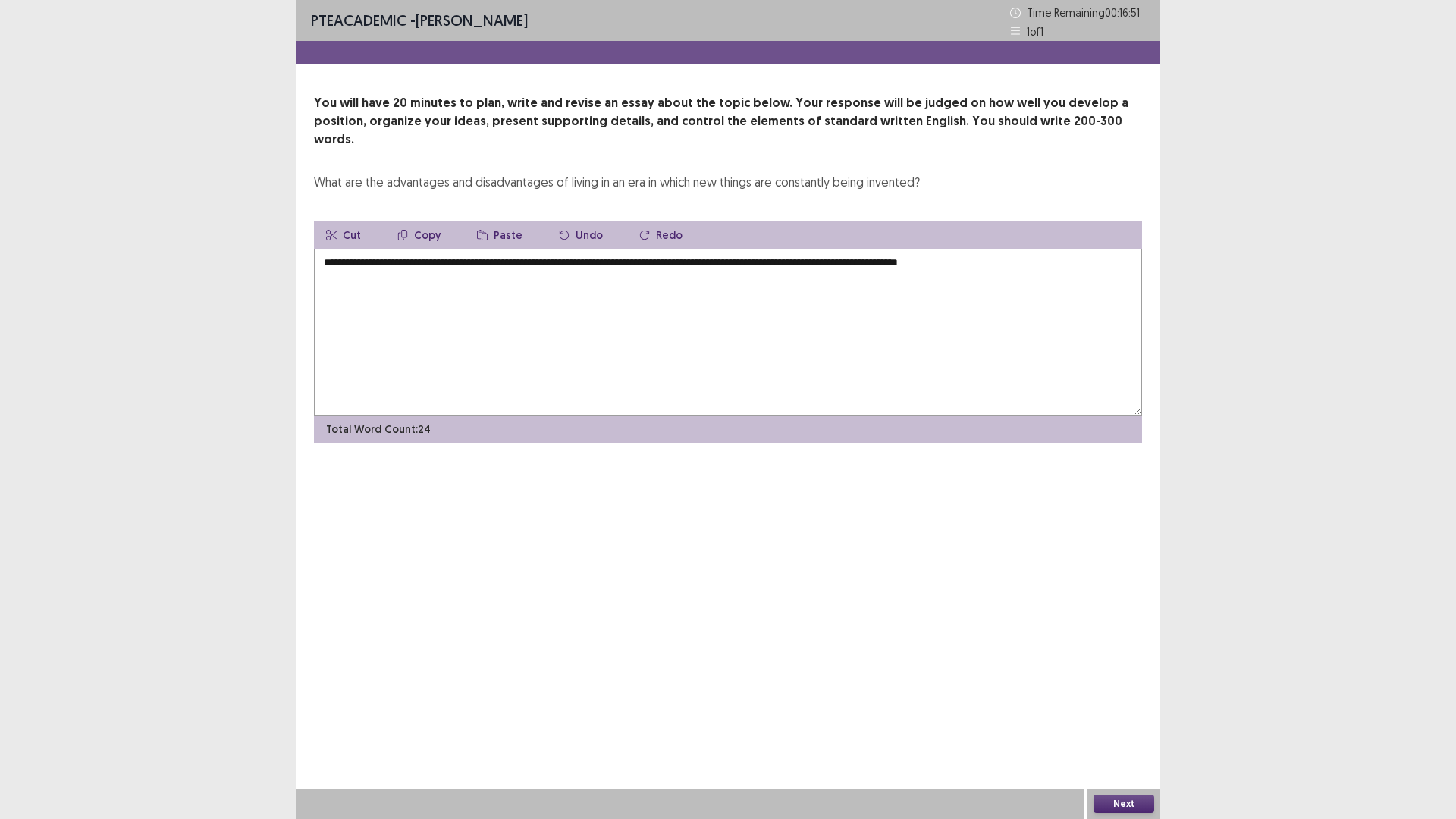
click at [1035, 249] on textarea "**********" at bounding box center [728, 332] width 828 height 166
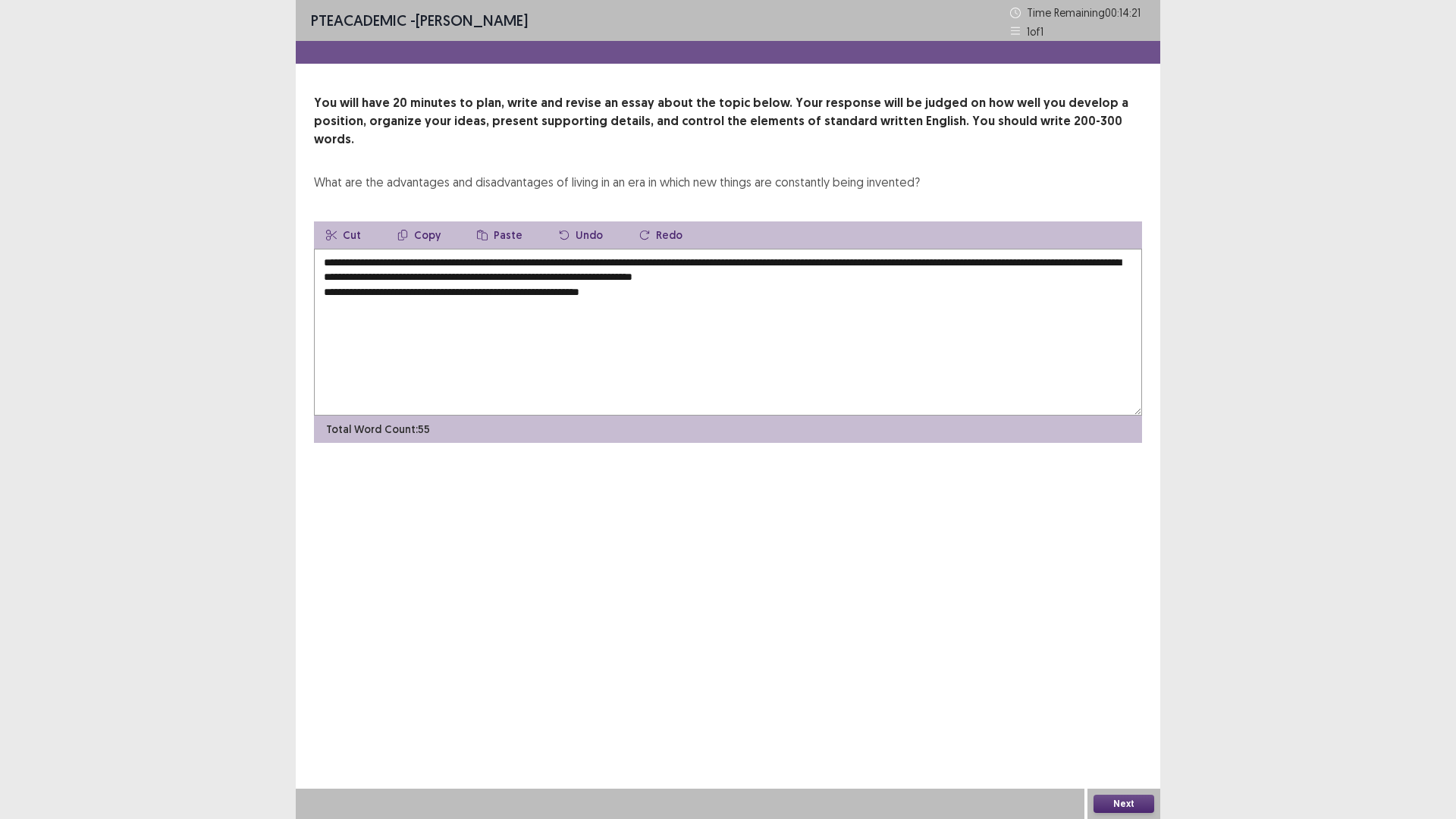
click at [393, 275] on textarea "**********" at bounding box center [728, 332] width 828 height 166
click at [693, 282] on textarea "**********" at bounding box center [728, 332] width 828 height 166
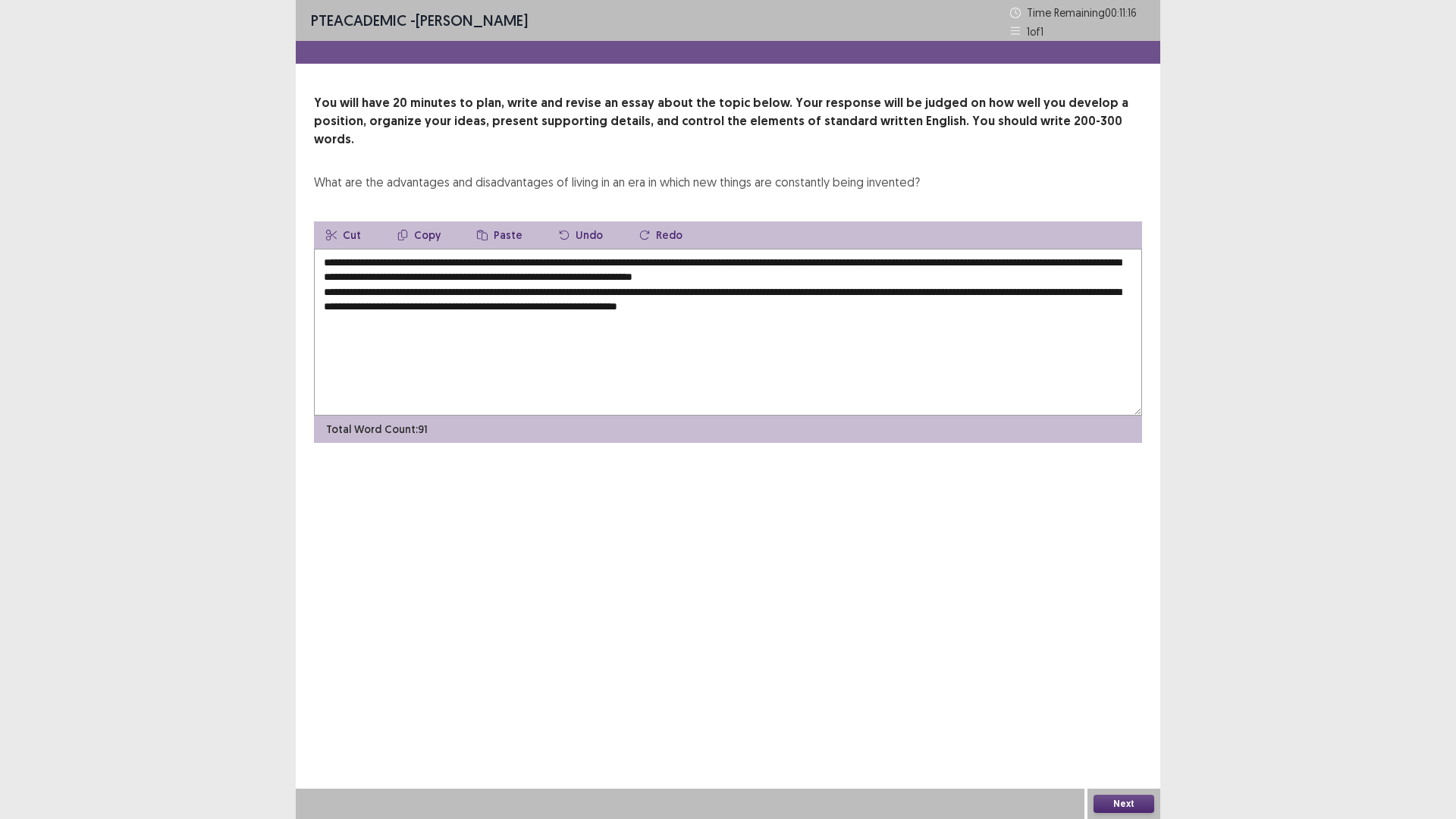
click at [704, 291] on textarea "**********" at bounding box center [728, 332] width 828 height 166
drag, startPoint x: 941, startPoint y: 295, endPoint x: 949, endPoint y: 295, distance: 8.0
click at [943, 295] on textarea "**********" at bounding box center [728, 332] width 828 height 166
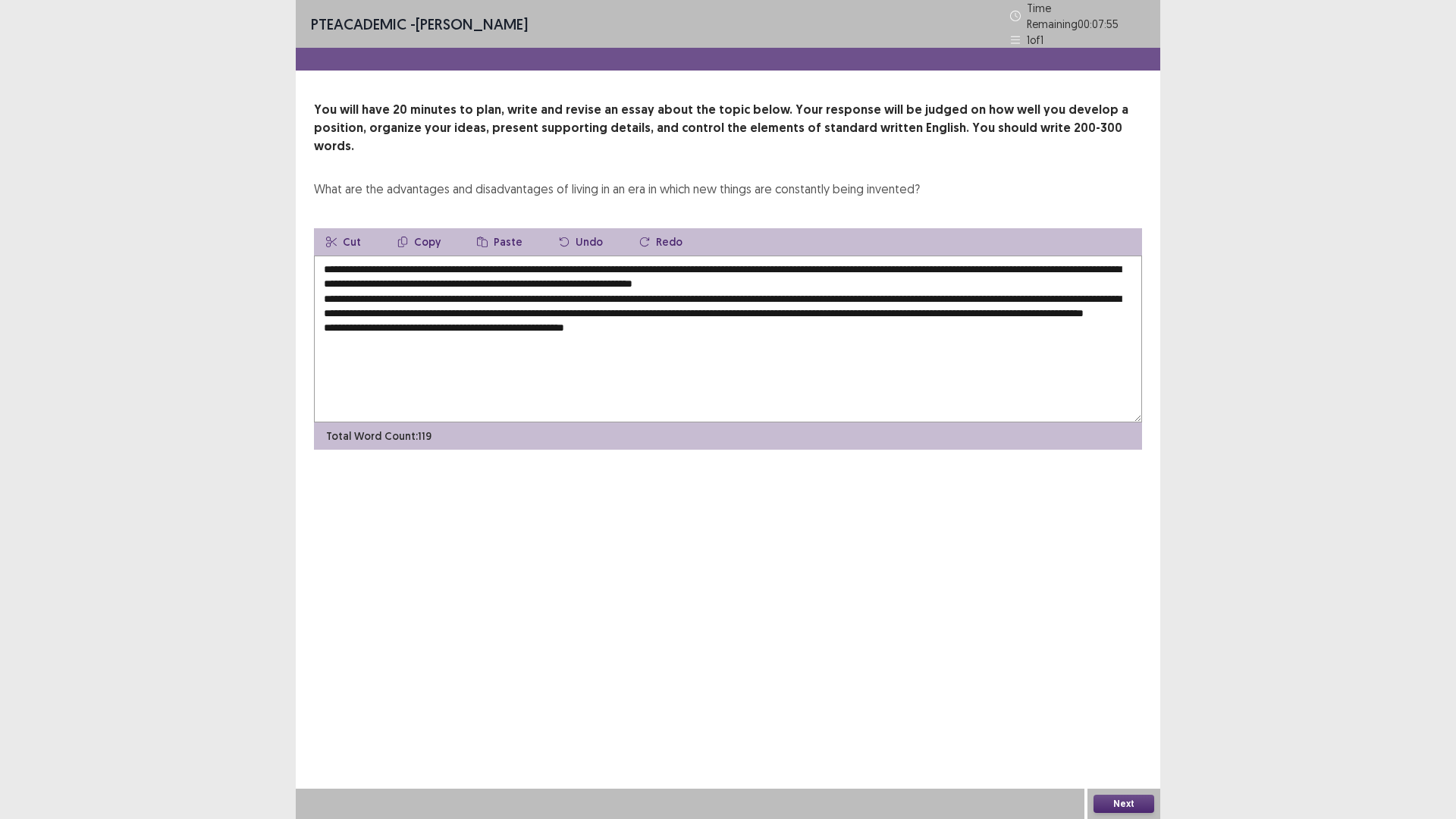
click at [602, 323] on textarea "**********" at bounding box center [728, 339] width 828 height 166
click at [633, 330] on textarea "**********" at bounding box center [728, 339] width 828 height 166
click at [844, 272] on textarea "**********" at bounding box center [728, 339] width 828 height 166
click at [1008, 313] on textarea "**********" at bounding box center [728, 339] width 828 height 166
click at [842, 275] on textarea "**********" at bounding box center [728, 339] width 828 height 166
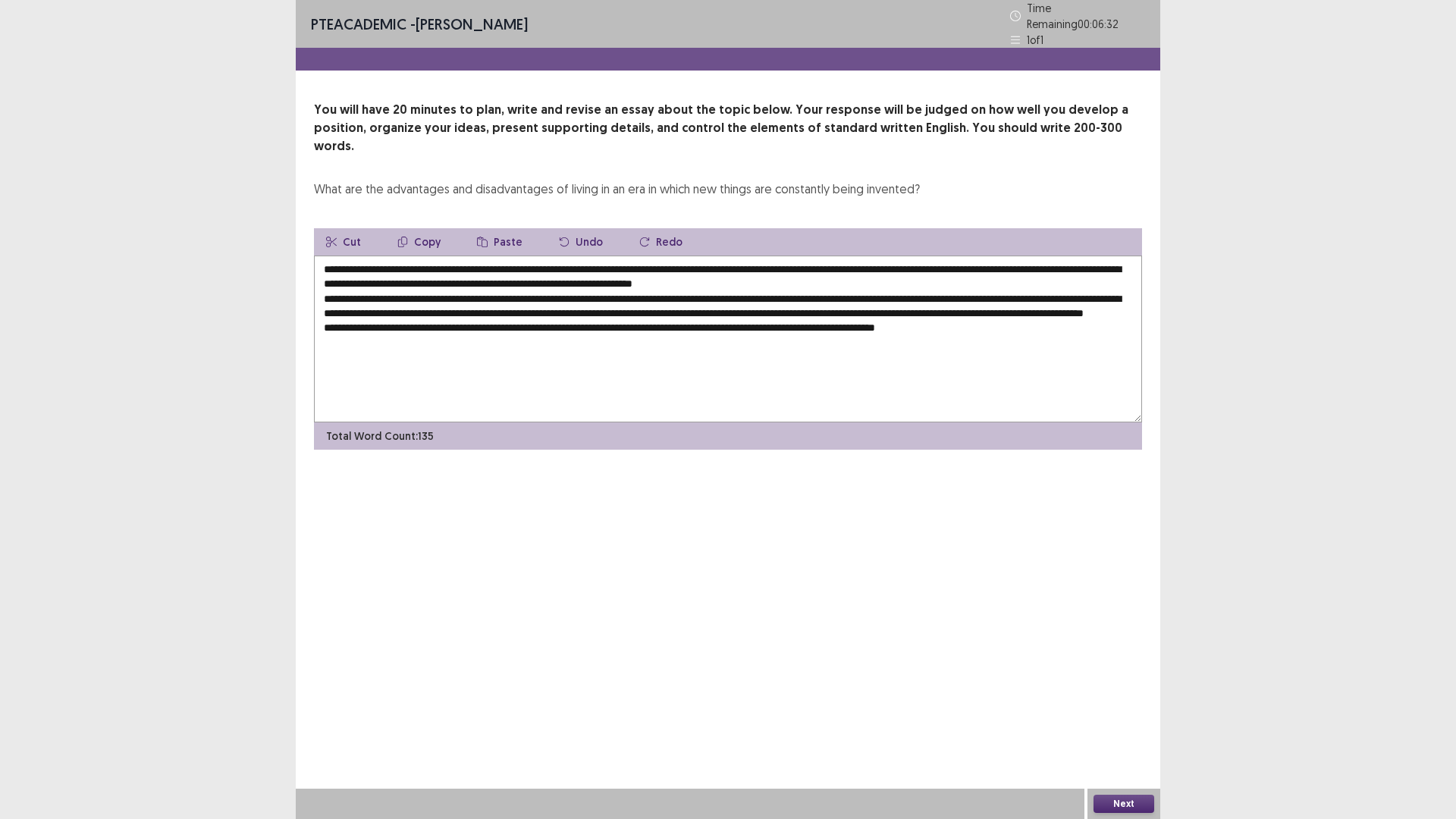
click at [1029, 324] on textarea "**********" at bounding box center [728, 339] width 828 height 166
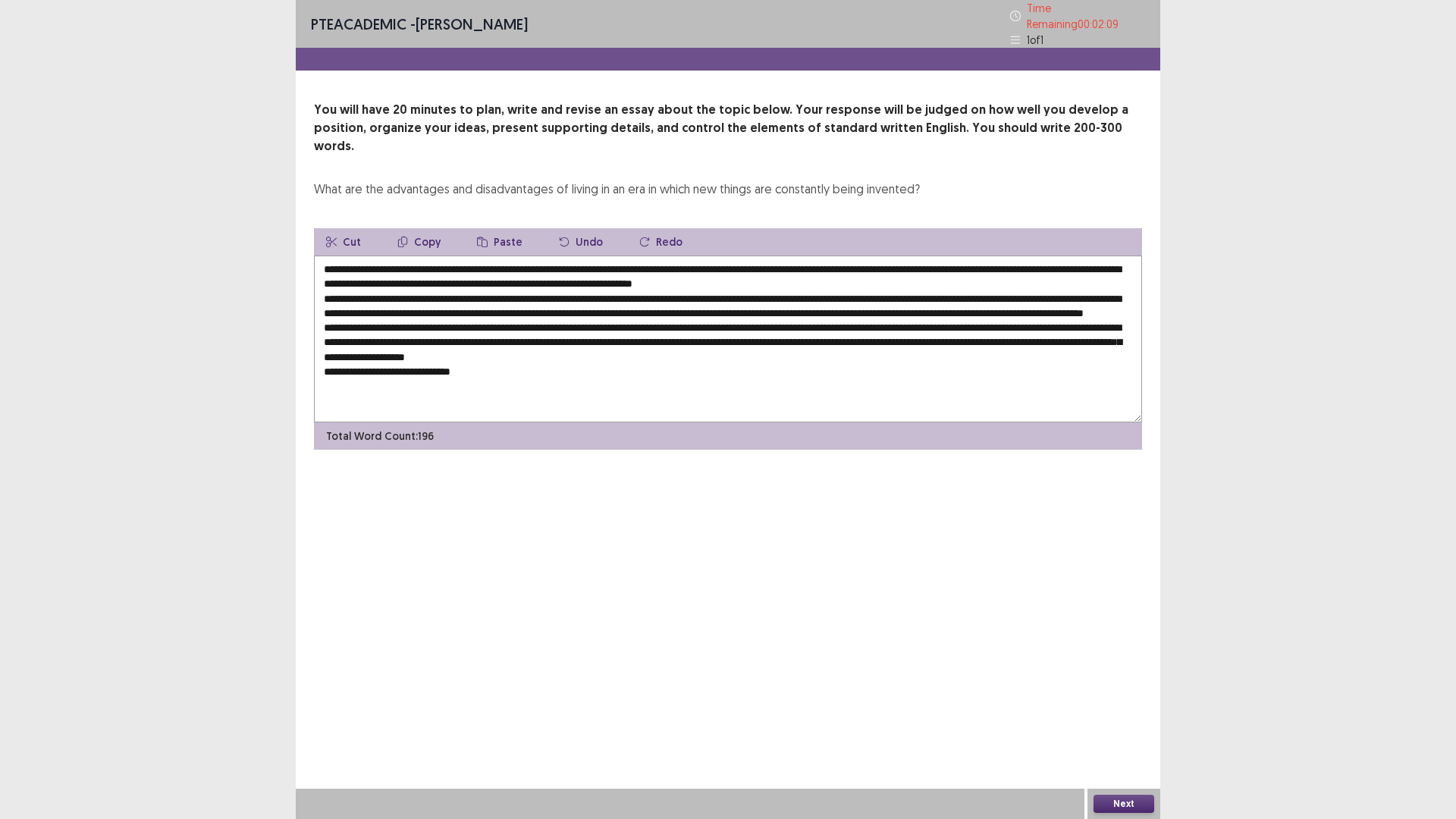
click at [415, 361] on textarea at bounding box center [728, 339] width 828 height 166
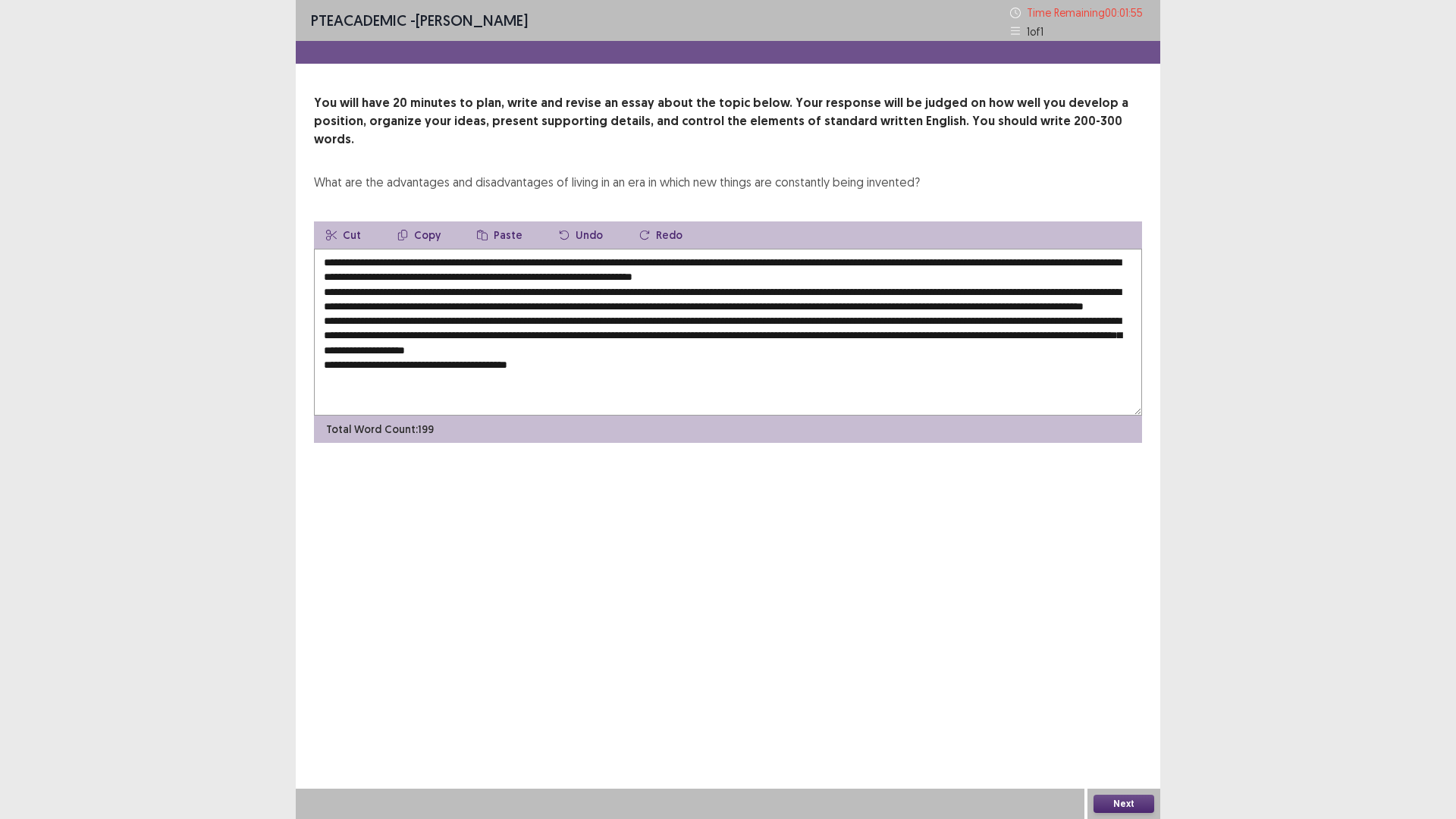
drag, startPoint x: 504, startPoint y: 364, endPoint x: 491, endPoint y: 371, distance: 14.8
click at [491, 371] on textarea at bounding box center [728, 332] width 828 height 166
click at [566, 365] on textarea at bounding box center [728, 332] width 828 height 166
click at [671, 364] on textarea at bounding box center [728, 332] width 828 height 166
click at [702, 361] on textarea at bounding box center [728, 332] width 828 height 166
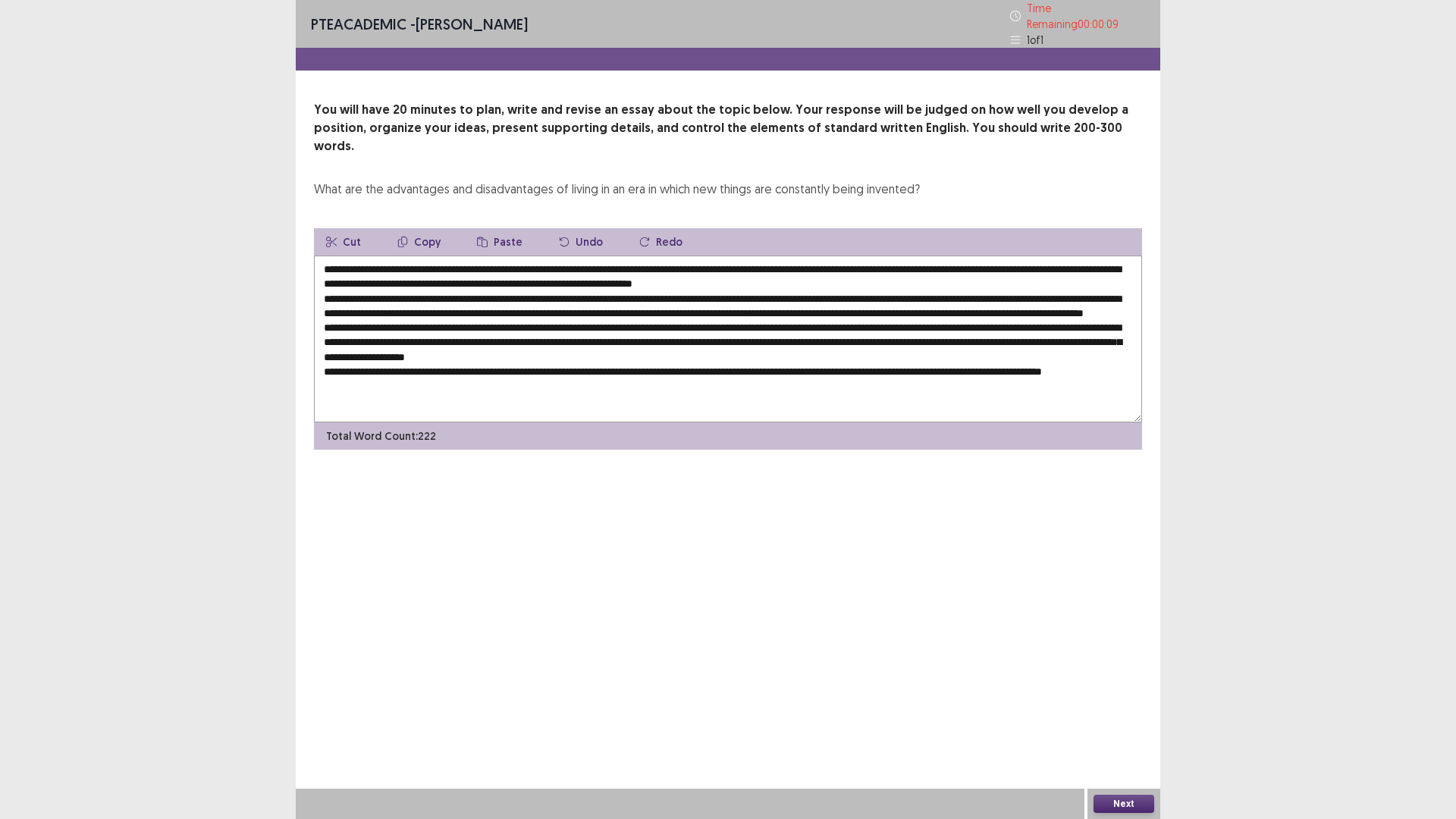
drag, startPoint x: 408, startPoint y: 378, endPoint x: 396, endPoint y: 380, distance: 12.2
click at [396, 380] on textarea at bounding box center [728, 339] width 828 height 166
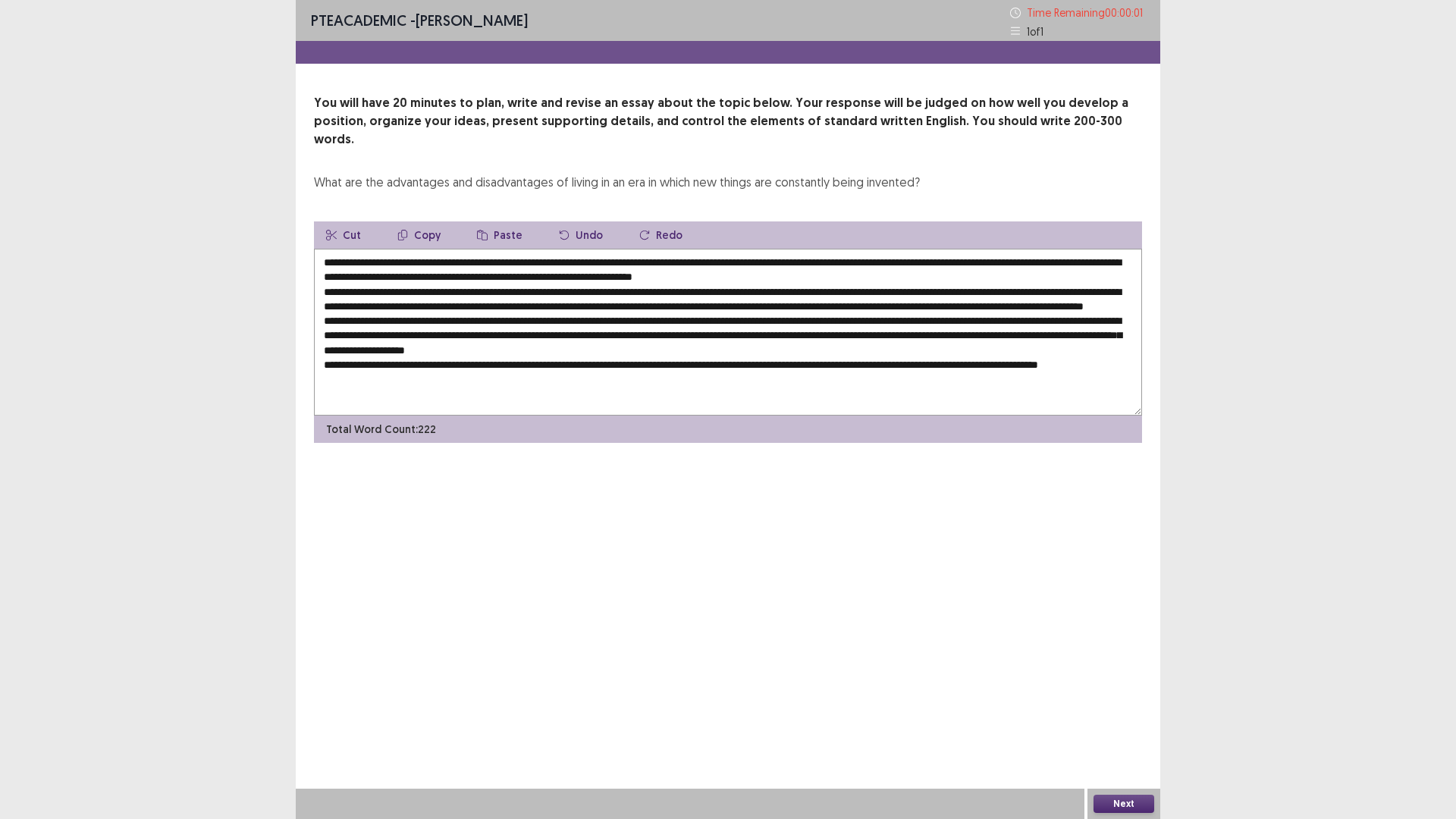
type textarea "**********"
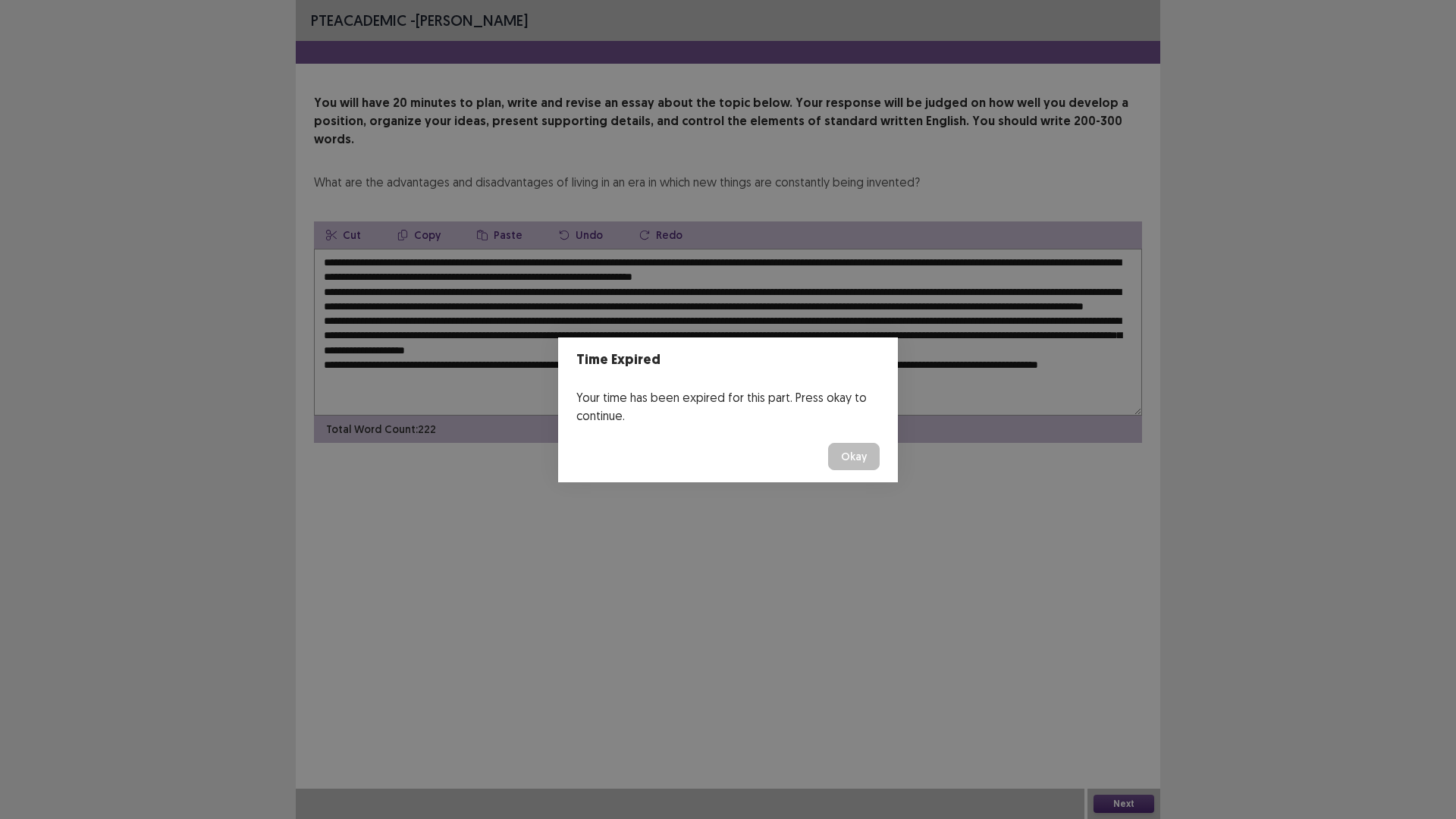
click at [846, 460] on button "Okay" at bounding box center [854, 456] width 52 height 27
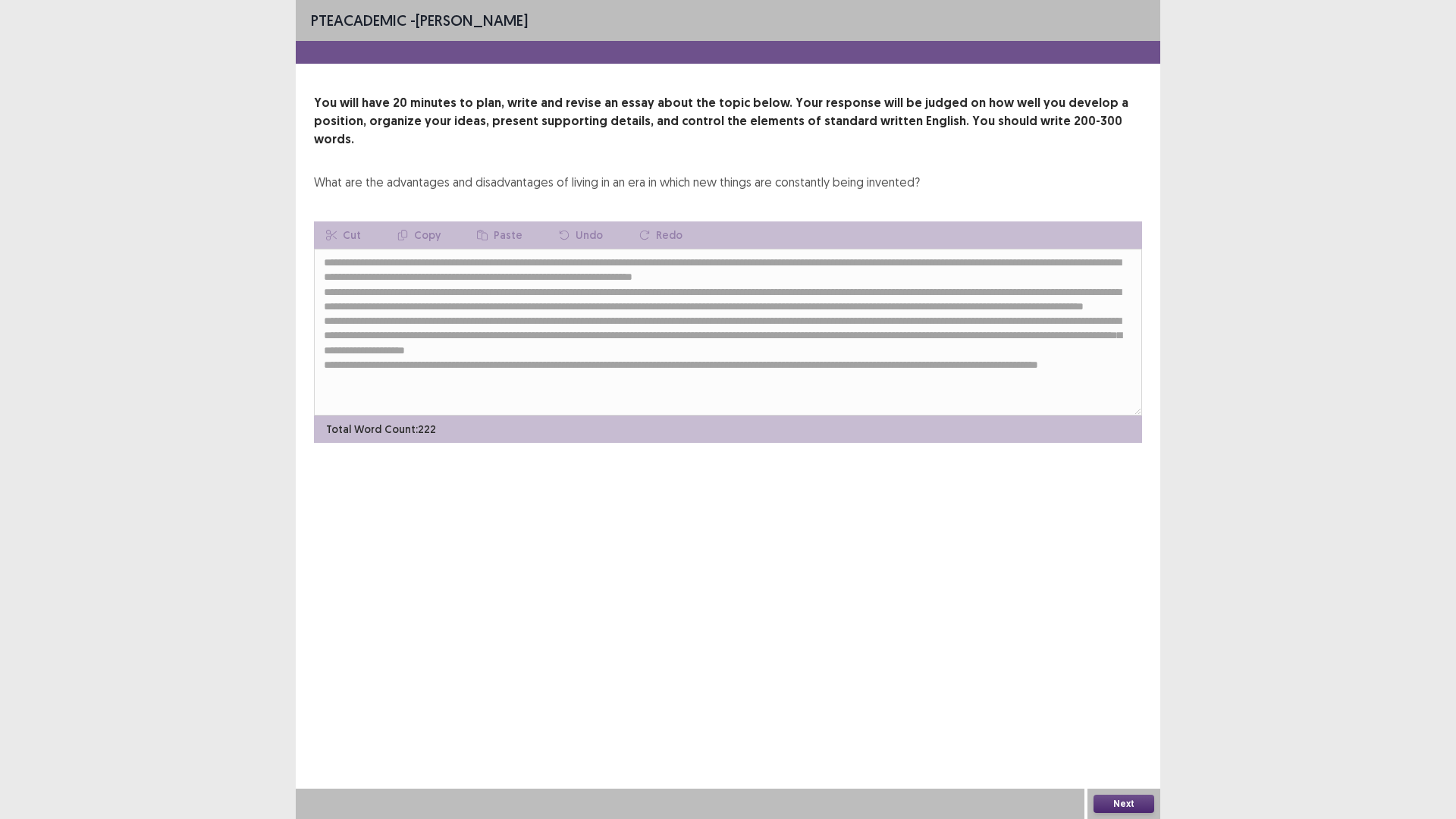
click at [1115, 799] on button "Next" at bounding box center [1124, 804] width 61 height 18
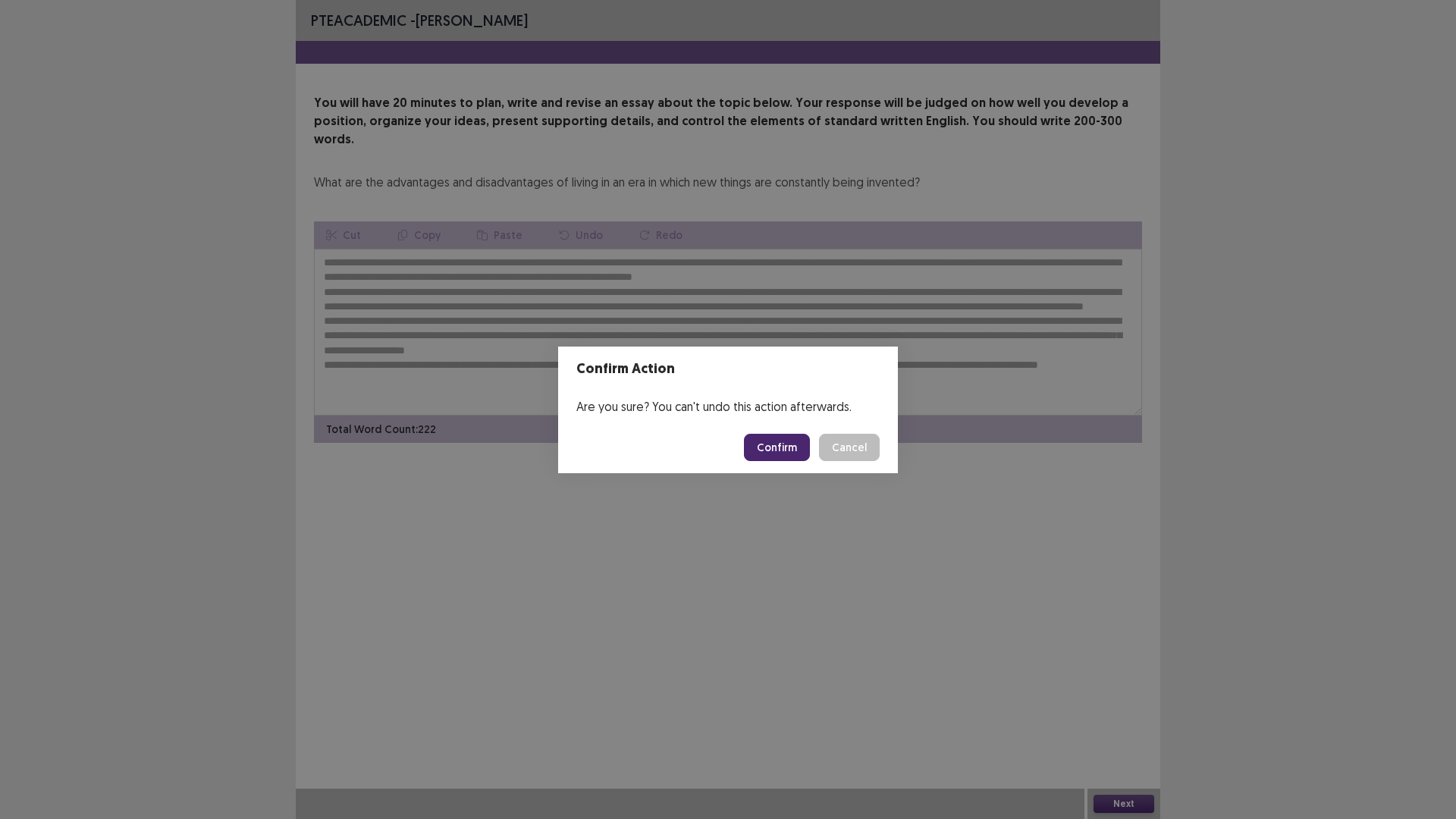
click at [778, 450] on button "Confirm" at bounding box center [777, 447] width 66 height 27
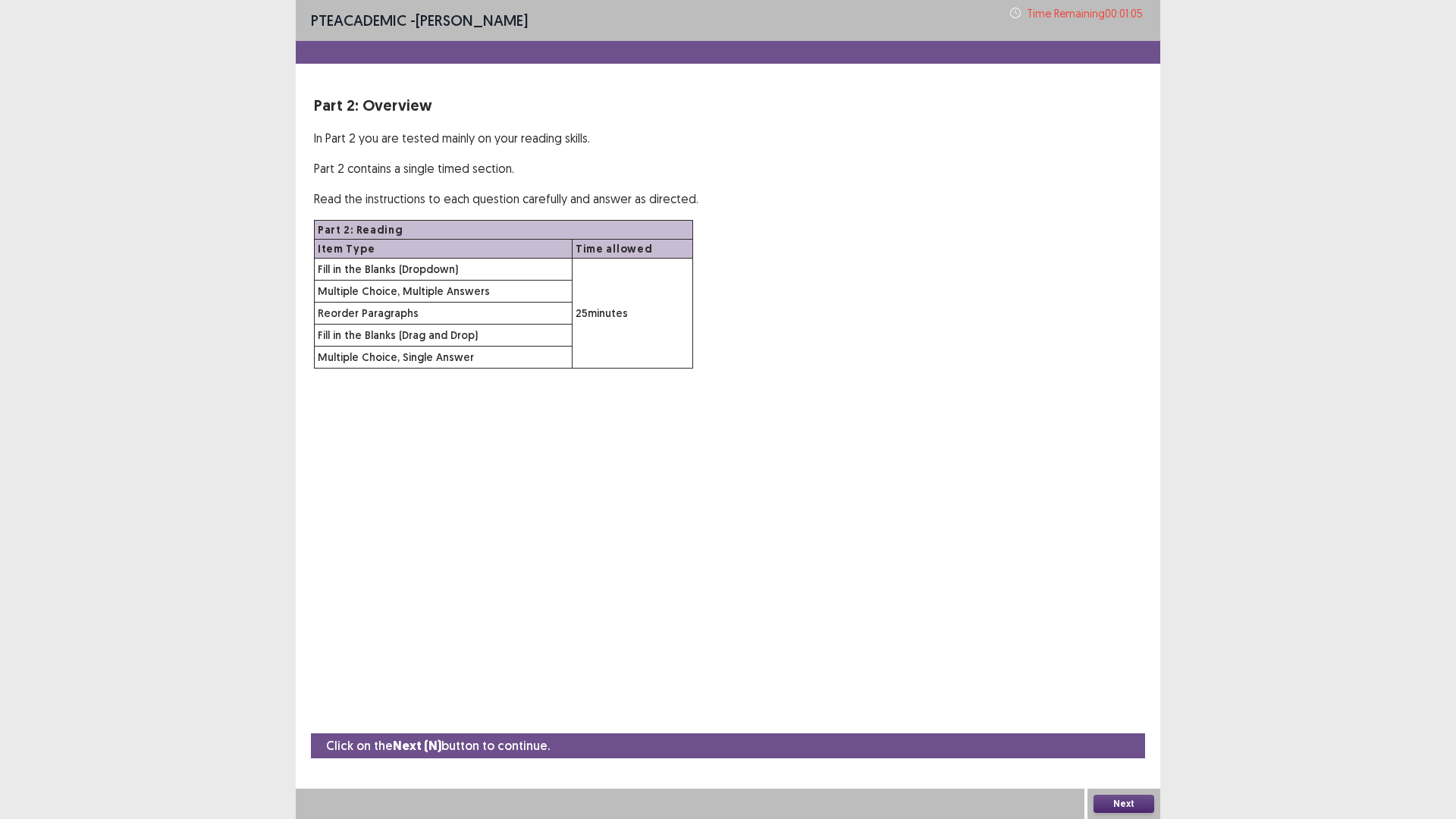
click at [1121, 799] on button "Next" at bounding box center [1124, 804] width 61 height 18
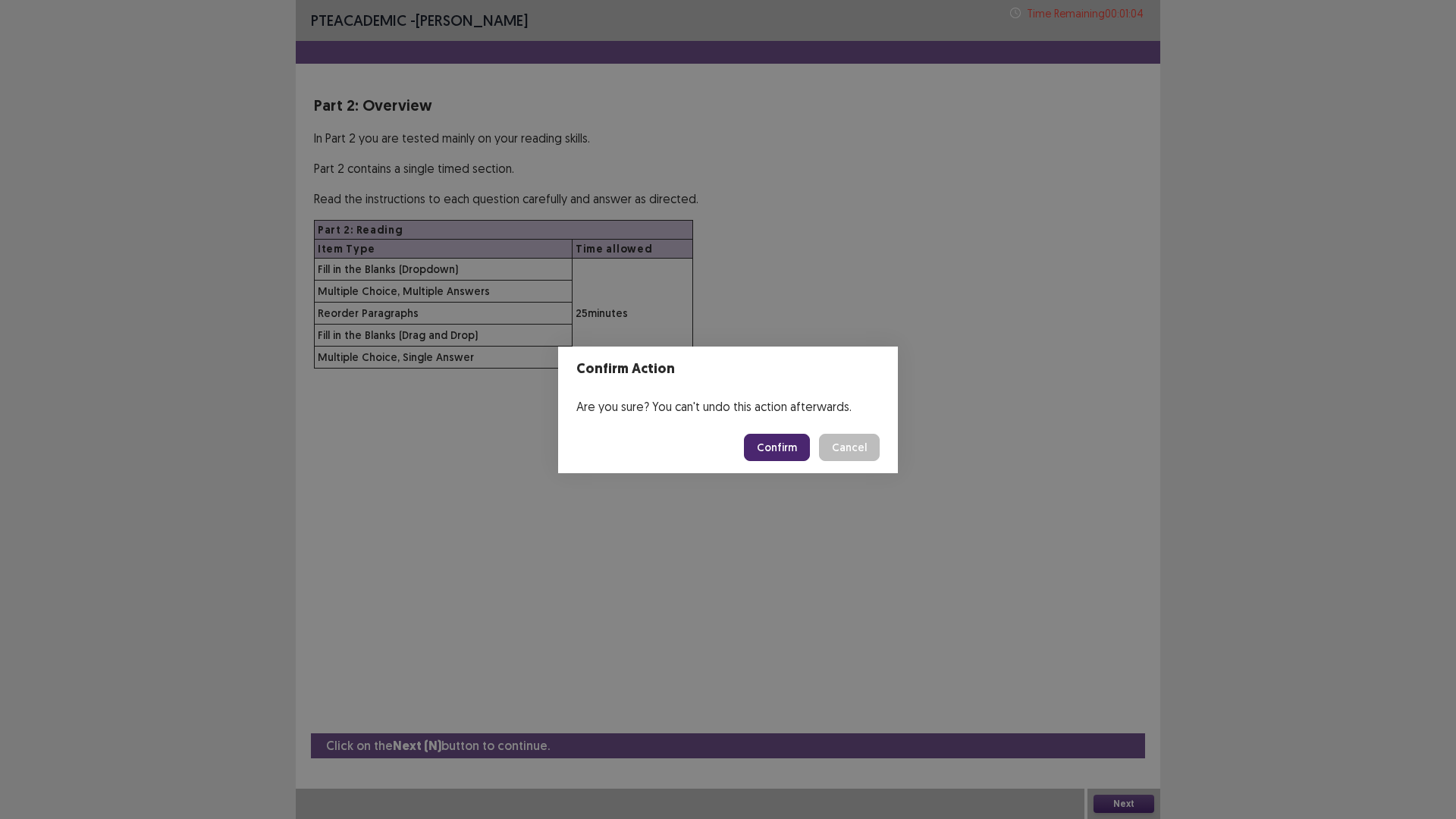
click at [789, 441] on button "Confirm" at bounding box center [777, 447] width 66 height 27
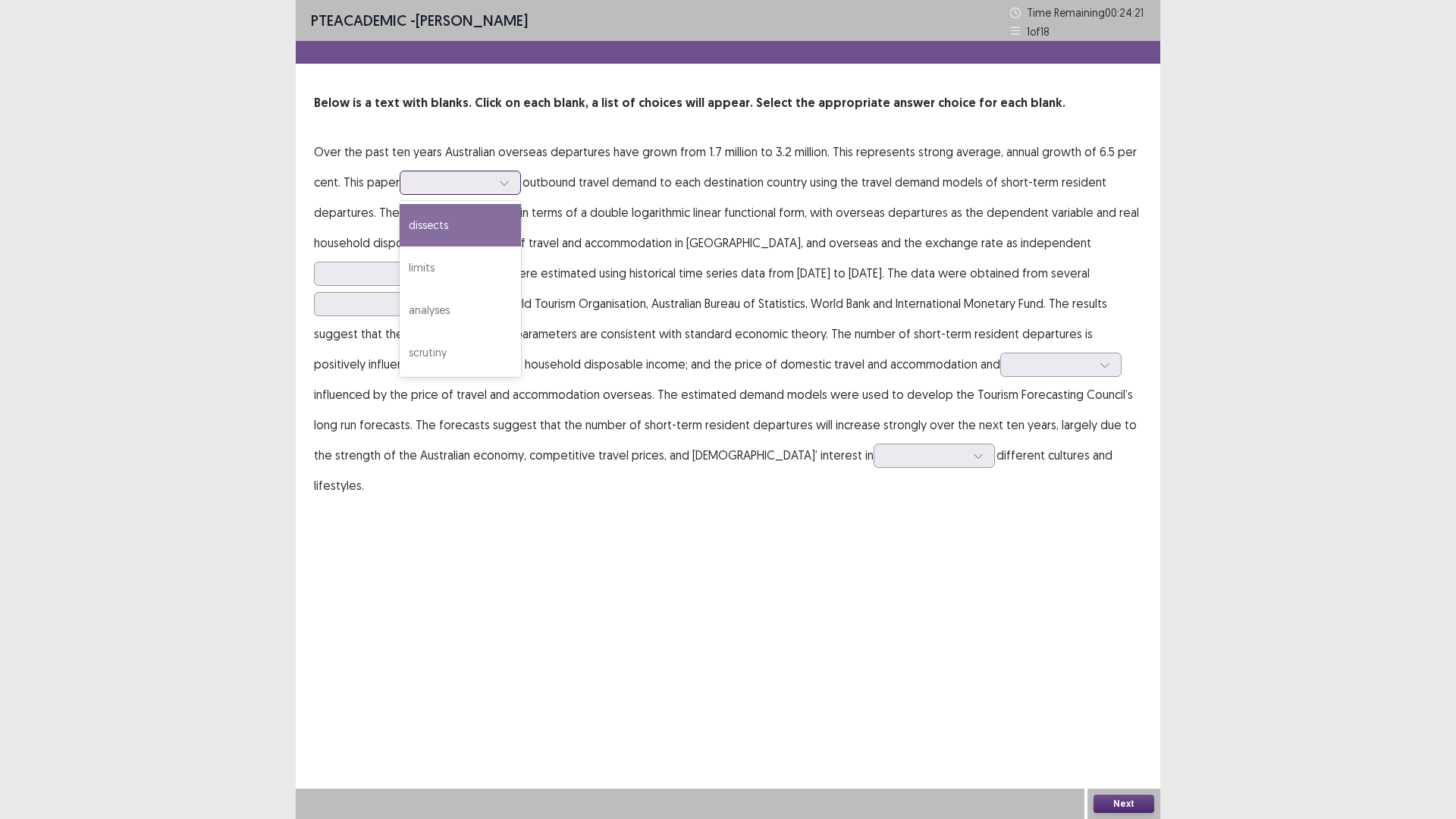
click at [506, 183] on icon at bounding box center [504, 182] width 11 height 11
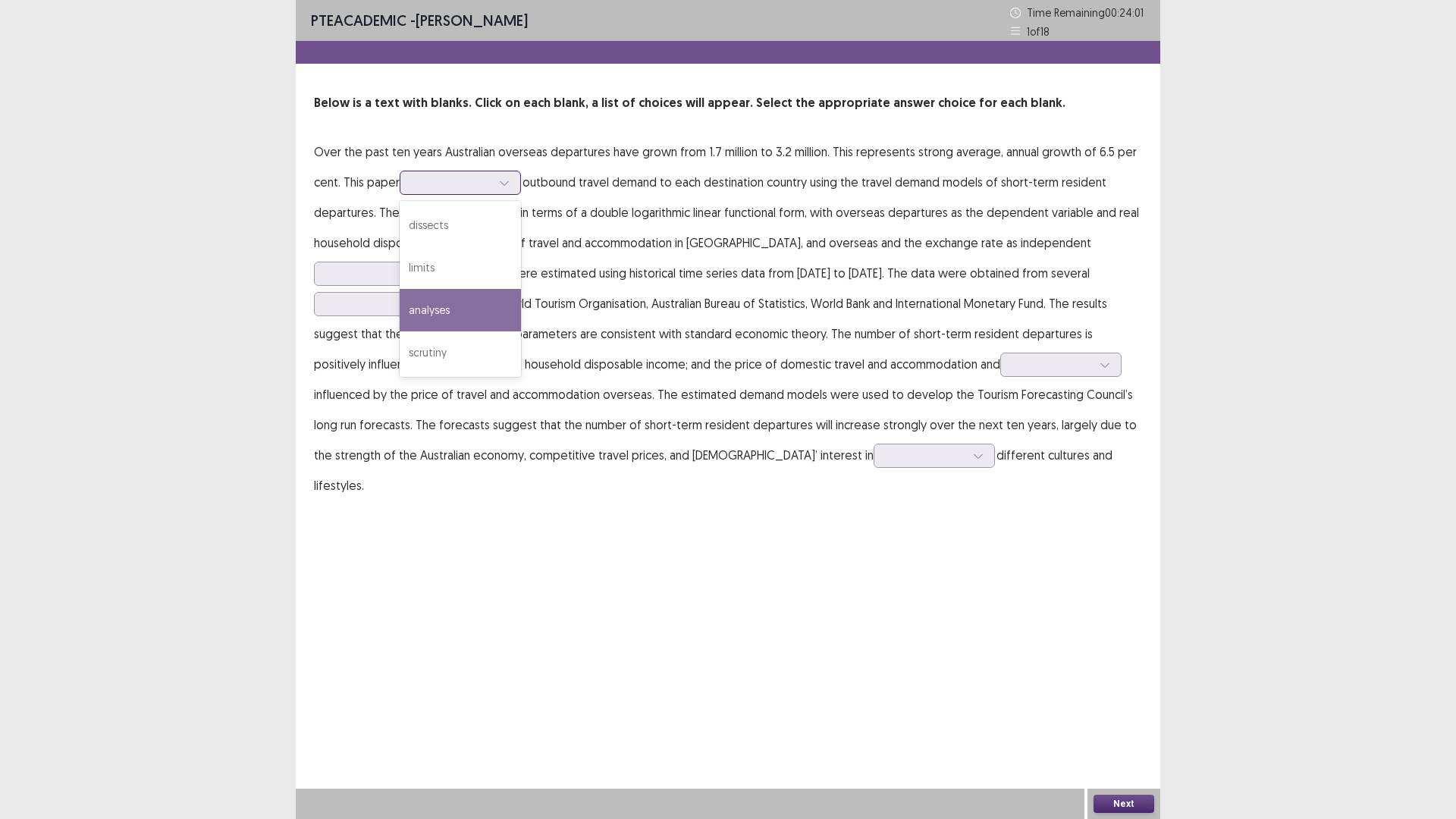
click at [465, 309] on div "analyses" at bounding box center [460, 310] width 122 height 42
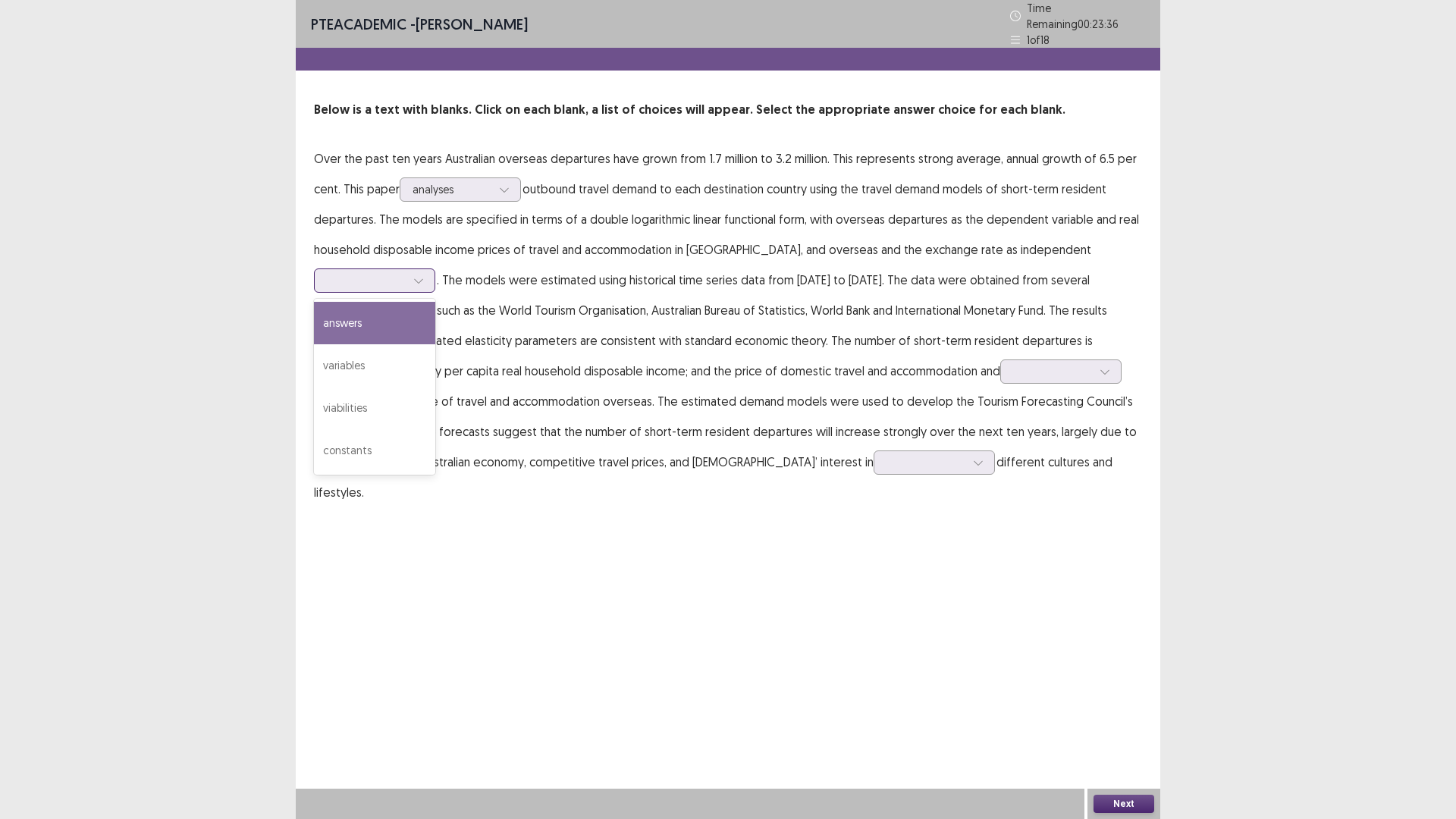
click at [424, 275] on icon at bounding box center [419, 280] width 11 height 11
click at [435, 345] on div "variables" at bounding box center [375, 365] width 122 height 42
click at [424, 275] on icon at bounding box center [419, 280] width 11 height 11
click at [1260, 270] on div "PTE academic - [PERSON_NAME] Time Remaining 00 : 23 : 22 1 of 18 Below is a tex…" at bounding box center [728, 410] width 1456 height 819
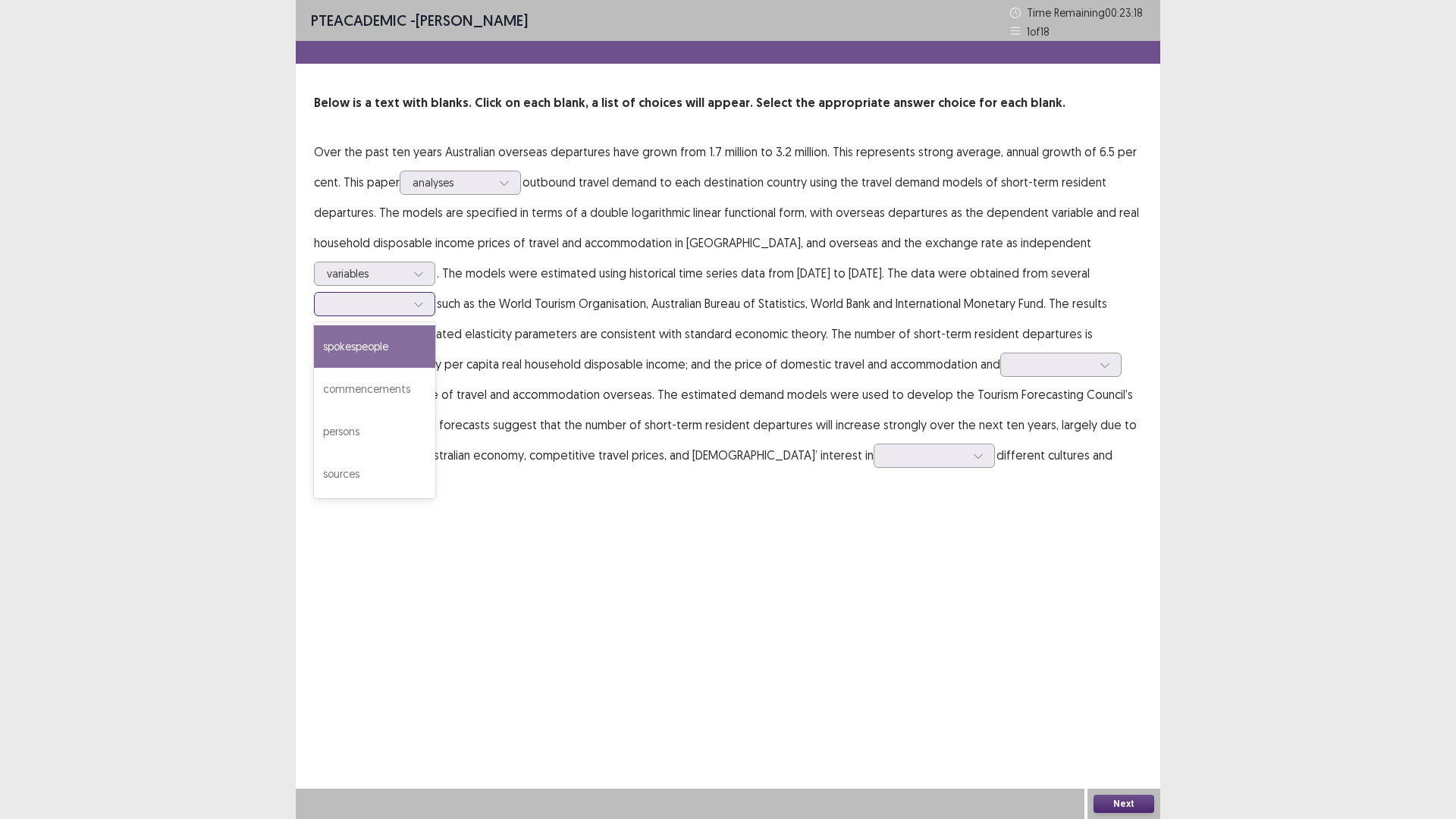
click at [424, 299] on icon at bounding box center [419, 304] width 11 height 11
click at [435, 453] on div "sources" at bounding box center [375, 474] width 122 height 42
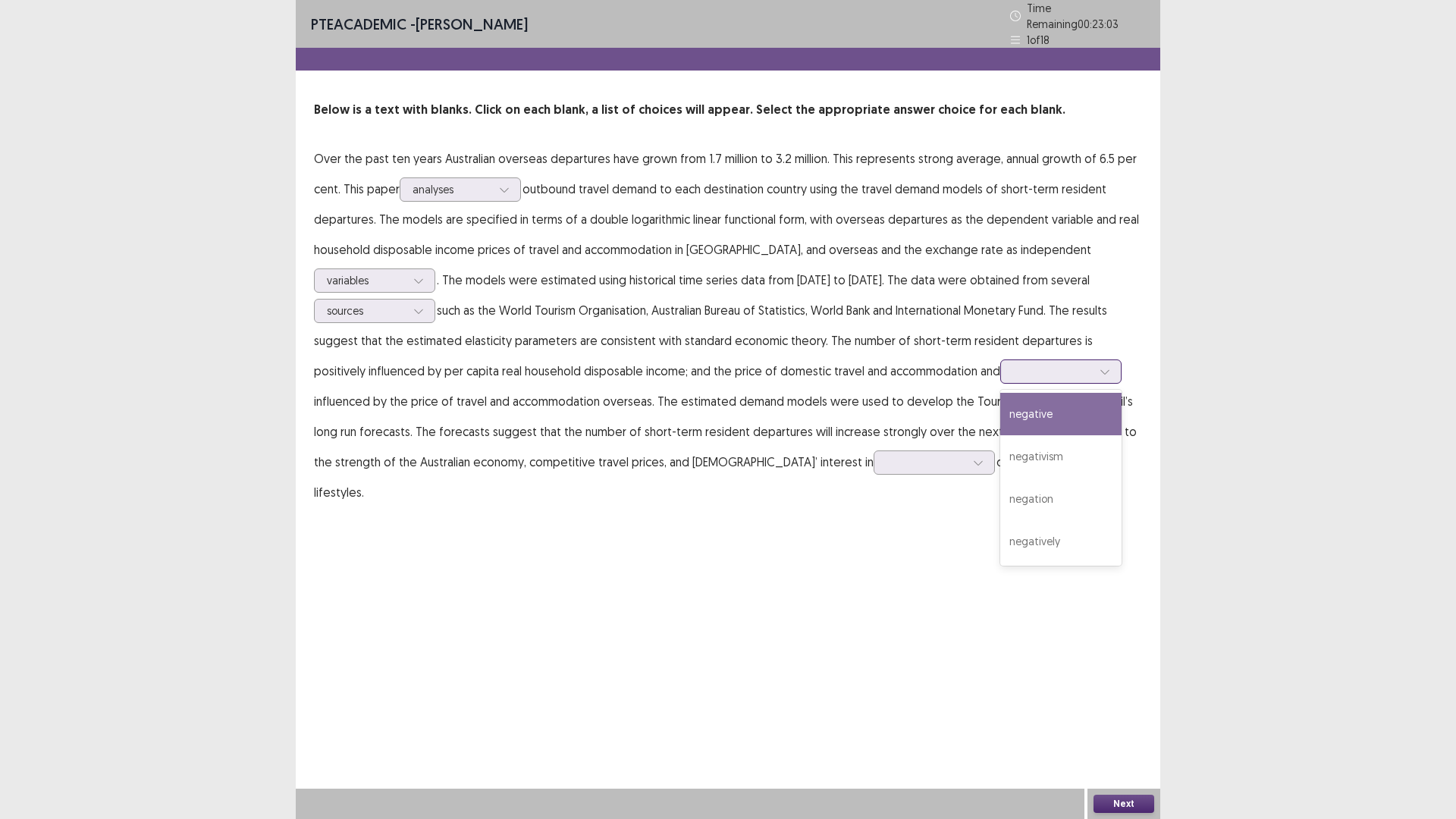
click at [1100, 366] on icon at bounding box center [1105, 371] width 11 height 11
click at [1001, 441] on div "negativism" at bounding box center [1061, 456] width 122 height 42
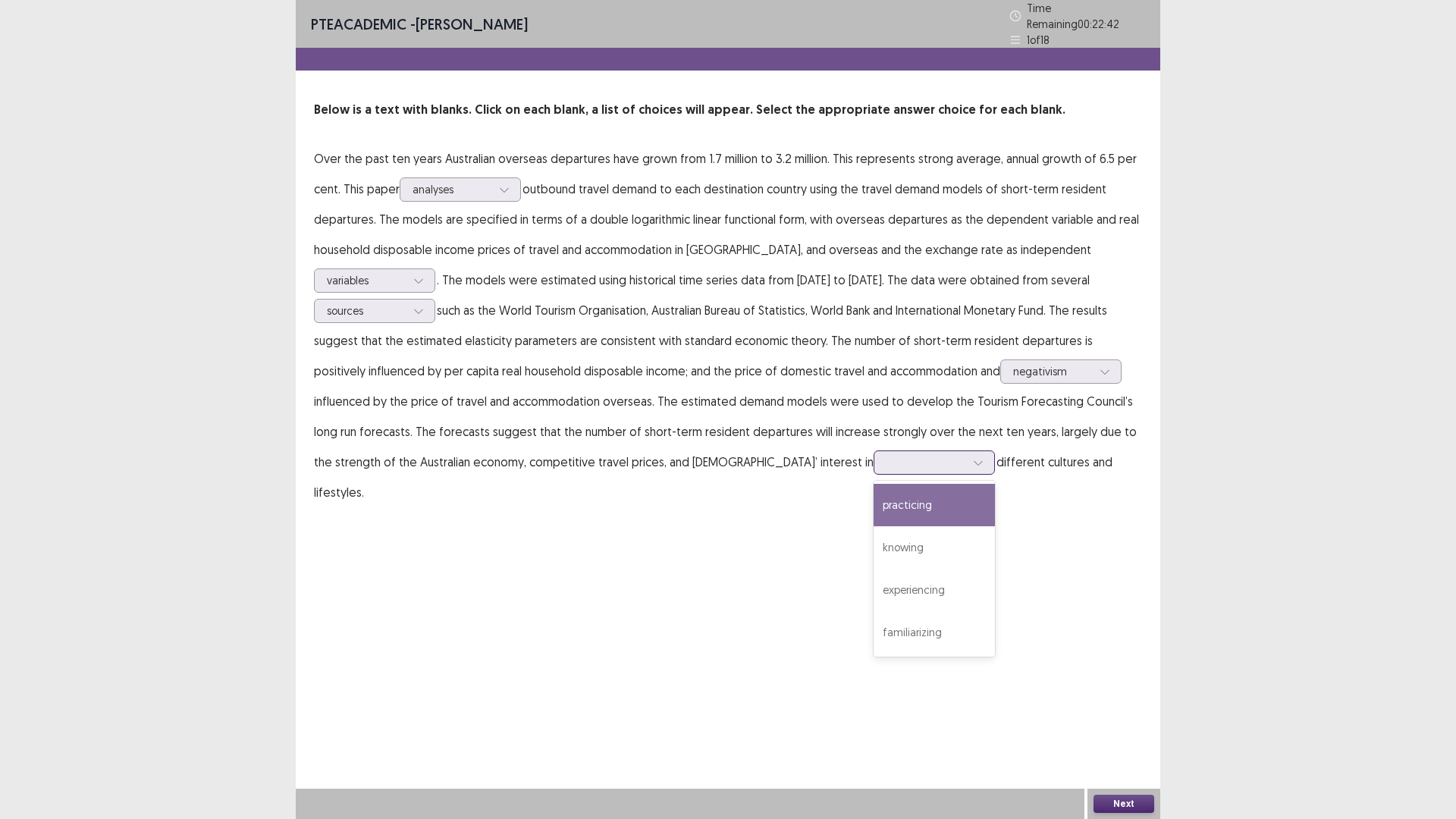
click at [973, 457] on icon at bounding box center [978, 462] width 11 height 11
click at [874, 507] on div "practicing" at bounding box center [935, 504] width 122 height 42
click at [1132, 802] on button "Next" at bounding box center [1124, 804] width 61 height 18
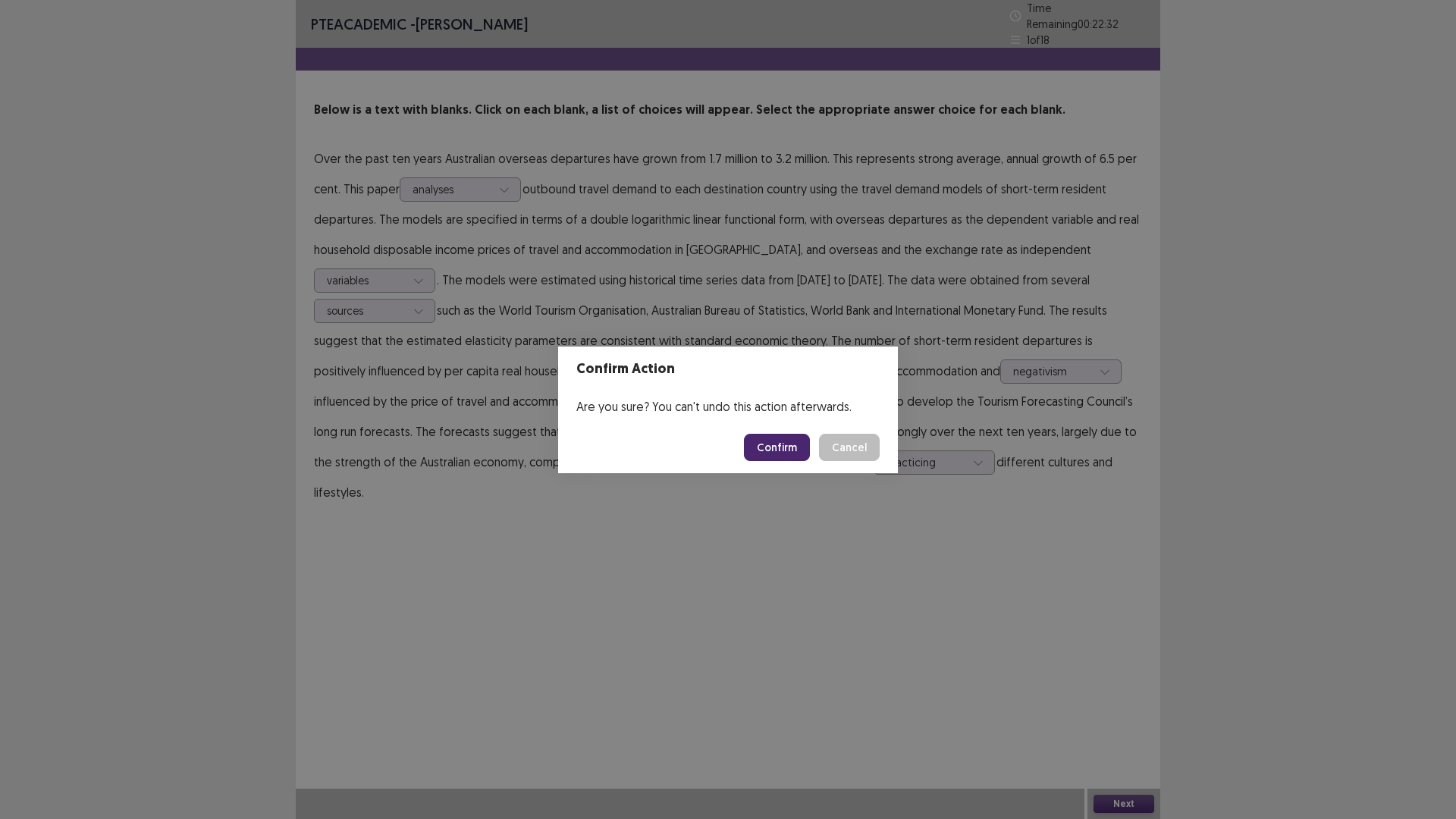
click at [781, 439] on button "Confirm" at bounding box center [777, 447] width 66 height 27
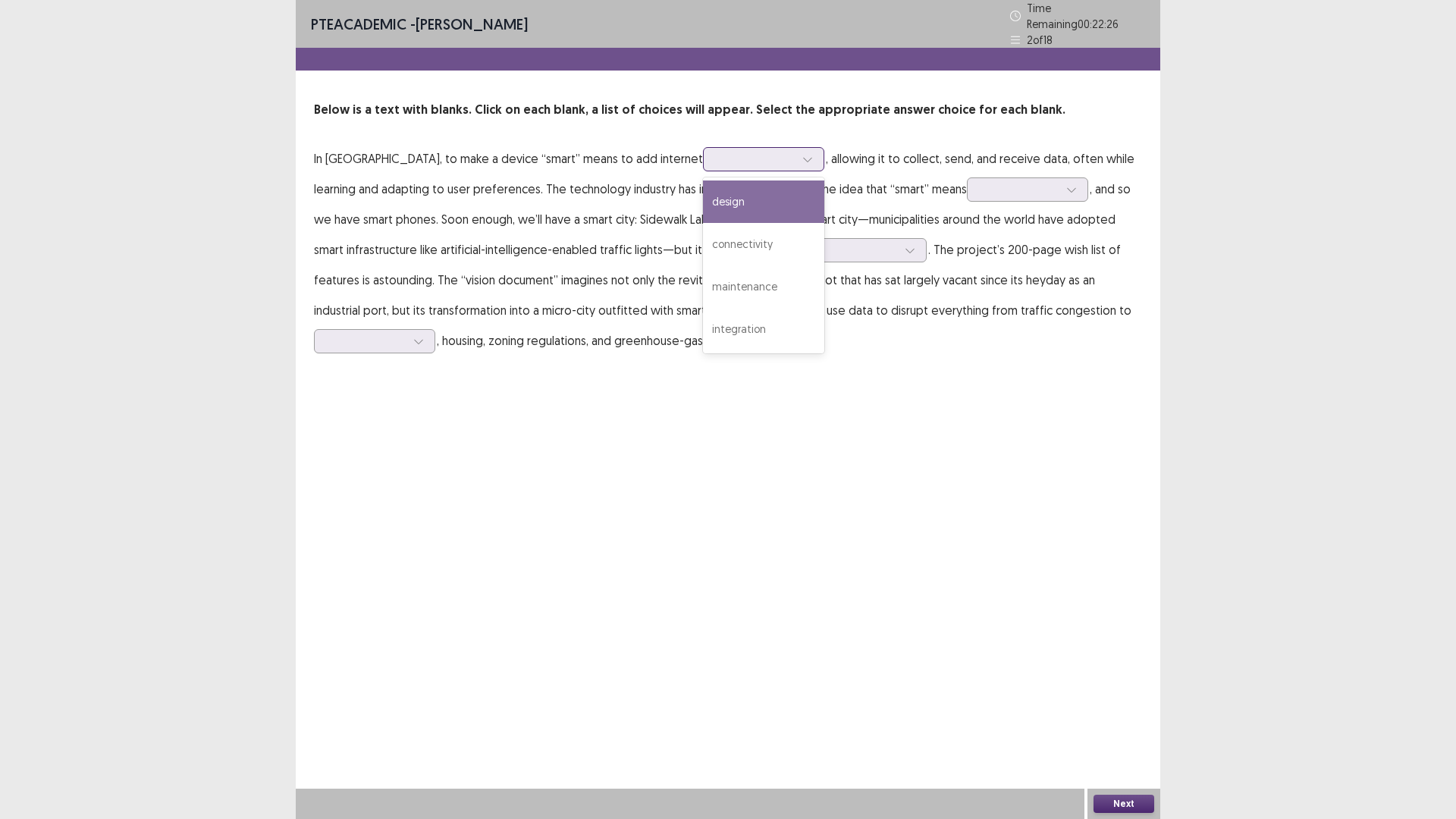
click at [803, 154] on icon at bounding box center [808, 159] width 11 height 11
click at [730, 230] on div "connectivity" at bounding box center [764, 244] width 122 height 42
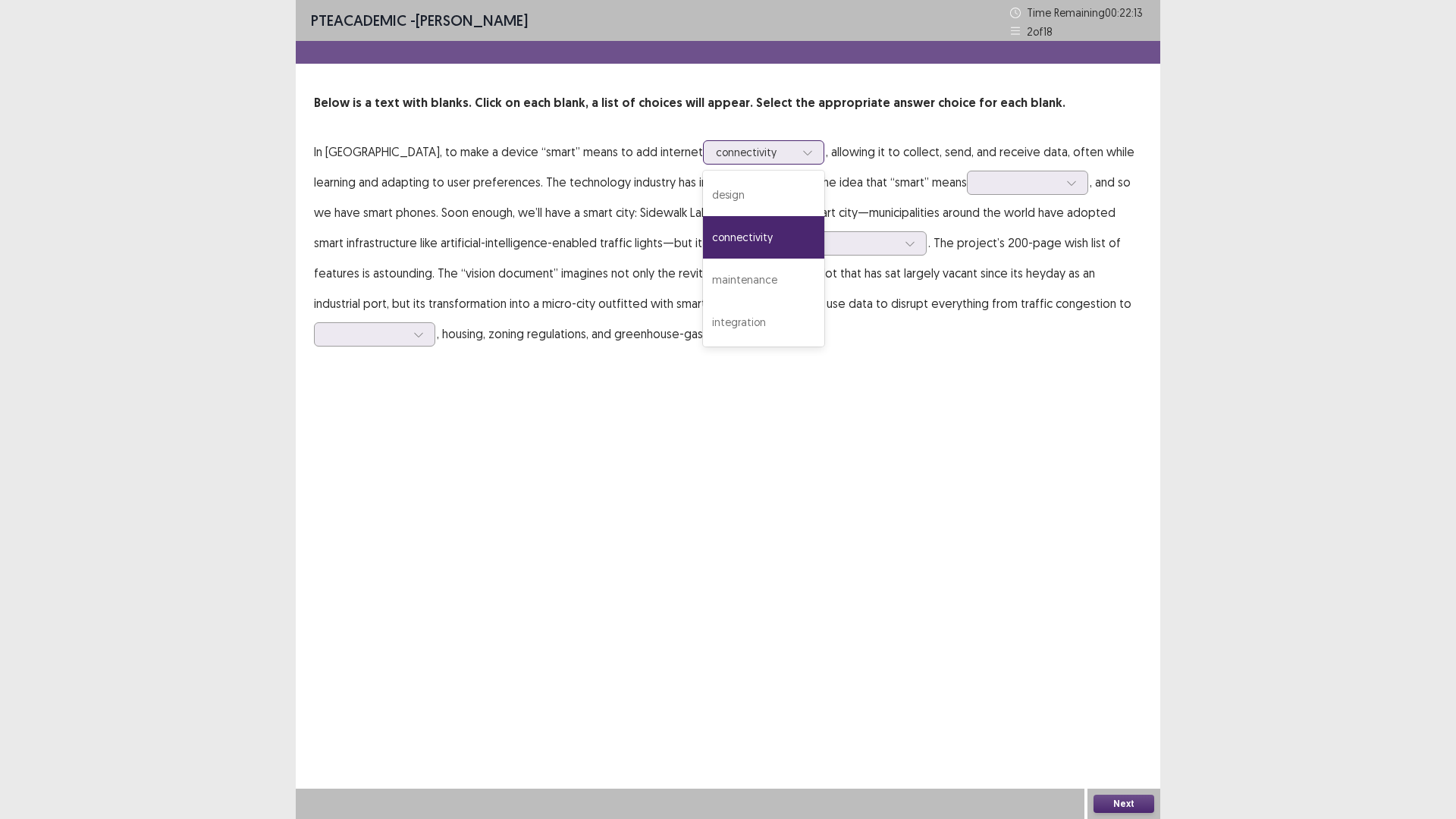
click at [797, 152] on div at bounding box center [808, 151] width 22 height 22
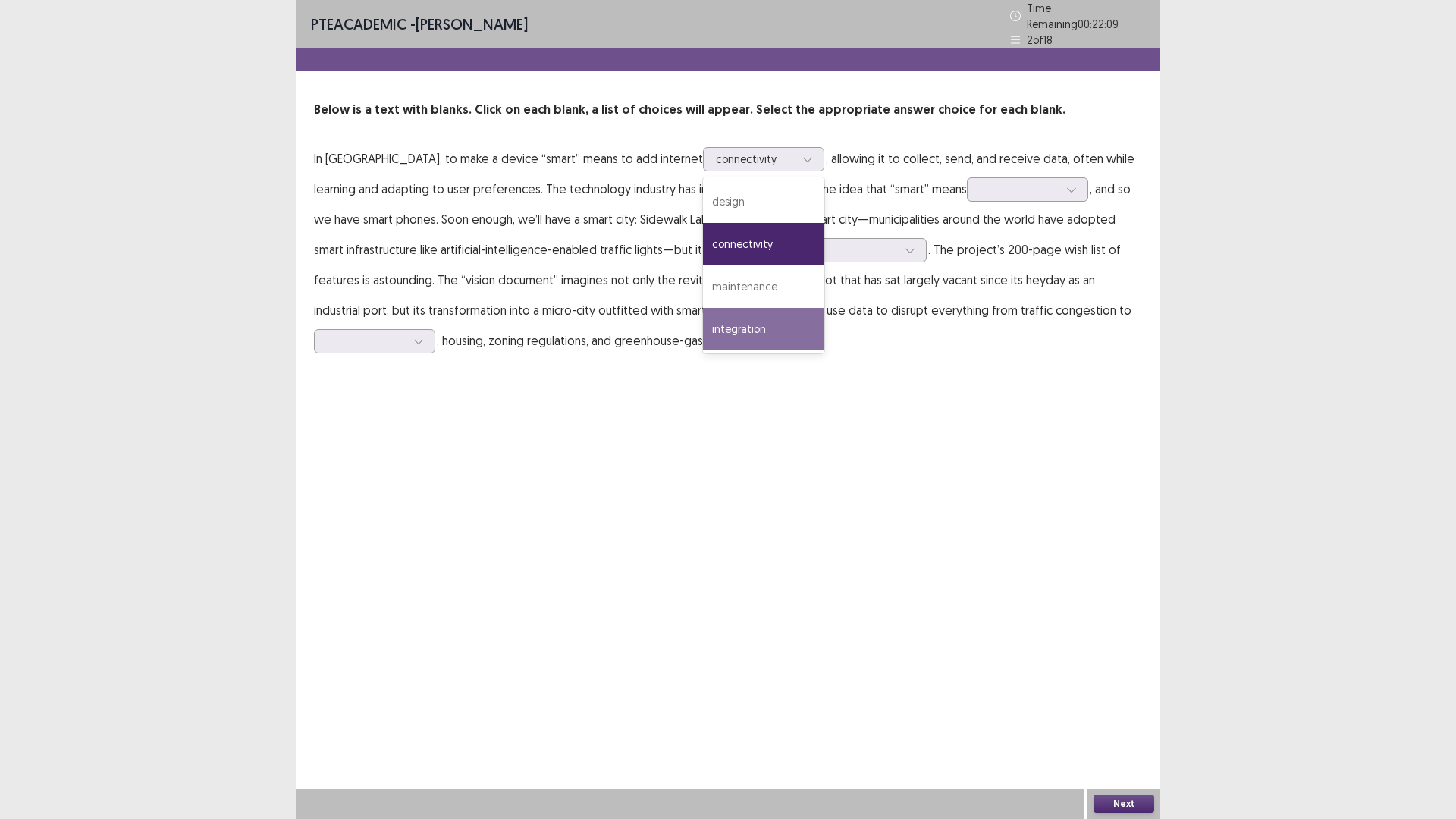
click at [852, 355] on div "PTE academic - [PERSON_NAME] Time Remaining 00 : 22 : 09 2 of 18 Below is a tex…" at bounding box center [728, 193] width 865 height 386
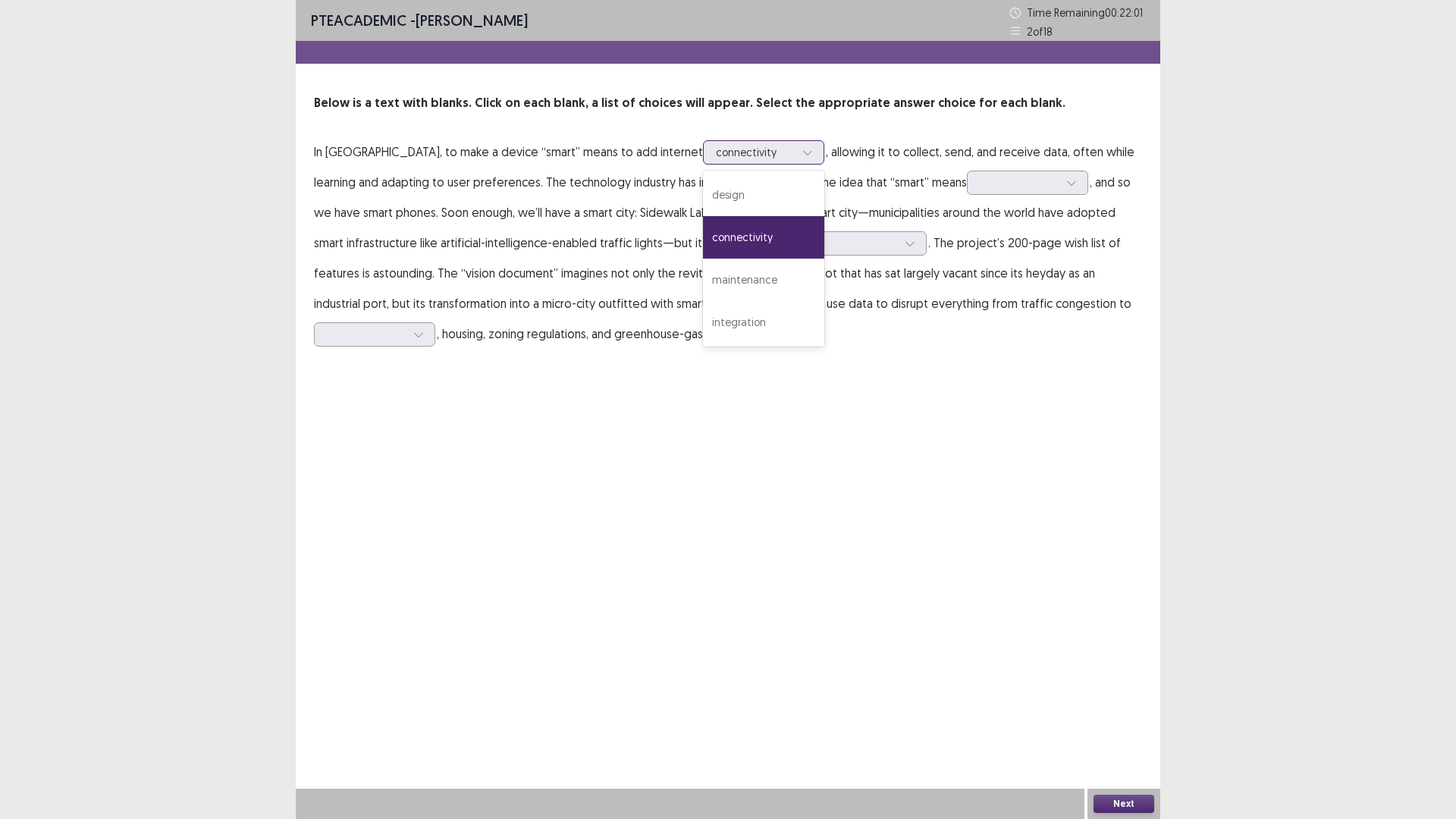
click at [803, 156] on icon at bounding box center [808, 152] width 11 height 11
click at [866, 342] on p "In [GEOGRAPHIC_DATA], to make a device “smart” means to add internet connectivi…" at bounding box center [728, 242] width 828 height 212
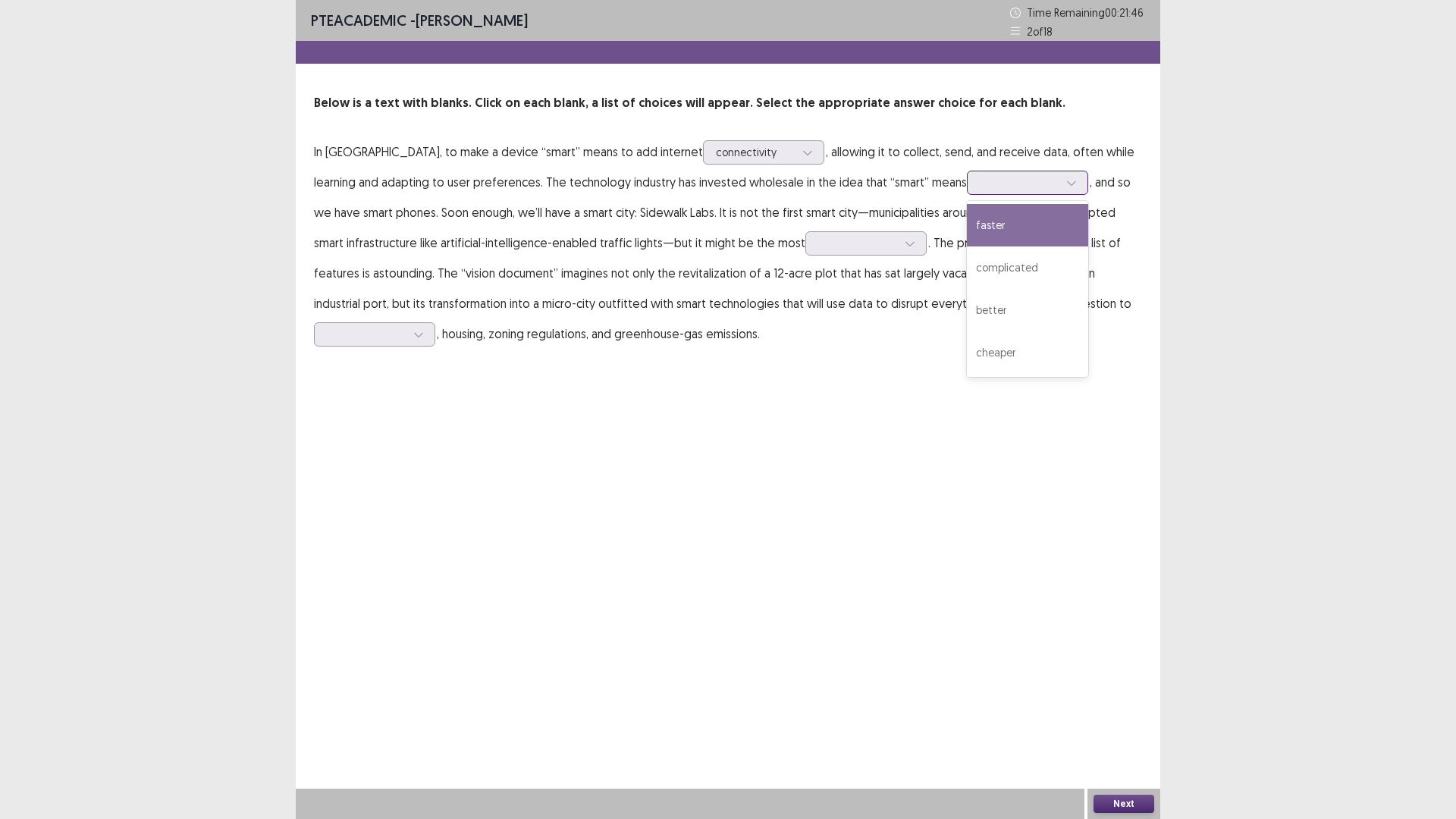
click at [1066, 183] on icon at bounding box center [1071, 182] width 11 height 11
click at [999, 228] on div "faster" at bounding box center [1028, 225] width 122 height 42
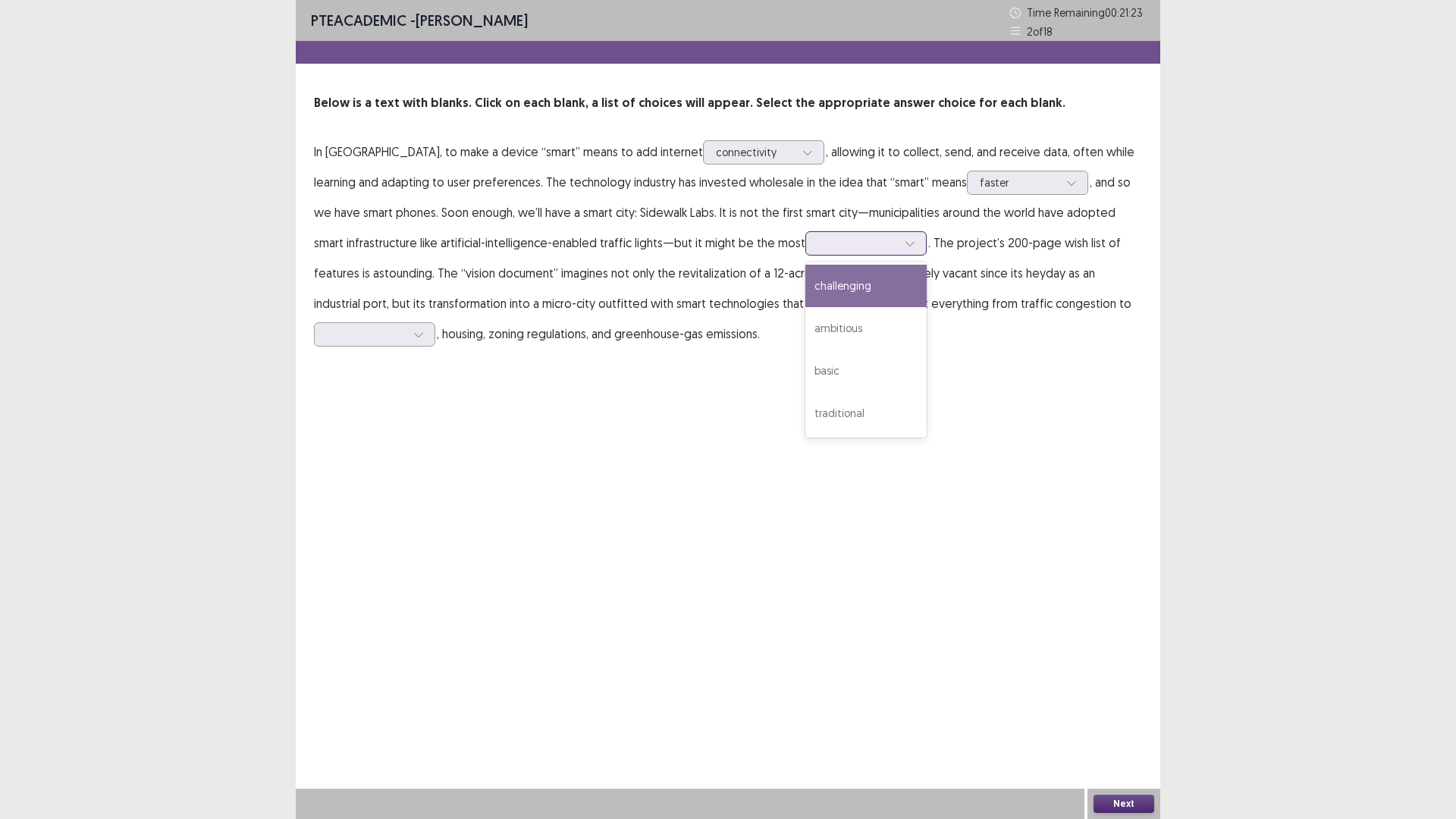
click at [899, 246] on div at bounding box center [910, 243] width 22 height 22
click at [827, 298] on div "challenging" at bounding box center [867, 285] width 122 height 42
click at [423, 328] on div at bounding box center [418, 334] width 22 height 22
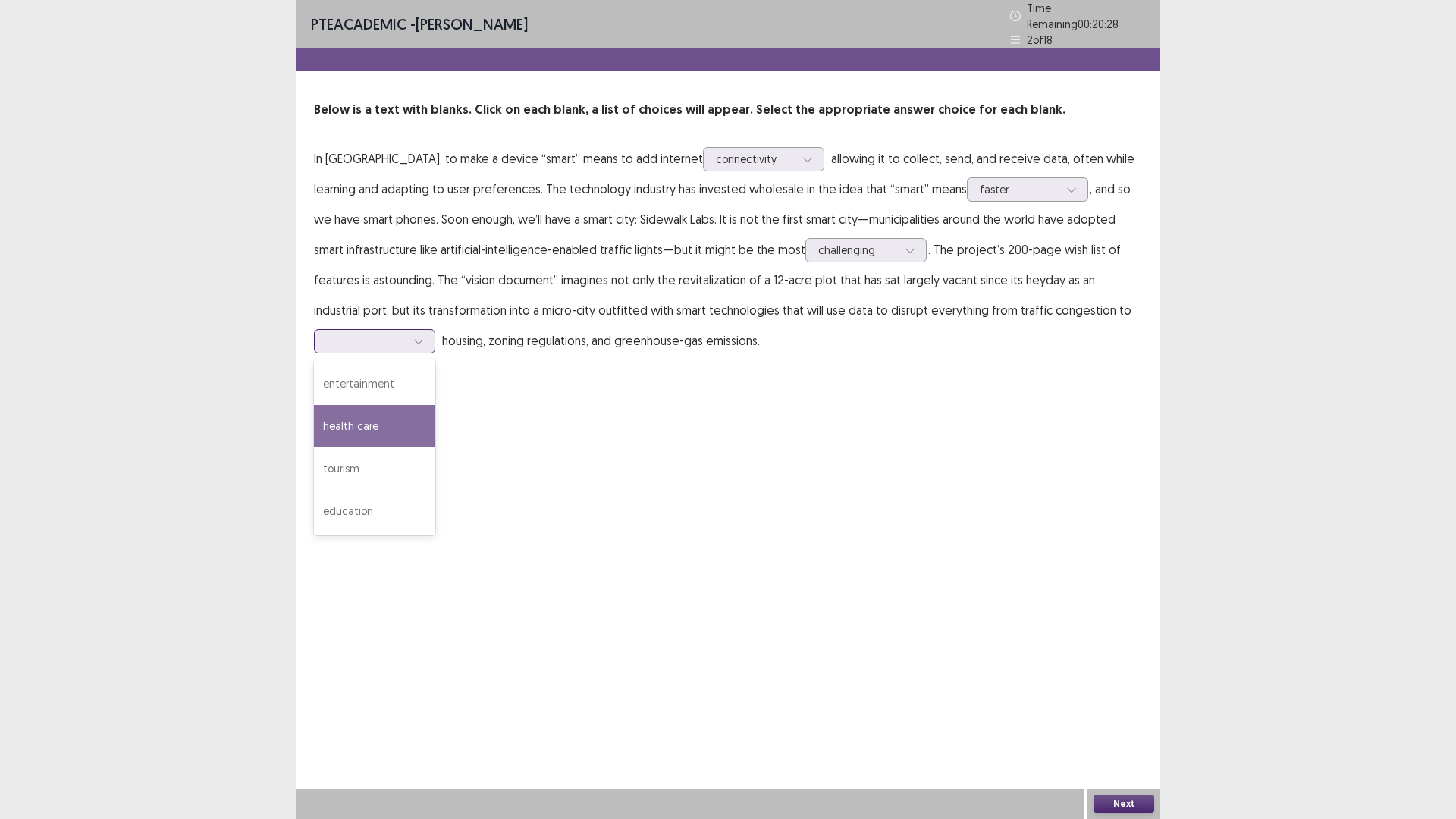
click at [384, 429] on div "health care" at bounding box center [375, 426] width 122 height 42
click at [1120, 802] on button "Next" at bounding box center [1124, 804] width 61 height 18
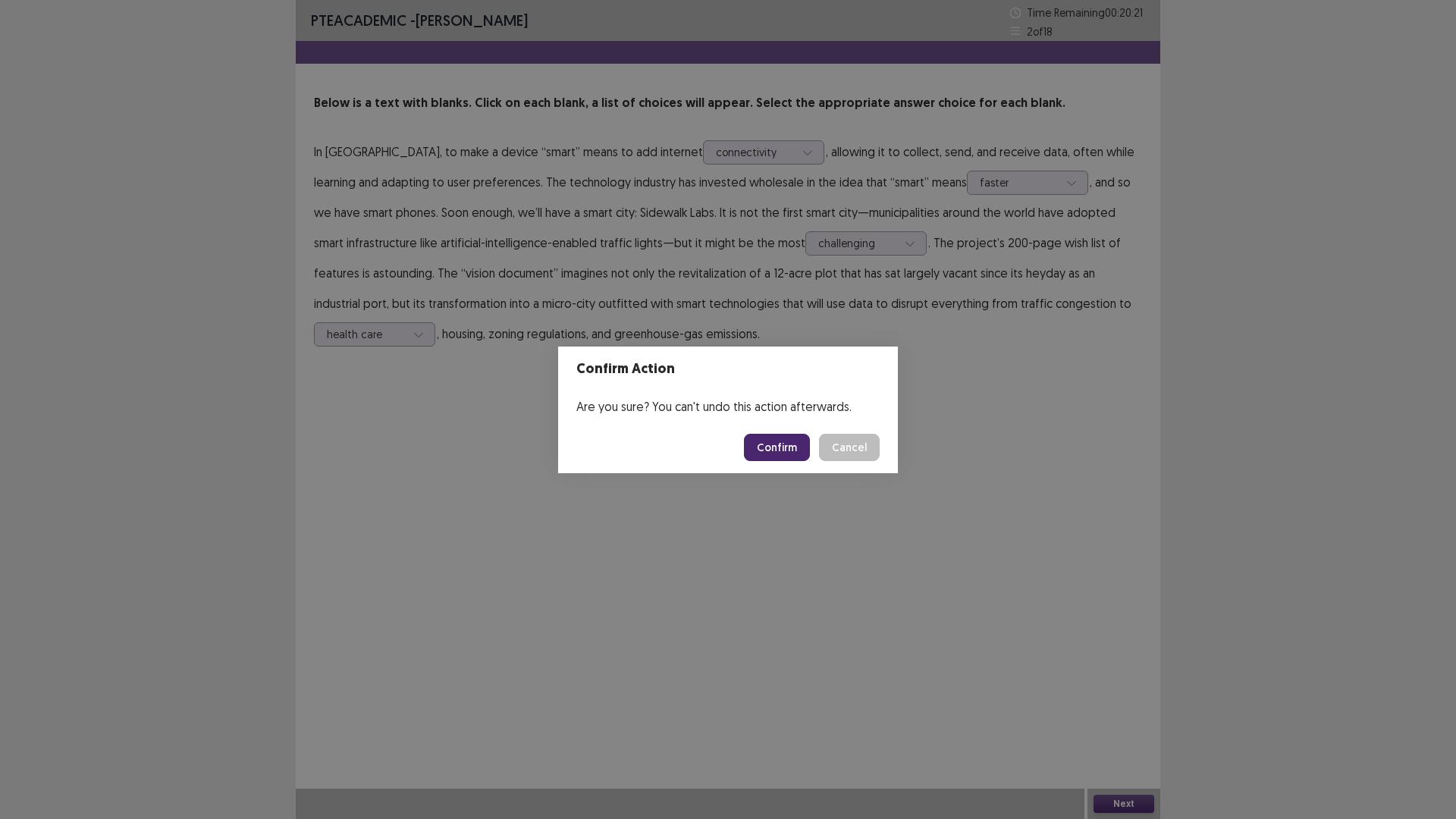
click at [774, 446] on button "Confirm" at bounding box center [777, 447] width 66 height 27
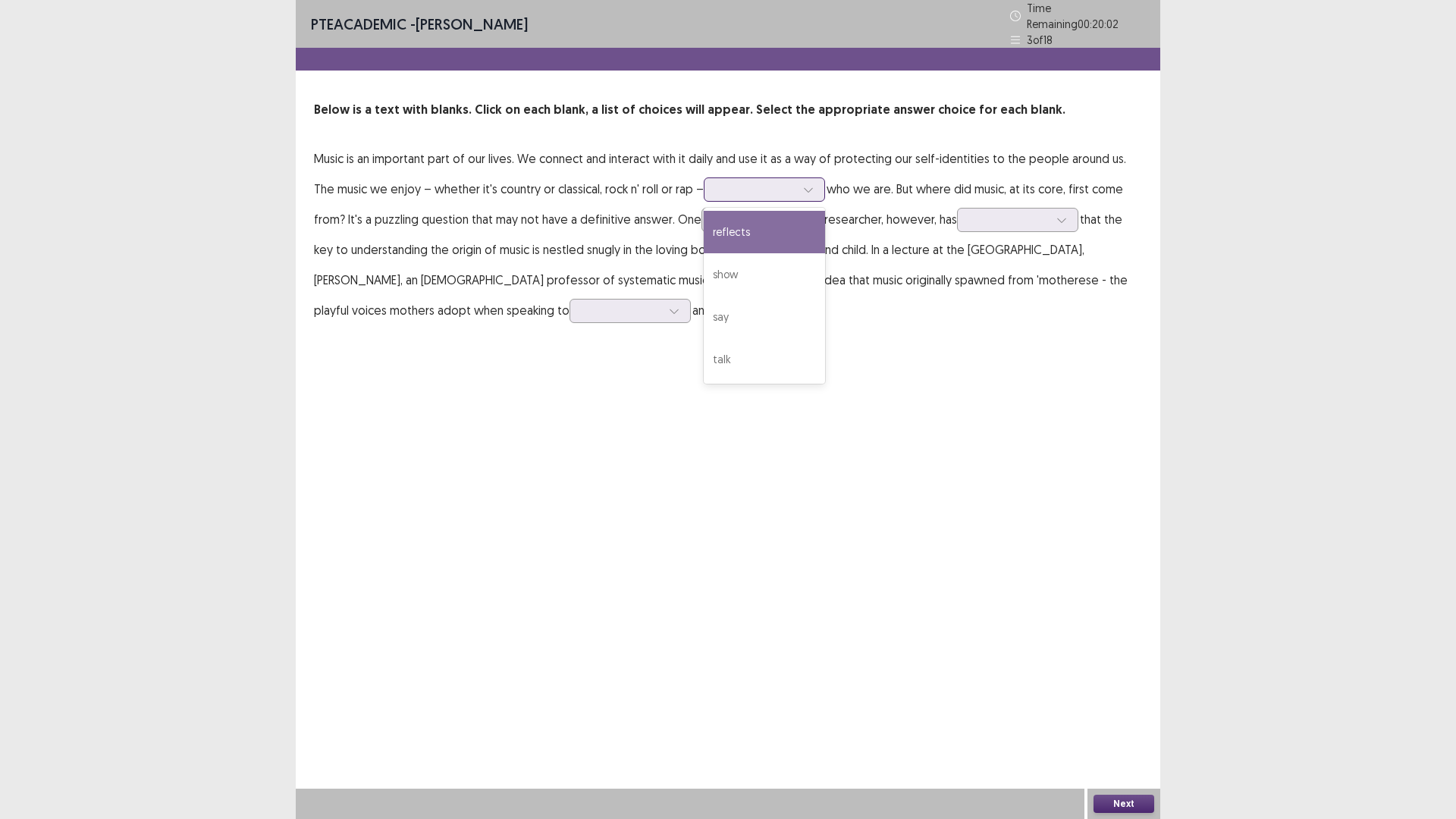
click at [801, 182] on div at bounding box center [765, 189] width 122 height 24
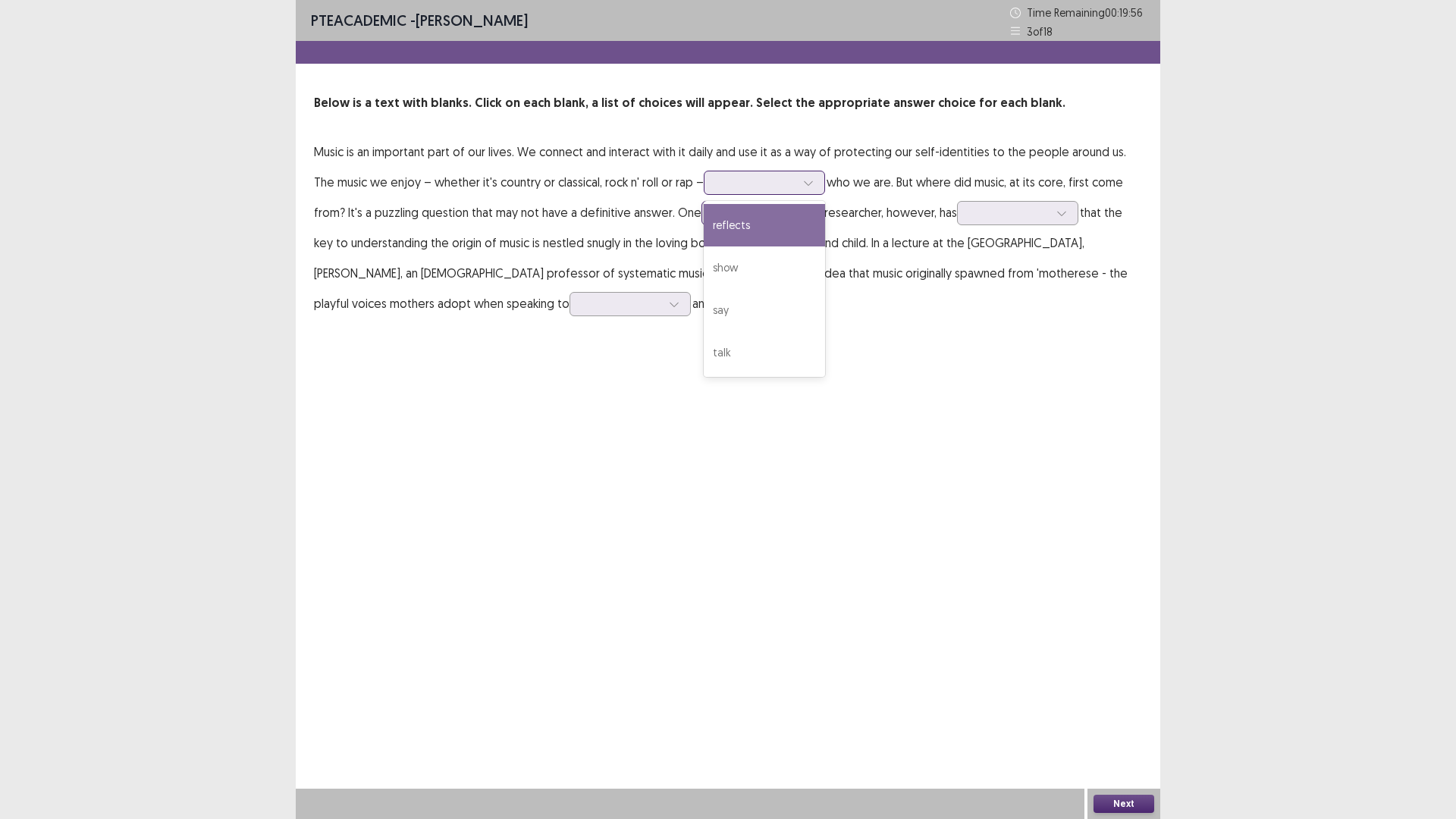
click at [762, 220] on div "reflects" at bounding box center [765, 225] width 122 height 42
click at [795, 204] on div at bounding box center [806, 212] width 22 height 22
click at [738, 256] on div "leading" at bounding box center [763, 256] width 122 height 42
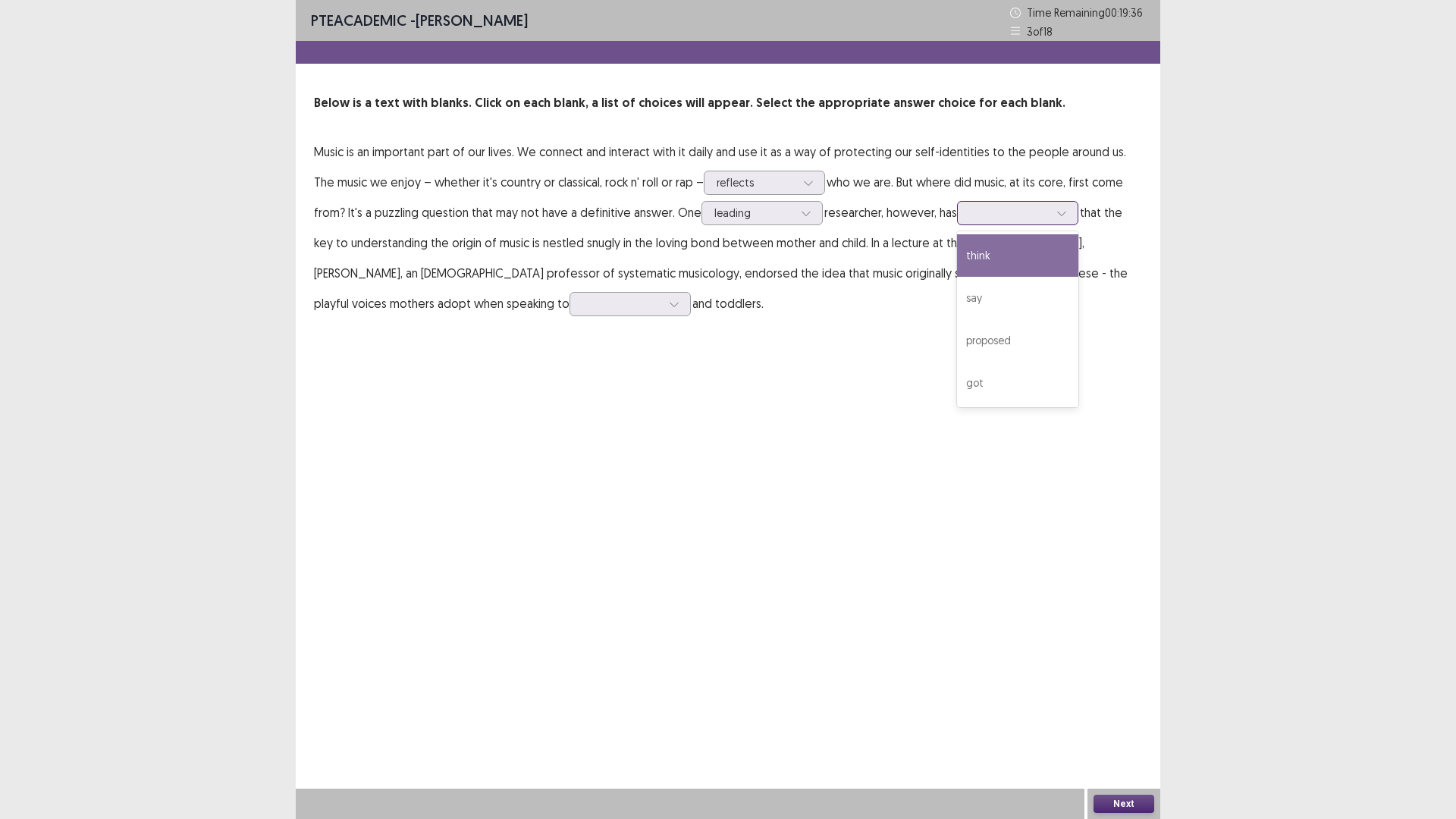
click at [1056, 209] on icon at bounding box center [1061, 213] width 11 height 11
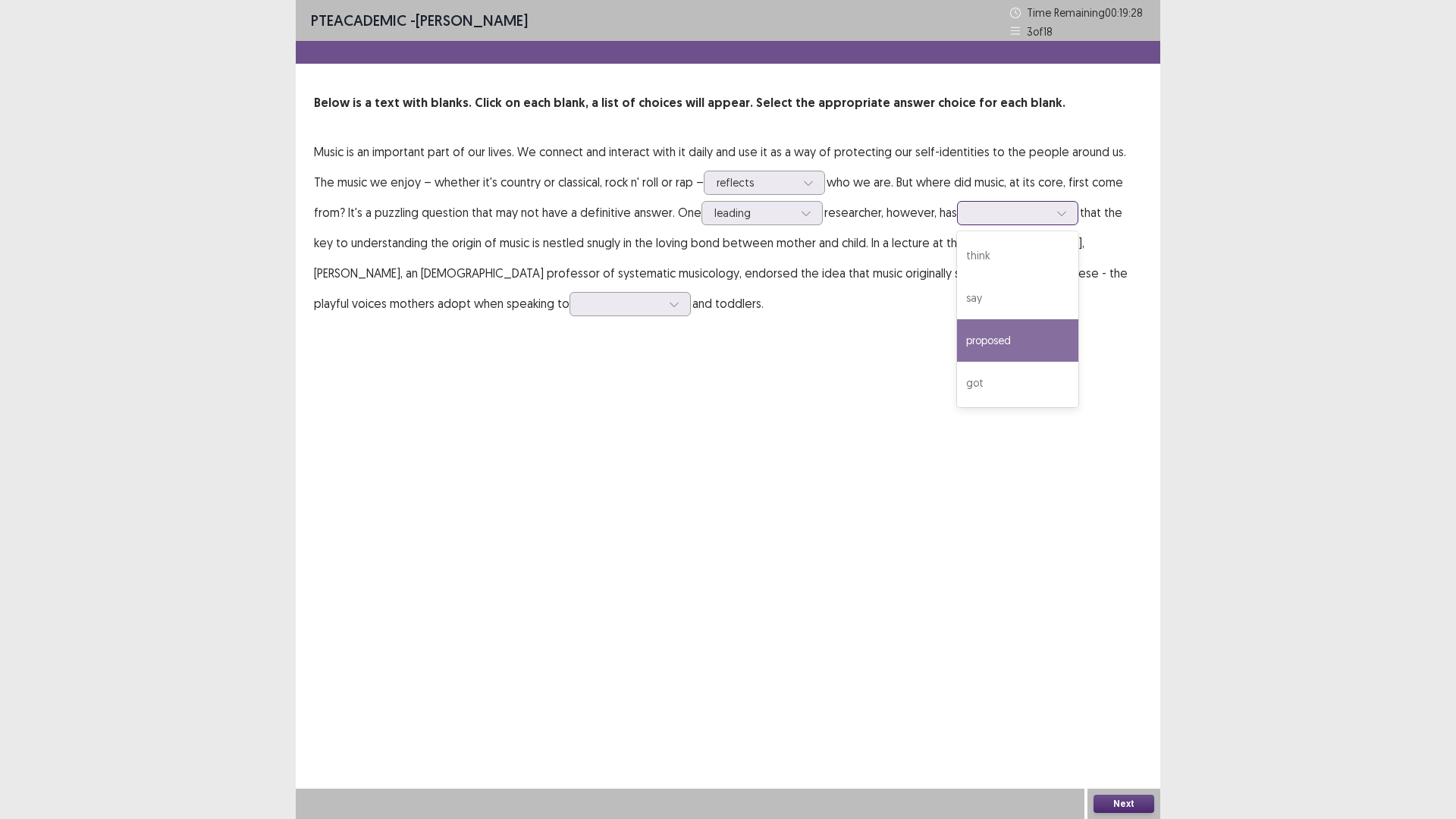
click at [998, 331] on div "proposed" at bounding box center [1018, 340] width 122 height 42
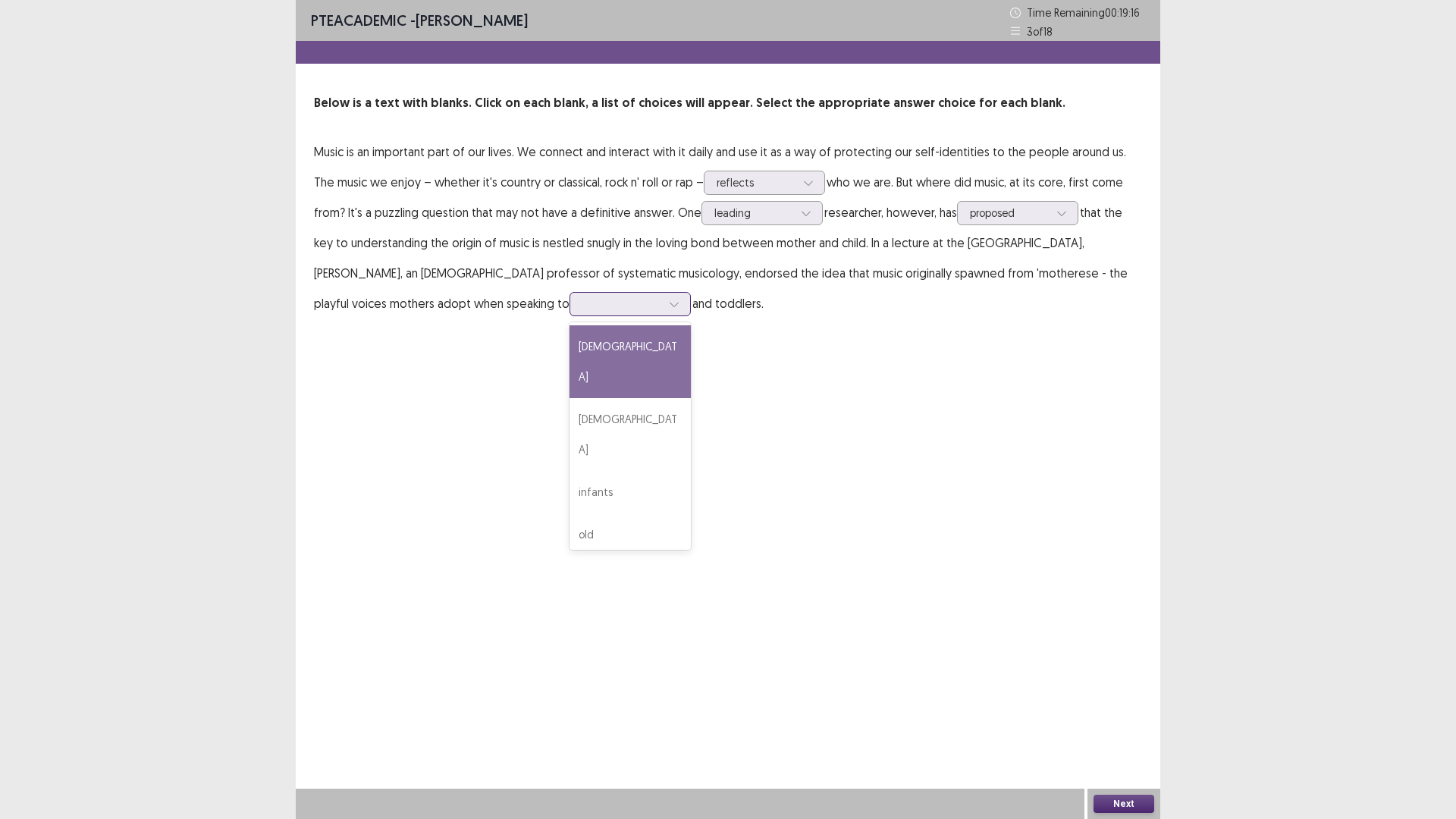
click at [669, 303] on icon at bounding box center [674, 304] width 11 height 11
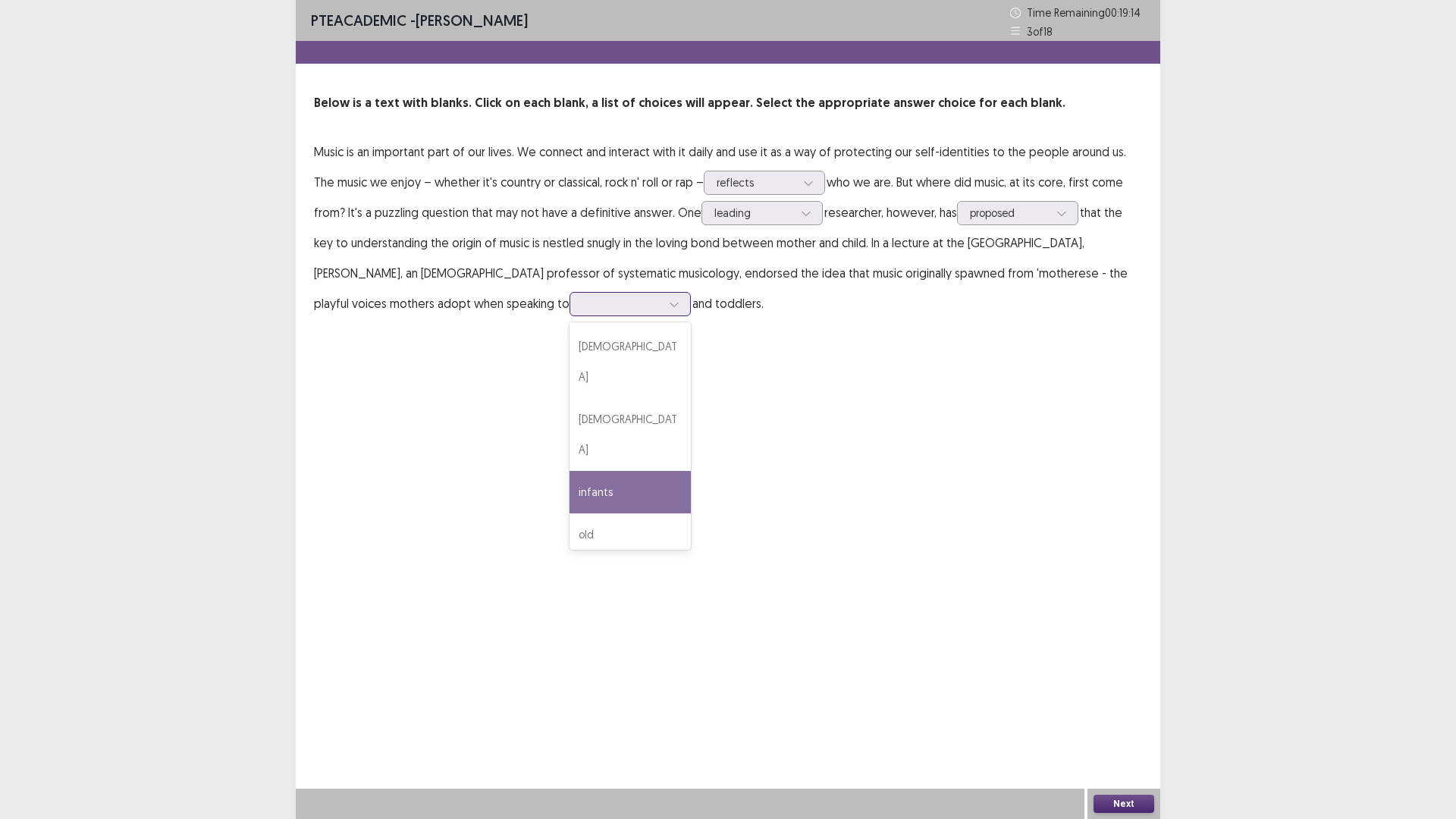
click at [569, 471] on div "infants" at bounding box center [630, 492] width 122 height 42
click at [1120, 805] on button "Next" at bounding box center [1124, 804] width 61 height 18
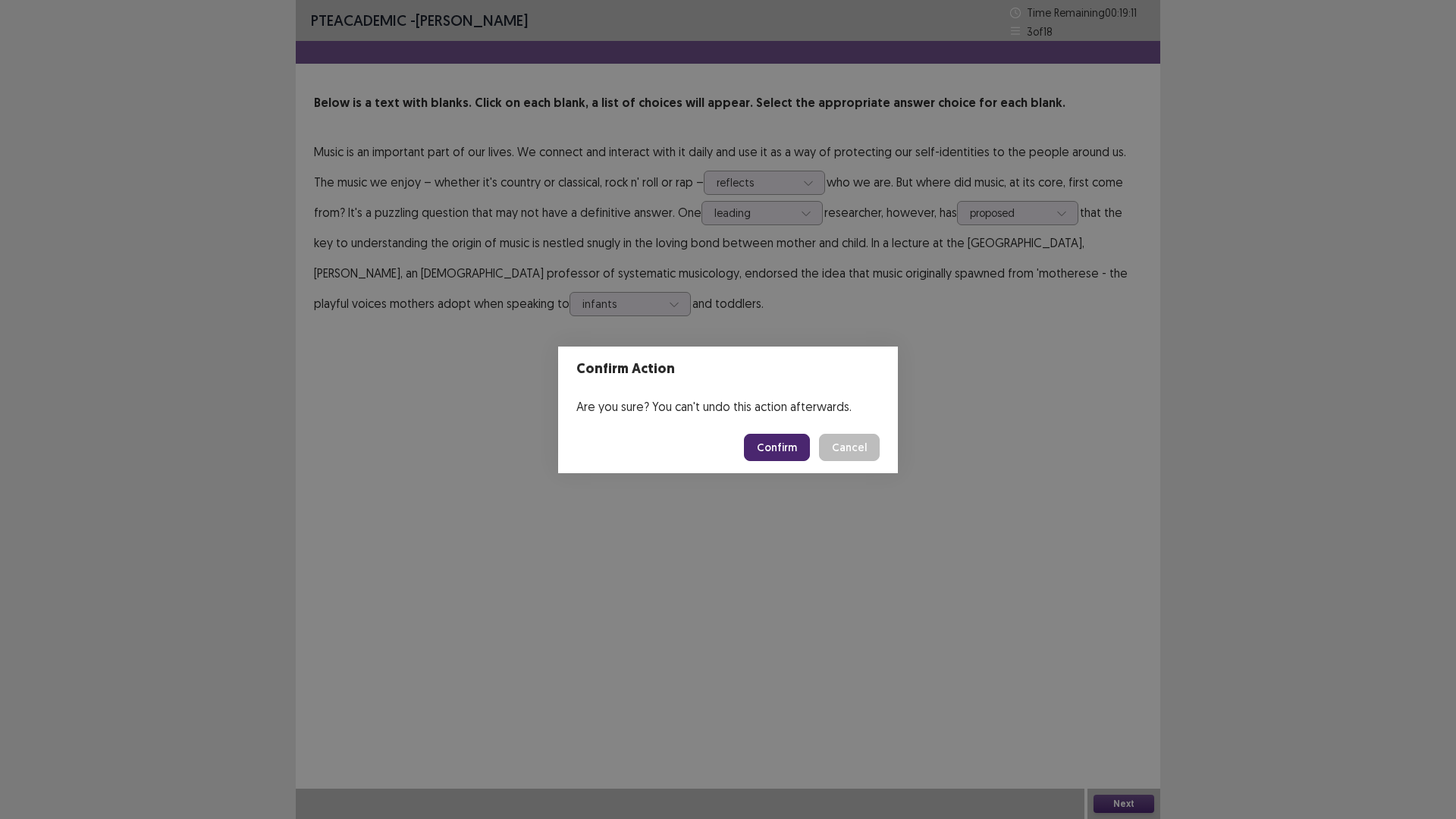
click at [783, 449] on button "Confirm" at bounding box center [777, 447] width 66 height 27
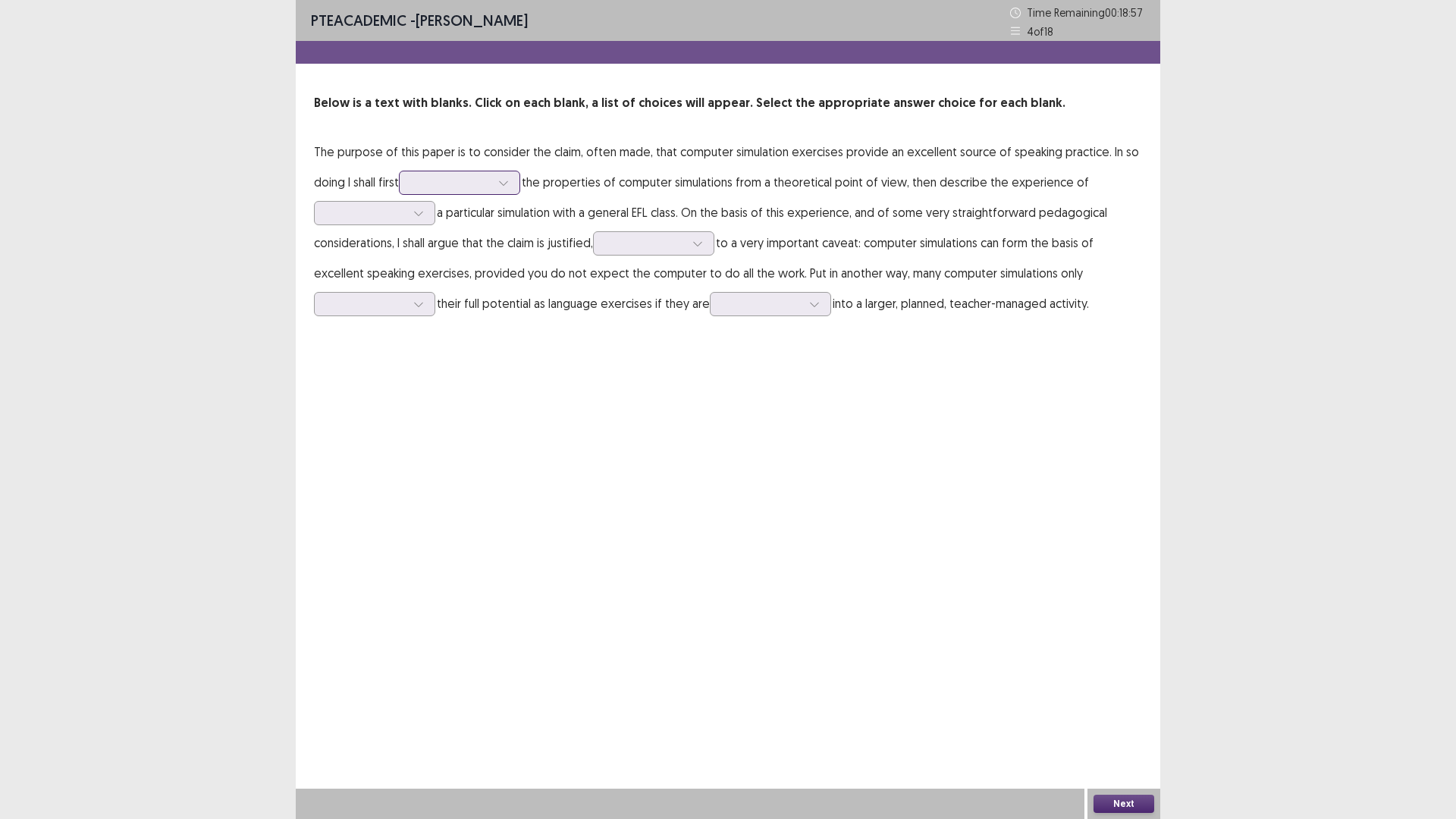
click at [507, 187] on icon at bounding box center [504, 182] width 11 height 11
click at [455, 290] on div "study" at bounding box center [460, 310] width 122 height 42
click at [415, 212] on icon at bounding box center [418, 213] width 8 height 4
click at [397, 352] on div "building" at bounding box center [375, 340] width 122 height 42
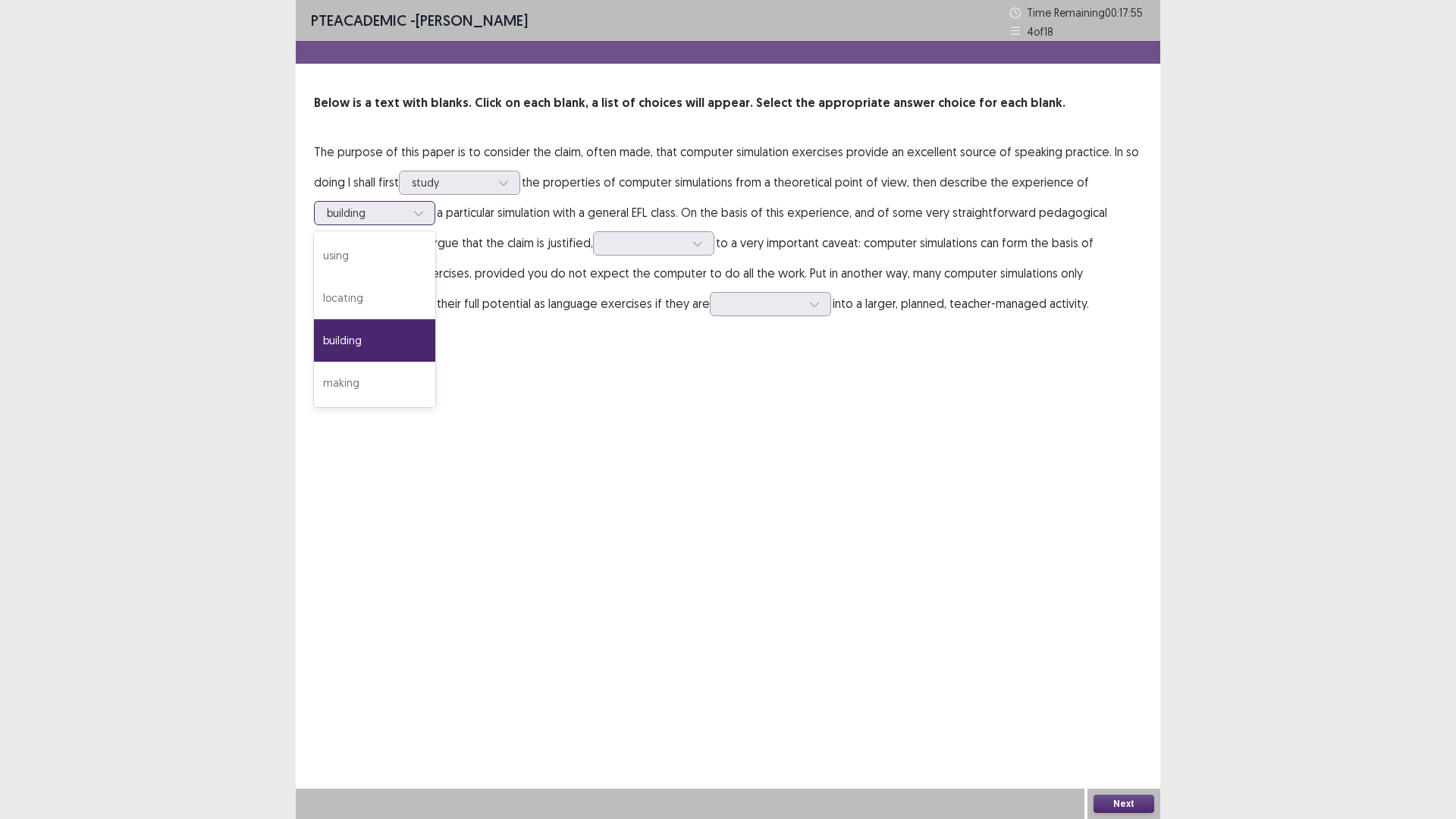
click at [418, 218] on div at bounding box center [418, 212] width 22 height 22
click at [405, 253] on div "using" at bounding box center [375, 256] width 122 height 42
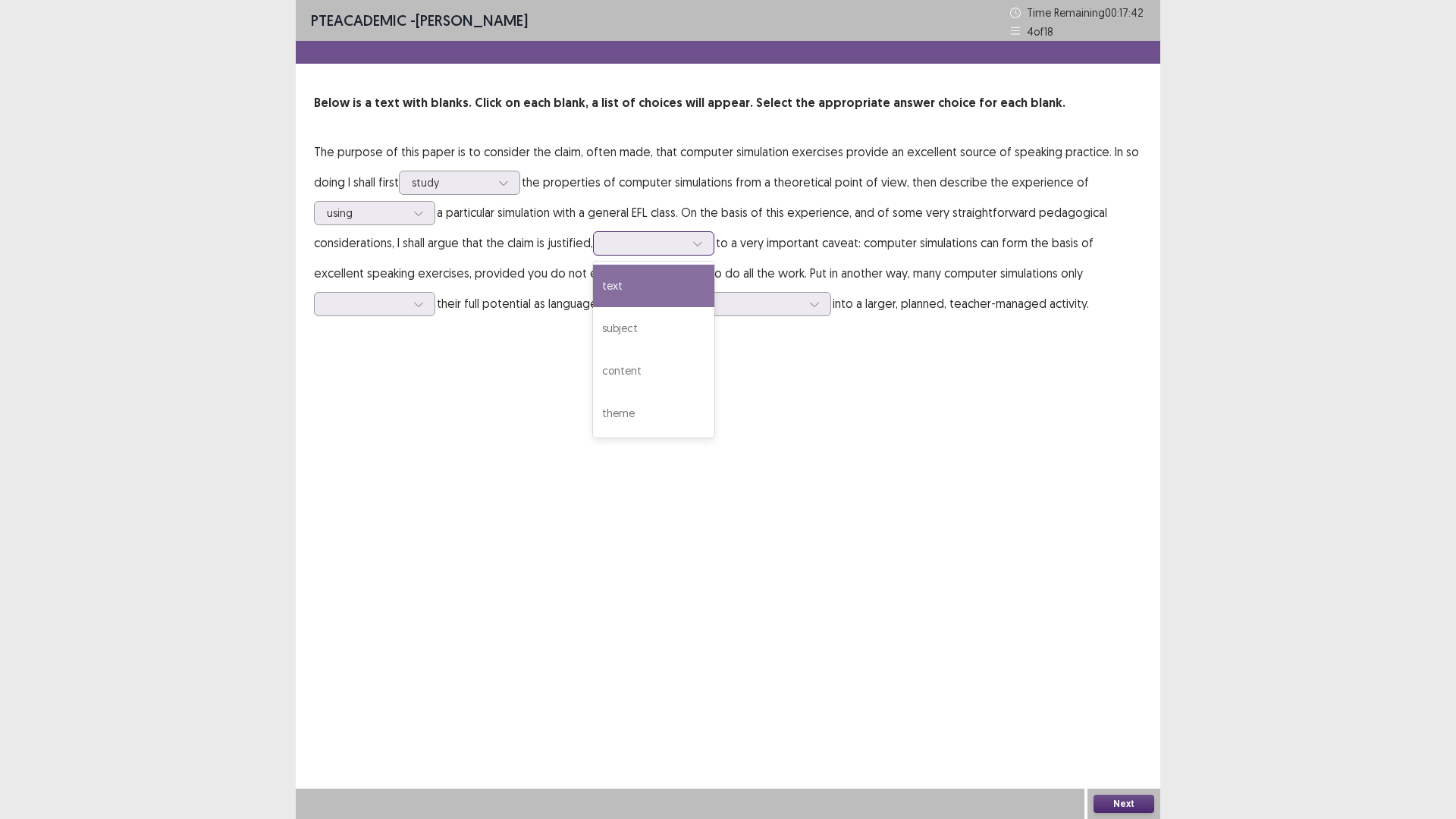
click at [706, 249] on div at bounding box center [698, 243] width 22 height 22
drag, startPoint x: 649, startPoint y: 330, endPoint x: 662, endPoint y: 329, distance: 13.0
click at [651, 330] on div "subject" at bounding box center [654, 328] width 122 height 42
click at [435, 302] on p "The purpose of this paper is to consider the claim, often made, that computer s…" at bounding box center [728, 227] width 828 height 182
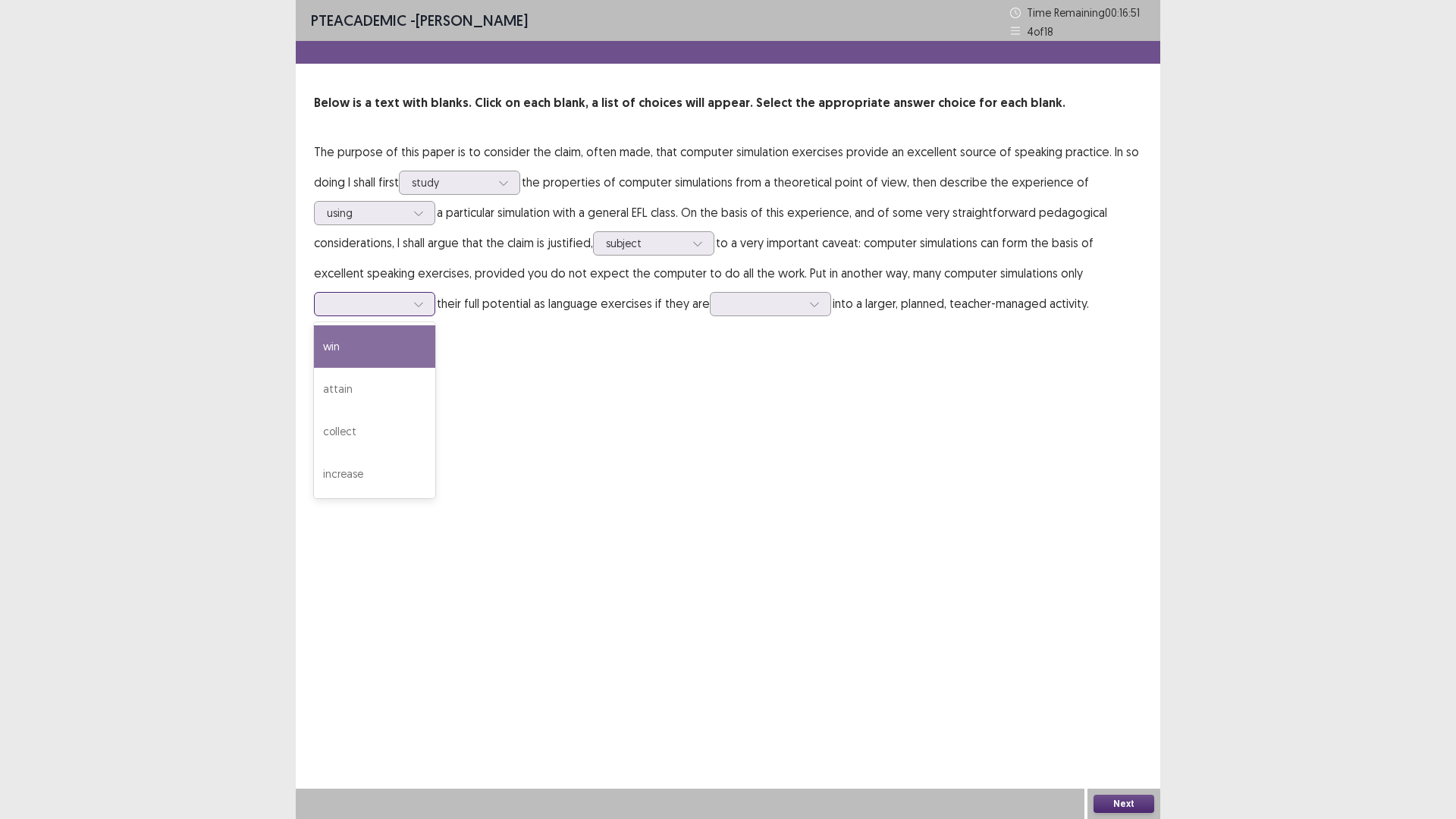
drag, startPoint x: 421, startPoint y: 304, endPoint x: 433, endPoint y: 305, distance: 12.0
click at [425, 304] on div at bounding box center [418, 304] width 22 height 22
click at [390, 382] on div "attain" at bounding box center [375, 389] width 122 height 42
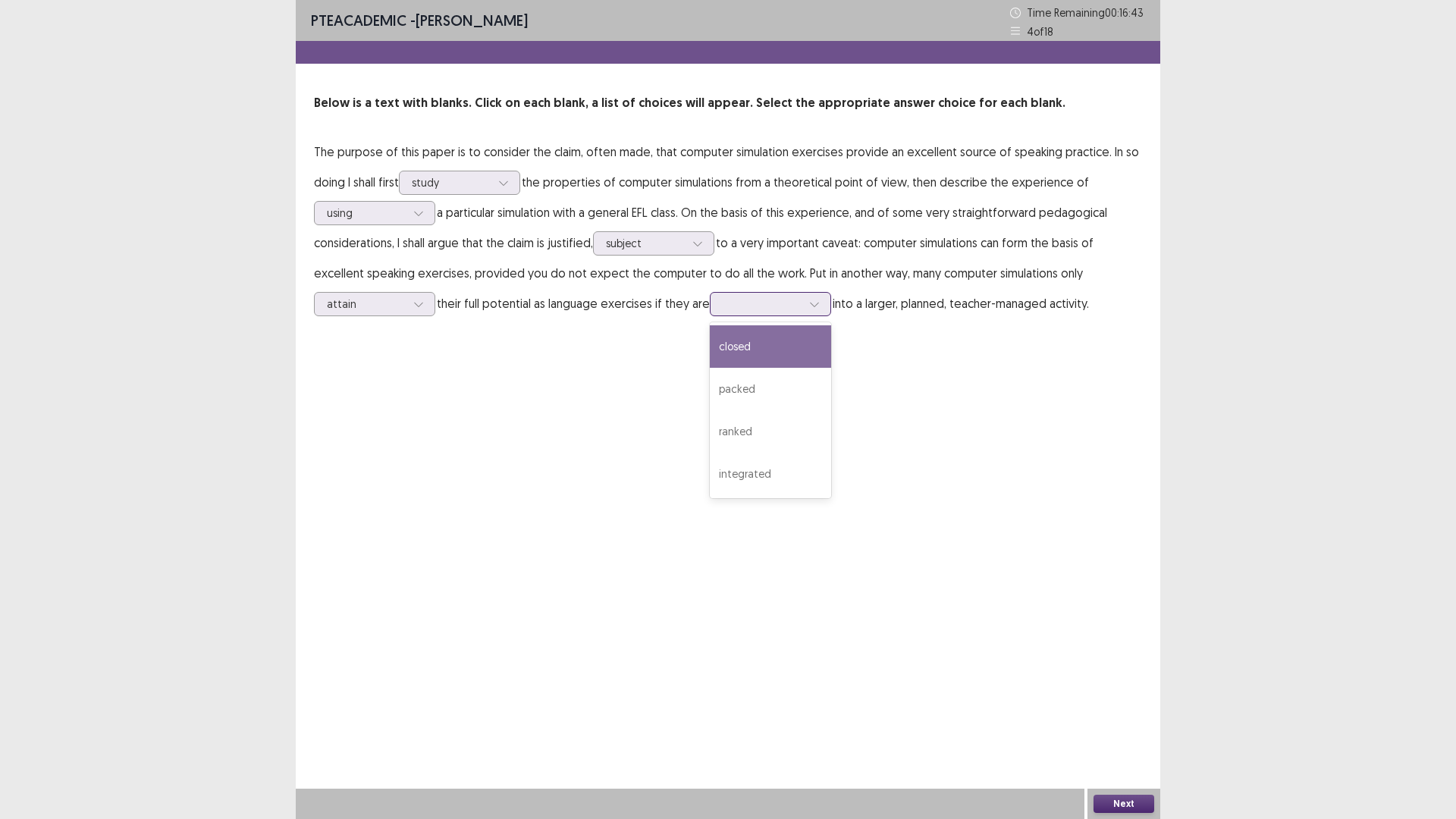
click at [819, 305] on icon at bounding box center [814, 304] width 11 height 11
click at [807, 473] on div "integrated" at bounding box center [771, 474] width 122 height 42
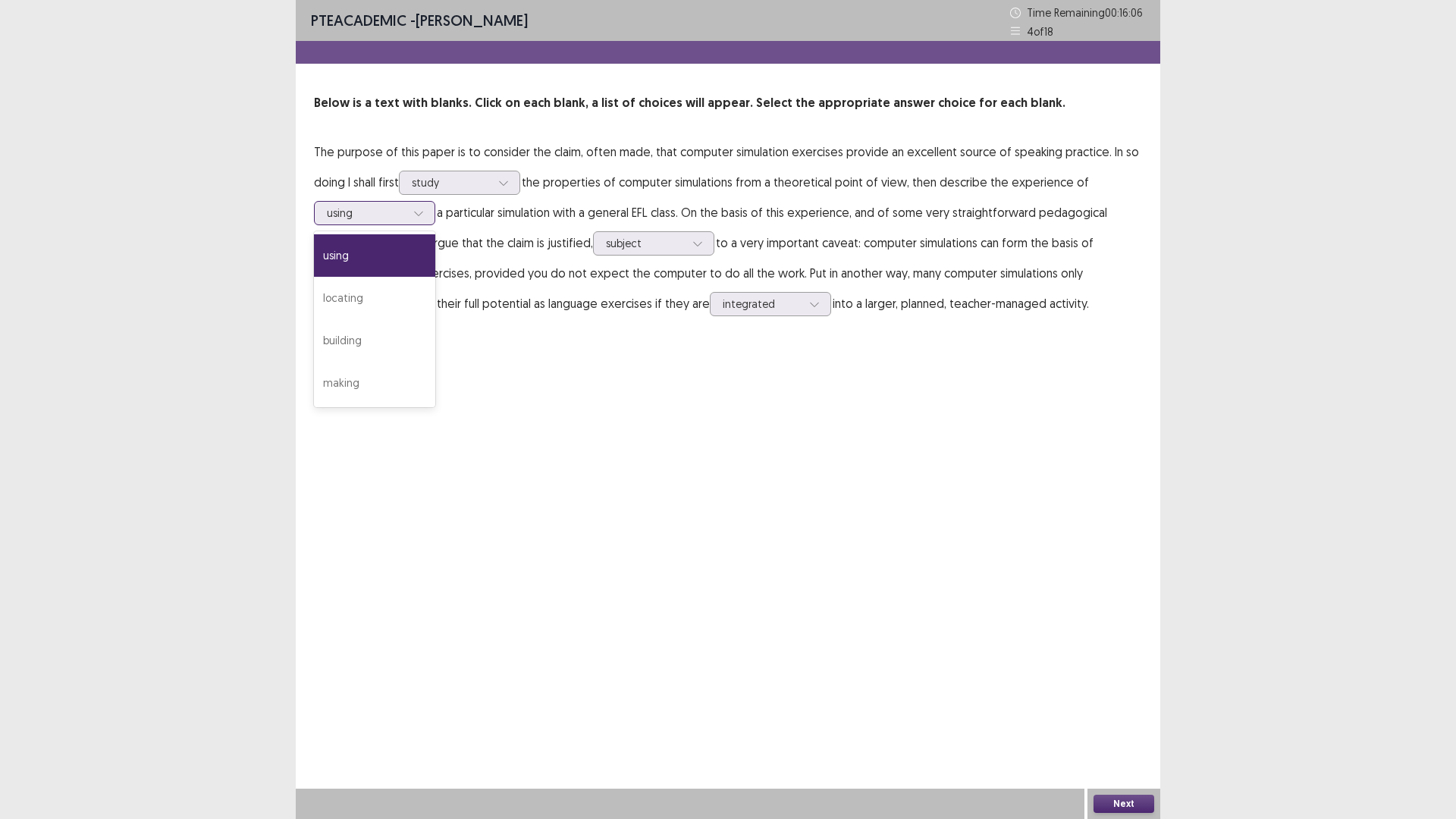
click at [421, 211] on icon at bounding box center [419, 213] width 11 height 11
click at [578, 397] on div "PTE academic - [PERSON_NAME] Time Remaining 00 : 16 : 00 4 of 18 Below is a tex…" at bounding box center [728, 410] width 865 height 819
click at [520, 192] on div "study" at bounding box center [460, 182] width 122 height 24
click at [801, 490] on div "PTE academic - [PERSON_NAME] Time Remaining 00 : 15 : 51 4 of 18 Below is a tex…" at bounding box center [728, 410] width 865 height 819
click at [1114, 799] on button "Next" at bounding box center [1124, 804] width 61 height 18
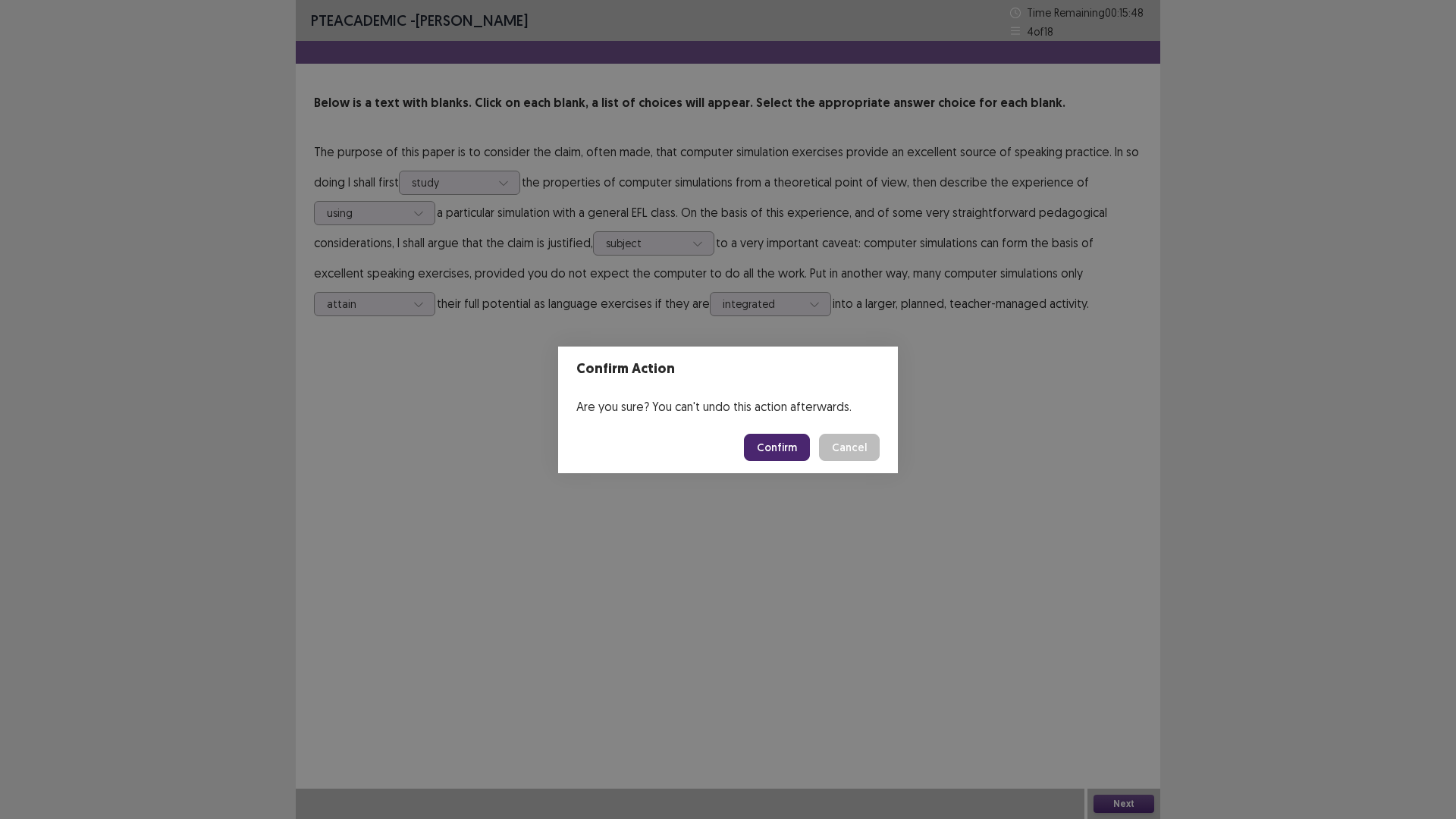
click at [807, 451] on button "Confirm" at bounding box center [777, 447] width 66 height 27
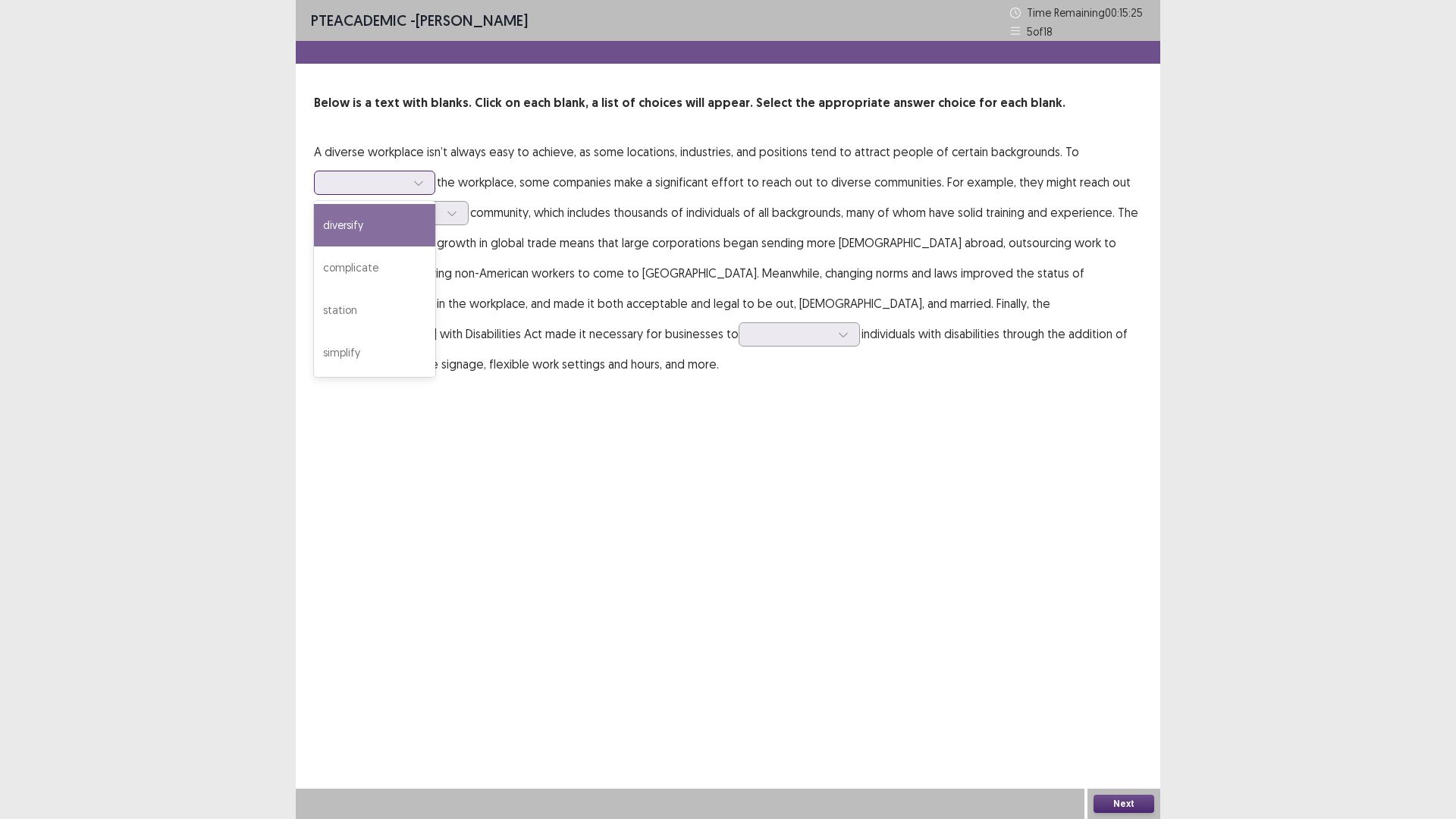
click at [429, 179] on div at bounding box center [418, 182] width 22 height 22
click at [410, 216] on div "diversify" at bounding box center [375, 225] width 122 height 42
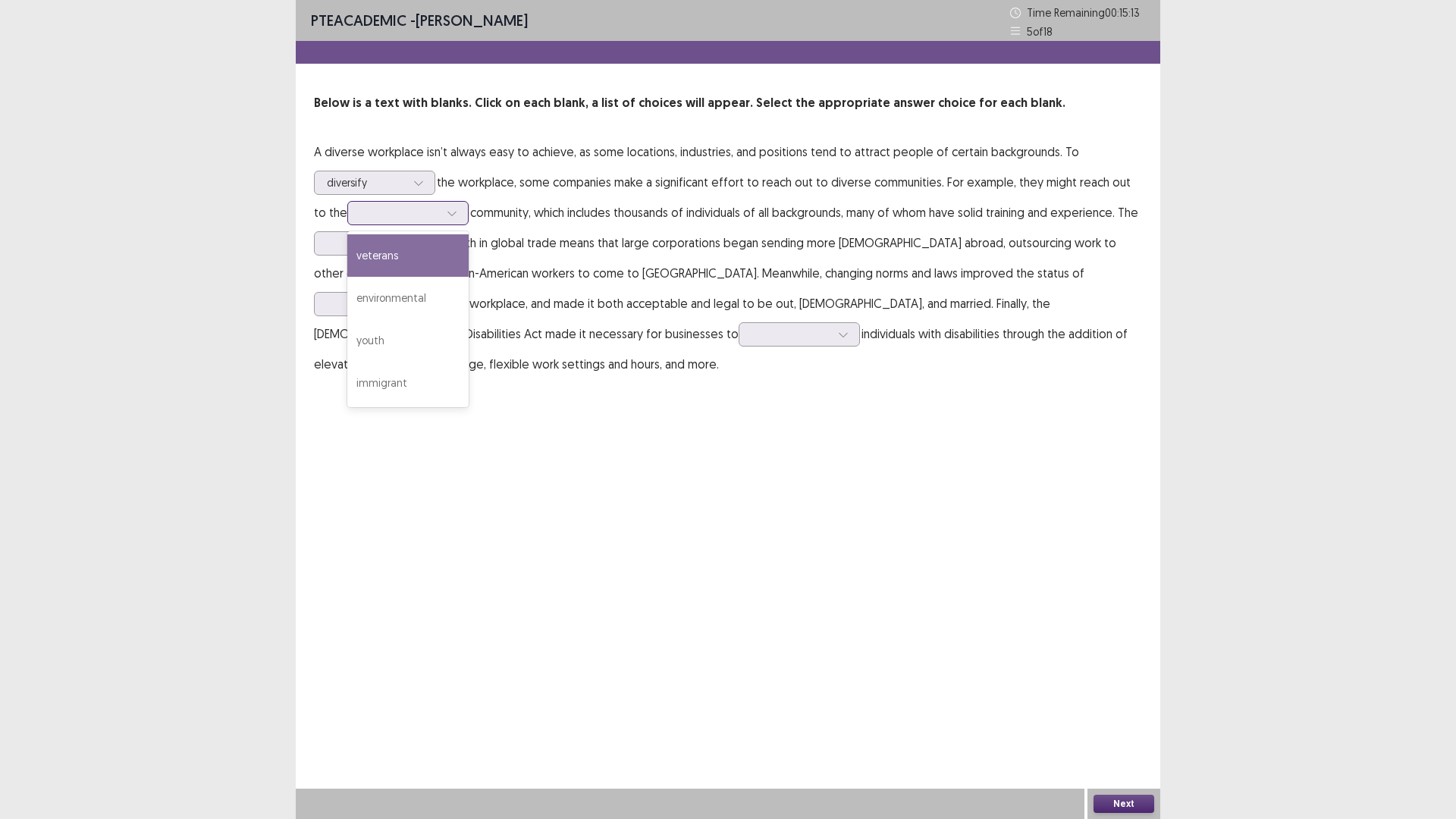
click at [448, 211] on div at bounding box center [451, 212] width 22 height 22
click at [397, 375] on div "immigrant" at bounding box center [408, 383] width 122 height 42
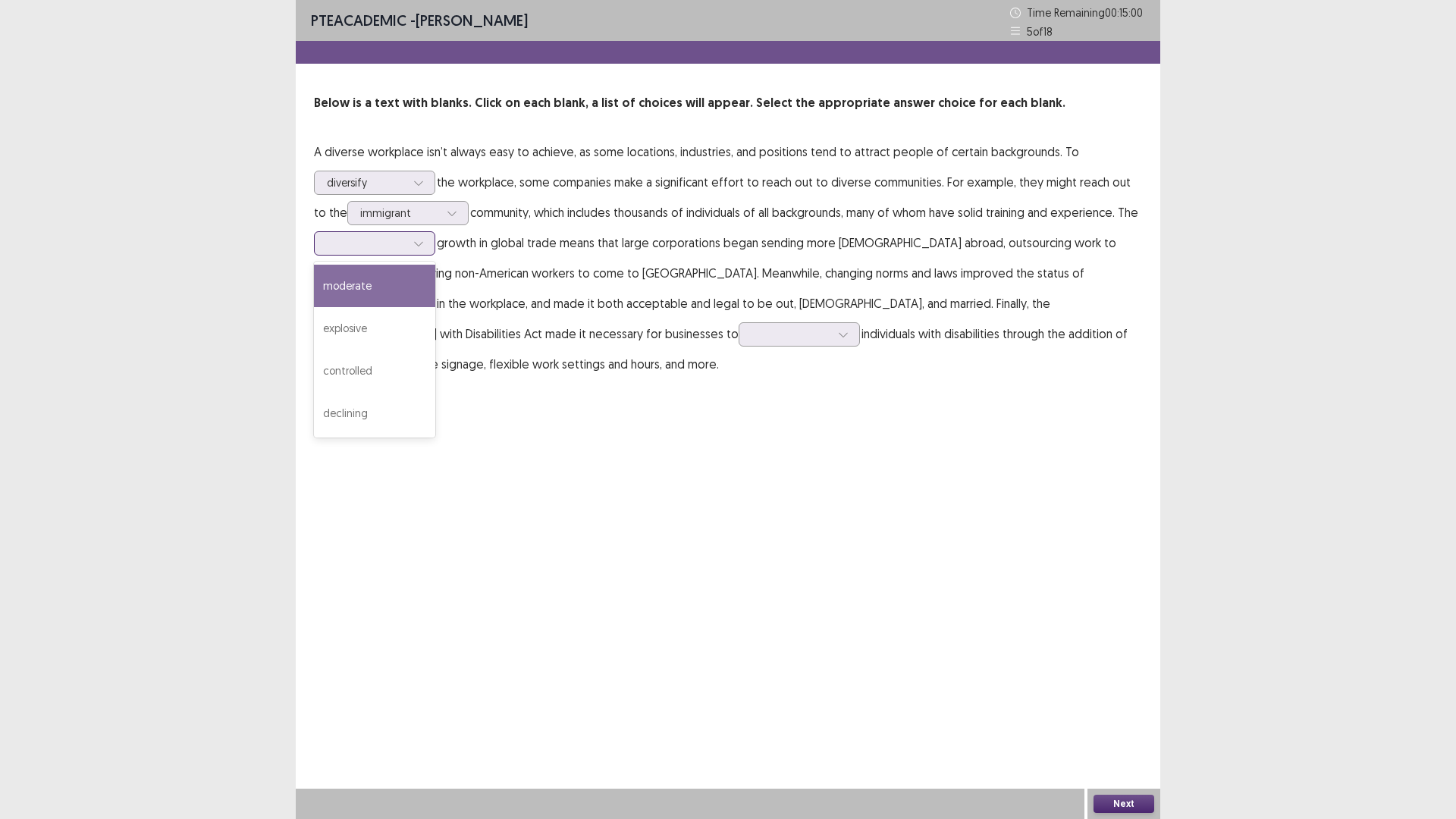
click at [426, 243] on div at bounding box center [418, 243] width 22 height 22
click at [397, 341] on div "explosive" at bounding box center [375, 328] width 122 height 42
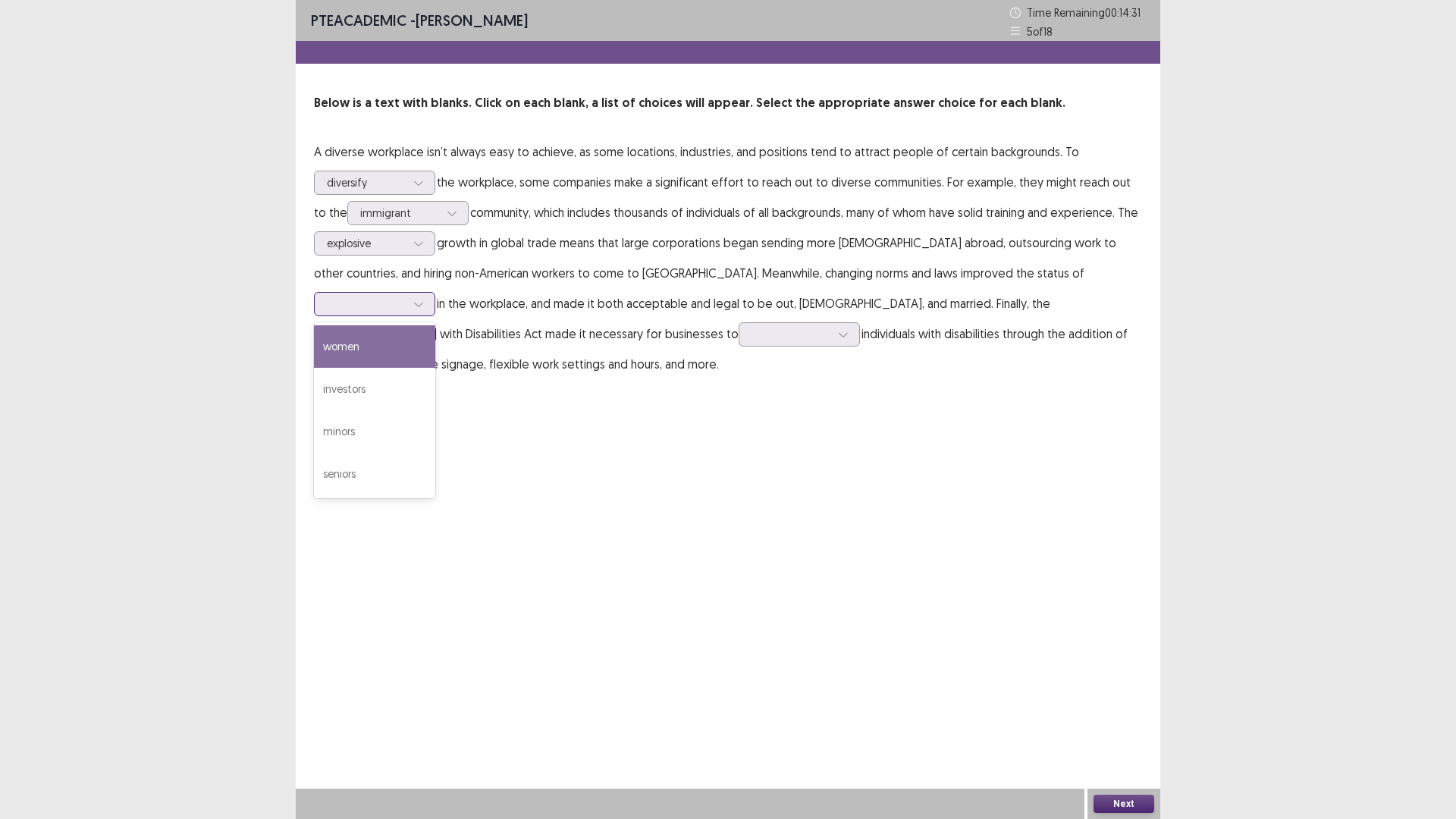
click at [424, 299] on icon at bounding box center [419, 304] width 11 height 11
click at [435, 368] on div "investors" at bounding box center [375, 389] width 122 height 42
click at [430, 293] on div at bounding box center [418, 304] width 22 height 22
click at [810, 457] on div "PTE academic - [PERSON_NAME] Time Remaining 00 : 13 : 56 5 of 18 Below is a tex…" at bounding box center [728, 410] width 865 height 819
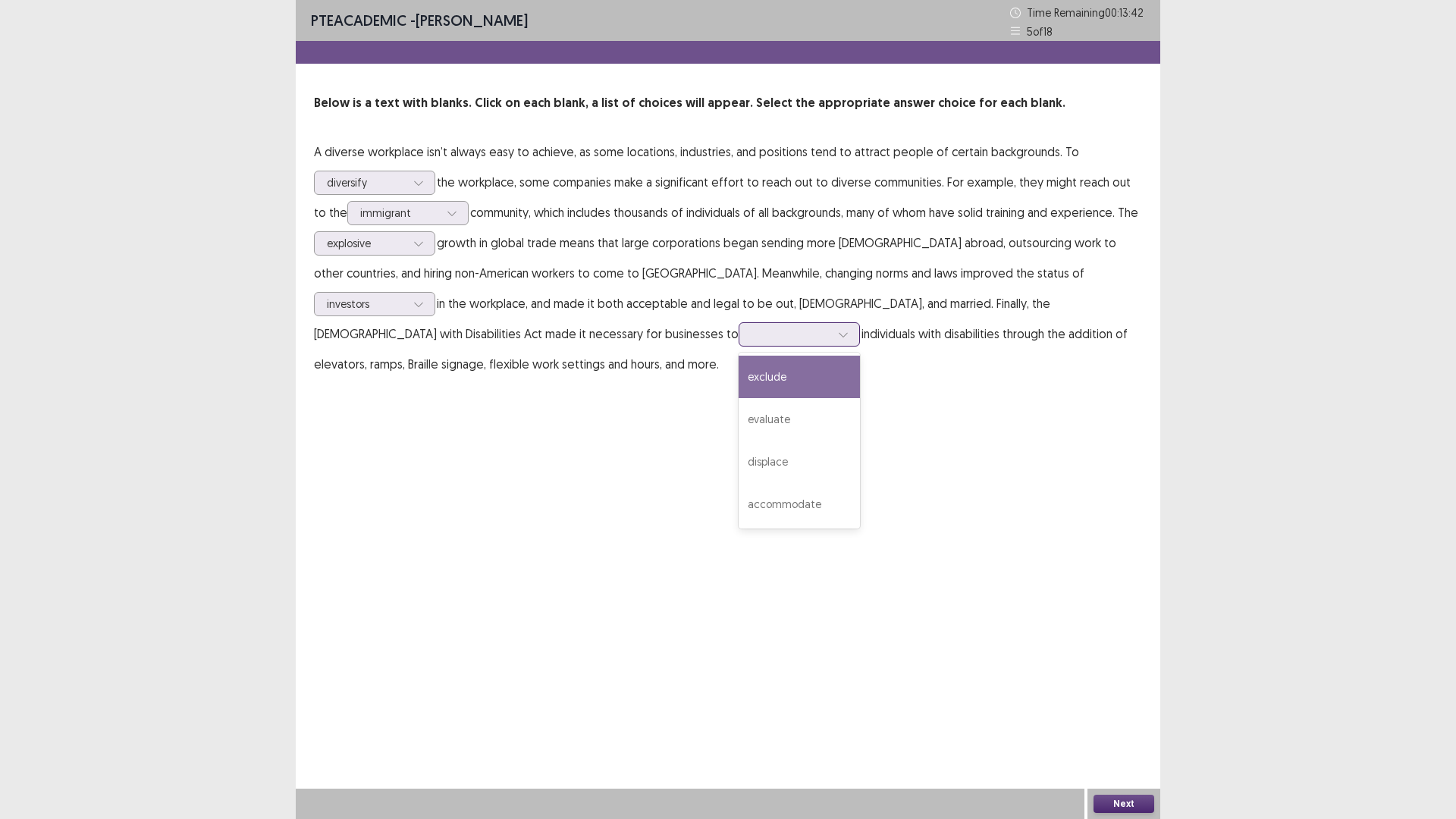
click at [838, 334] on icon at bounding box center [843, 334] width 11 height 11
click at [738, 494] on div "accommodate" at bounding box center [799, 504] width 122 height 42
click at [1131, 807] on button "Next" at bounding box center [1124, 804] width 61 height 18
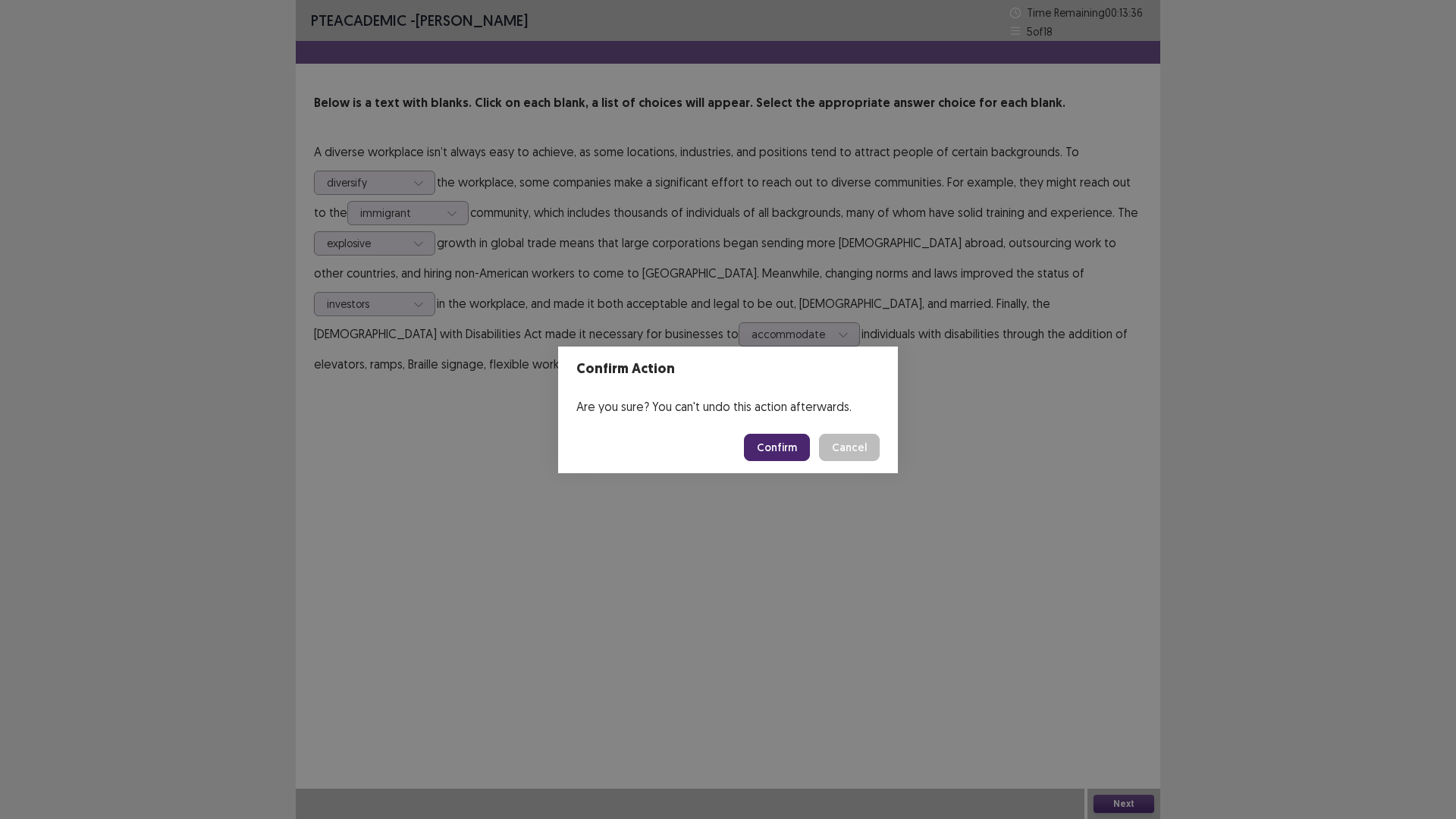
click at [773, 446] on button "Confirm" at bounding box center [777, 447] width 66 height 27
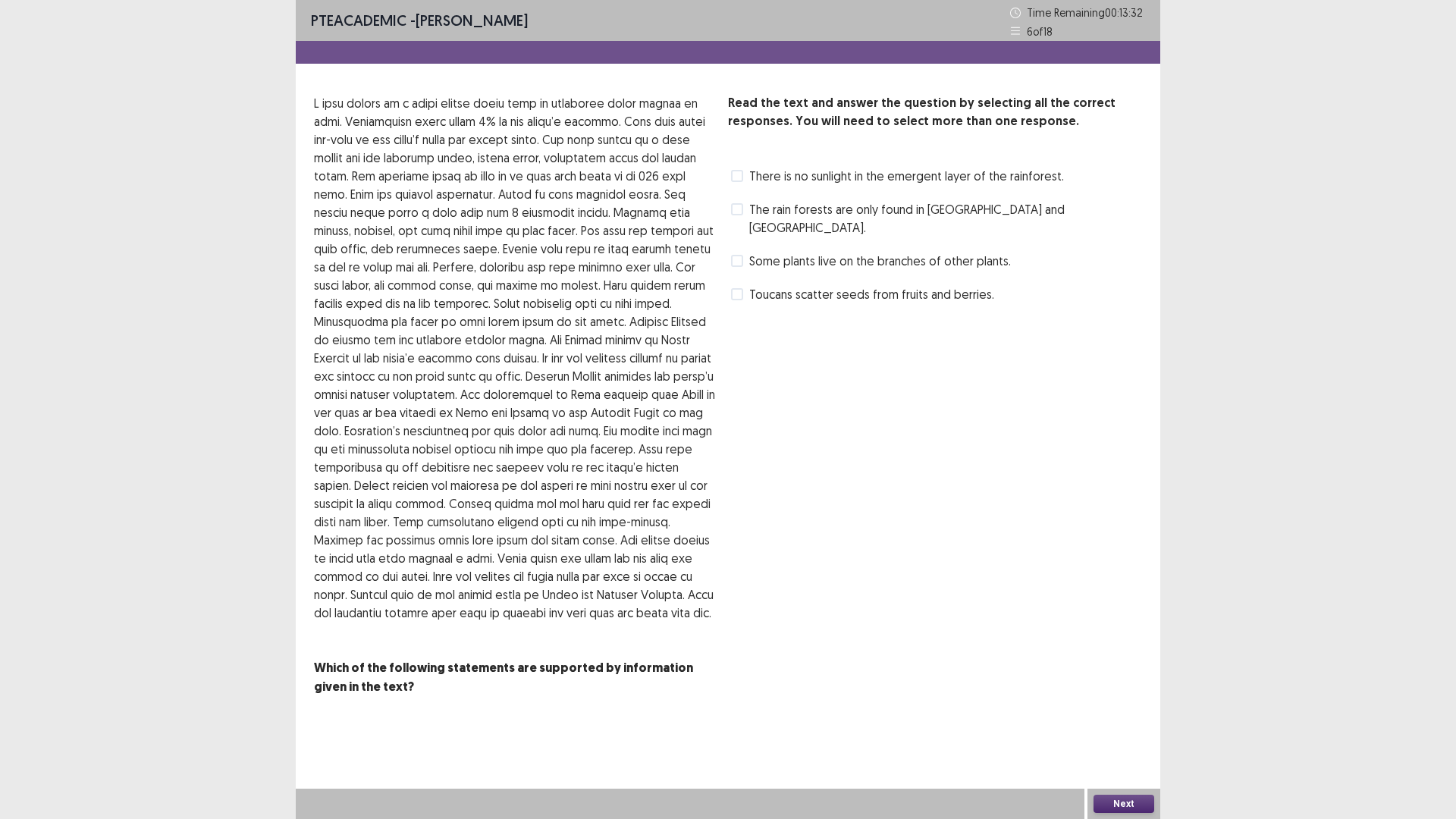
click at [737, 255] on span at bounding box center [737, 261] width 12 height 12
click at [740, 212] on span at bounding box center [737, 209] width 12 height 12
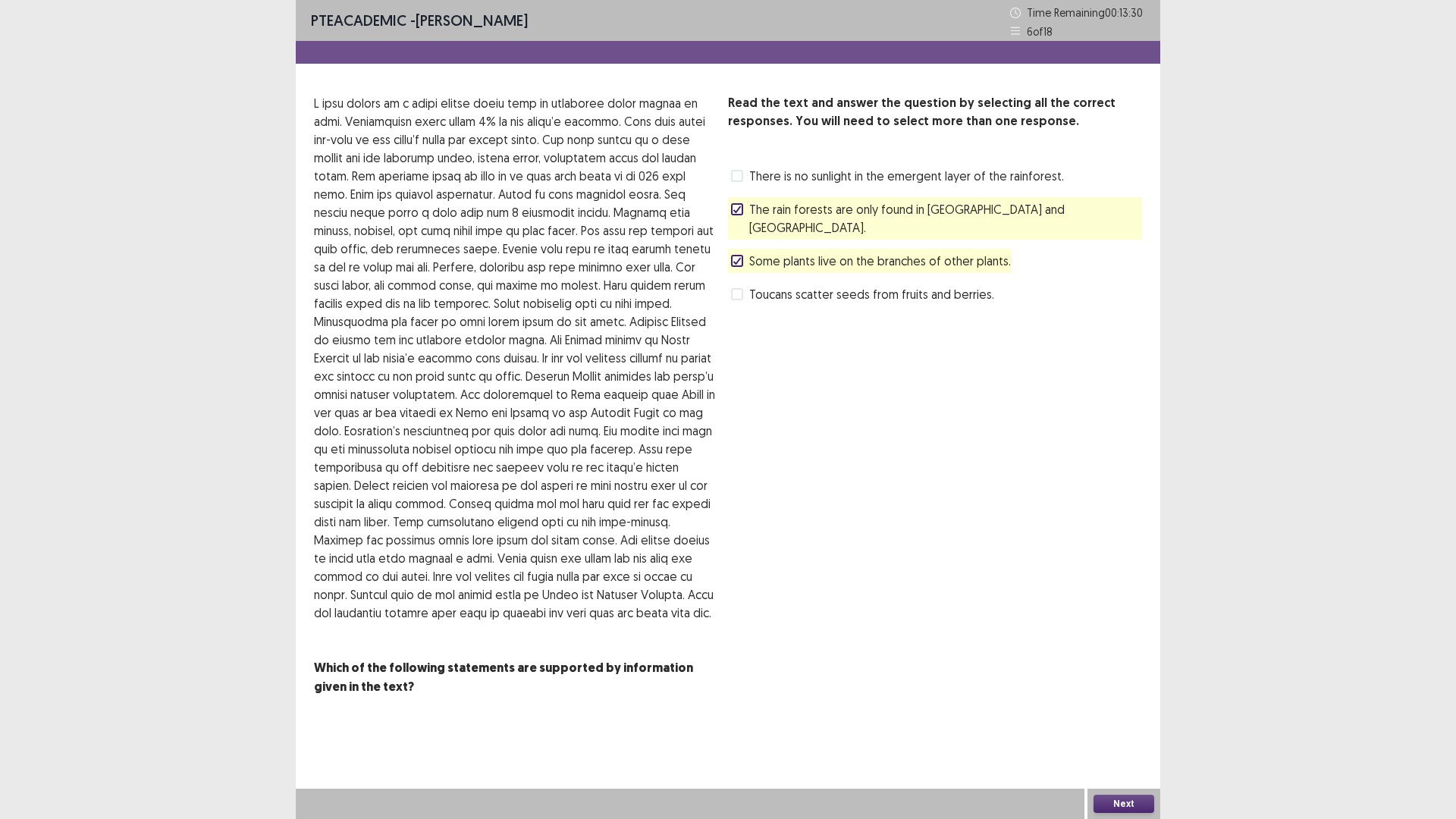
click at [735, 255] on span at bounding box center [737, 261] width 12 height 12
click at [1153, 801] on button "Next" at bounding box center [1124, 804] width 61 height 18
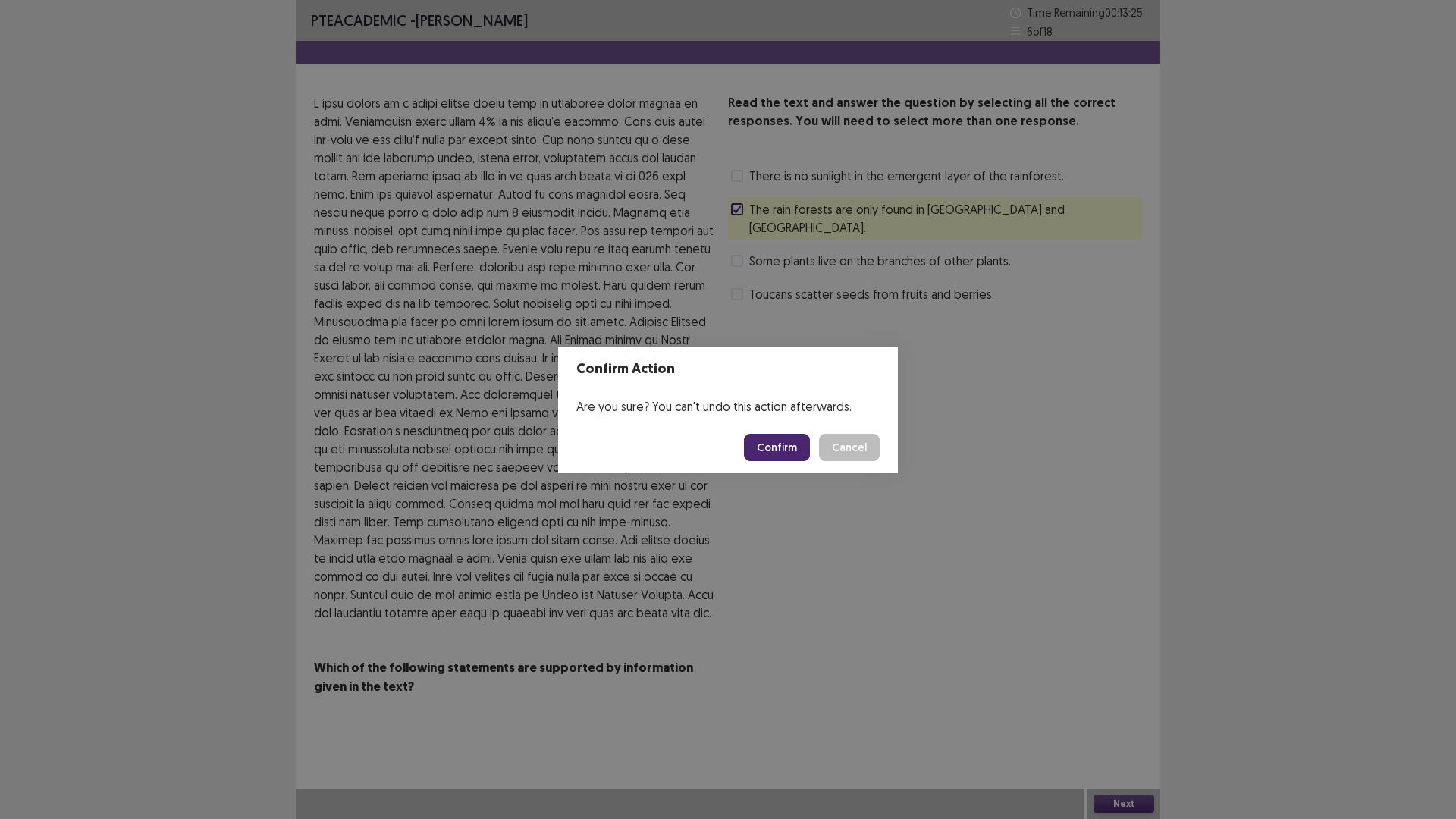
click at [764, 448] on button "Confirm" at bounding box center [777, 447] width 66 height 27
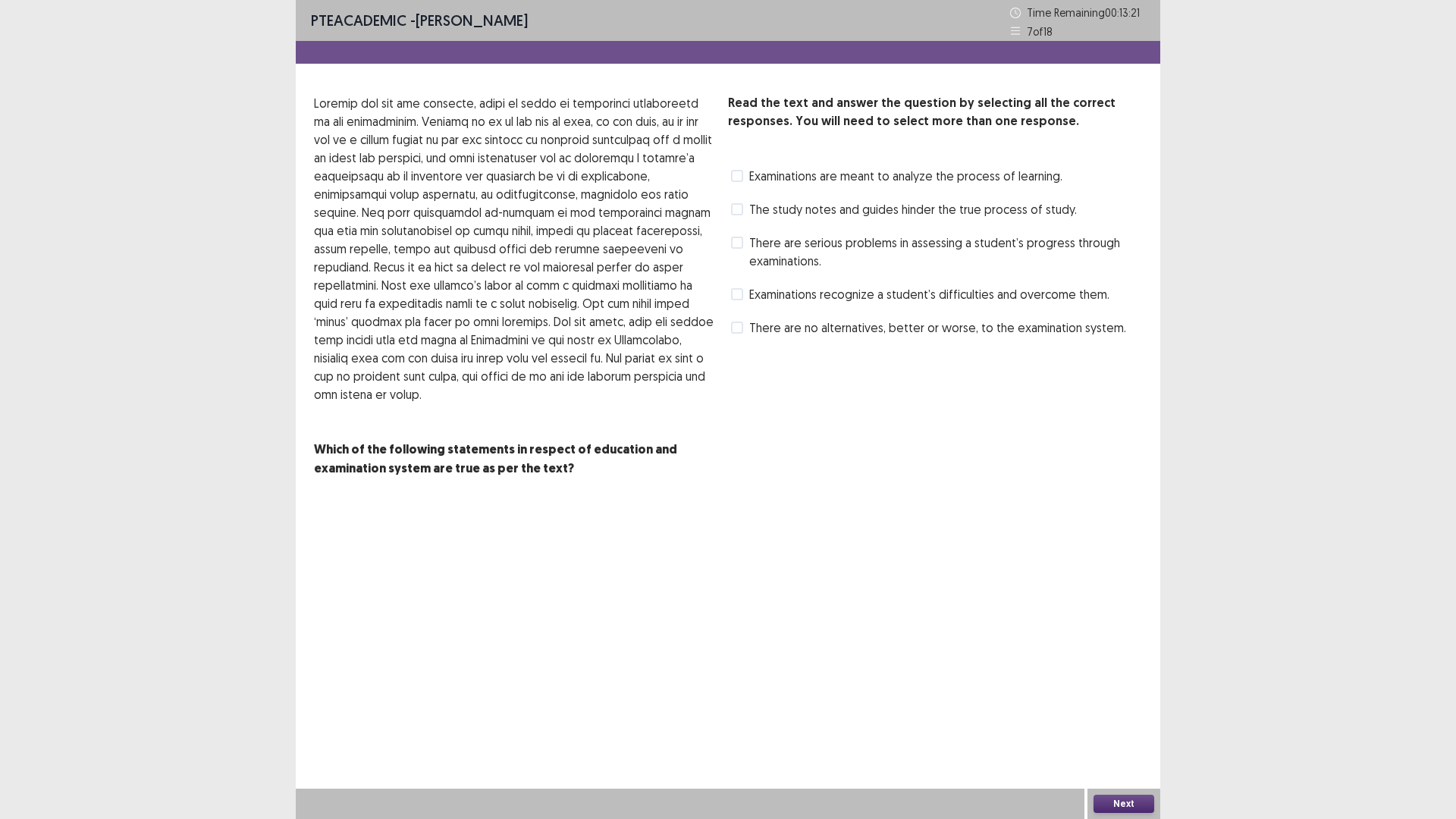
click at [739, 180] on span at bounding box center [737, 176] width 12 height 12
click at [1135, 799] on button "Next" at bounding box center [1124, 804] width 61 height 18
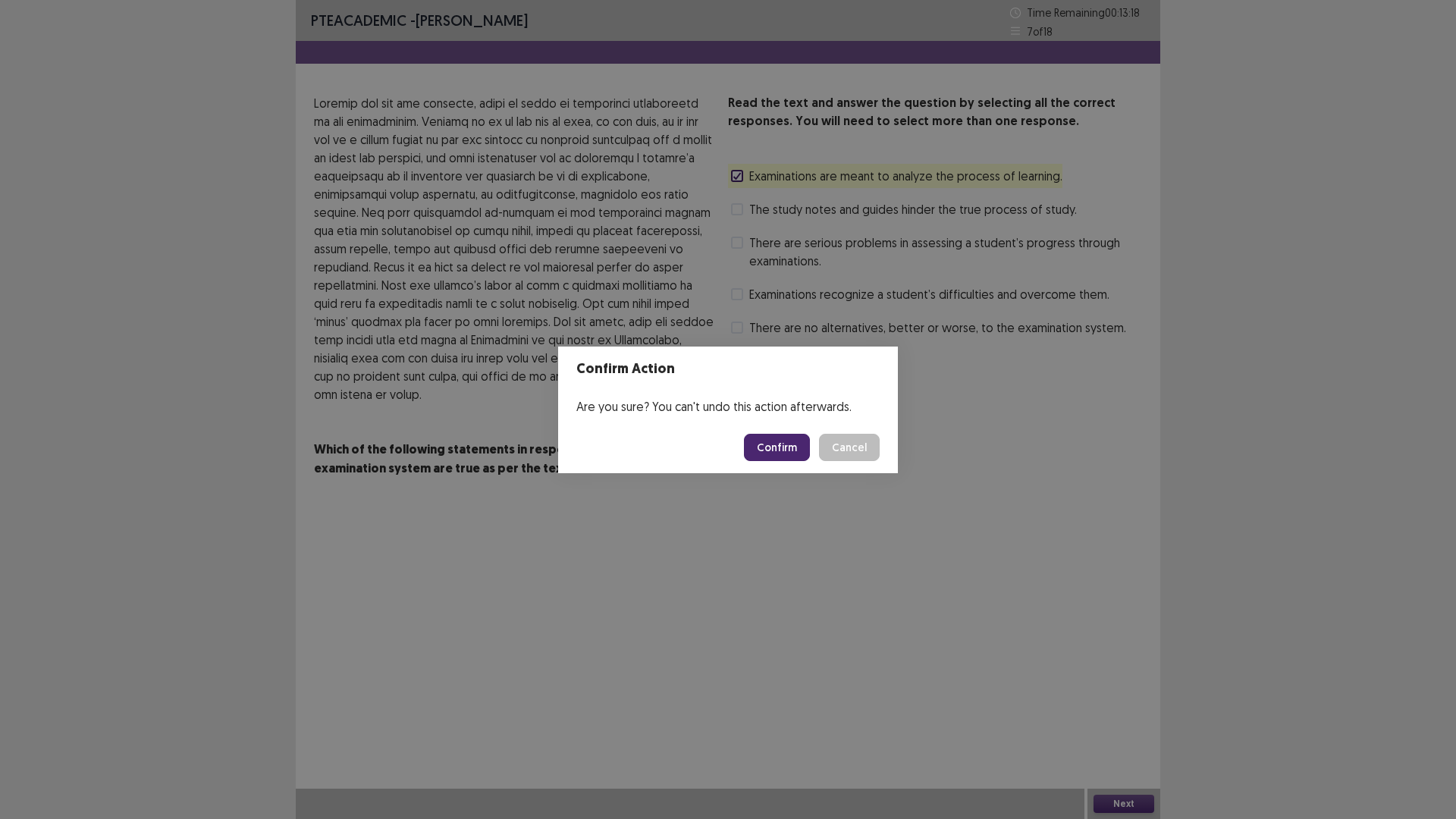
click at [789, 444] on button "Confirm" at bounding box center [777, 447] width 66 height 27
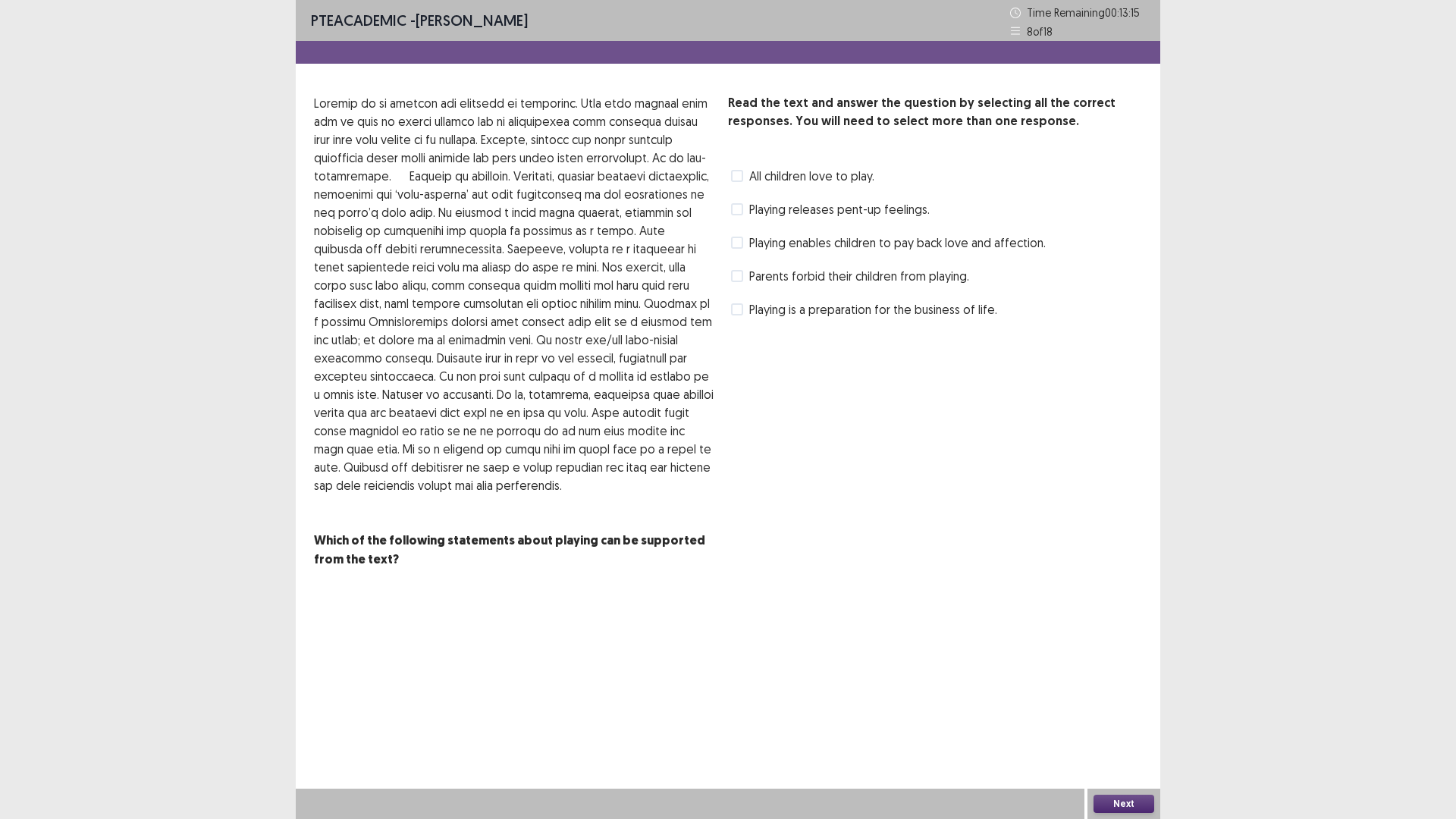
click at [726, 246] on div "Read the text and answer the question by selecting all the correct responses. Y…" at bounding box center [728, 331] width 865 height 474
click at [738, 244] on span at bounding box center [737, 242] width 12 height 12
click at [1140, 801] on button "Next" at bounding box center [1124, 804] width 61 height 18
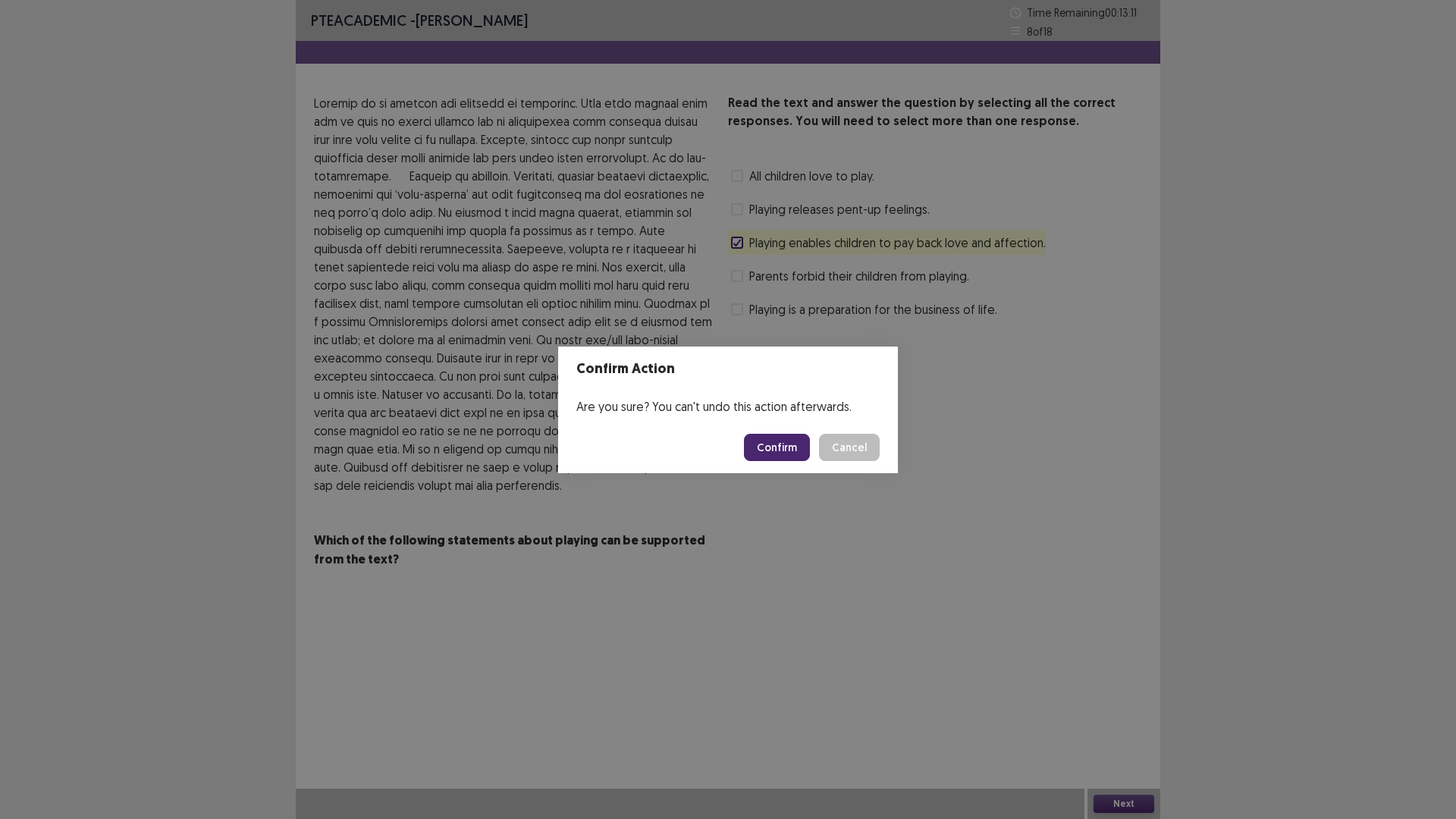
click at [795, 444] on button "Confirm" at bounding box center [777, 447] width 66 height 27
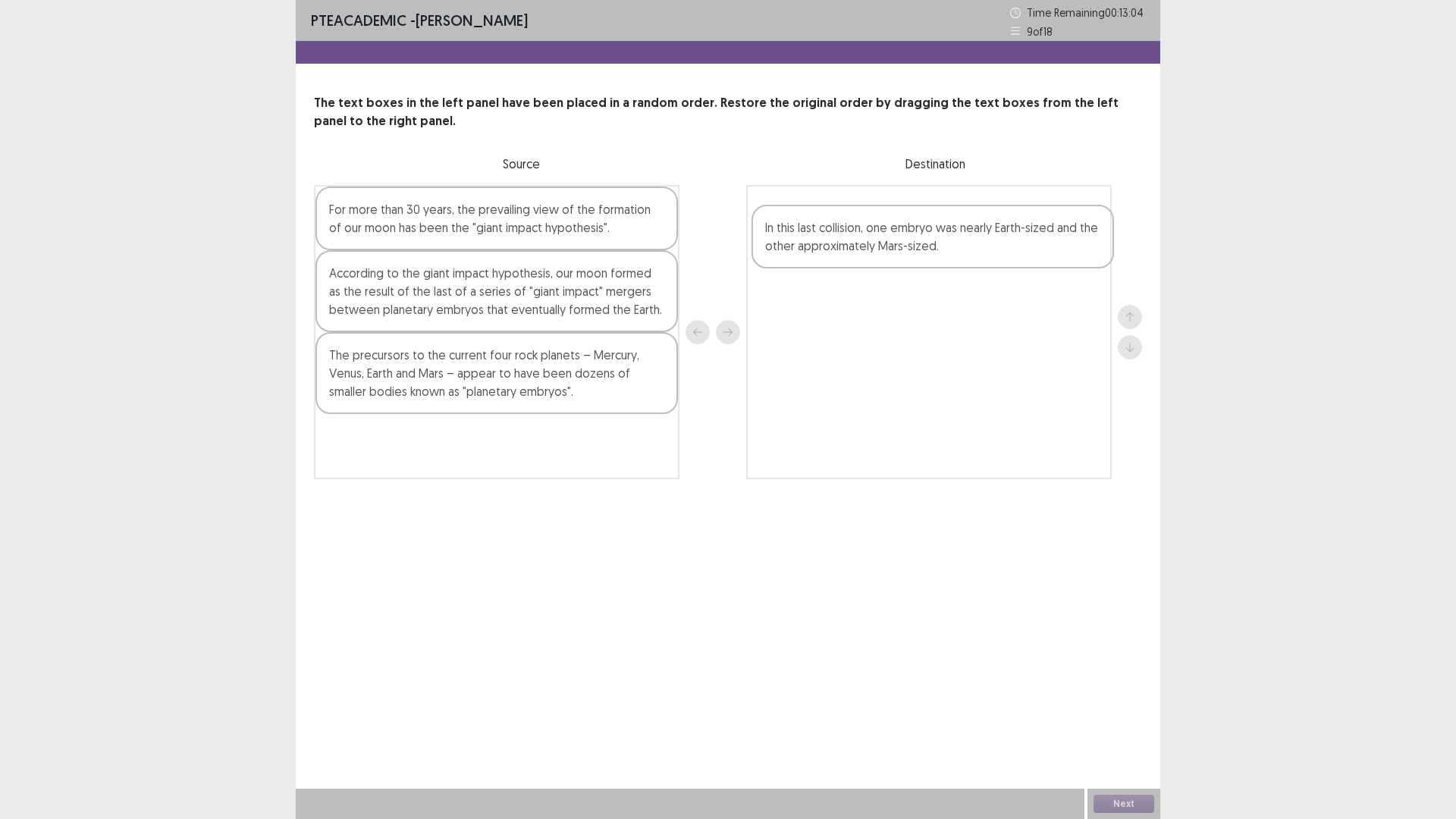
drag, startPoint x: 428, startPoint y: 375, endPoint x: 877, endPoint y: 241, distance: 468.6
click at [877, 241] on div "For more than 30 years, the prevailing view of the formation of our moon has be…" at bounding box center [728, 332] width 828 height 295
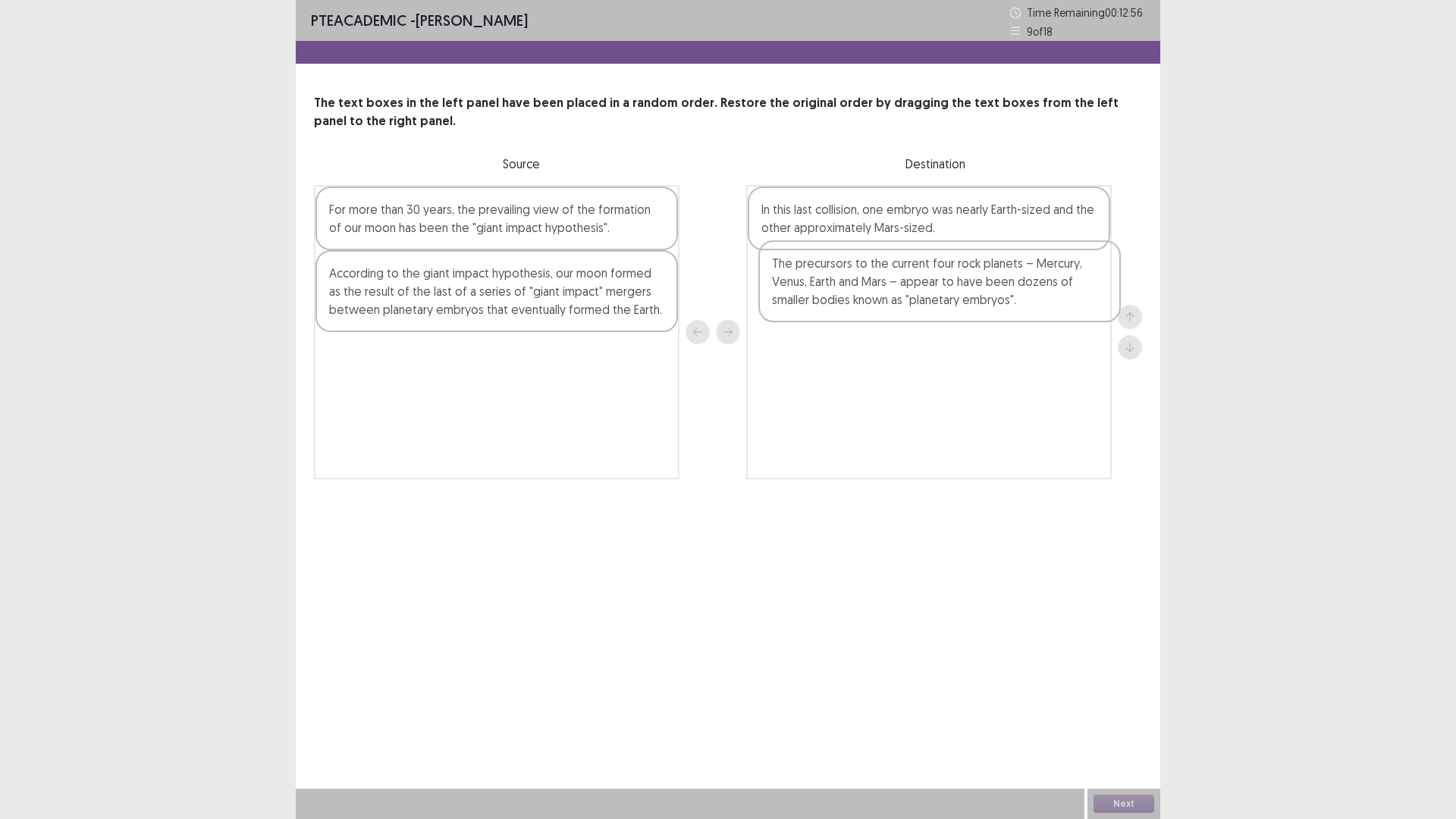
drag, startPoint x: 488, startPoint y: 380, endPoint x: 951, endPoint y: 280, distance: 473.7
click at [951, 280] on div "For more than 30 years, the prevailing view of the formation of our moon has be…" at bounding box center [728, 332] width 828 height 295
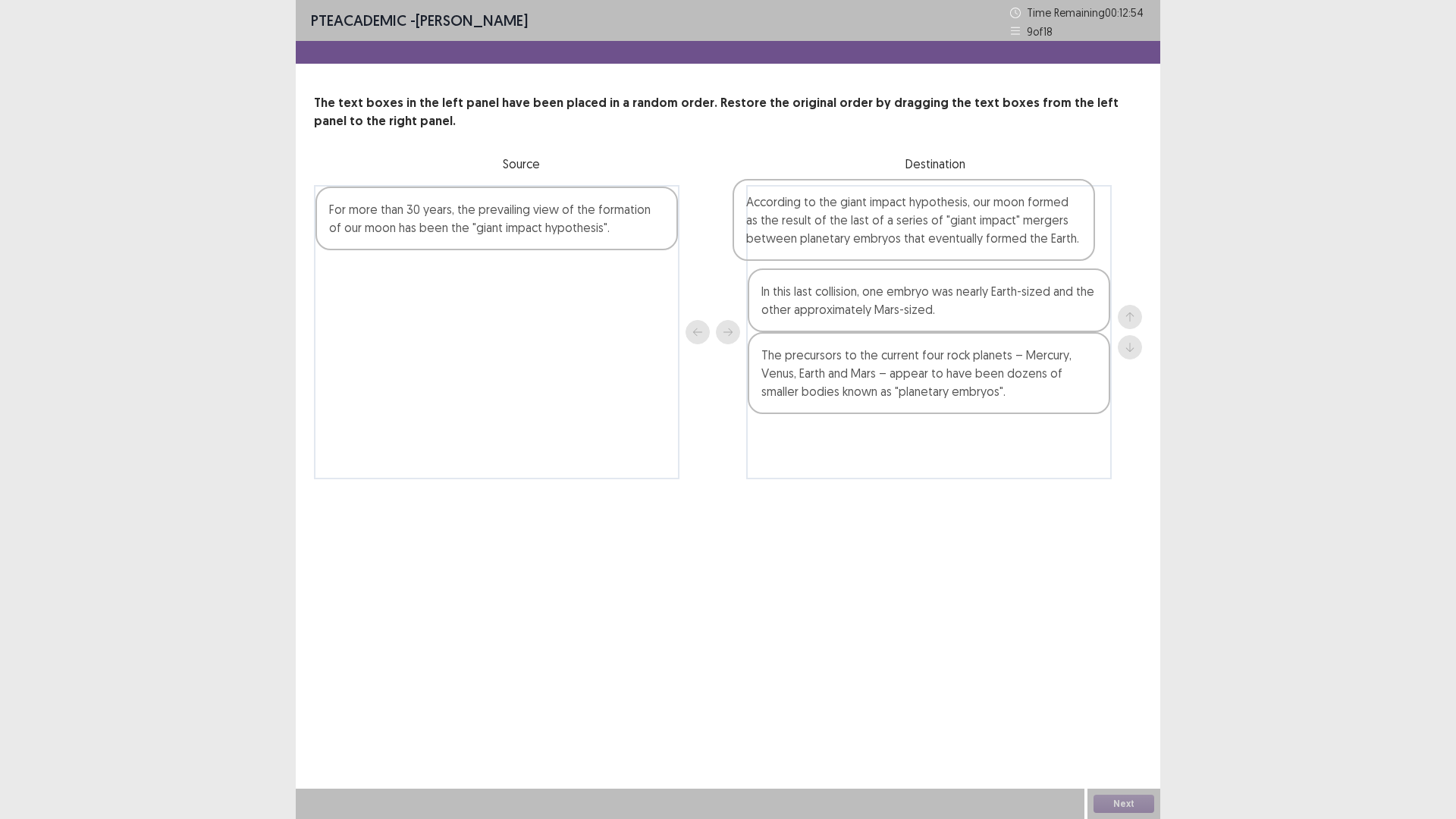
drag, startPoint x: 462, startPoint y: 290, endPoint x: 908, endPoint y: 241, distance: 448.7
click at [908, 243] on div "For more than 30 years, the prevailing view of the formation of our moon has be…" at bounding box center [728, 332] width 828 height 295
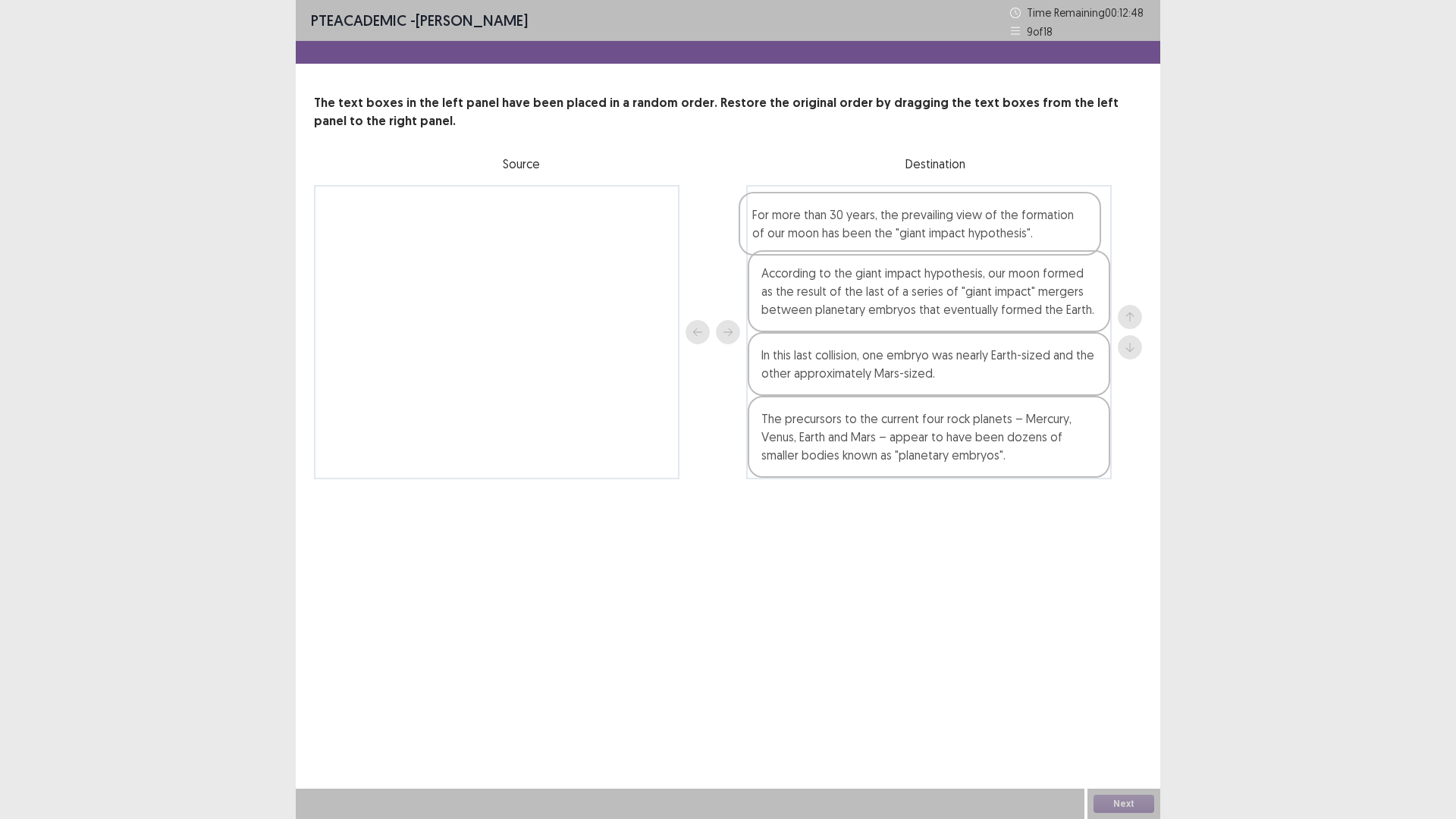
drag, startPoint x: 435, startPoint y: 230, endPoint x: 867, endPoint y: 231, distance: 432.0
click at [867, 231] on div "For more than 30 years, the prevailing view of the formation of our moon has be…" at bounding box center [728, 332] width 828 height 295
drag, startPoint x: 916, startPoint y: 364, endPoint x: 923, endPoint y: 431, distance: 67.4
click at [923, 431] on div "For more than 30 years, the prevailing view of the formation of our moon has be…" at bounding box center [929, 332] width 365 height 295
click at [1139, 803] on button "Next" at bounding box center [1124, 804] width 61 height 18
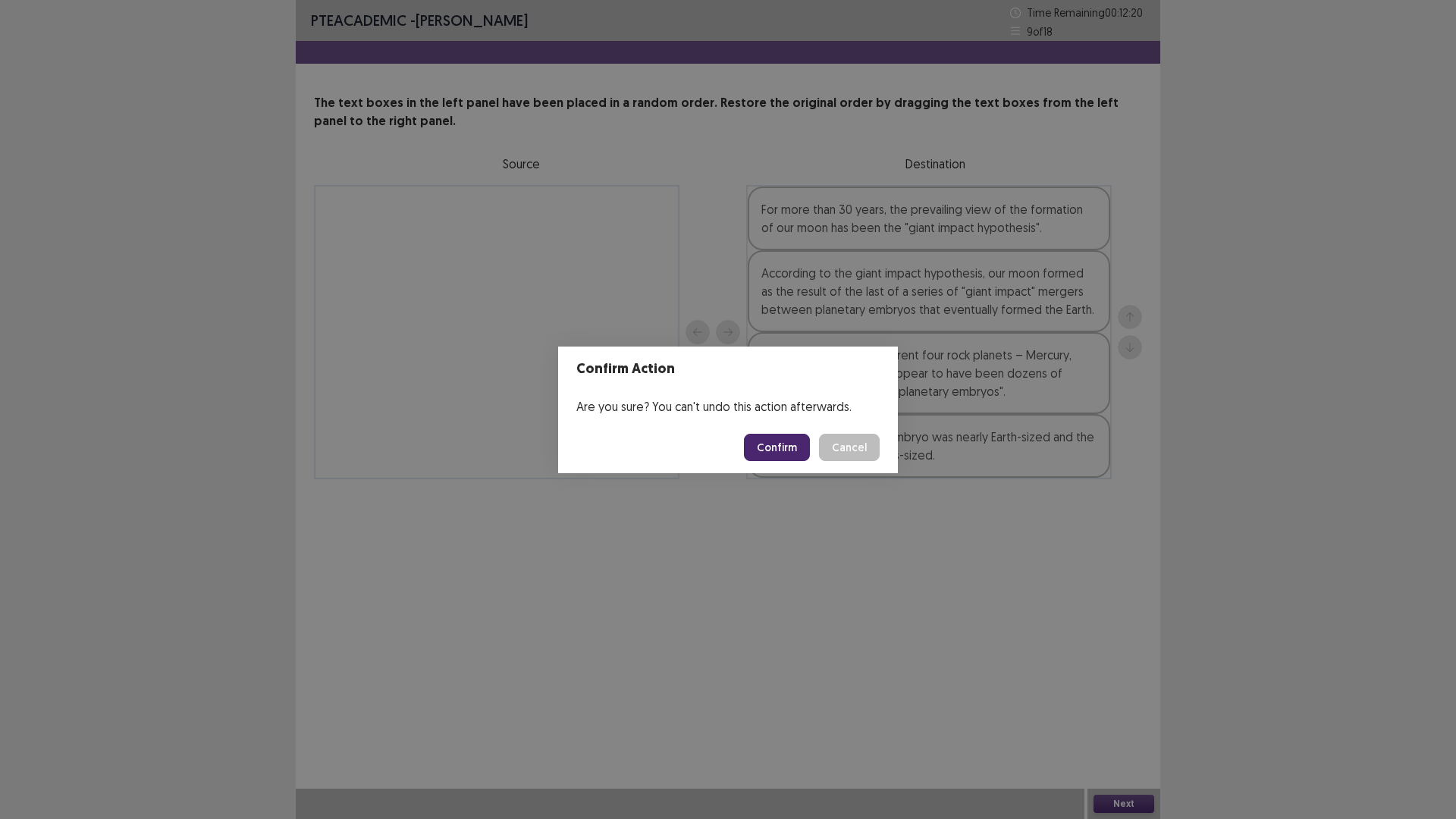
click at [793, 439] on button "Confirm" at bounding box center [777, 447] width 66 height 27
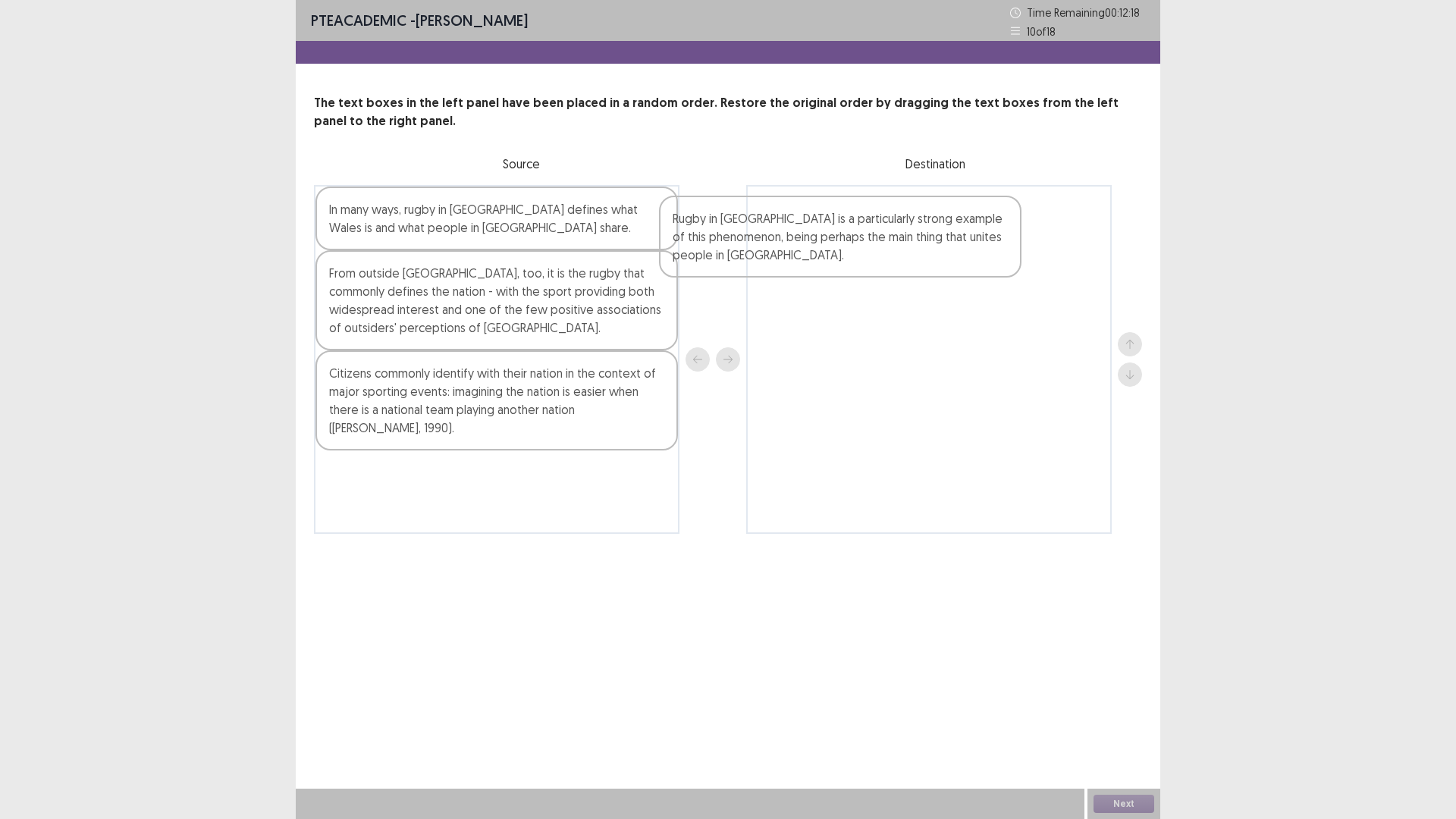
drag, startPoint x: 446, startPoint y: 226, endPoint x: 809, endPoint y: 231, distance: 363.0
click at [809, 231] on div "Rugby in [GEOGRAPHIC_DATA] is a particularly strong example of this phenomenon,…" at bounding box center [728, 359] width 828 height 349
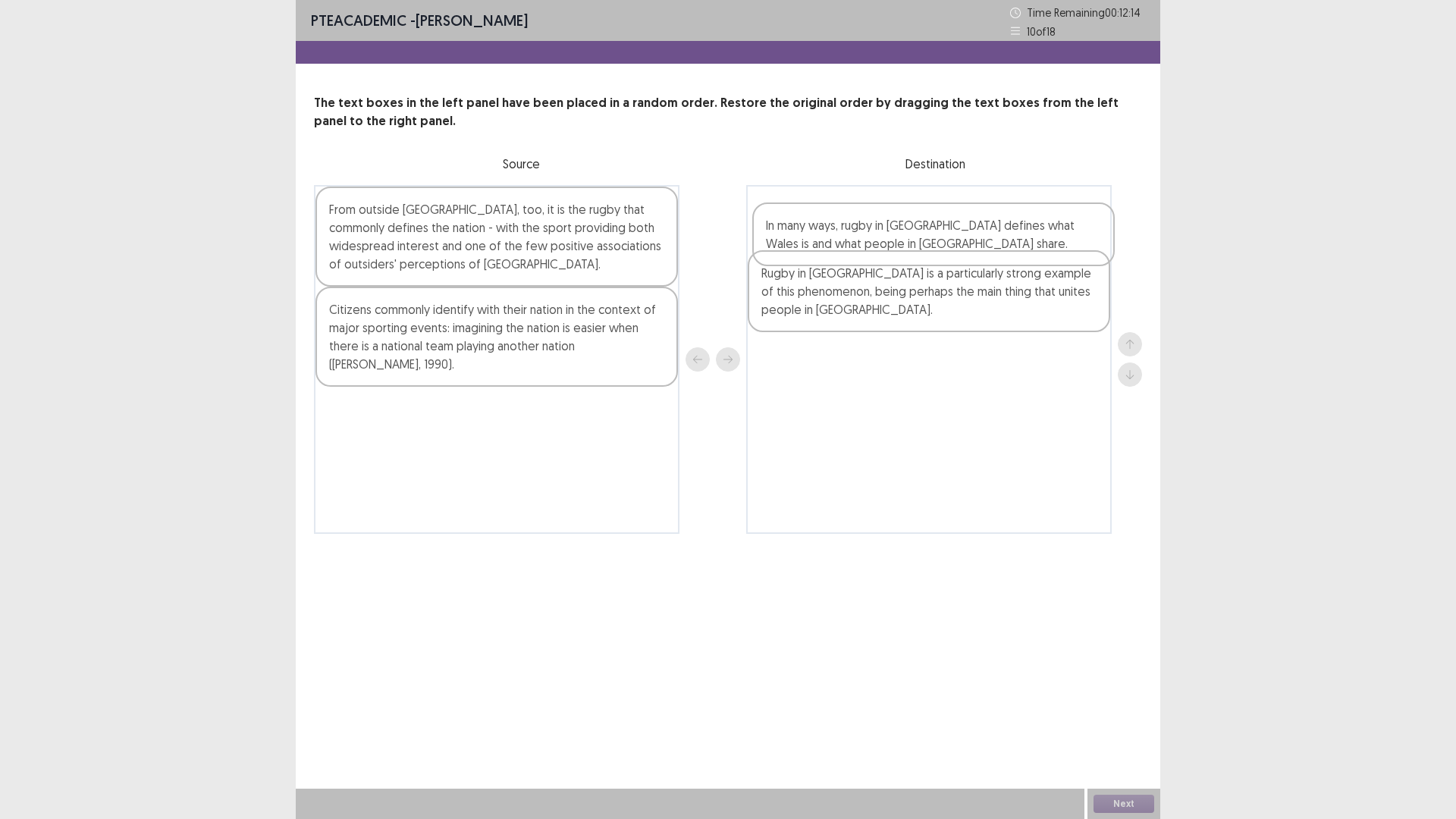
drag, startPoint x: 460, startPoint y: 223, endPoint x: 906, endPoint y: 223, distance: 446.0
click at [906, 223] on div "In many ways, rugby in [GEOGRAPHIC_DATA] defines what Wales is and what people …" at bounding box center [728, 359] width 828 height 349
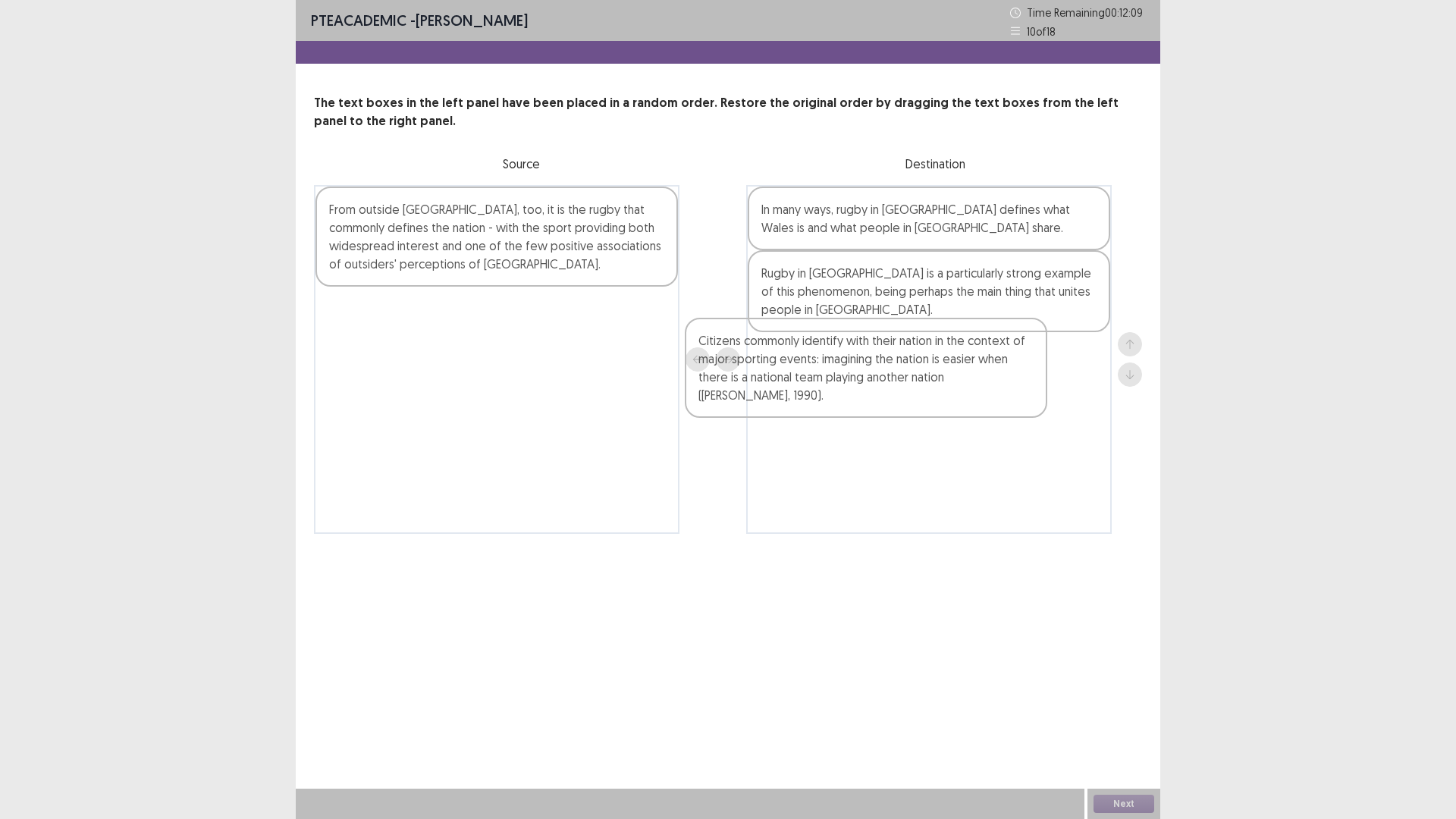
drag, startPoint x: 455, startPoint y: 340, endPoint x: 824, endPoint y: 375, distance: 370.7
click at [824, 375] on div "From outside [GEOGRAPHIC_DATA], too, it is the rugby that commonly defines the …" at bounding box center [728, 359] width 828 height 349
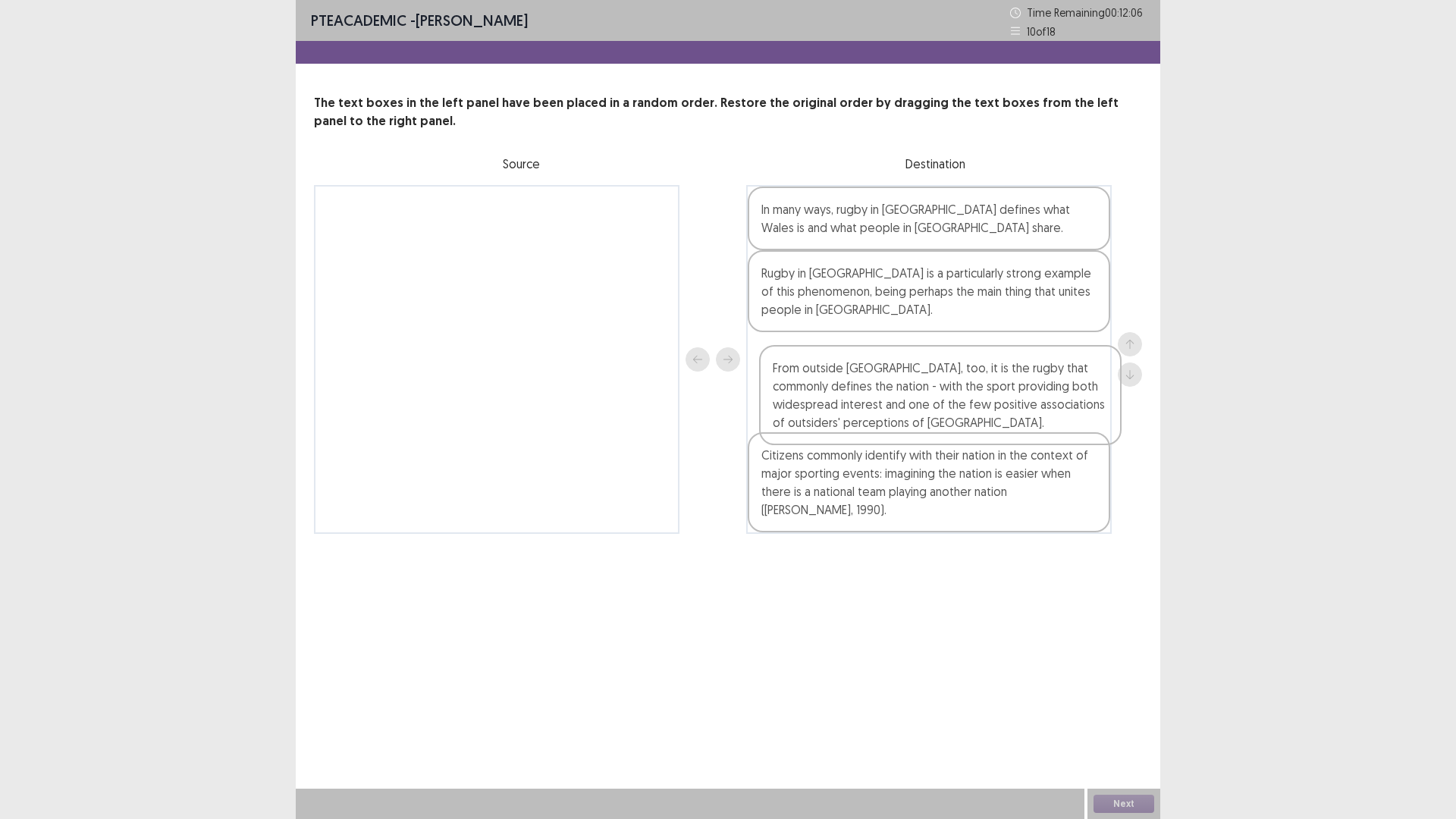
drag, startPoint x: 565, startPoint y: 251, endPoint x: 1009, endPoint y: 414, distance: 473.0
click at [1009, 414] on div "From outside [GEOGRAPHIC_DATA], too, it is the rugby that commonly defines the …" at bounding box center [728, 359] width 828 height 349
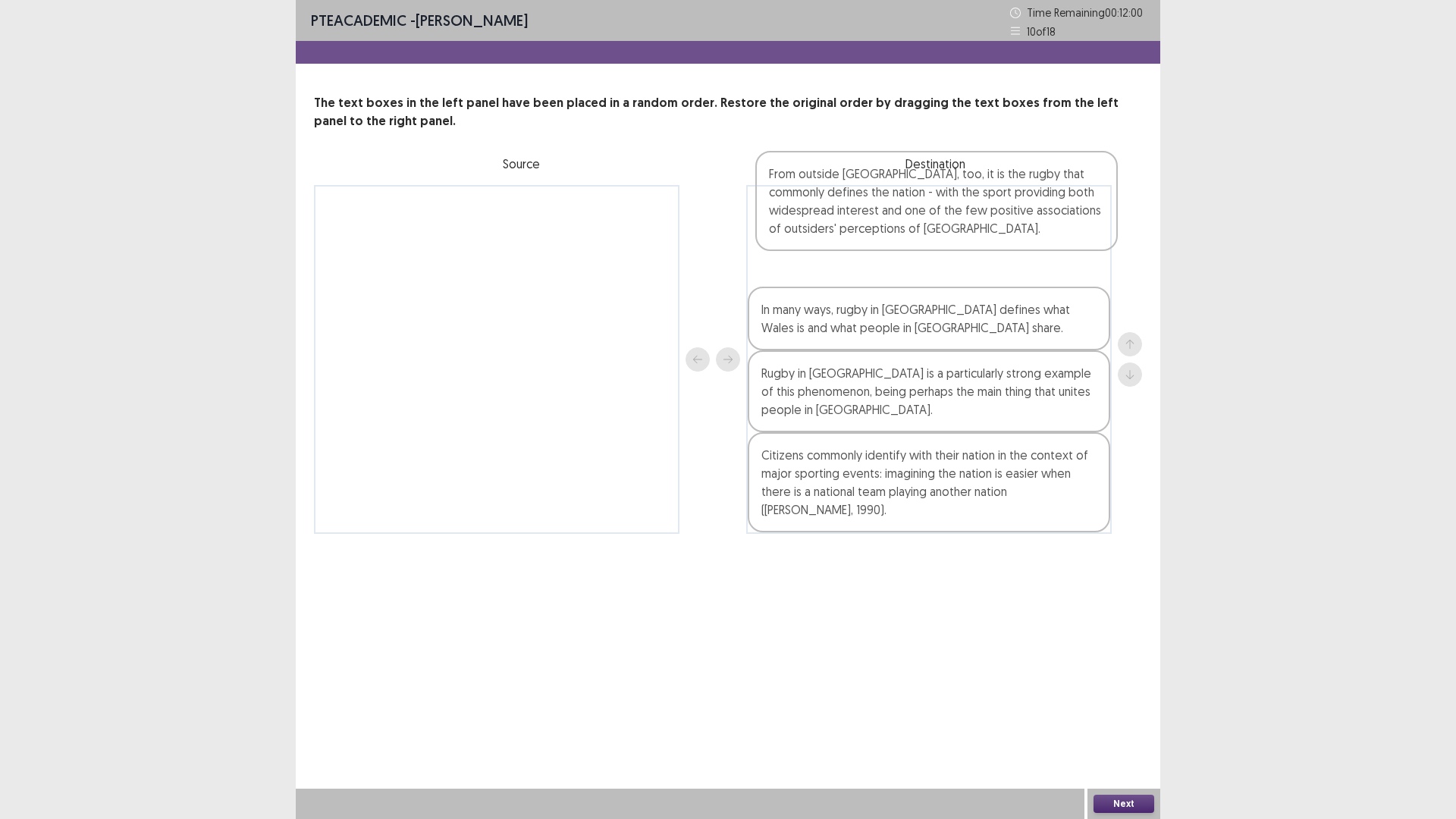
drag, startPoint x: 932, startPoint y: 395, endPoint x: 936, endPoint y: 241, distance: 154.1
click at [936, 241] on div "In many ways, rugby in [GEOGRAPHIC_DATA] defines what Wales is and what people …" at bounding box center [929, 359] width 365 height 349
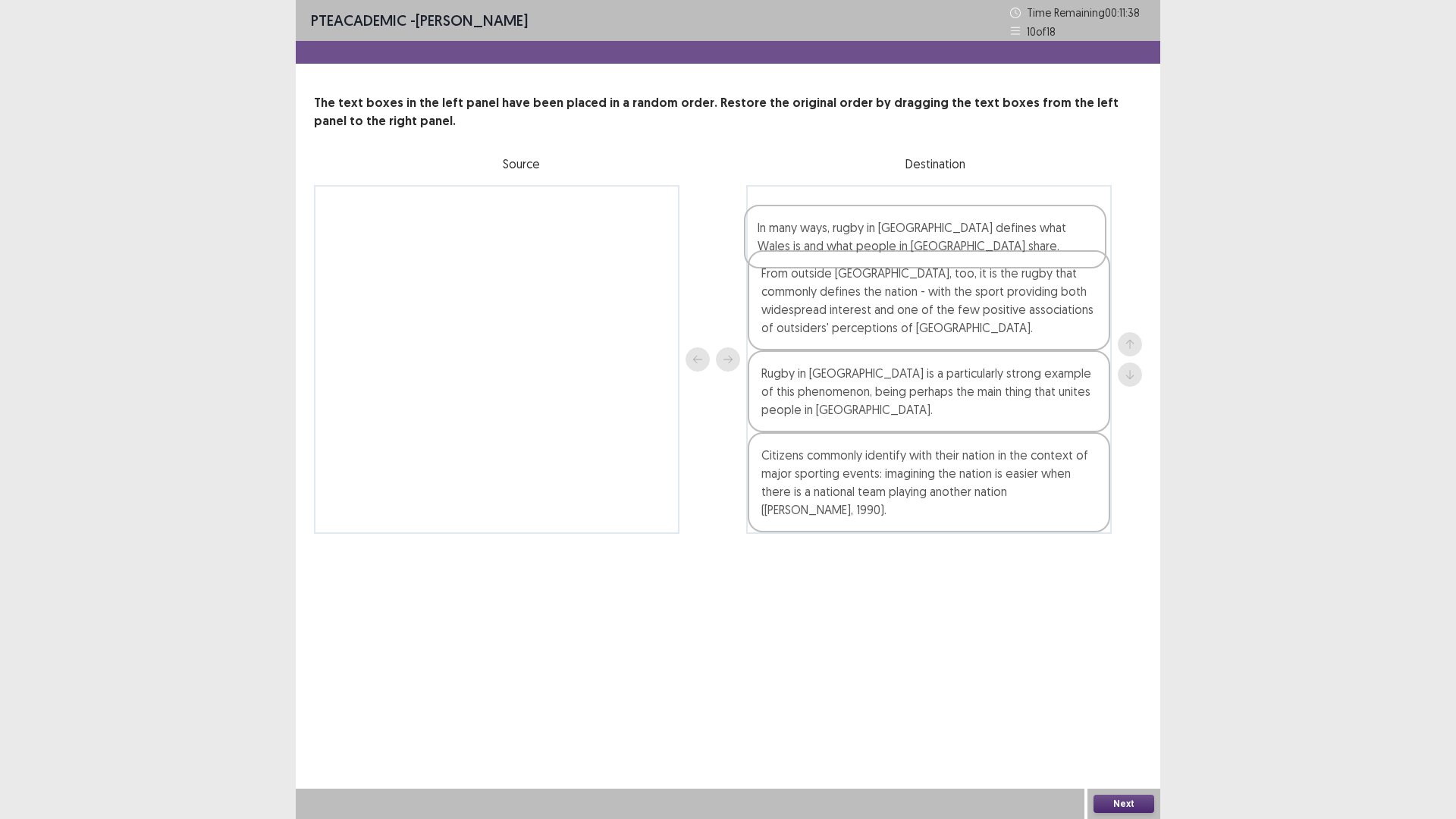
drag, startPoint x: 936, startPoint y: 336, endPoint x: 932, endPoint y: 246, distance: 90.1
click at [932, 246] on div "From outside [GEOGRAPHIC_DATA], too, it is the rugby that commonly defines the …" at bounding box center [929, 359] width 365 height 349
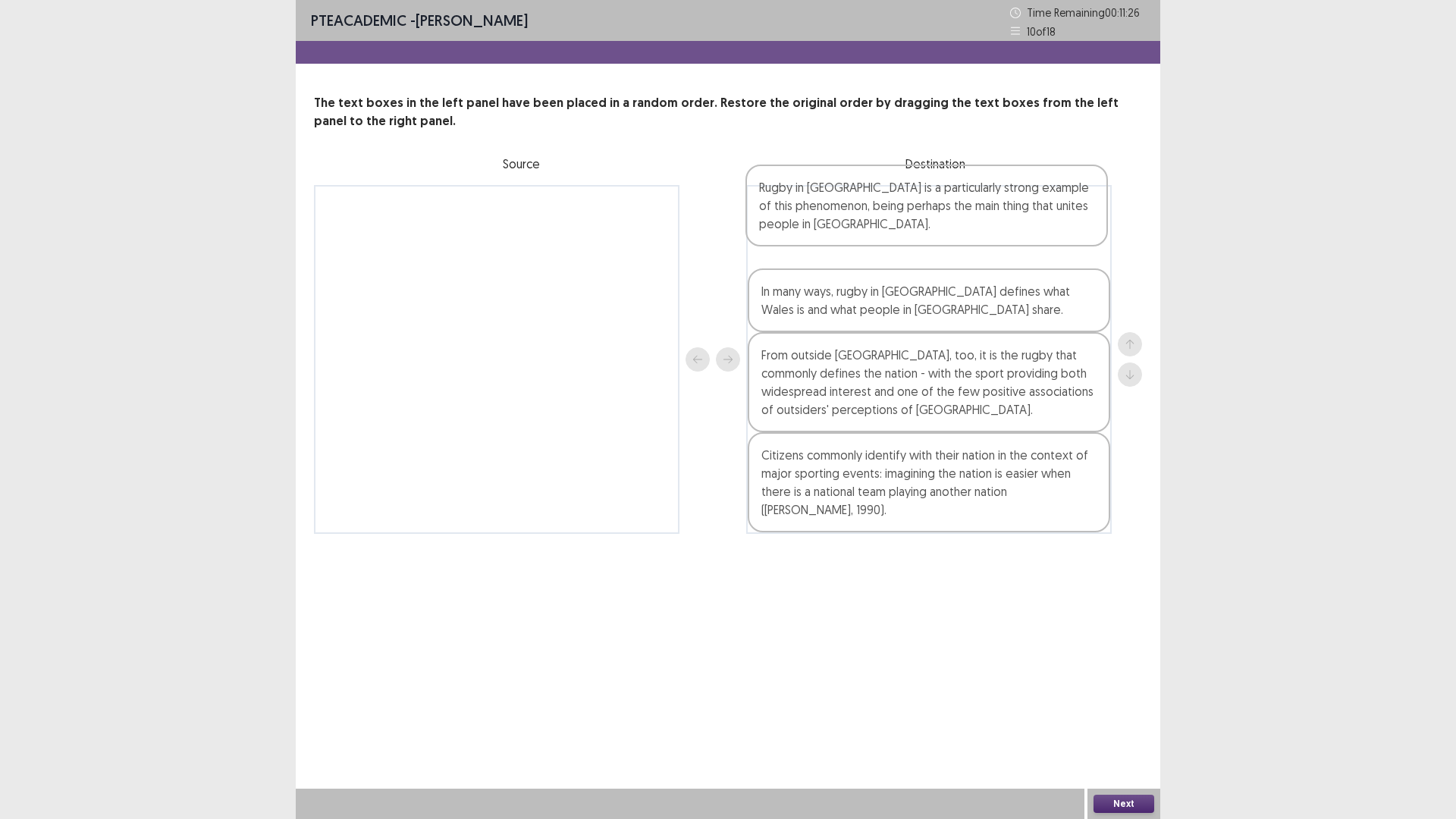
drag, startPoint x: 861, startPoint y: 384, endPoint x: 860, endPoint y: 194, distance: 190.0
click at [860, 194] on div "In many ways, rugby in [GEOGRAPHIC_DATA] defines what Wales is and what people …" at bounding box center [929, 359] width 365 height 349
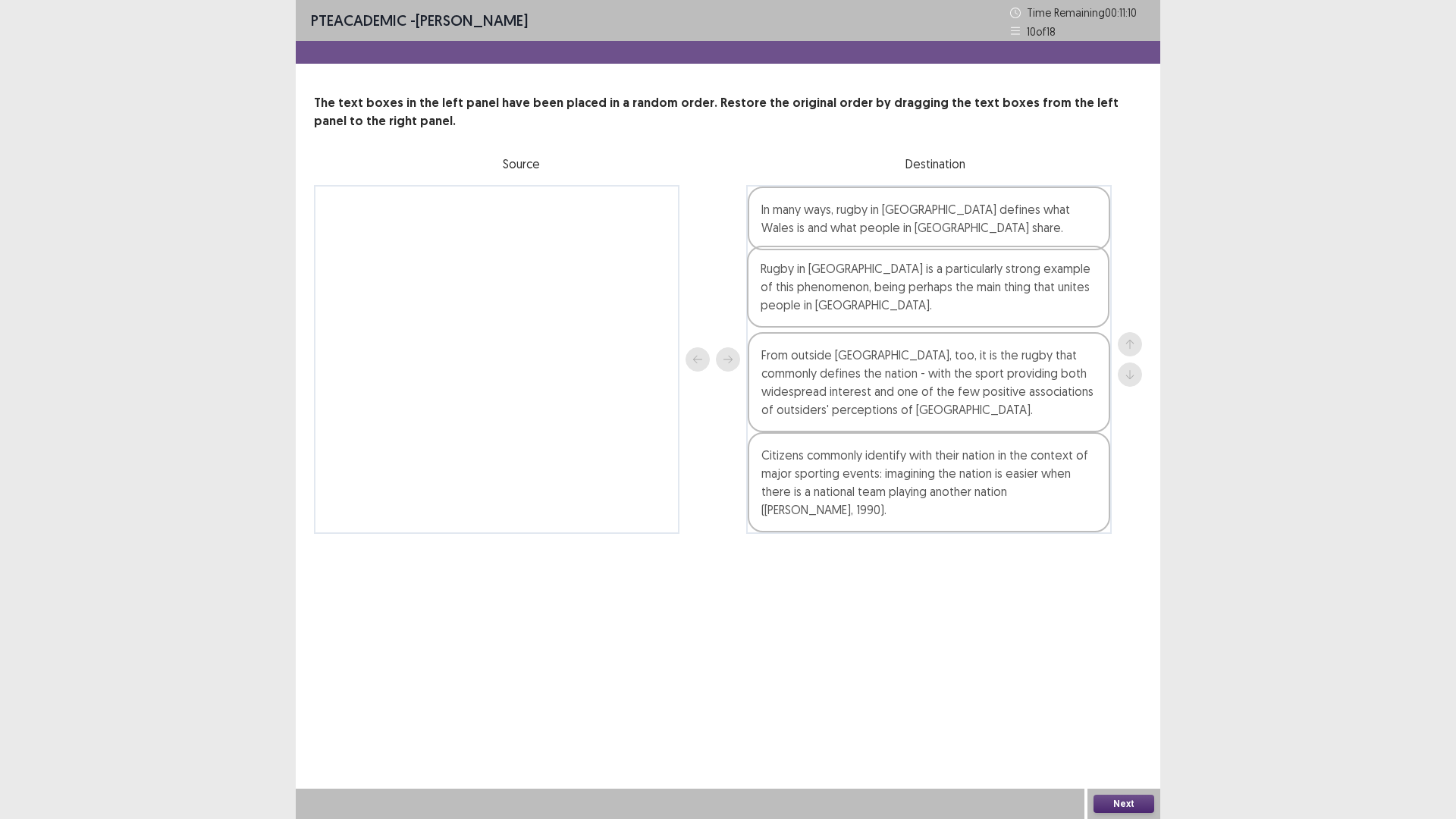
drag, startPoint x: 836, startPoint y: 271, endPoint x: 837, endPoint y: 299, distance: 28.0
click at [835, 304] on div "Rugby in [GEOGRAPHIC_DATA] is a particularly strong example of this phenomenon,…" at bounding box center [929, 359] width 365 height 349
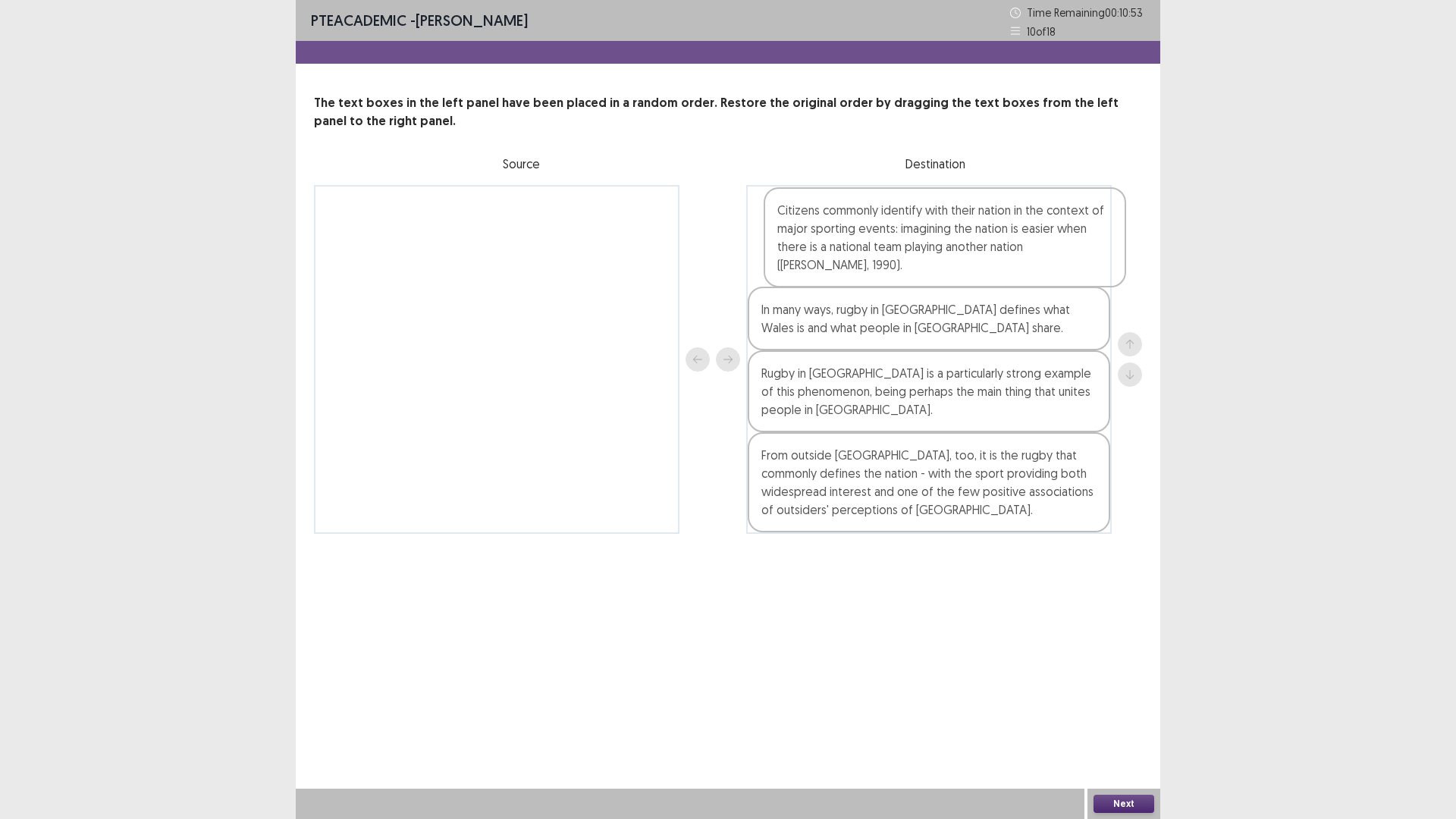
drag, startPoint x: 952, startPoint y: 498, endPoint x: 917, endPoint y: 247, distance: 253.4
click at [917, 247] on div "In many ways, rugby in [GEOGRAPHIC_DATA] defines what Wales is and what people …" at bounding box center [929, 359] width 365 height 349
click at [1122, 797] on button "Next" at bounding box center [1124, 804] width 61 height 18
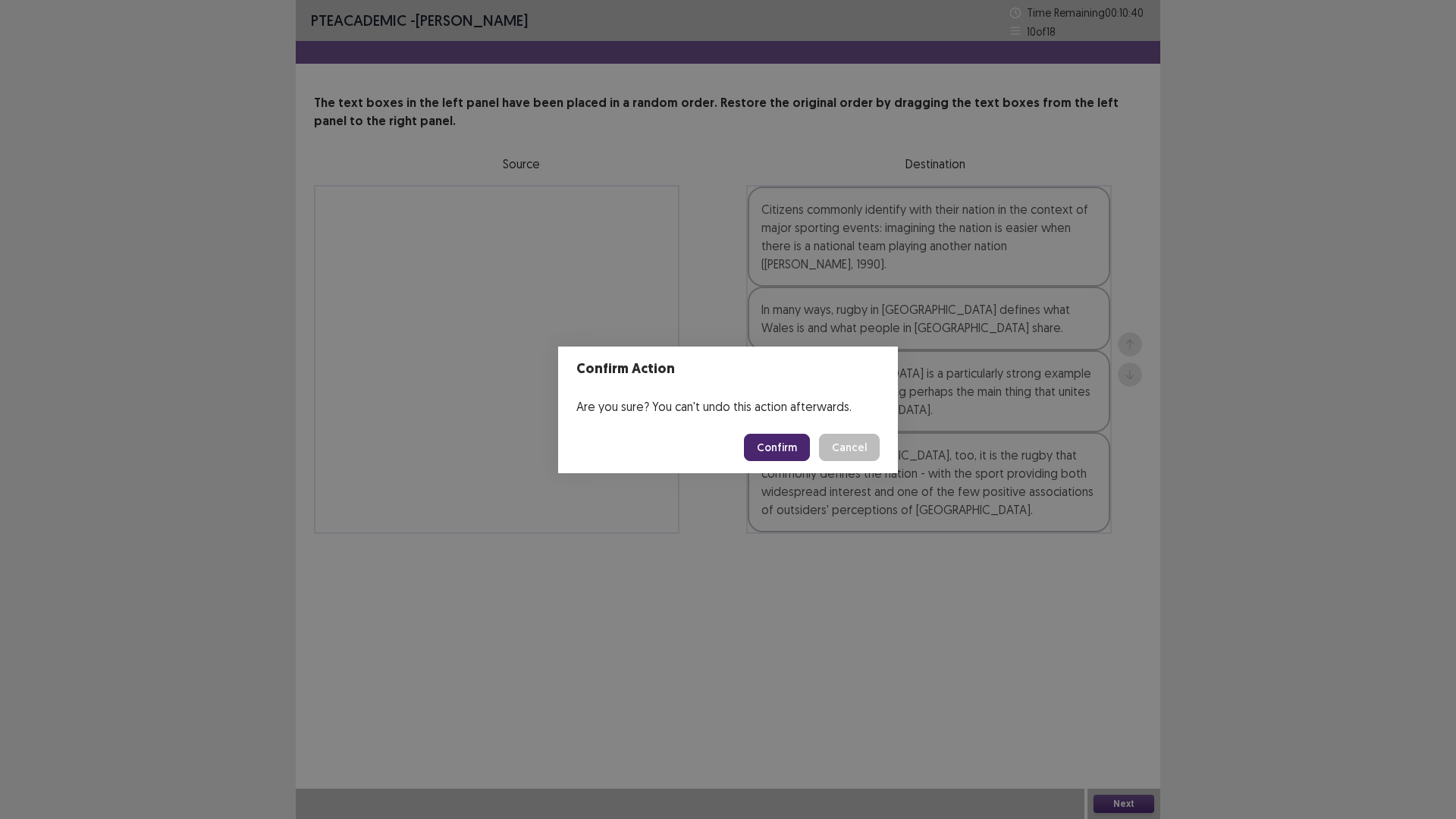
click at [793, 450] on button "Confirm" at bounding box center [777, 447] width 66 height 27
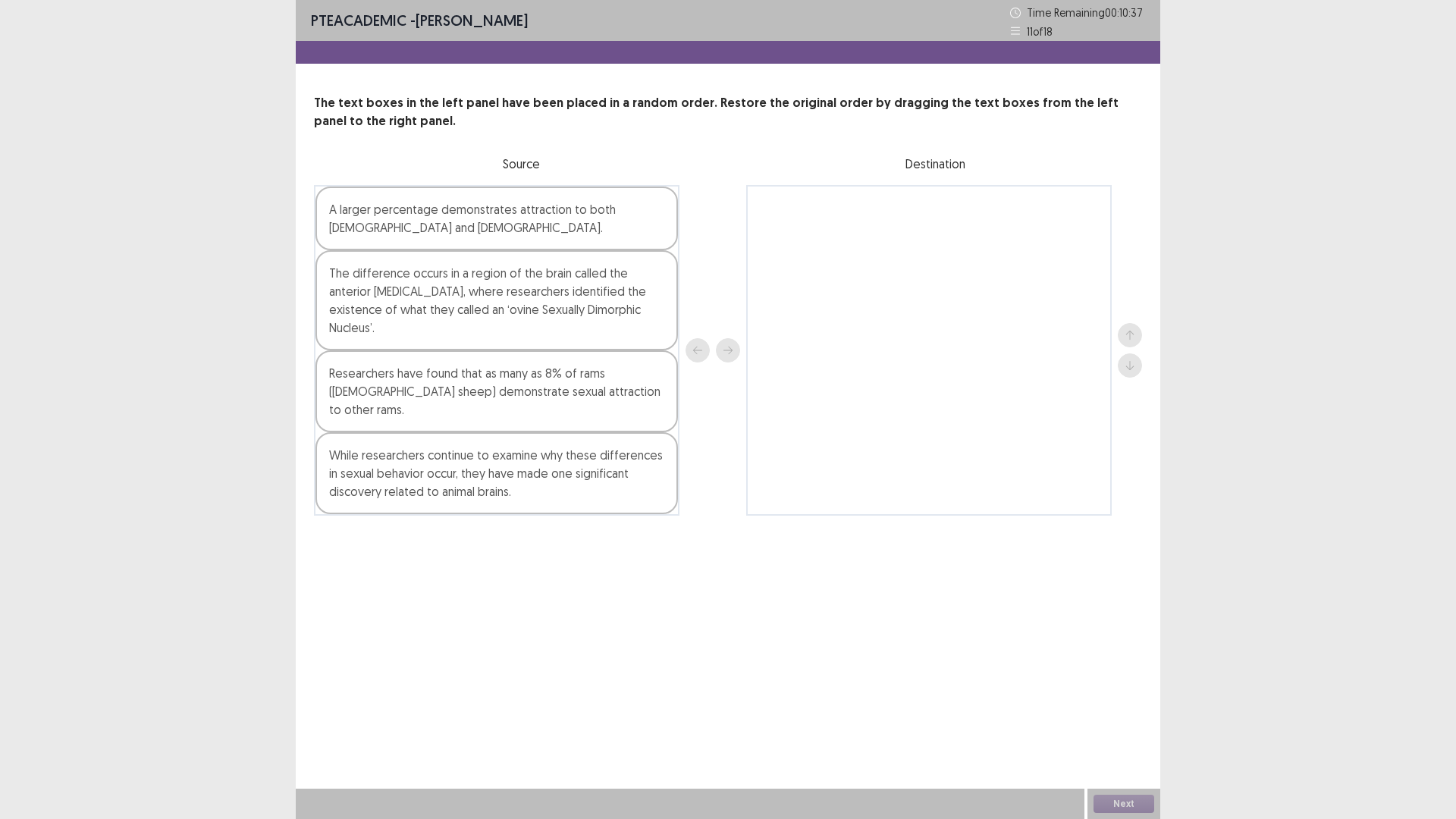
drag, startPoint x: 519, startPoint y: 389, endPoint x: 544, endPoint y: 382, distance: 26.0
click at [557, 371] on div "Researchers have found that as many as 8% of rams ([DEMOGRAPHIC_DATA] sheep) de…" at bounding box center [497, 391] width 363 height 82
drag, startPoint x: 544, startPoint y: 383, endPoint x: 586, endPoint y: 320, distance: 75.7
click at [772, 266] on div "A larger percentage demonstrates attraction to both [DEMOGRAPHIC_DATA] and [DEM…" at bounding box center [728, 350] width 828 height 330
drag, startPoint x: 432, startPoint y: 380, endPoint x: 794, endPoint y: 370, distance: 362.1
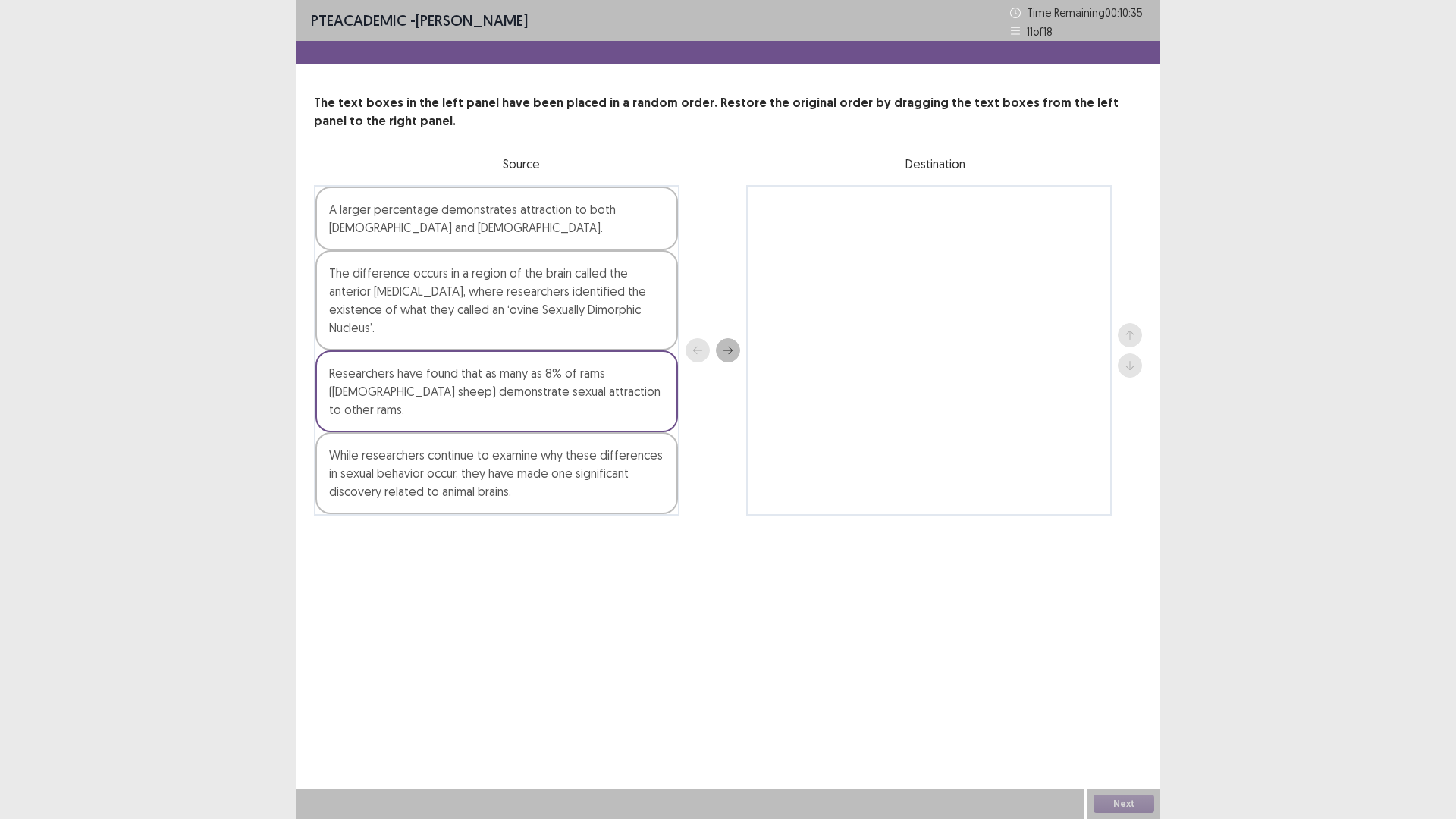
click at [794, 370] on div "A larger percentage demonstrates attraction to both [DEMOGRAPHIC_DATA] and [DEM…" at bounding box center [728, 350] width 828 height 330
drag, startPoint x: 849, startPoint y: 366, endPoint x: 835, endPoint y: 369, distance: 14.3
click at [849, 366] on div at bounding box center [929, 350] width 365 height 330
drag, startPoint x: 445, startPoint y: 385, endPoint x: 710, endPoint y: 375, distance: 265.2
click at [710, 375] on div "A larger percentage demonstrates attraction to both [DEMOGRAPHIC_DATA] and [DEM…" at bounding box center [728, 350] width 828 height 330
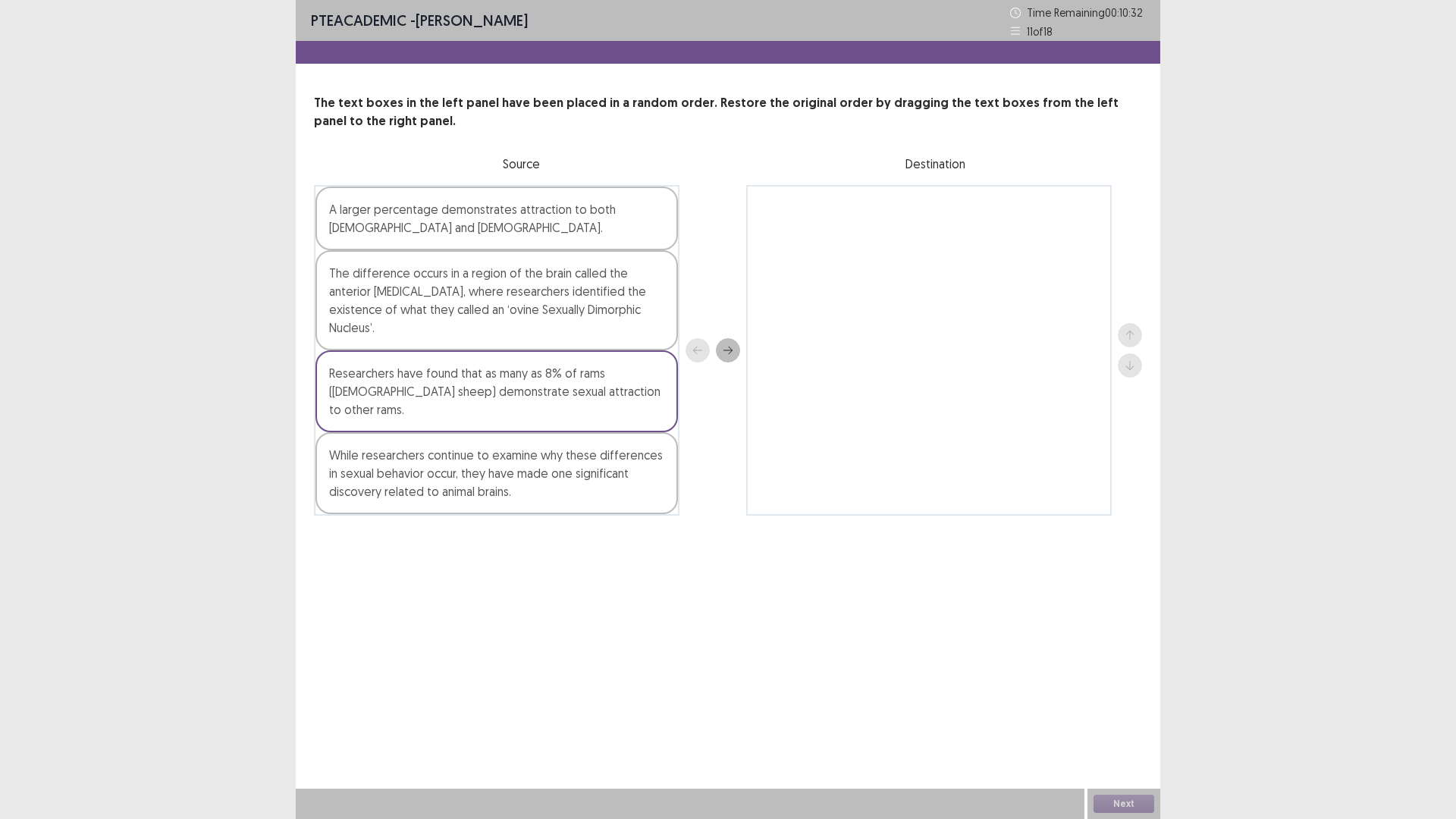
click at [530, 464] on div "While researchers continue to examine why these differences in sexual behavior …" at bounding box center [497, 473] width 363 height 82
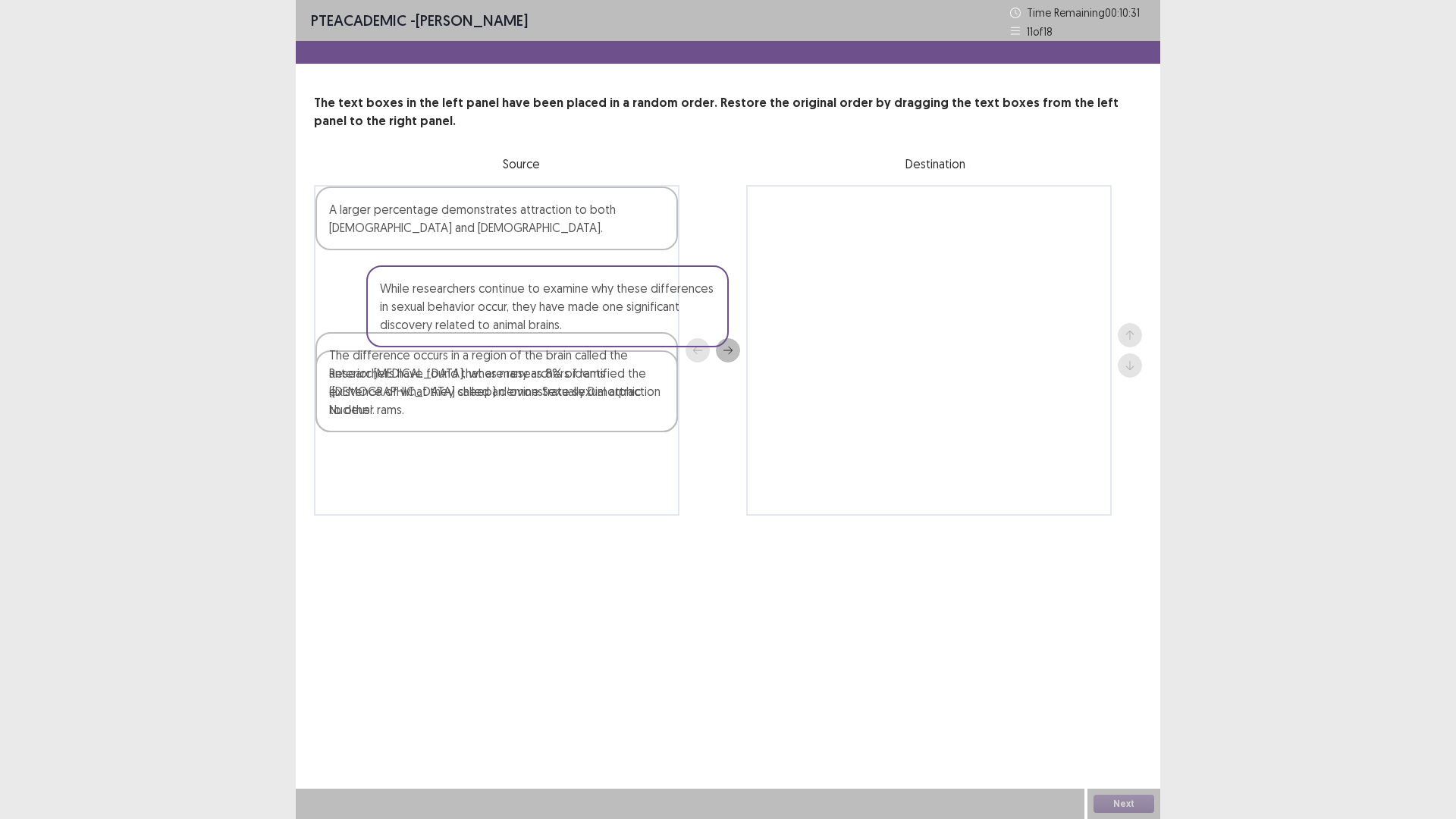
drag, startPoint x: 570, startPoint y: 355, endPoint x: 530, endPoint y: 415, distance: 72.1
click at [531, 414] on div "A larger percentage demonstrates attraction to both [DEMOGRAPHIC_DATA] and [DEM…" at bounding box center [496, 350] width 365 height 330
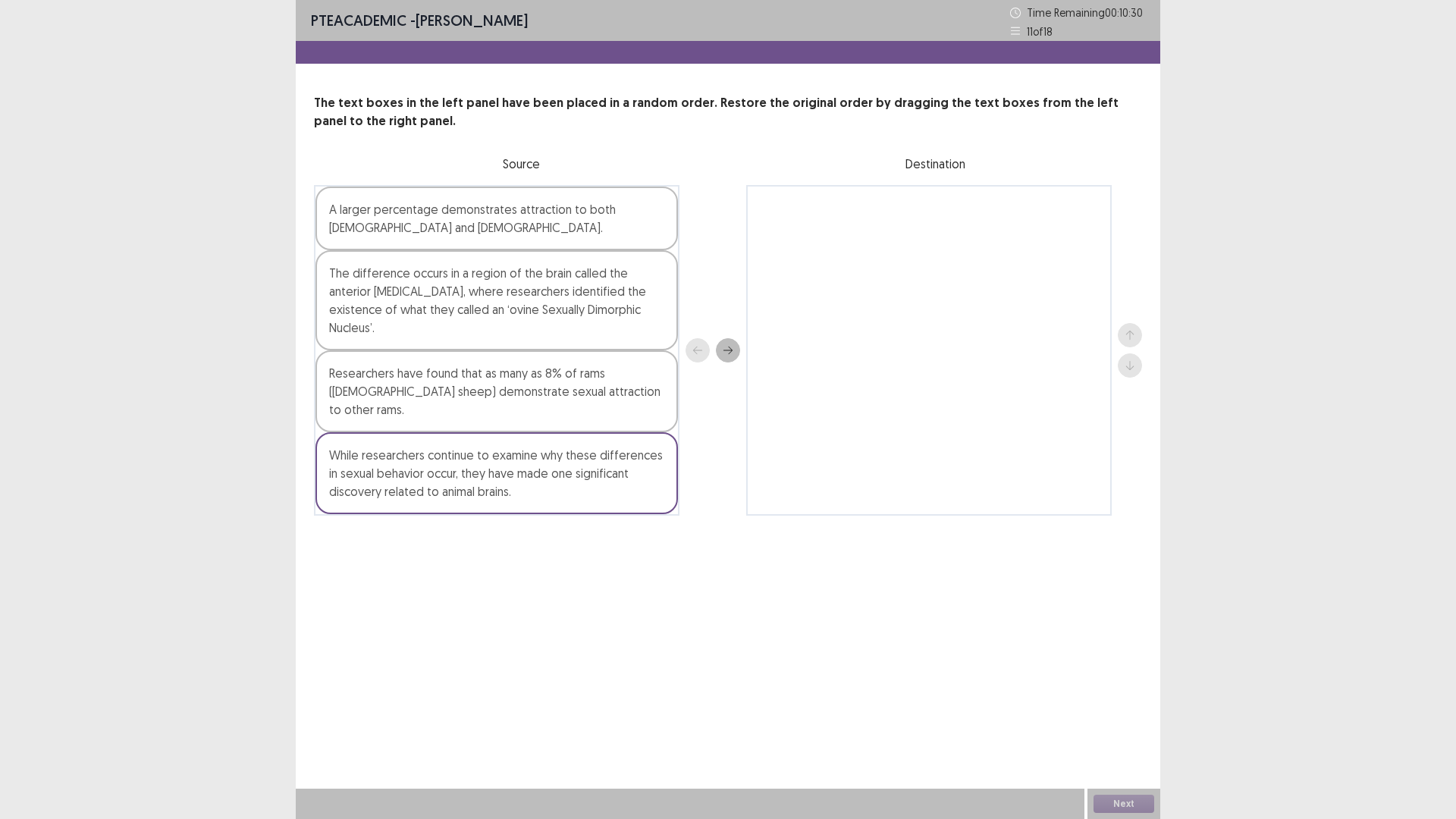
drag, startPoint x: 515, startPoint y: 385, endPoint x: 563, endPoint y: 430, distance: 65.8
click at [657, 332] on div "A larger percentage demonstrates attraction to both [DEMOGRAPHIC_DATA] and [DEM…" at bounding box center [496, 350] width 365 height 330
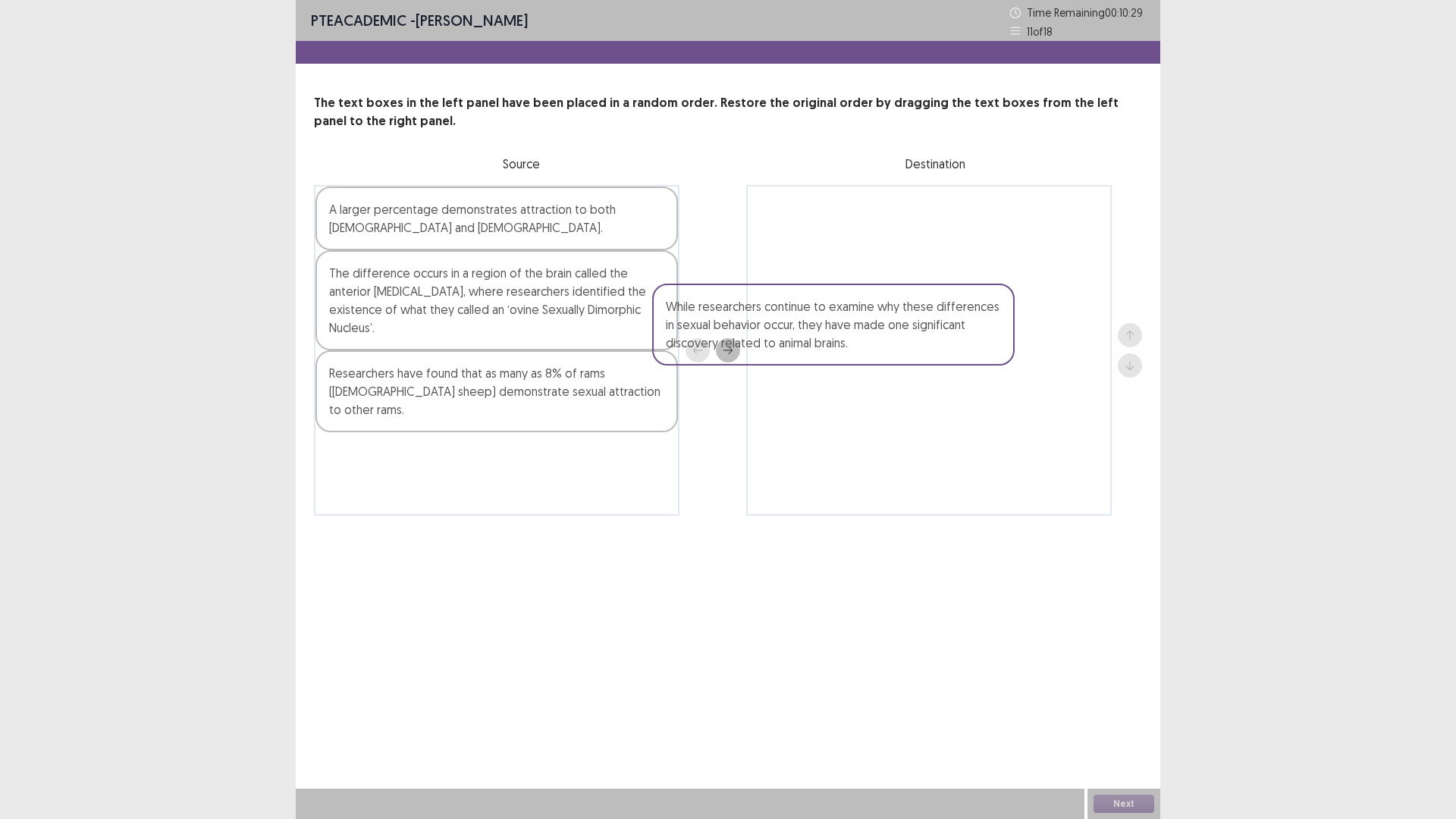
drag, startPoint x: 542, startPoint y: 465, endPoint x: 899, endPoint y: 328, distance: 382.4
click at [882, 331] on div "A larger percentage demonstrates attraction to both [DEMOGRAPHIC_DATA] and [DEM…" at bounding box center [728, 350] width 828 height 330
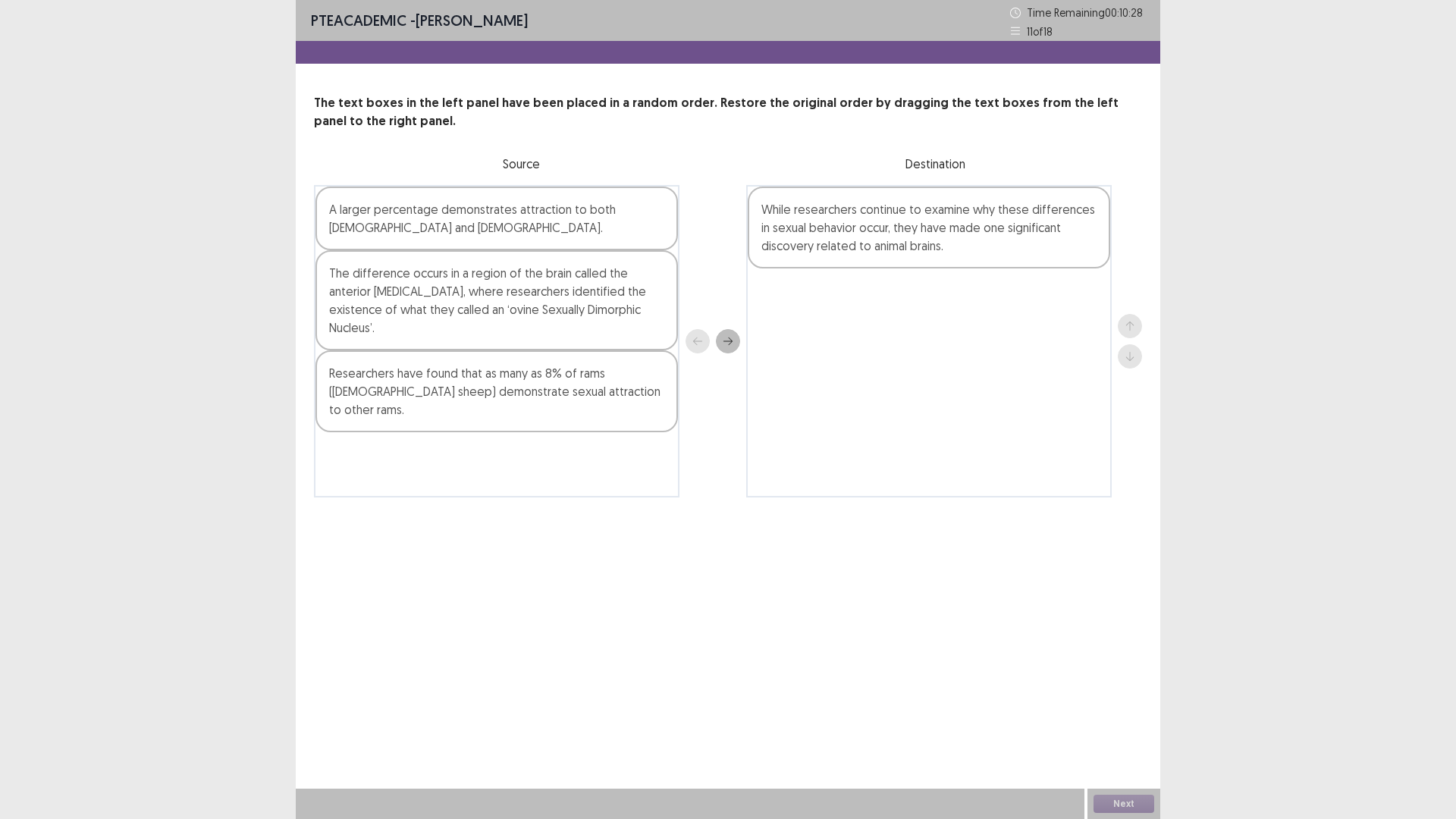
drag, startPoint x: 562, startPoint y: 395, endPoint x: 798, endPoint y: 304, distance: 252.9
click at [798, 304] on div "A larger percentage demonstrates attraction to both [DEMOGRAPHIC_DATA] and [DEM…" at bounding box center [728, 340] width 828 height 312
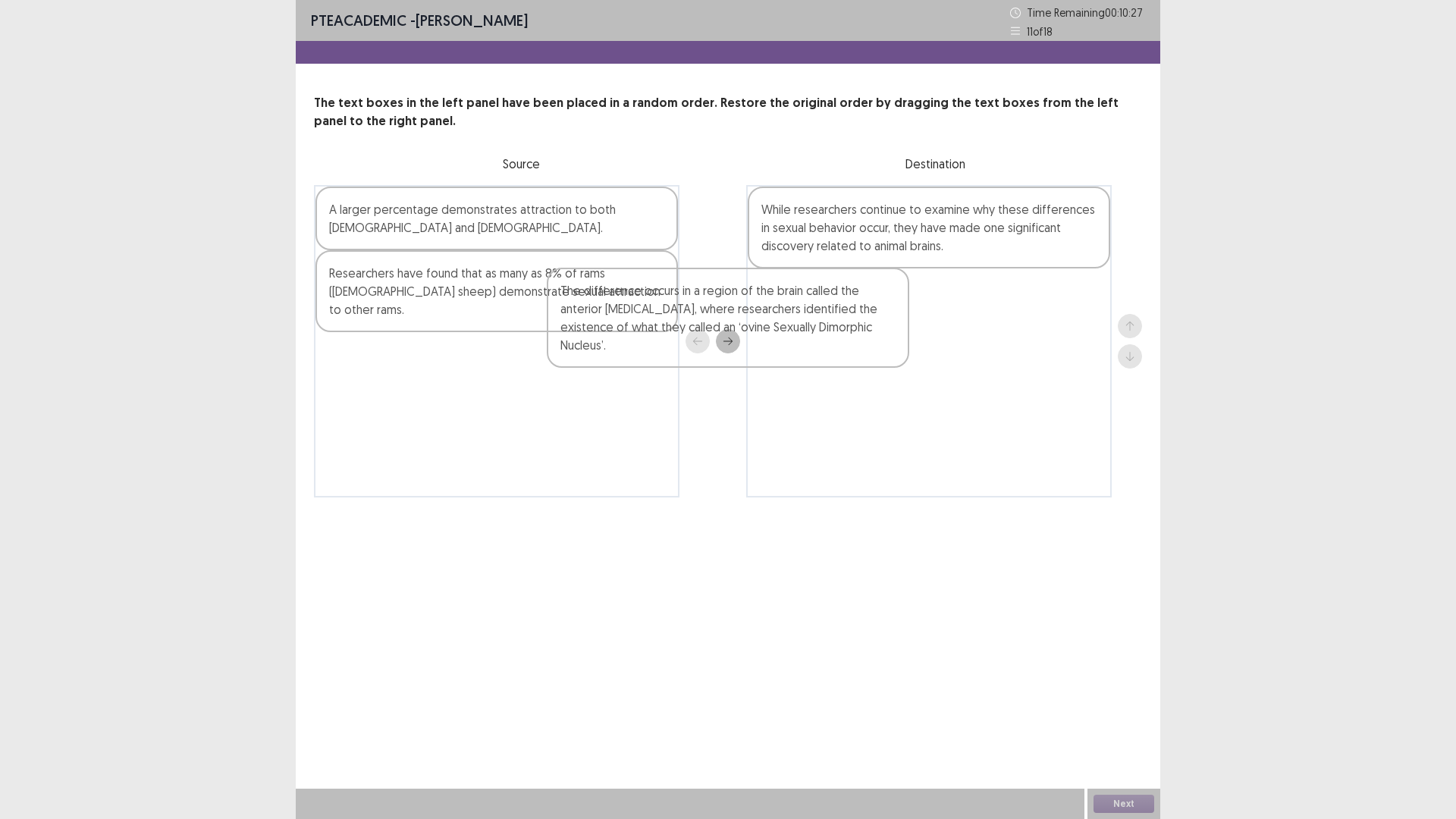
drag, startPoint x: 550, startPoint y: 306, endPoint x: 870, endPoint y: 320, distance: 320.3
click at [870, 320] on div "A larger percentage demonstrates attraction to both [DEMOGRAPHIC_DATA] and [DEM…" at bounding box center [728, 340] width 828 height 312
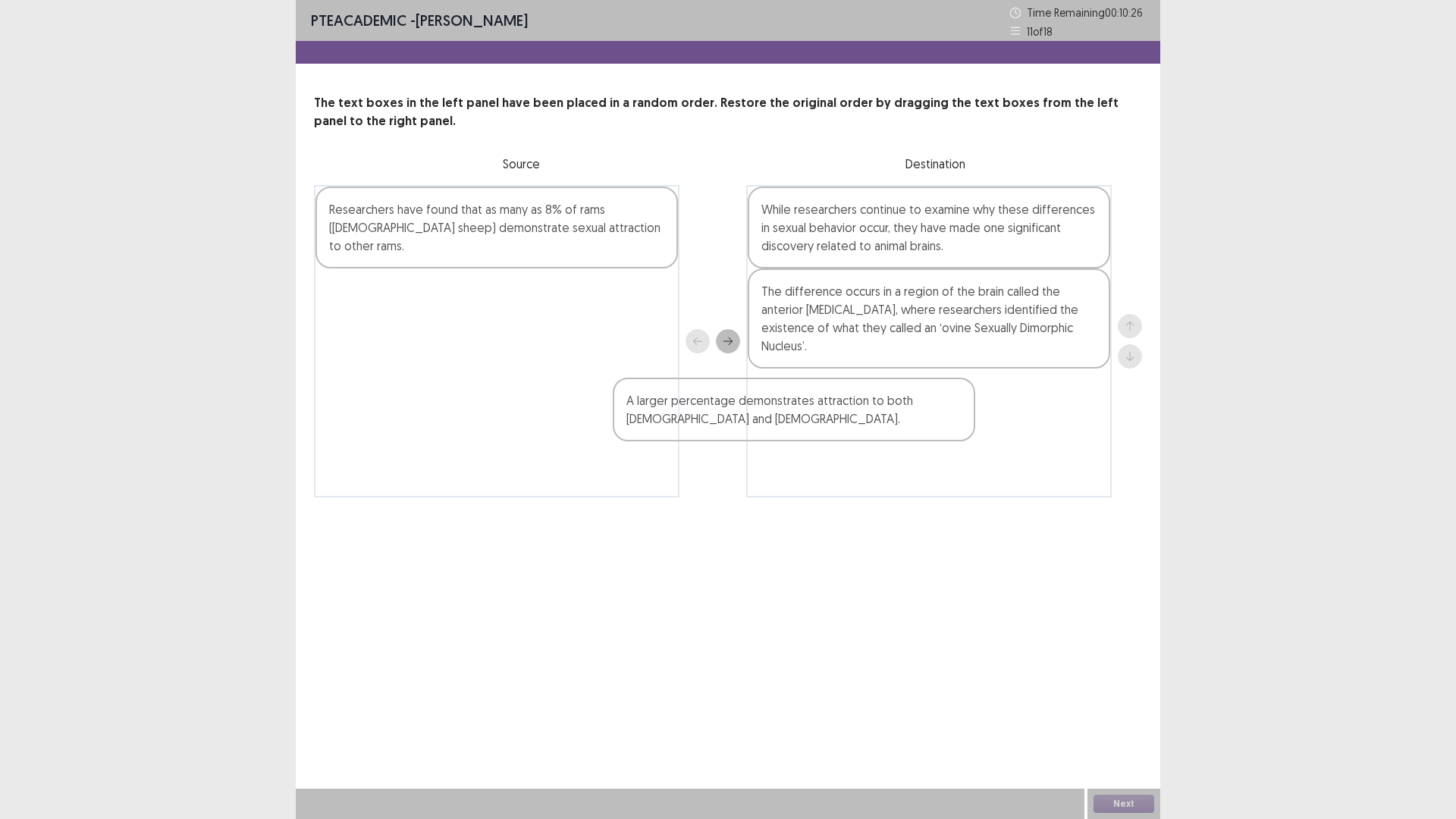
drag, startPoint x: 577, startPoint y: 217, endPoint x: 952, endPoint y: 400, distance: 417.3
click at [957, 406] on div "A larger percentage demonstrates attraction to both [DEMOGRAPHIC_DATA] and [DEM…" at bounding box center [728, 340] width 828 height 312
drag, startPoint x: 525, startPoint y: 221, endPoint x: 677, endPoint y: 417, distance: 248.0
click at [708, 458] on div "Researchers have found that as many as 8% of rams ([DEMOGRAPHIC_DATA] sheep) de…" at bounding box center [728, 340] width 828 height 312
drag, startPoint x: 491, startPoint y: 215, endPoint x: 698, endPoint y: 214, distance: 207.0
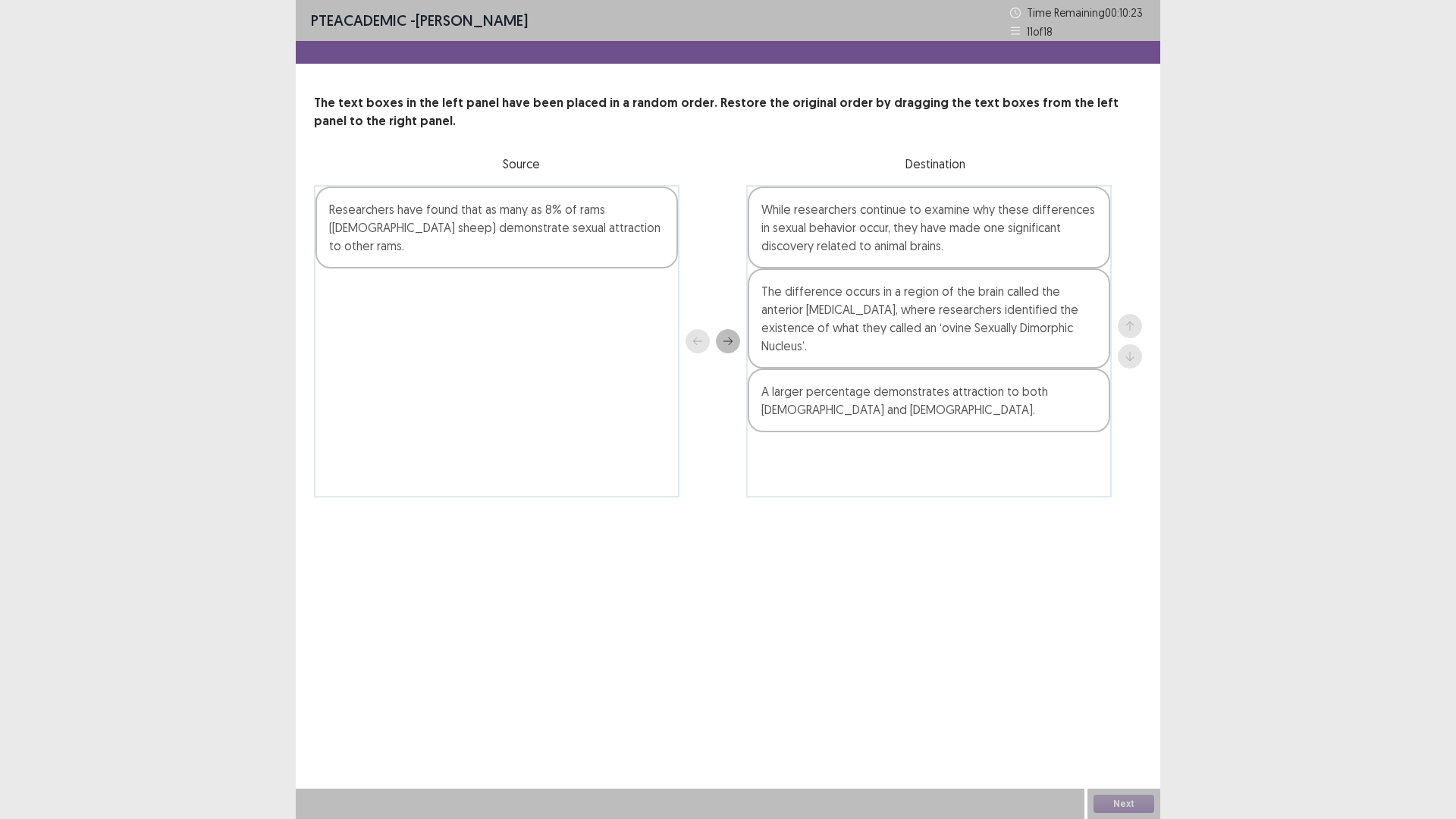
click at [696, 214] on div "Researchers have found that as many as 8% of rams ([DEMOGRAPHIC_DATA] sheep) de…" at bounding box center [728, 340] width 828 height 312
drag, startPoint x: 534, startPoint y: 219, endPoint x: 808, endPoint y: 243, distance: 275.0
click at [808, 243] on div "Researchers have found that as many as 8% of rams ([DEMOGRAPHIC_DATA] sheep) de…" at bounding box center [728, 340] width 828 height 312
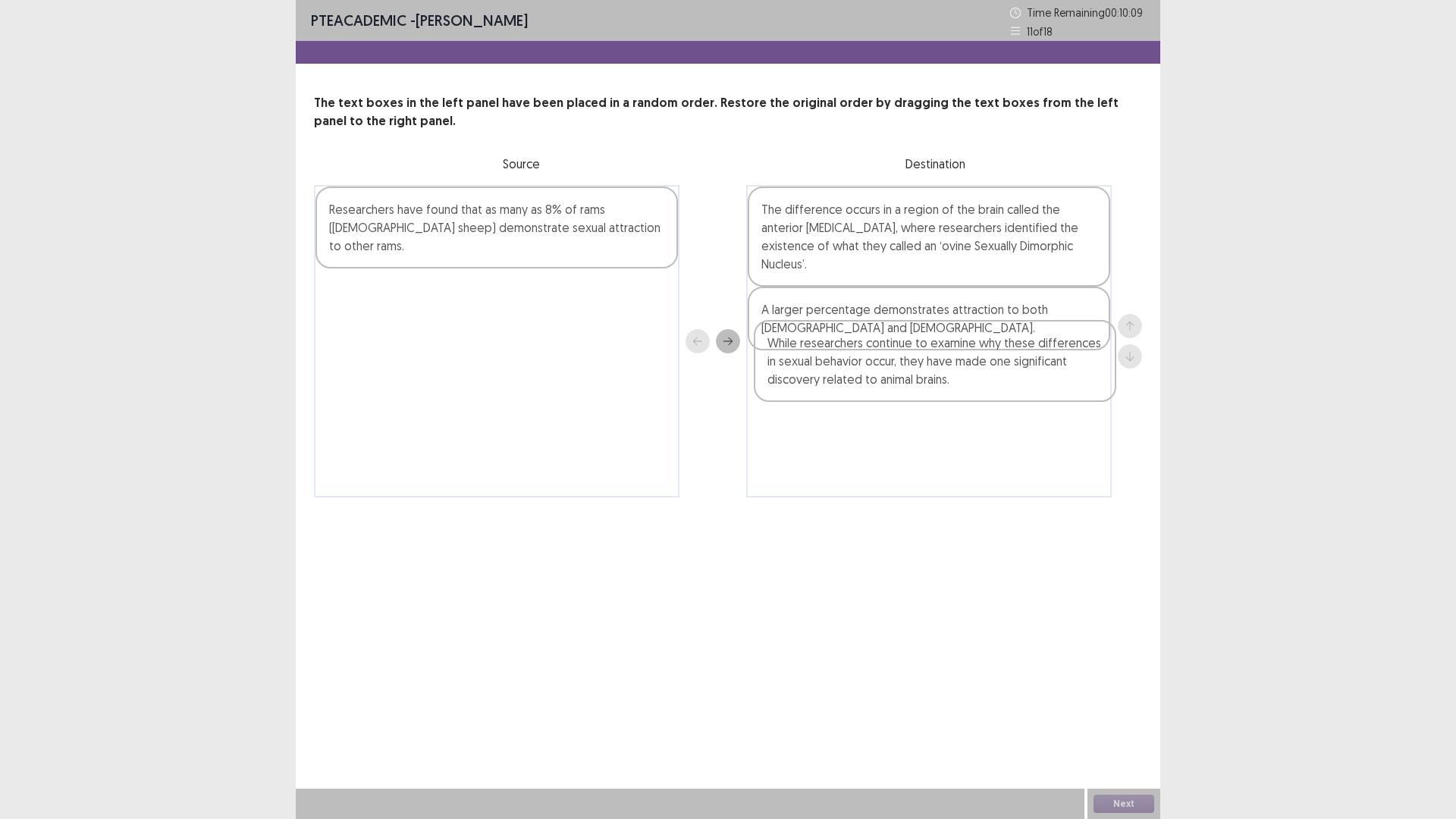
drag, startPoint x: 920, startPoint y: 211, endPoint x: 926, endPoint y: 350, distance: 139.1
click at [926, 350] on div "While researchers continue to examine why these differences in sexual behavior …" at bounding box center [929, 340] width 365 height 312
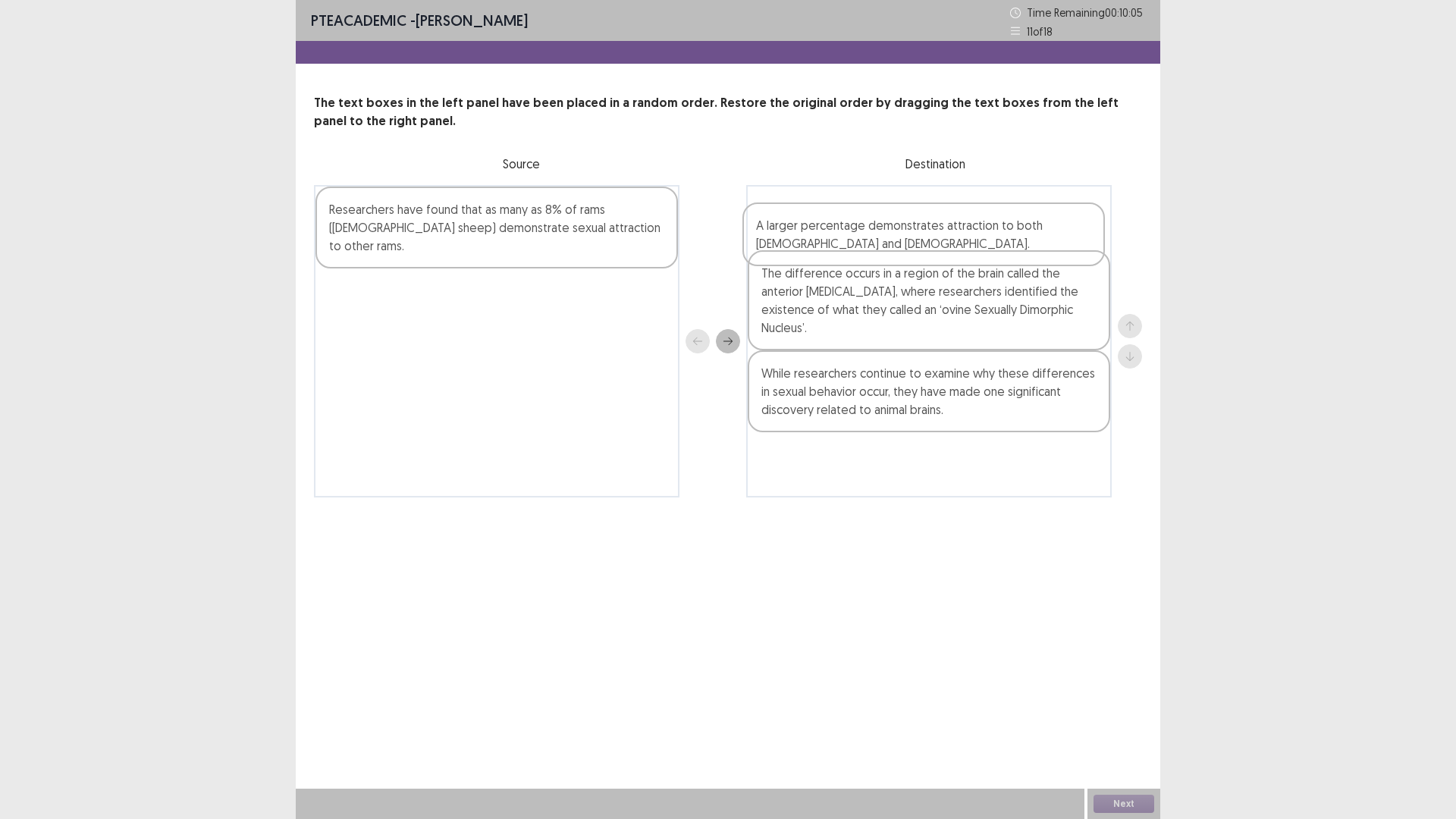
drag, startPoint x: 968, startPoint y: 331, endPoint x: 962, endPoint y: 236, distance: 95.2
click at [962, 236] on div "The difference occurs in a region of the brain called the anterior [MEDICAL_DAT…" at bounding box center [929, 340] width 365 height 312
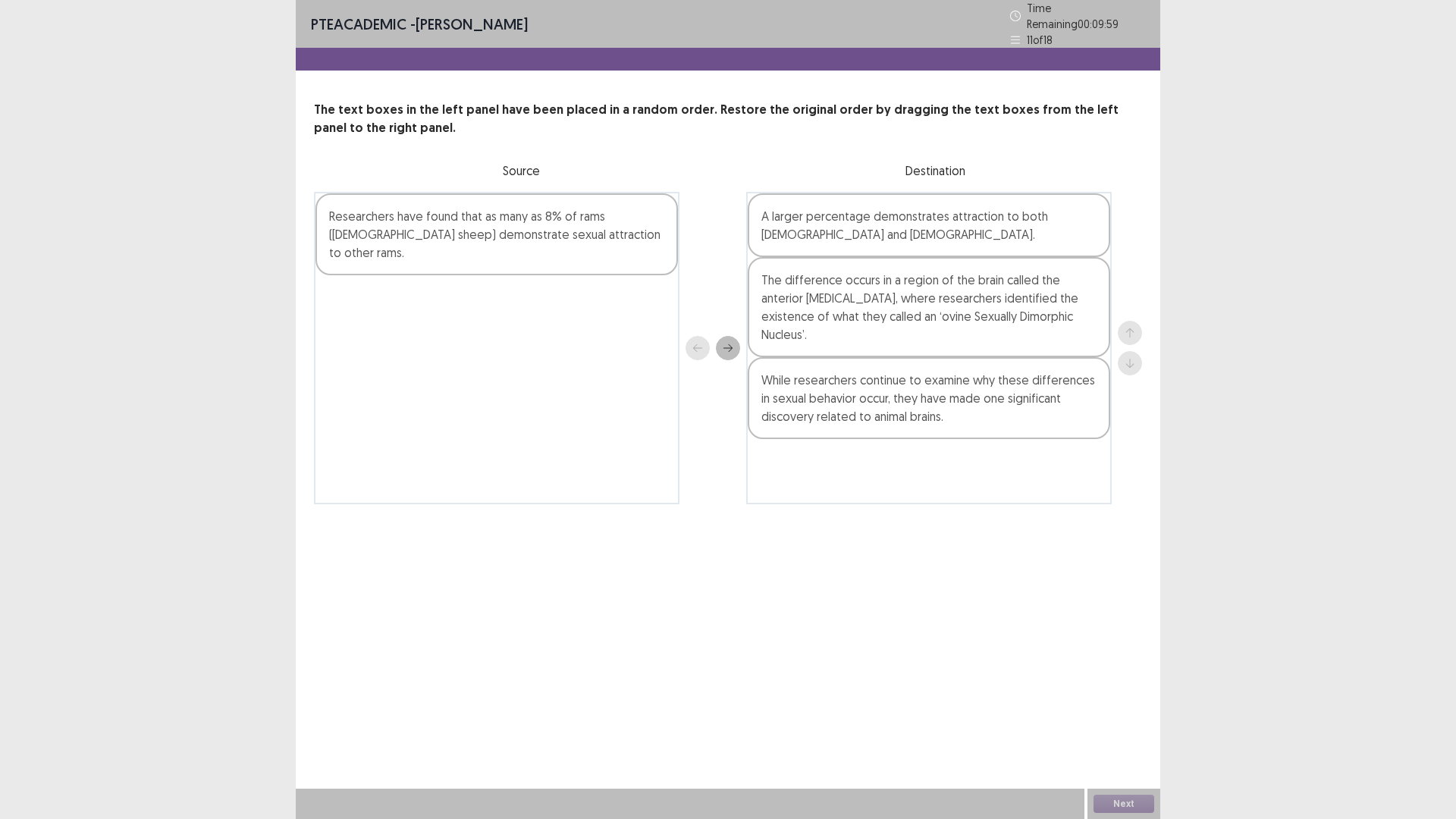
drag, startPoint x: 923, startPoint y: 397, endPoint x: 901, endPoint y: 410, distance: 25.6
click at [920, 425] on div "A larger percentage demonstrates attraction to both [DEMOGRAPHIC_DATA] and [DEM…" at bounding box center [929, 348] width 365 height 312
drag, startPoint x: 497, startPoint y: 221, endPoint x: 1071, endPoint y: 587, distance: 680.8
click at [717, 257] on div "Researchers have found that as many as 8% of rams ([DEMOGRAPHIC_DATA] sheep) de…" at bounding box center [728, 348] width 828 height 312
click at [732, 343] on icon "next" at bounding box center [728, 348] width 11 height 11
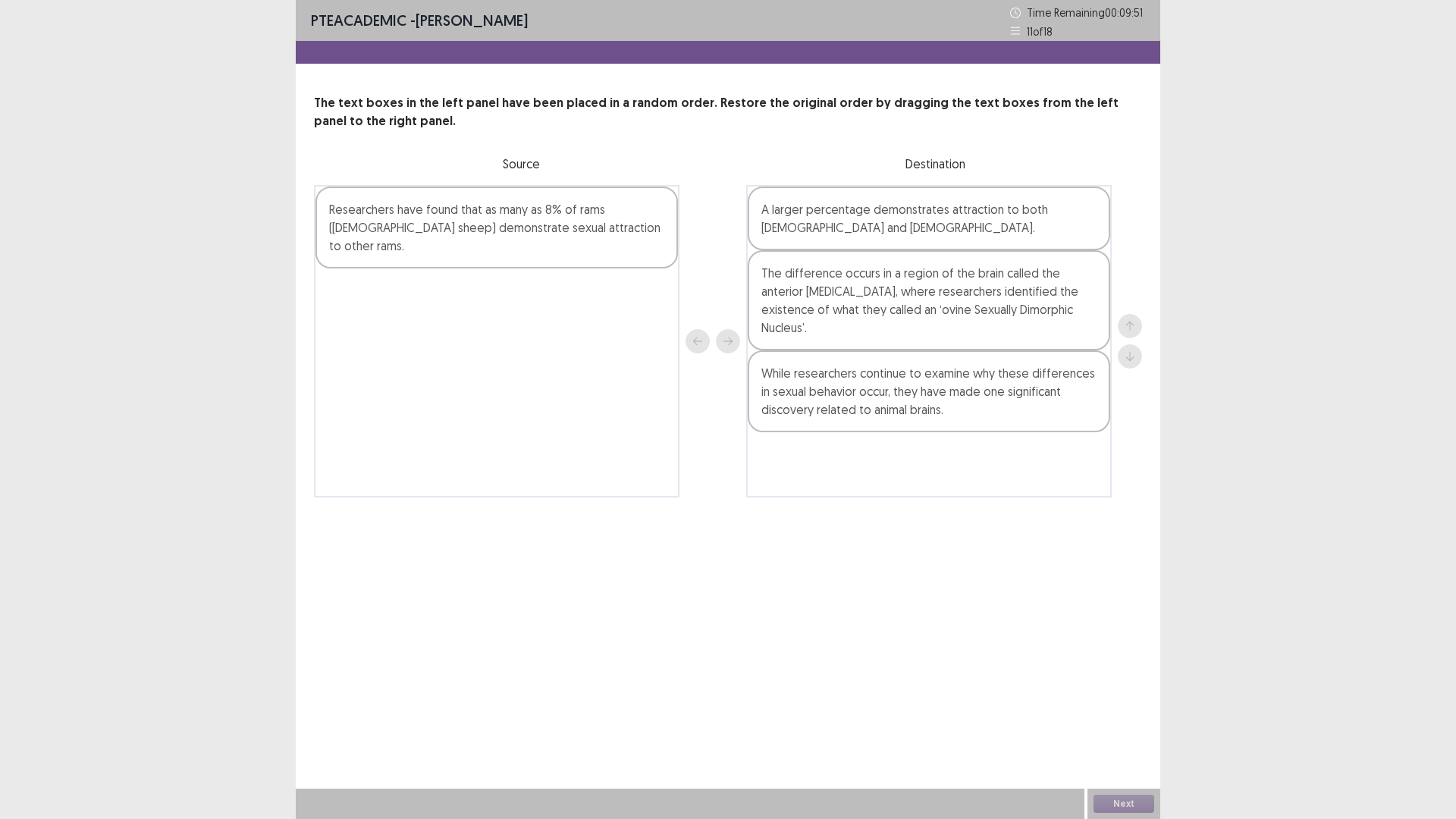
drag, startPoint x: 515, startPoint y: 211, endPoint x: 907, endPoint y: 231, distance: 392.5
click at [907, 231] on div "Researchers have found that as many as 8% of rams ([DEMOGRAPHIC_DATA] sheep) de…" at bounding box center [728, 340] width 828 height 312
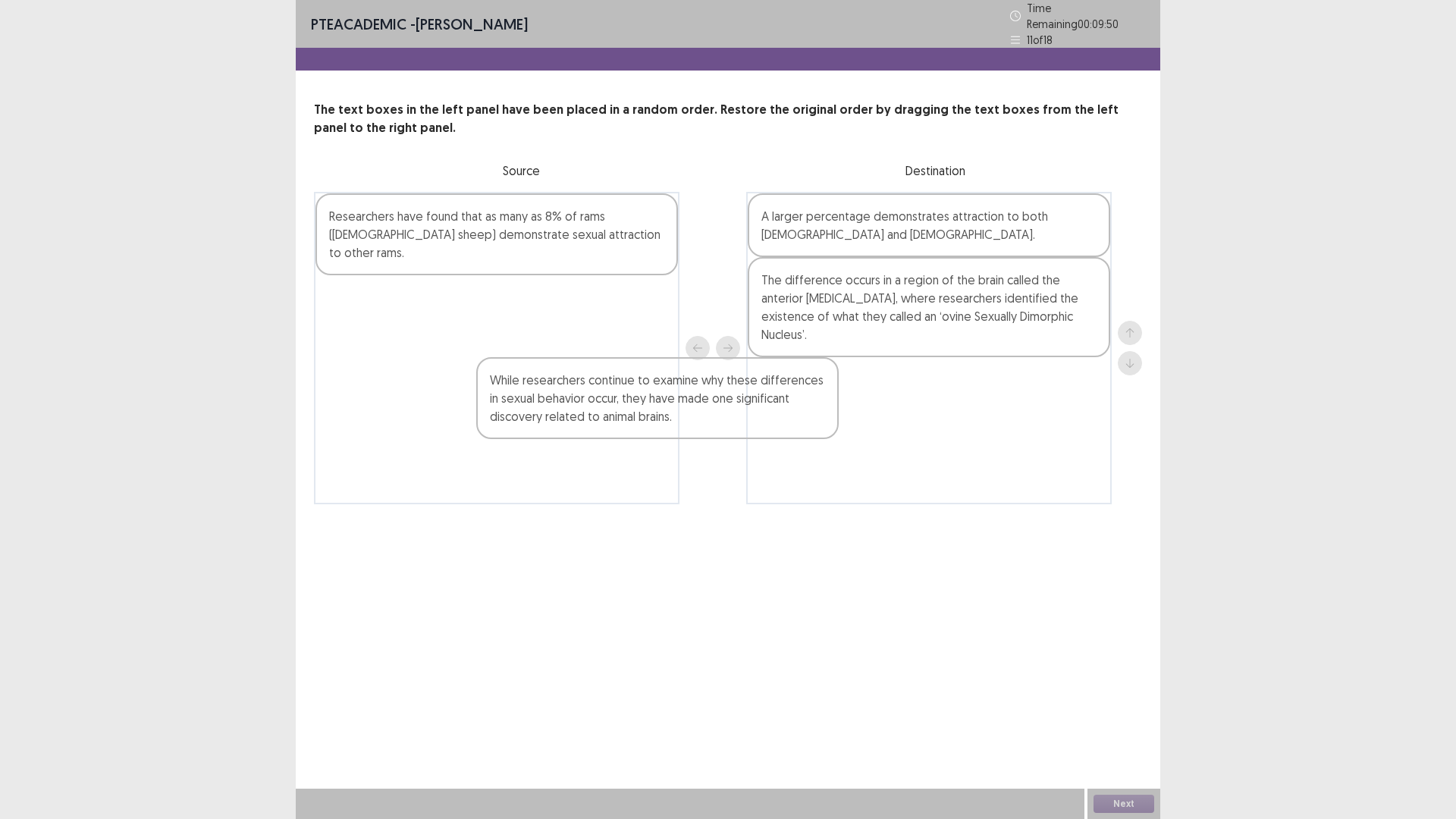
drag, startPoint x: 901, startPoint y: 413, endPoint x: 589, endPoint y: 405, distance: 312.1
click at [589, 409] on div "Researchers have found that as many as 8% of rams ([DEMOGRAPHIC_DATA] sheep) de…" at bounding box center [728, 348] width 828 height 312
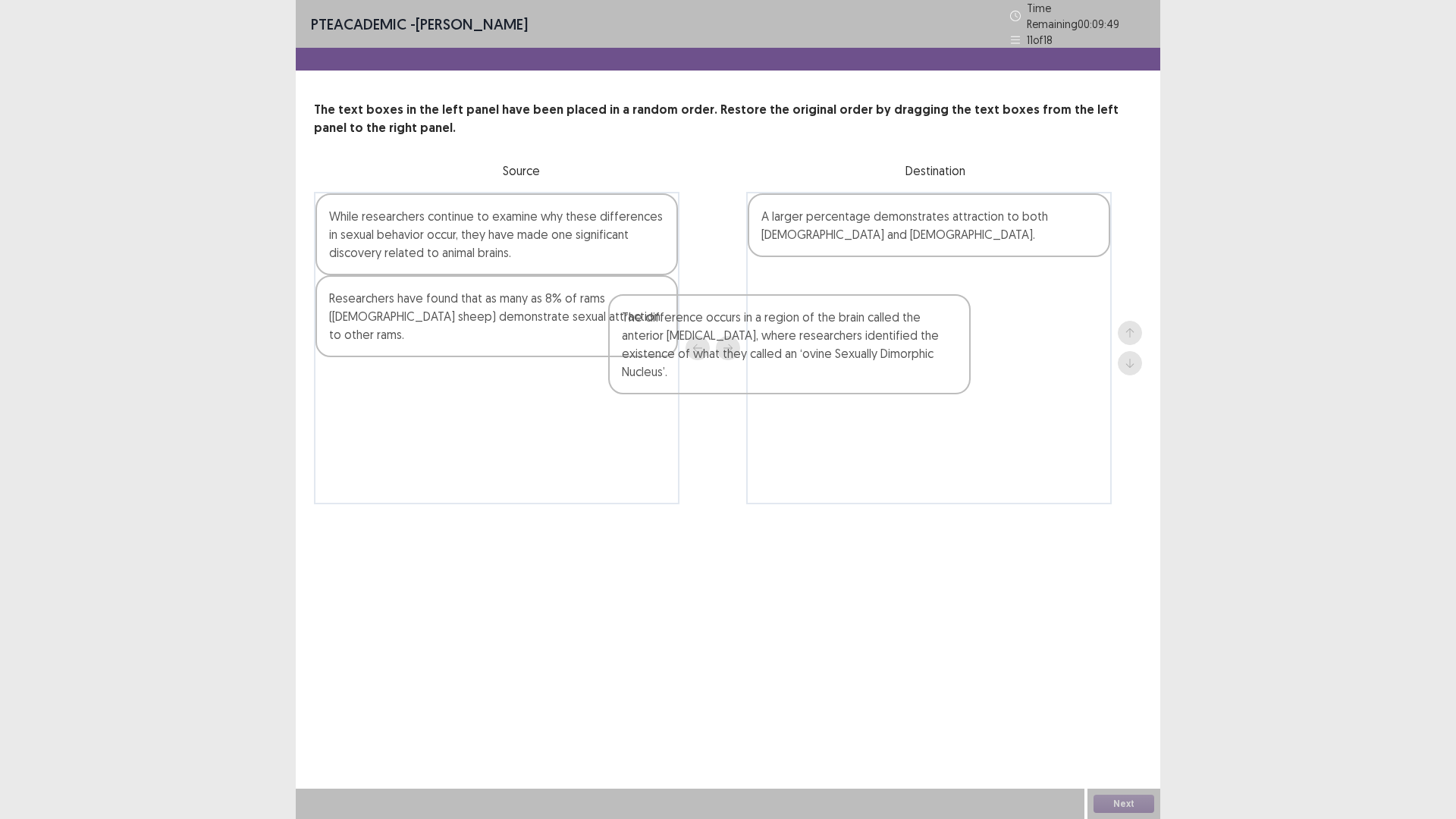
drag, startPoint x: 783, startPoint y: 336, endPoint x: 579, endPoint y: 397, distance: 212.9
click at [595, 394] on div "While researchers continue to examine why these differences in sexual behavior …" at bounding box center [728, 348] width 828 height 312
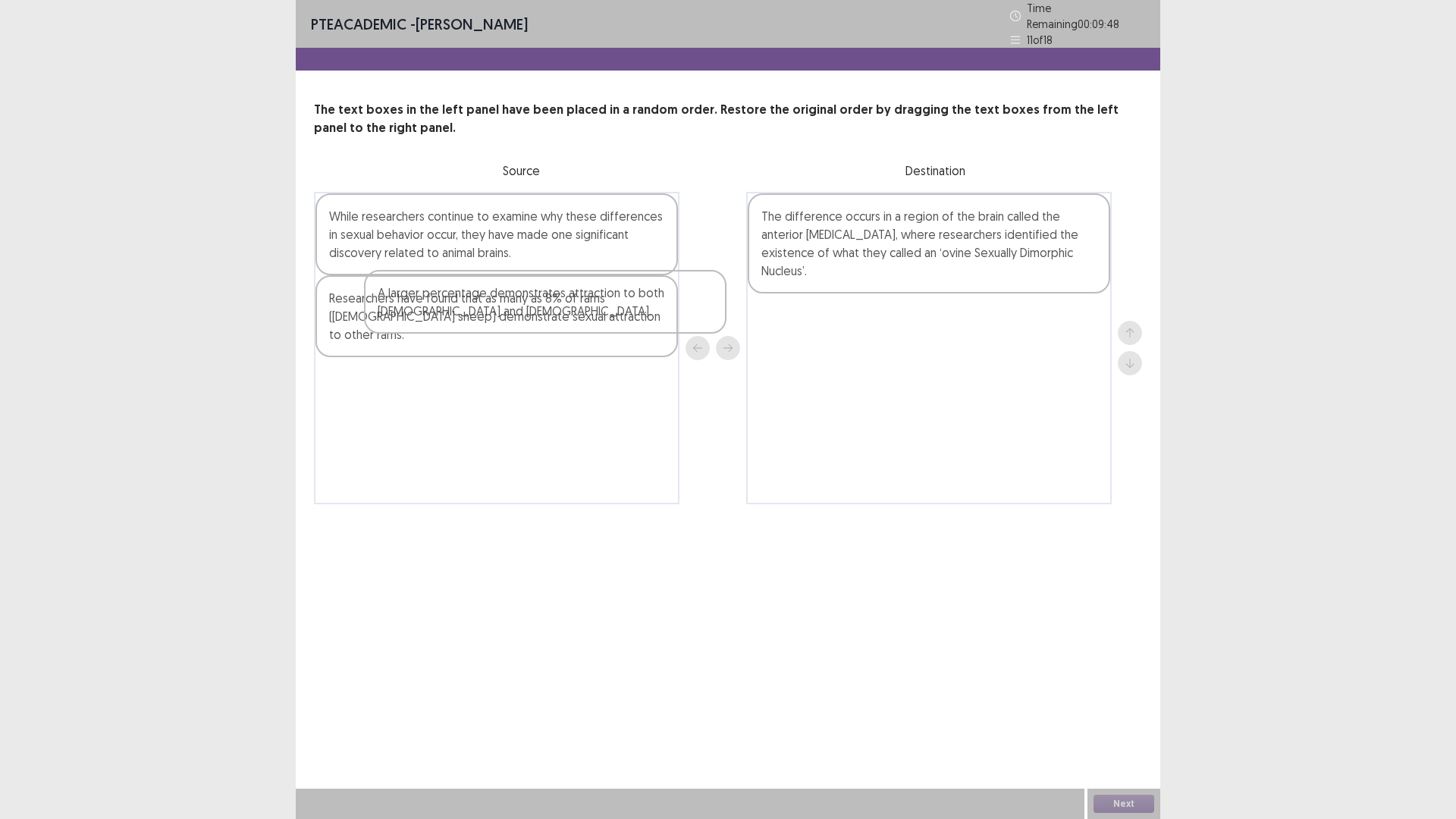
drag, startPoint x: 935, startPoint y: 213, endPoint x: 576, endPoint y: 303, distance: 370.1
click at [535, 303] on div "While researchers continue to examine why these differences in sexual behavior …" at bounding box center [728, 348] width 828 height 312
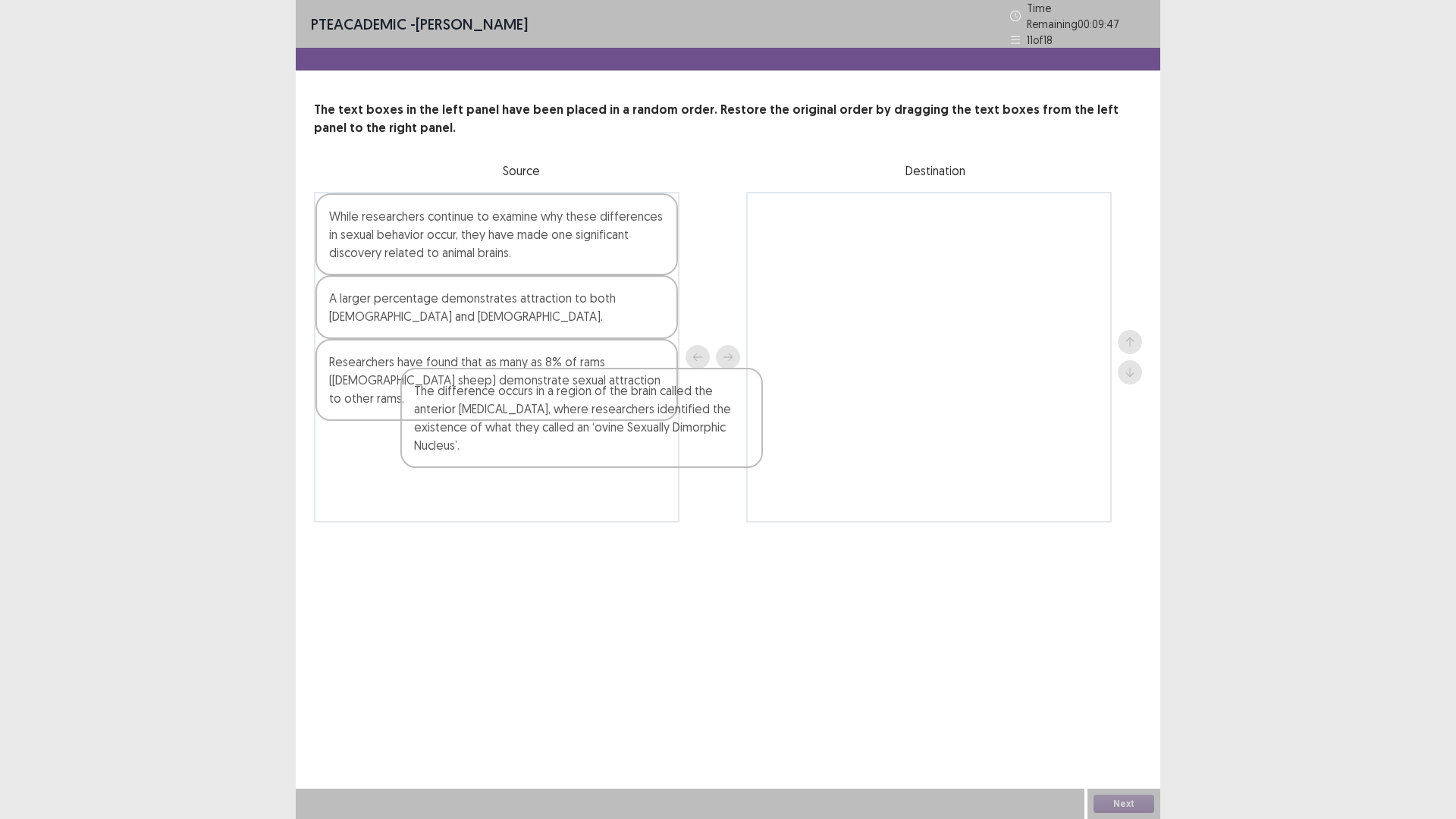
drag, startPoint x: 836, startPoint y: 251, endPoint x: 415, endPoint y: 465, distance: 472.3
click at [389, 472] on div "While researchers continue to examine why these differences in sexual behavior …" at bounding box center [728, 357] width 828 height 330
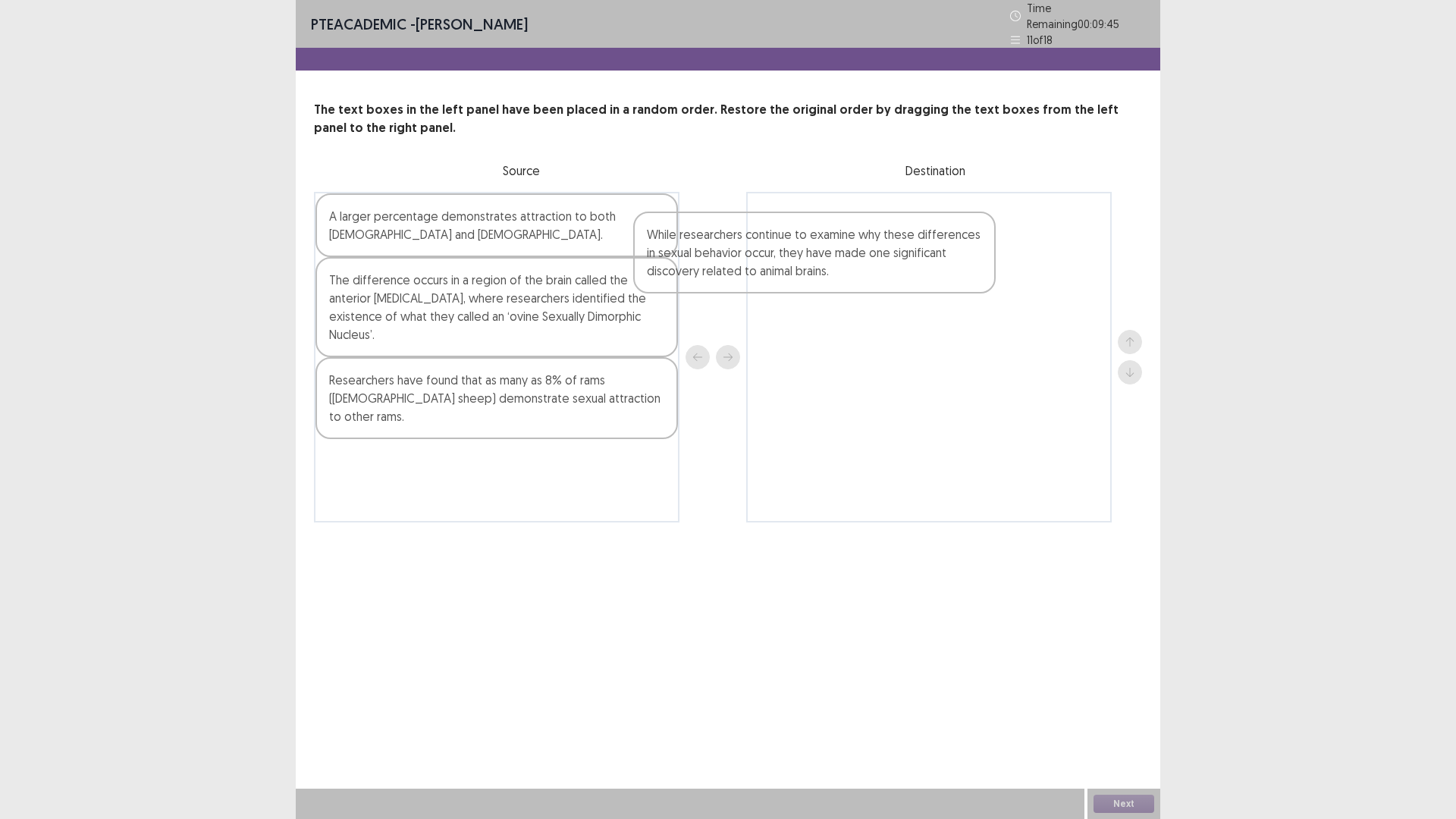
drag, startPoint x: 423, startPoint y: 251, endPoint x: 702, endPoint y: 277, distance: 280.2
click at [750, 277] on div "While researchers continue to examine why these differences in sexual behavior …" at bounding box center [728, 357] width 828 height 330
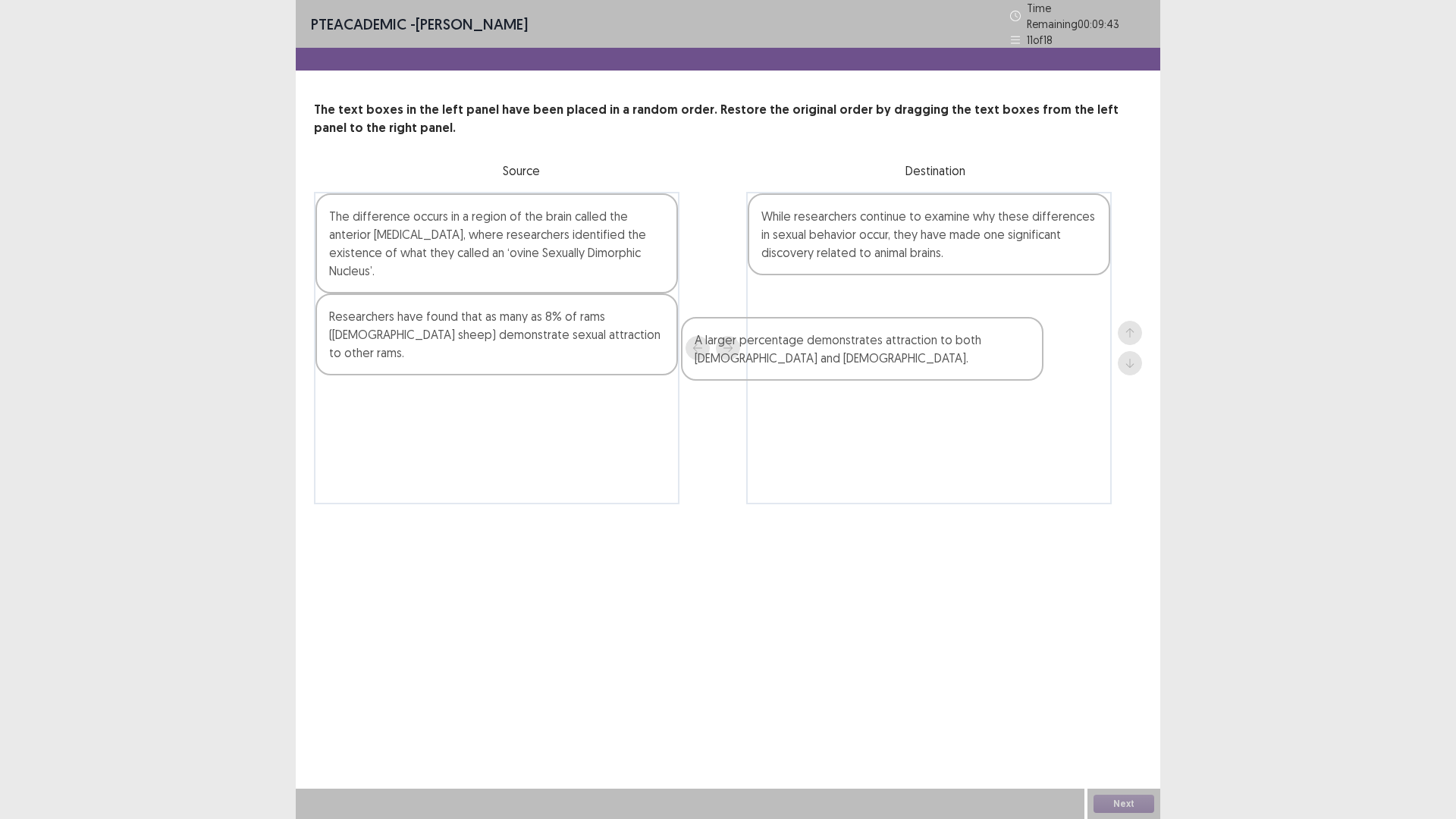
drag, startPoint x: 503, startPoint y: 235, endPoint x: 942, endPoint y: 354, distance: 454.8
click at [942, 354] on div "A larger percentage demonstrates attraction to both [DEMOGRAPHIC_DATA] and [DEM…" at bounding box center [728, 348] width 828 height 312
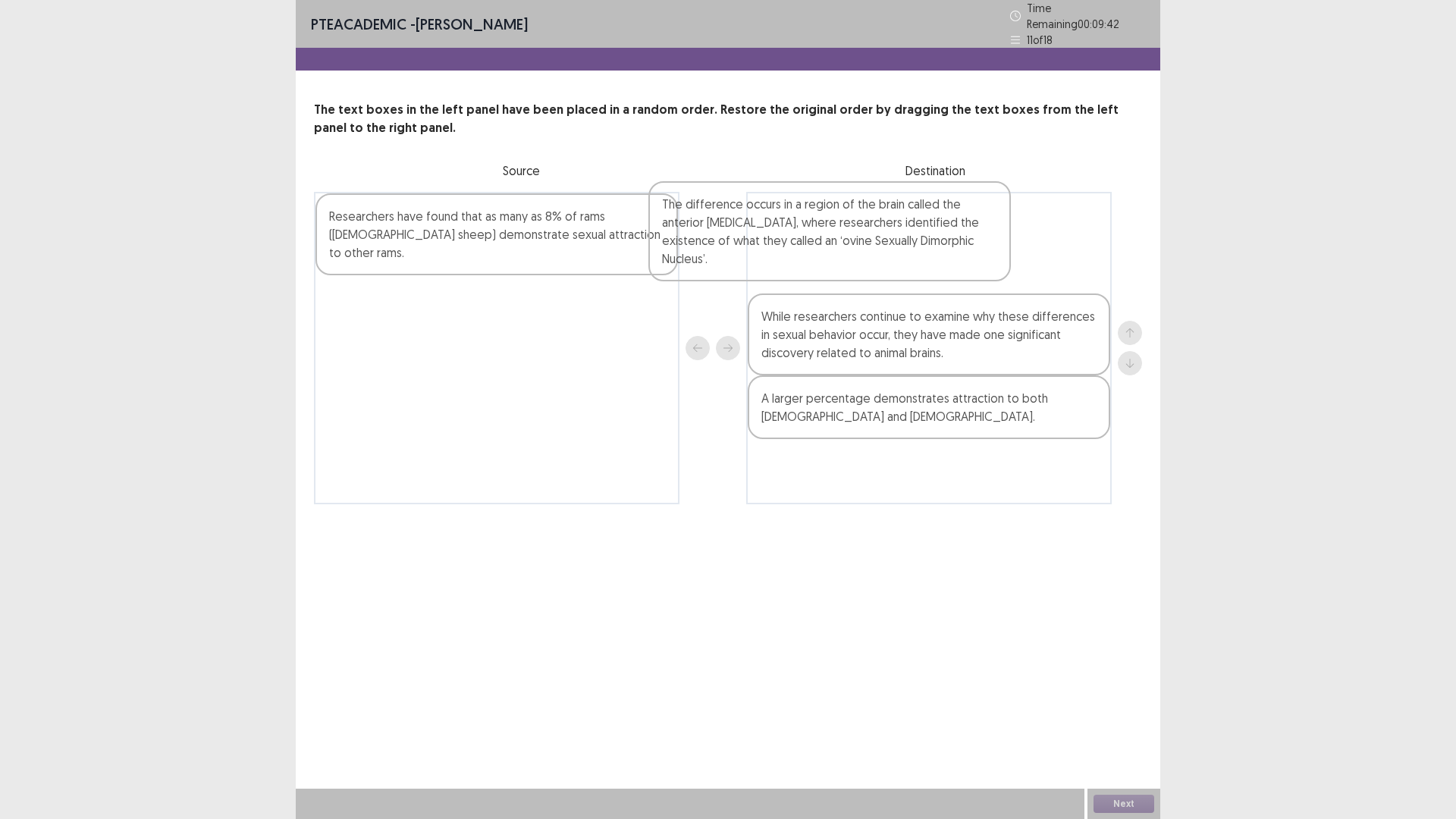
drag, startPoint x: 393, startPoint y: 256, endPoint x: 768, endPoint y: 295, distance: 377.0
click at [803, 292] on div "The difference occurs in a region of the brain called the anterior [MEDICAL_DAT…" at bounding box center [728, 348] width 828 height 312
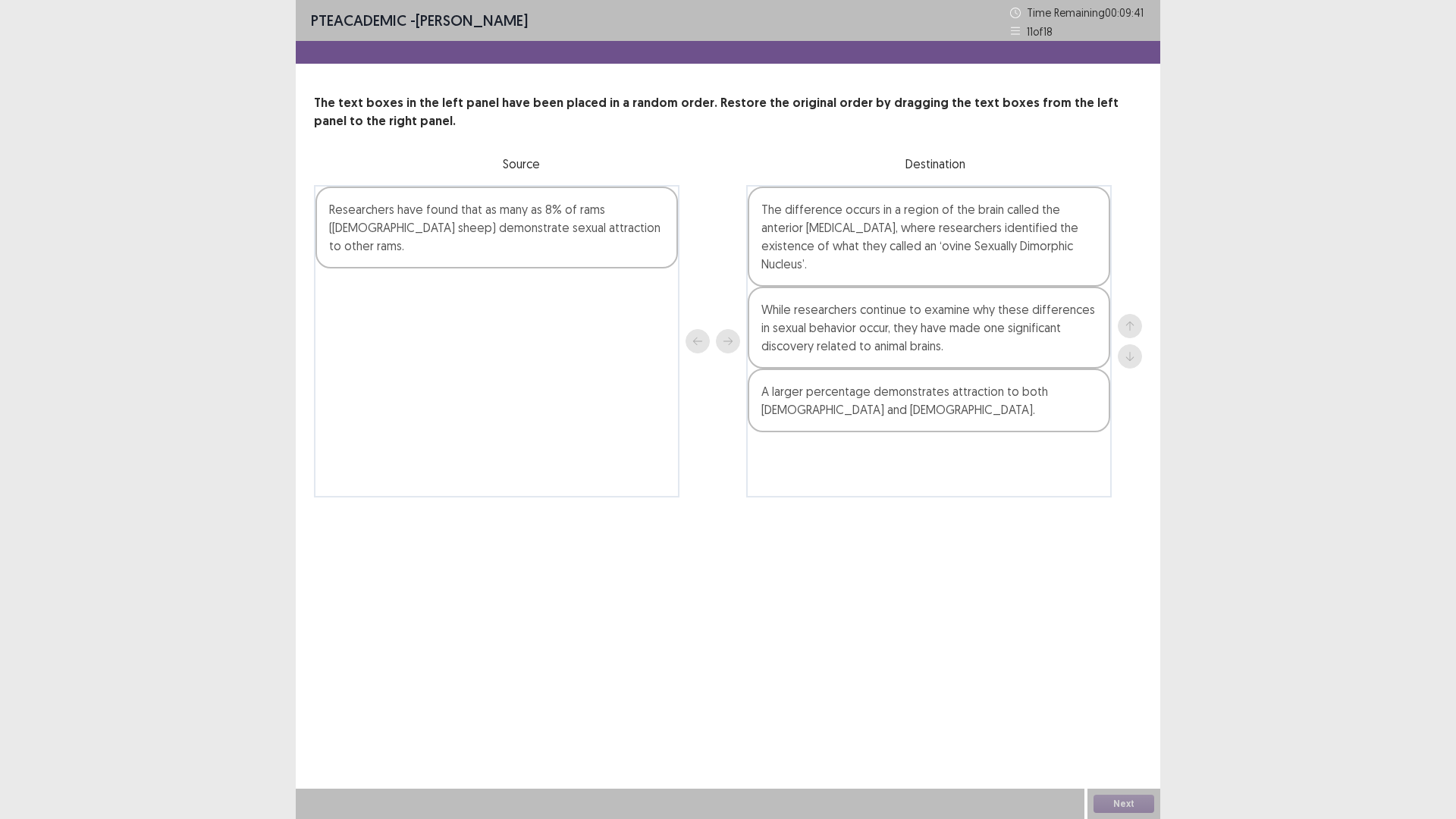
drag, startPoint x: 557, startPoint y: 215, endPoint x: 855, endPoint y: 250, distance: 300.0
click at [861, 234] on div "Researchers have found that as many as 8% of rams ([DEMOGRAPHIC_DATA] sheep) de…" at bounding box center [728, 340] width 828 height 312
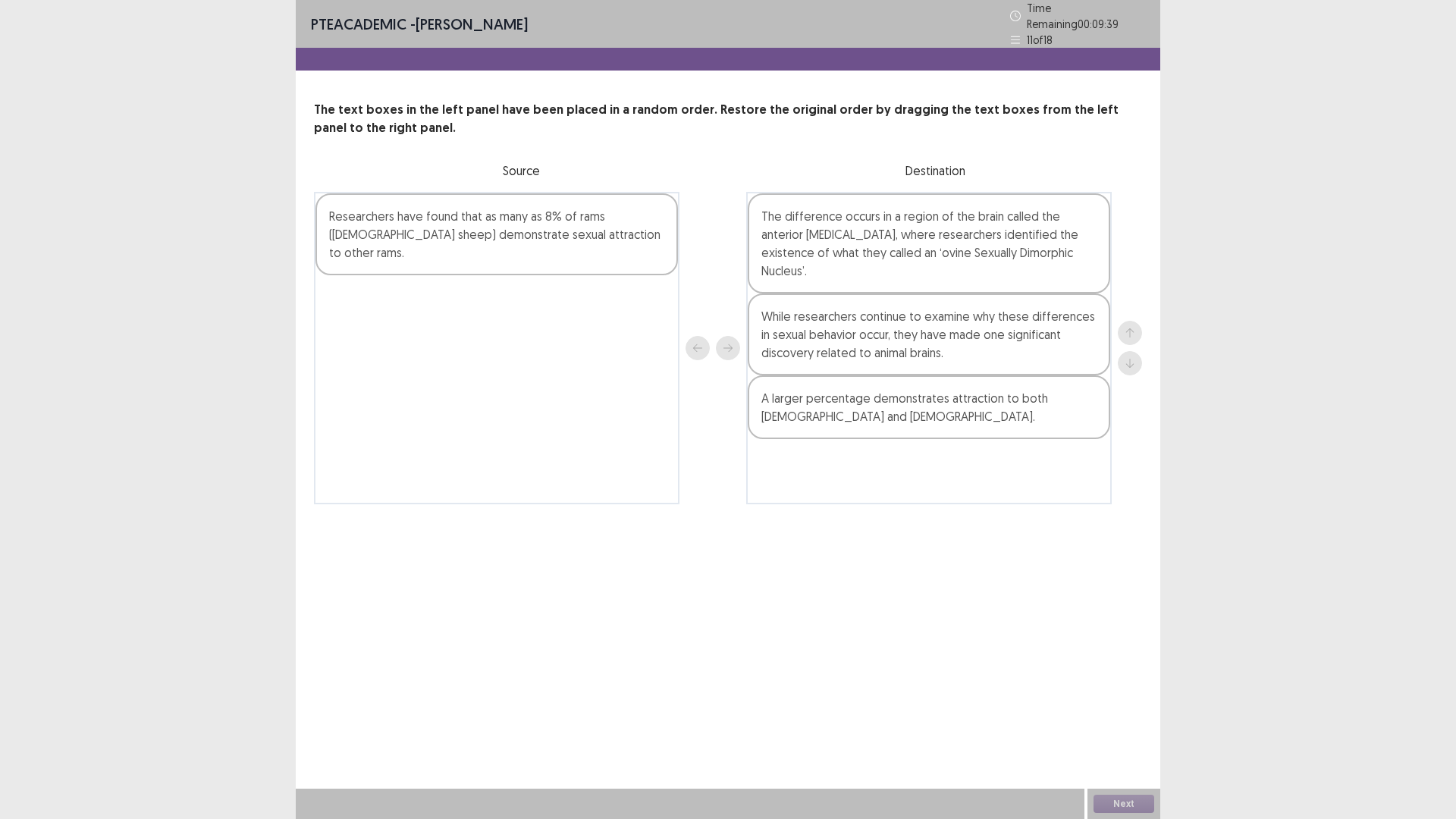
click at [1122, 801] on div "Next" at bounding box center [1124, 804] width 72 height 30
click at [1140, 362] on div at bounding box center [1130, 348] width 24 height 55
drag, startPoint x: 1126, startPoint y: 320, endPoint x: 1089, endPoint y: 320, distance: 37.0
click at [1108, 320] on div "Researchers have found that as many as 8% of rams ([DEMOGRAPHIC_DATA] sheep) de…" at bounding box center [728, 348] width 828 height 312
click at [687, 343] on div at bounding box center [713, 348] width 55 height 312
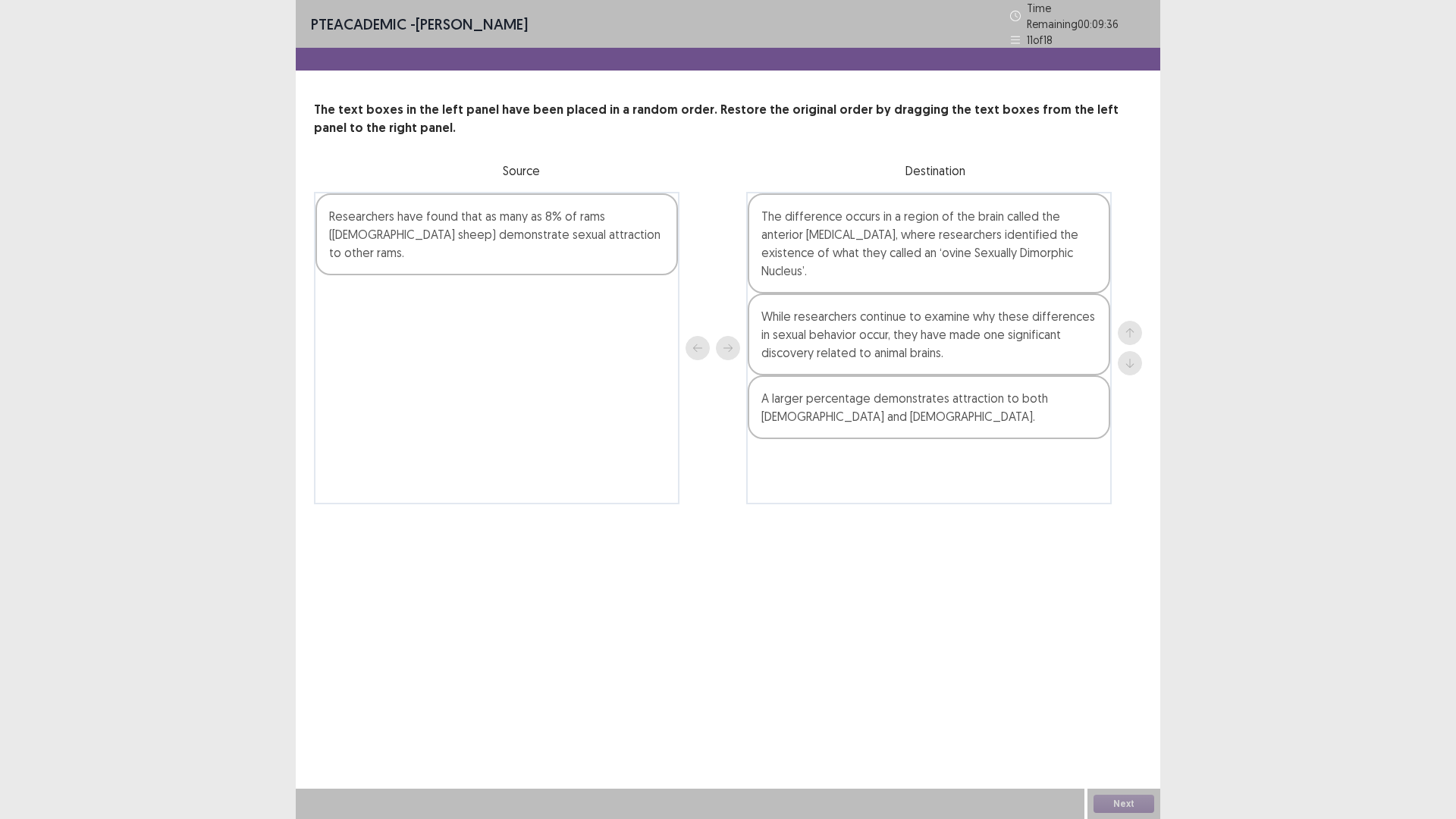
drag, startPoint x: 712, startPoint y: 325, endPoint x: 717, endPoint y: 310, distance: 15.8
click at [717, 310] on div at bounding box center [713, 348] width 55 height 312
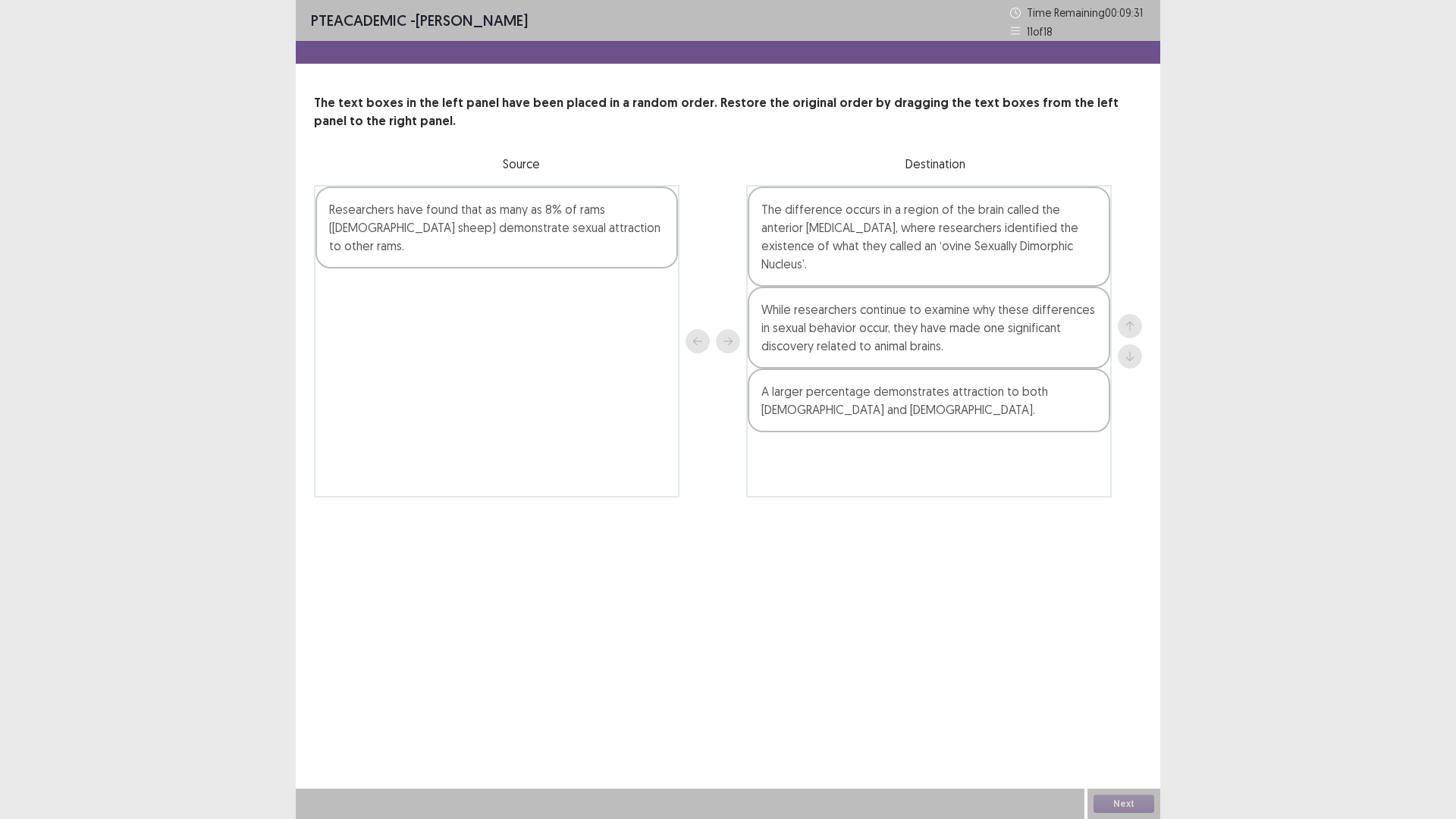
click at [1114, 806] on div "Next" at bounding box center [1124, 804] width 72 height 30
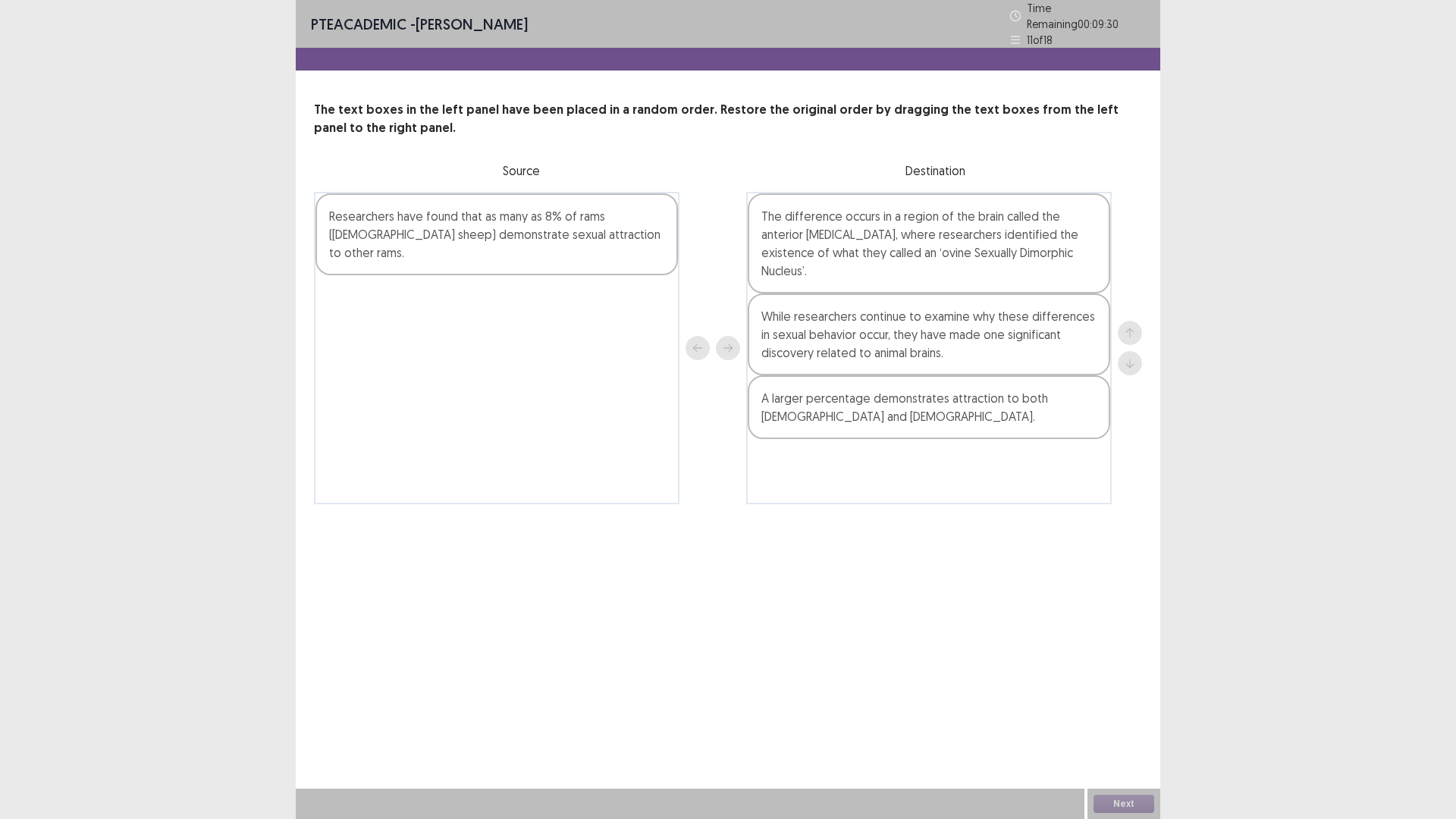
click at [1130, 313] on div at bounding box center [1130, 348] width 24 height 312
click at [1131, 361] on div at bounding box center [1130, 348] width 24 height 55
drag, startPoint x: 575, startPoint y: 231, endPoint x: 822, endPoint y: 261, distance: 248.8
click at [827, 261] on div "Researchers have found that as many as 8% of rams ([DEMOGRAPHIC_DATA] sheep) de…" at bounding box center [728, 348] width 828 height 312
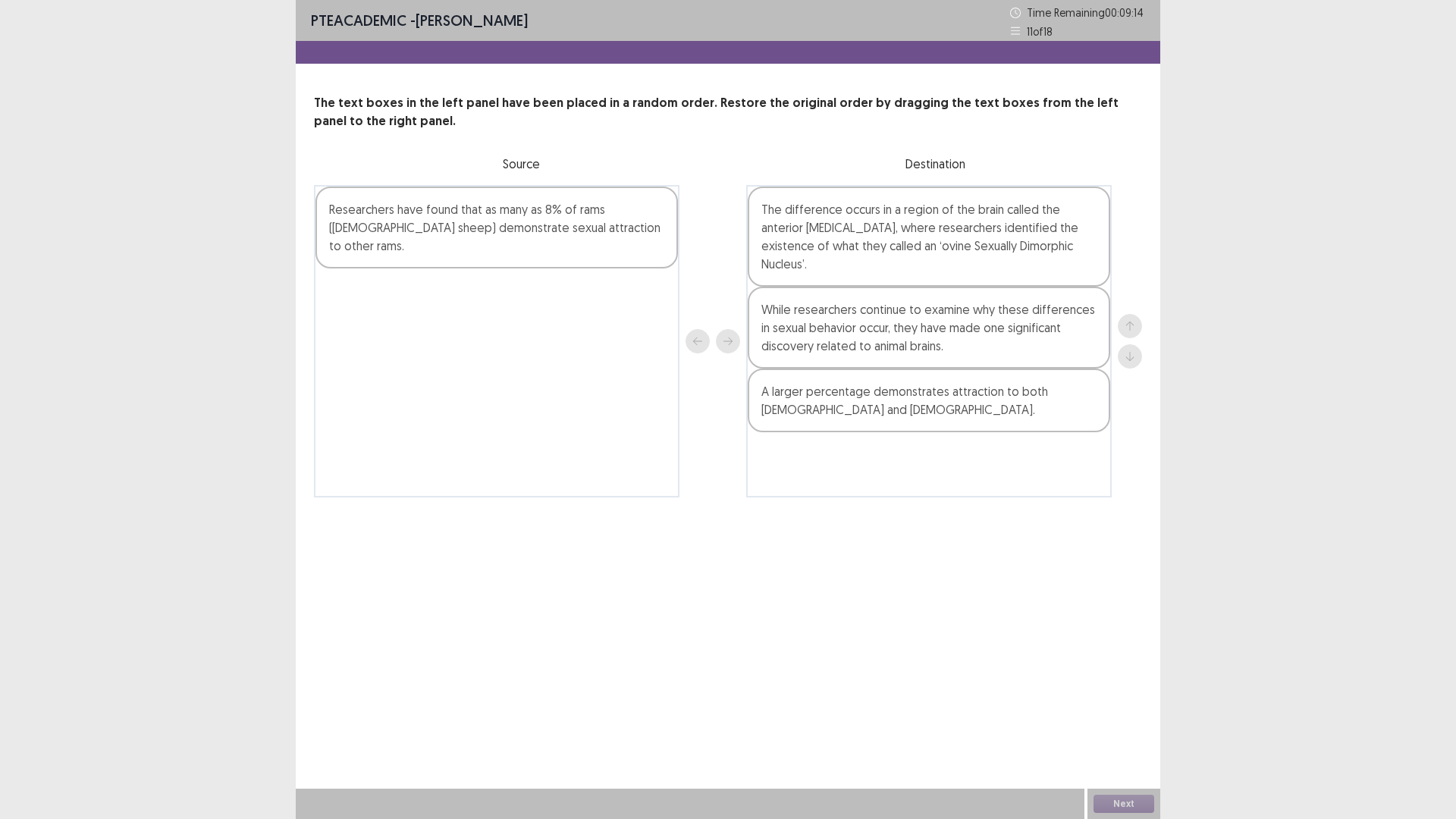
click at [1210, 338] on div "PTE academic - [PERSON_NAME] Time Remaining 00 : 09 : 14 11 of 18 The text boxe…" at bounding box center [728, 410] width 1456 height 819
drag, startPoint x: 1207, startPoint y: 332, endPoint x: 1207, endPoint y: 349, distance: 17.0
click at [1207, 349] on div "PTE academic - [PERSON_NAME] Time Remaining 00 : 09 : 13 11 of 18 The text boxe…" at bounding box center [728, 410] width 1456 height 819
click at [1210, 335] on div "PTE academic - [PERSON_NAME] Time Remaining 00 : 09 : 12 11 of 18 The text boxe…" at bounding box center [728, 410] width 1456 height 819
drag, startPoint x: 1323, startPoint y: 337, endPoint x: 1312, endPoint y: 365, distance: 30.1
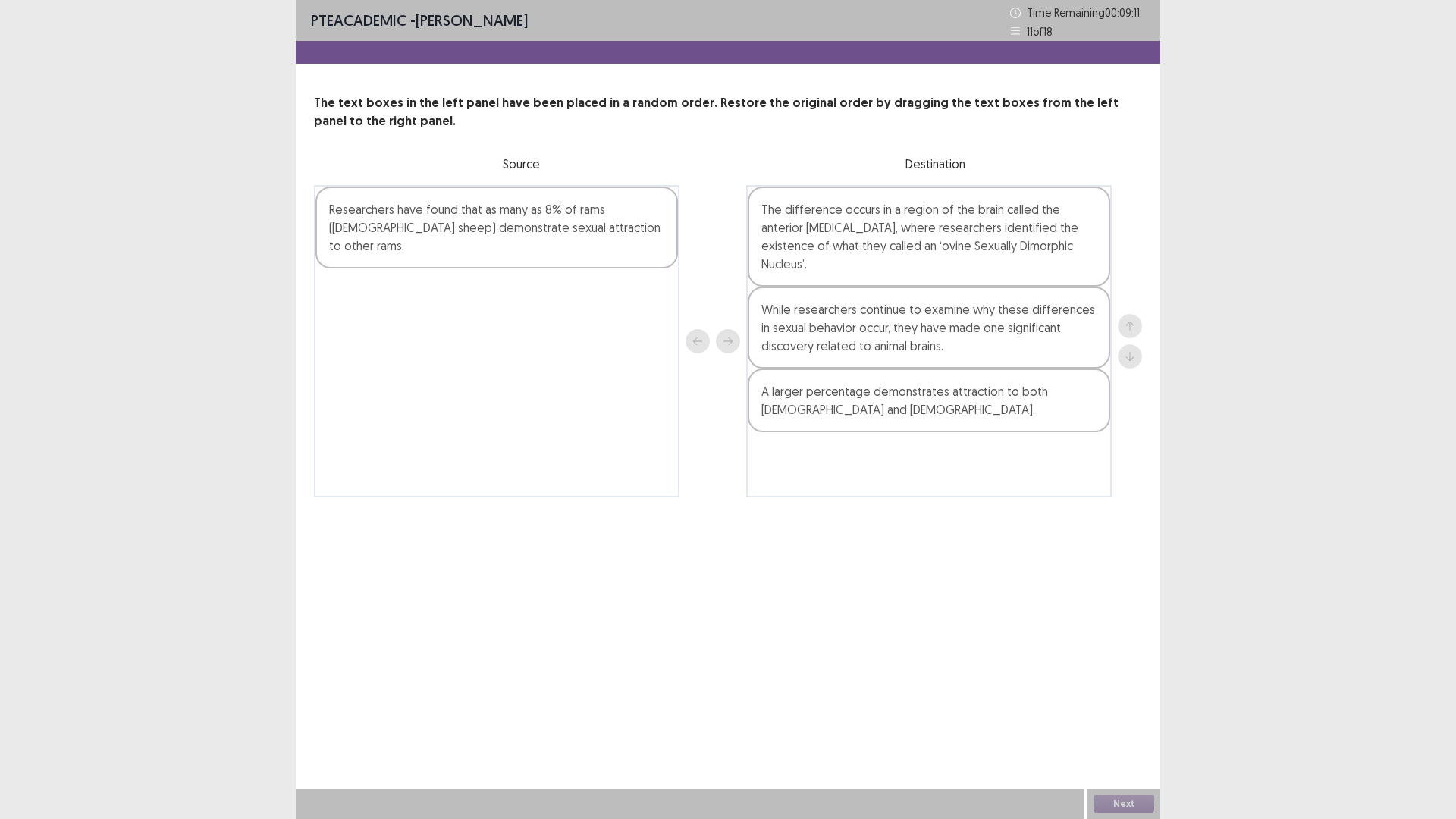
click at [1313, 365] on div "PTE academic - [PERSON_NAME] Time Remaining 00 : 09 : 11 11 of 18 The text boxe…" at bounding box center [728, 410] width 1456 height 819
drag, startPoint x: 1309, startPoint y: 366, endPoint x: 1308, endPoint y: 377, distance: 11.0
click at [1308, 377] on div "PTE academic - [PERSON_NAME] Time Remaining 00 : 09 : 11 11 of 18 The text boxe…" at bounding box center [728, 410] width 1456 height 819
drag, startPoint x: 1304, startPoint y: 375, endPoint x: 1291, endPoint y: 396, distance: 24.7
